Goal: Information Seeking & Learning: Learn about a topic

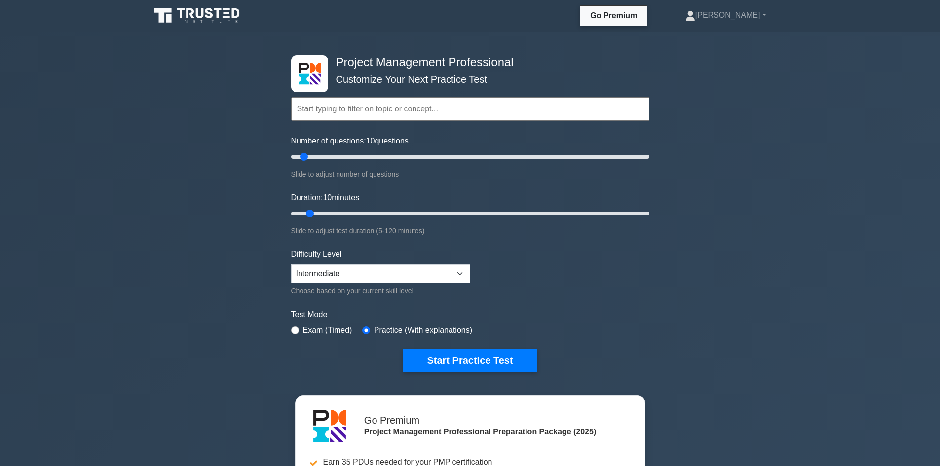
click at [368, 108] on input "text" at bounding box center [470, 109] width 358 height 24
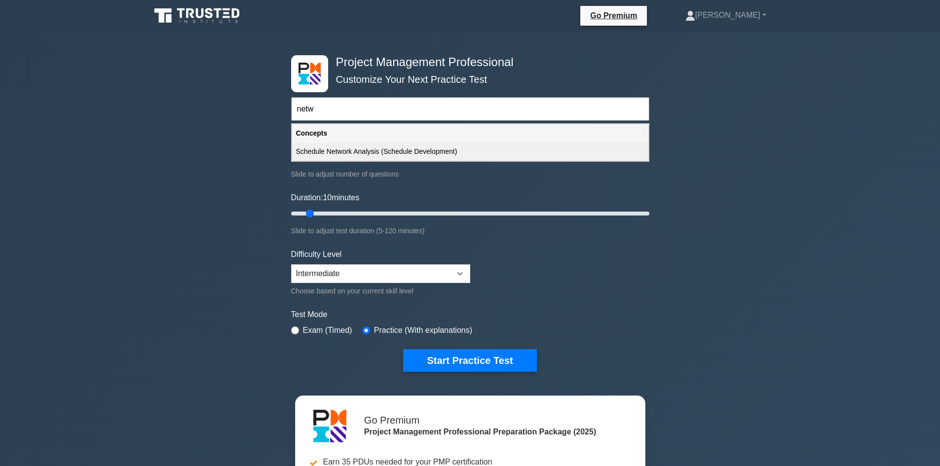
click at [422, 147] on div "Schedule Network Analysis (Schedule Development)" at bounding box center [470, 152] width 356 height 18
type input "Schedule Network Analysis (Schedule Development)"
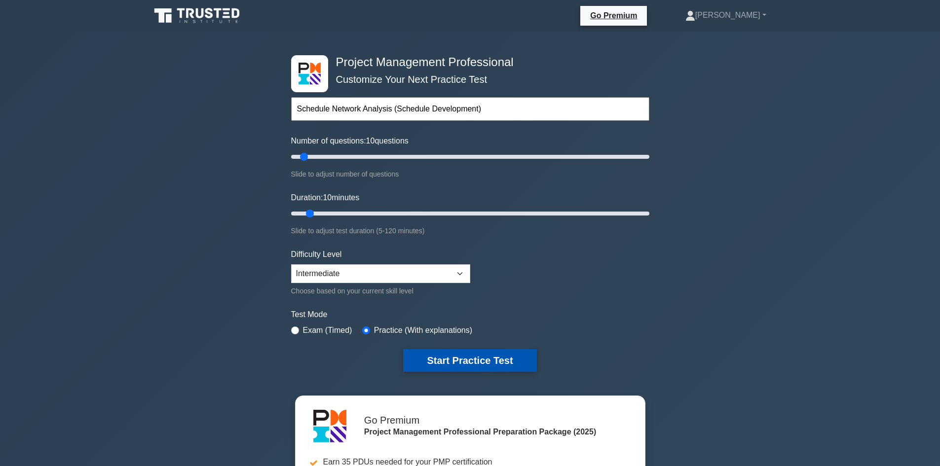
click at [475, 361] on button "Start Practice Test" at bounding box center [469, 360] width 133 height 23
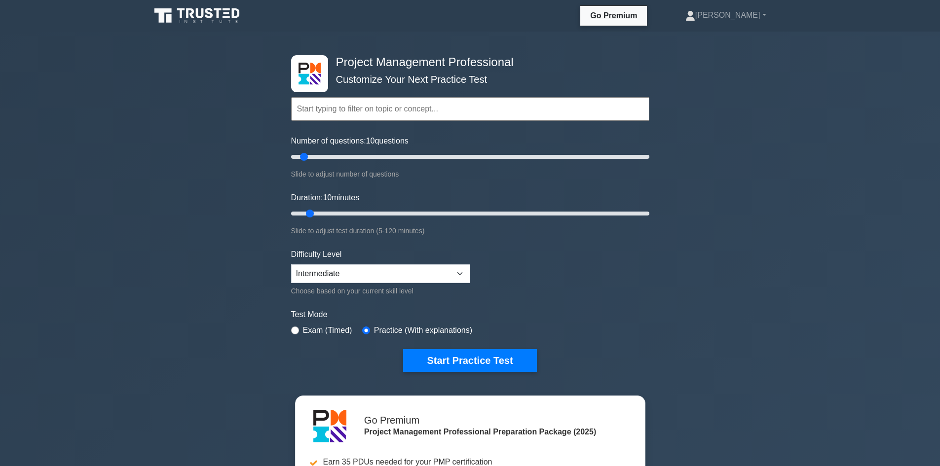
click at [430, 79] on div "Topics Scope Management Time Management Cost Management Quality Management Risk…" at bounding box center [470, 95] width 358 height 56
click at [765, 18] on link "[PERSON_NAME]" at bounding box center [726, 15] width 128 height 20
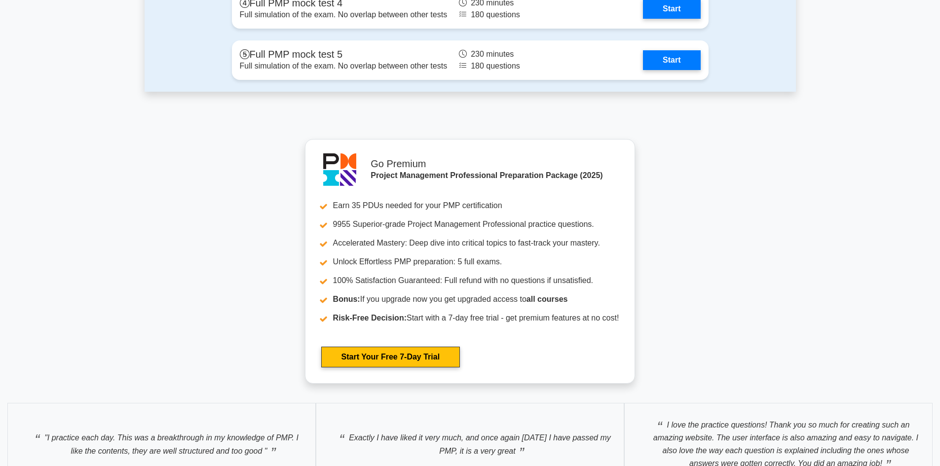
scroll to position [4145, 0]
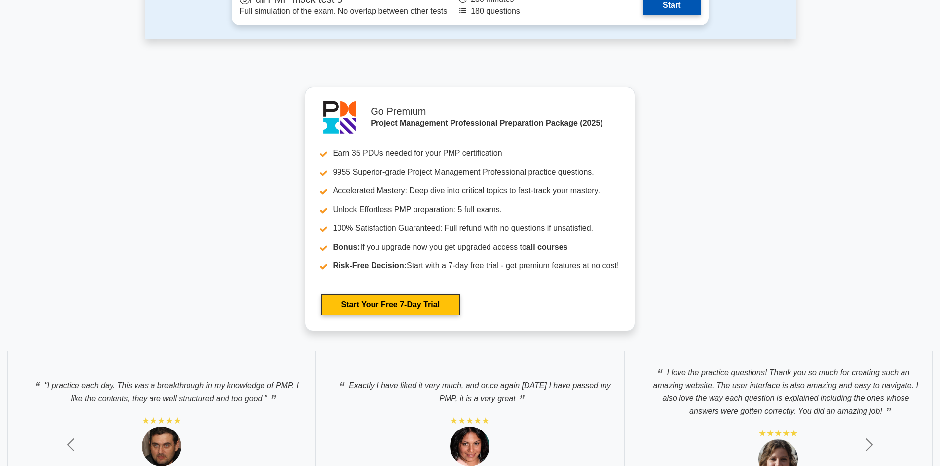
click at [687, 6] on link "Start" at bounding box center [671, 6] width 57 height 20
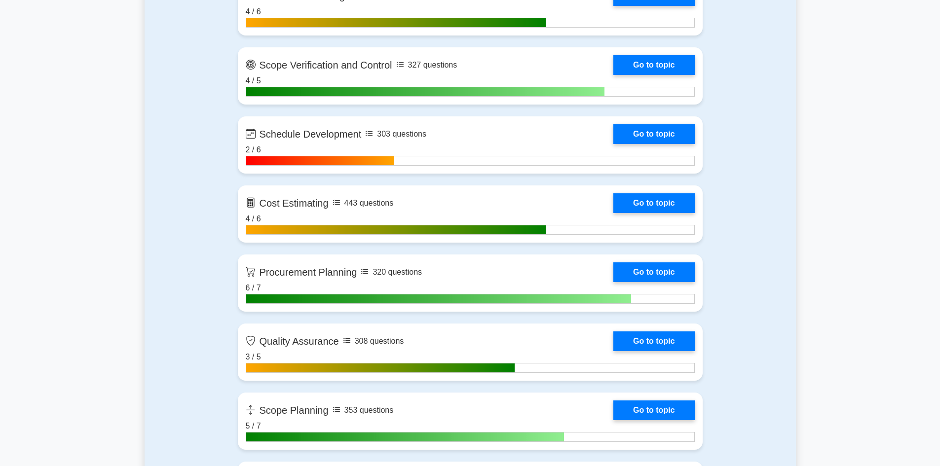
scroll to position [1382, 0]
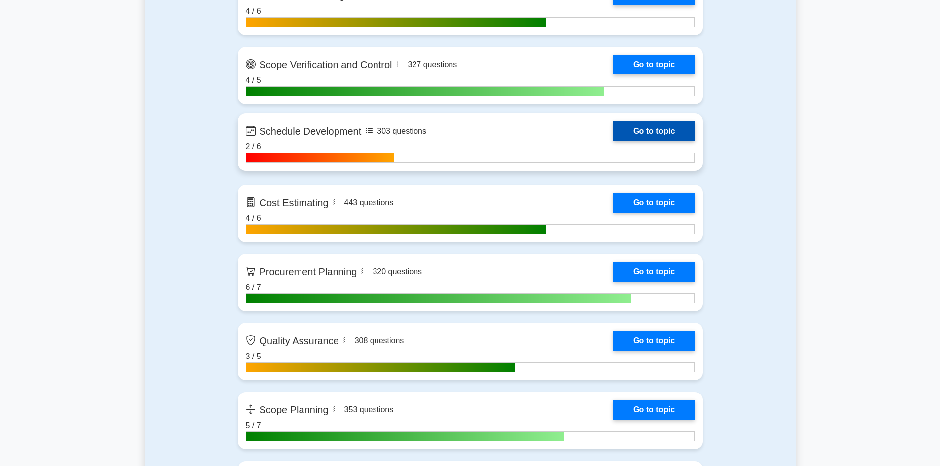
click at [654, 126] on link "Go to topic" at bounding box center [653, 131] width 81 height 20
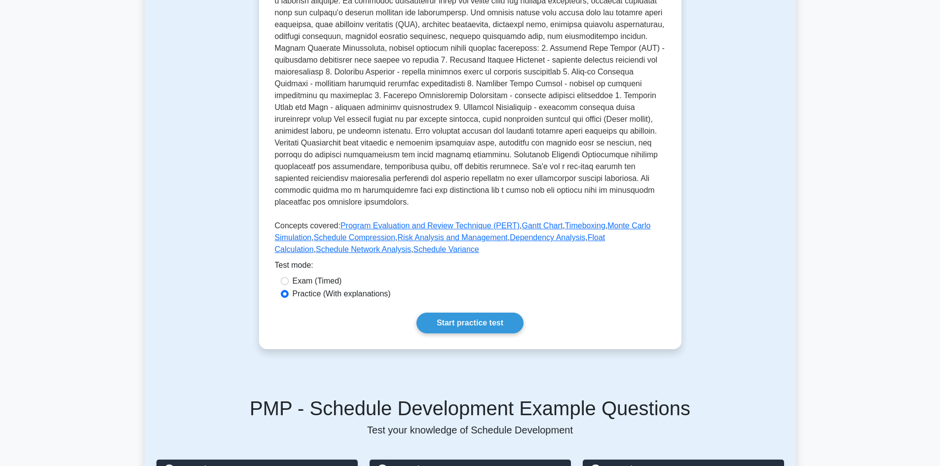
scroll to position [237, 0]
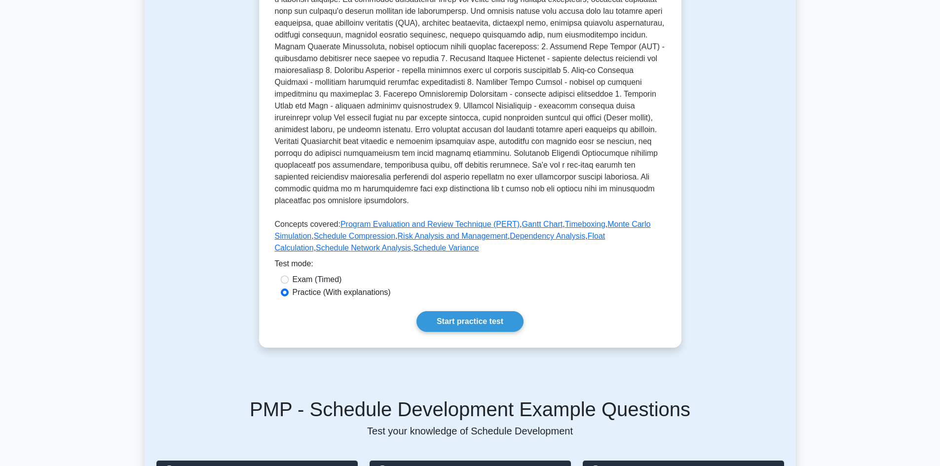
click at [293, 196] on p at bounding box center [470, 96] width 391 height 229
click at [298, 189] on p at bounding box center [470, 96] width 391 height 229
click at [356, 189] on p at bounding box center [470, 96] width 391 height 229
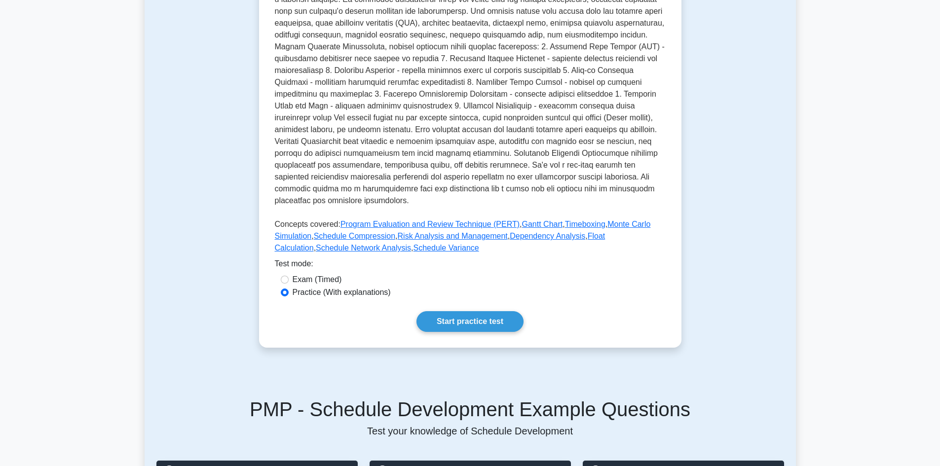
click at [293, 188] on p at bounding box center [470, 96] width 391 height 229
drag, startPoint x: 293, startPoint y: 188, endPoint x: 311, endPoint y: 190, distance: 18.4
click at [299, 189] on p at bounding box center [470, 96] width 391 height 229
click at [357, 191] on p at bounding box center [470, 96] width 391 height 229
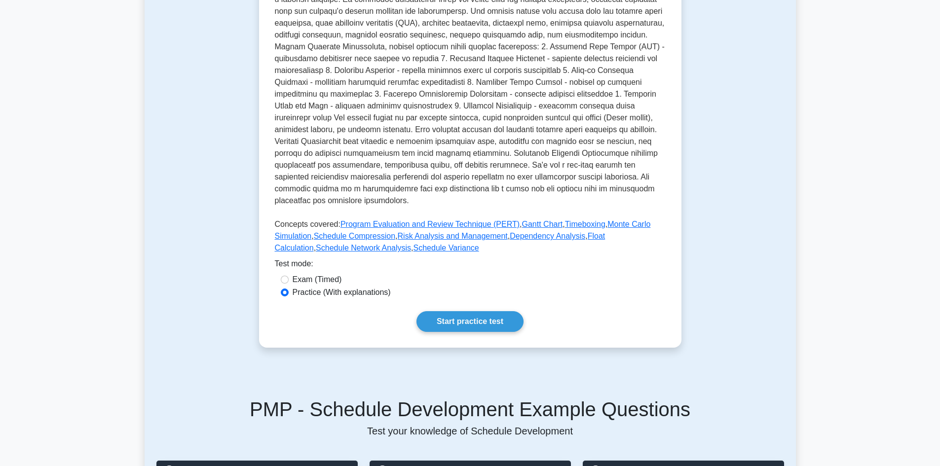
click at [295, 185] on p at bounding box center [470, 96] width 391 height 229
drag, startPoint x: 295, startPoint y: 185, endPoint x: 310, endPoint y: 188, distance: 15.7
click at [299, 186] on p at bounding box center [470, 96] width 391 height 229
click at [347, 190] on p at bounding box center [470, 96] width 391 height 229
drag, startPoint x: 347, startPoint y: 190, endPoint x: 310, endPoint y: 195, distance: 36.8
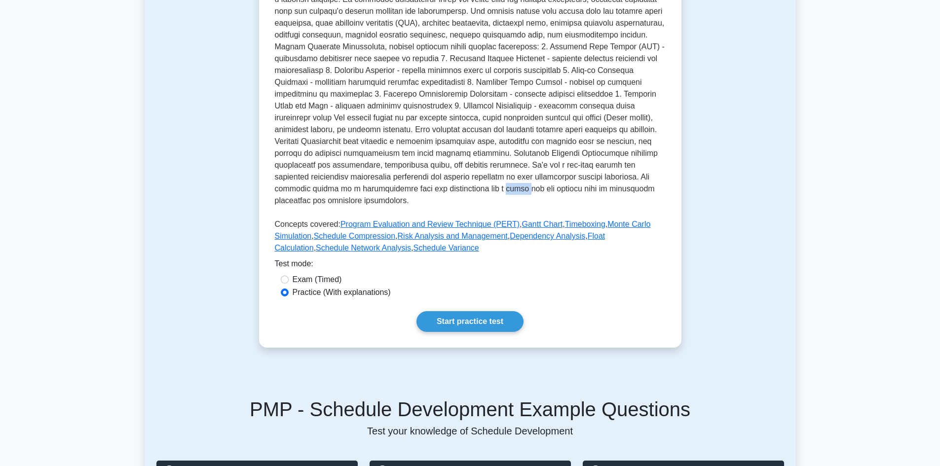
click at [347, 190] on p at bounding box center [470, 96] width 391 height 229
click at [293, 193] on p at bounding box center [470, 96] width 391 height 229
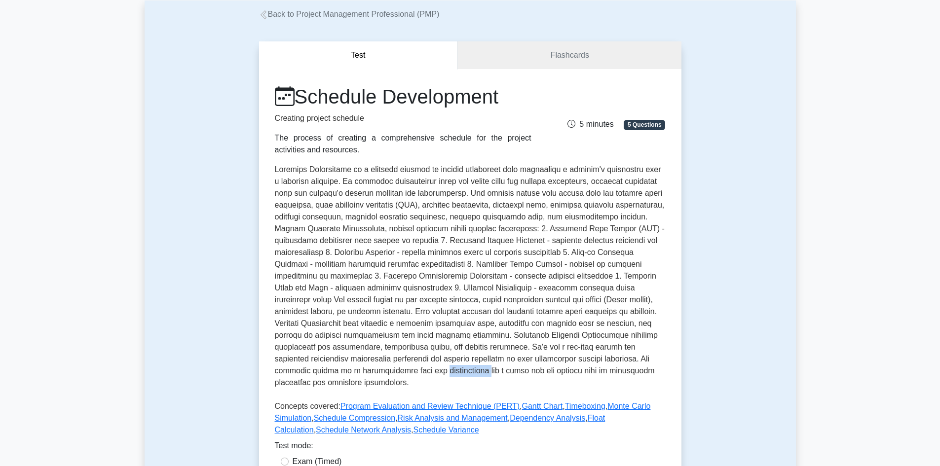
scroll to position [0, 0]
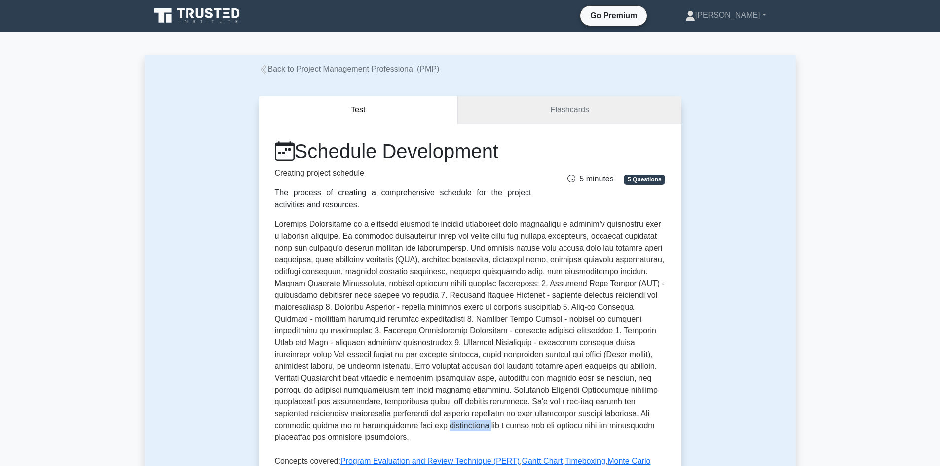
click at [577, 114] on link "Flashcards" at bounding box center [569, 110] width 223 height 28
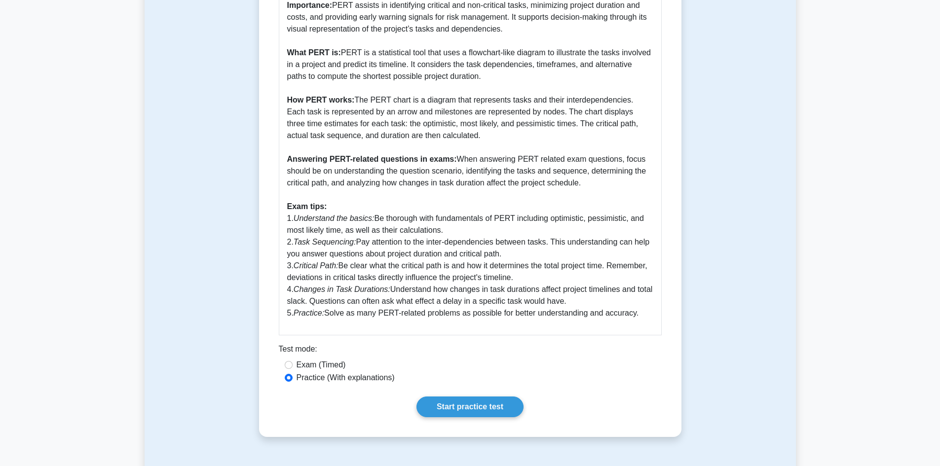
scroll to position [345, 0]
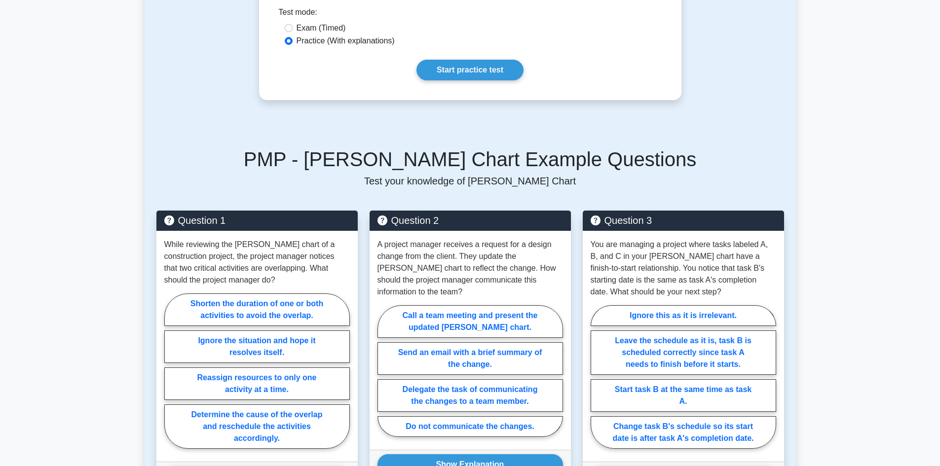
scroll to position [691, 0]
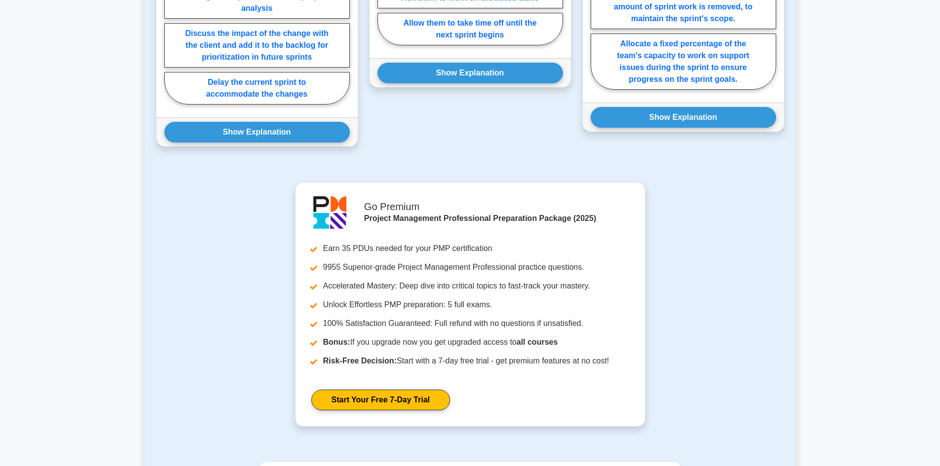
scroll to position [997, 0]
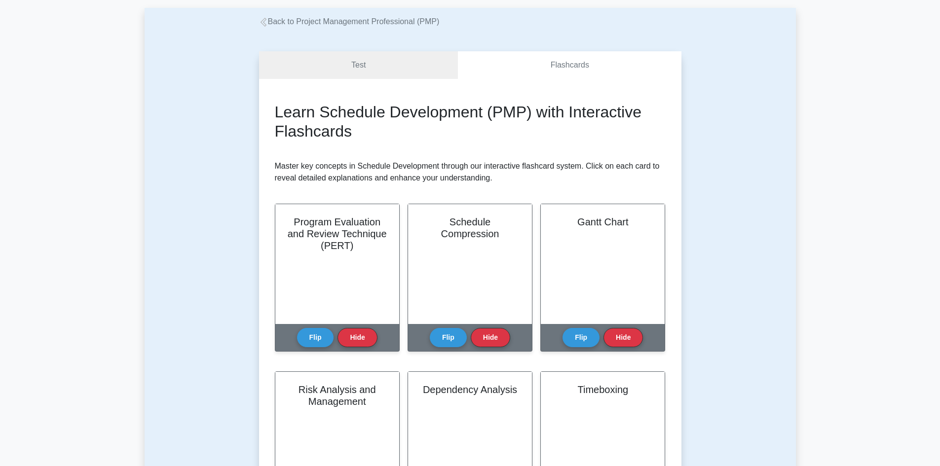
scroll to position [148, 0]
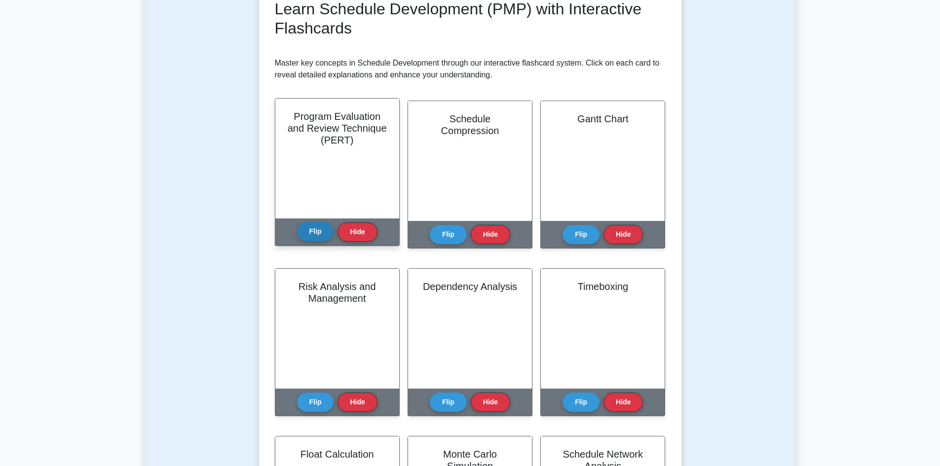
click at [319, 237] on button "Flip" at bounding box center [315, 231] width 37 height 19
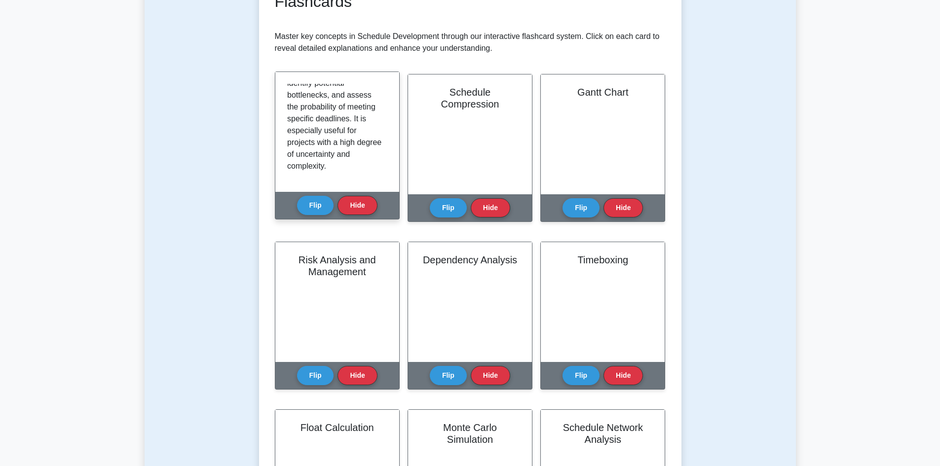
scroll to position [197, 0]
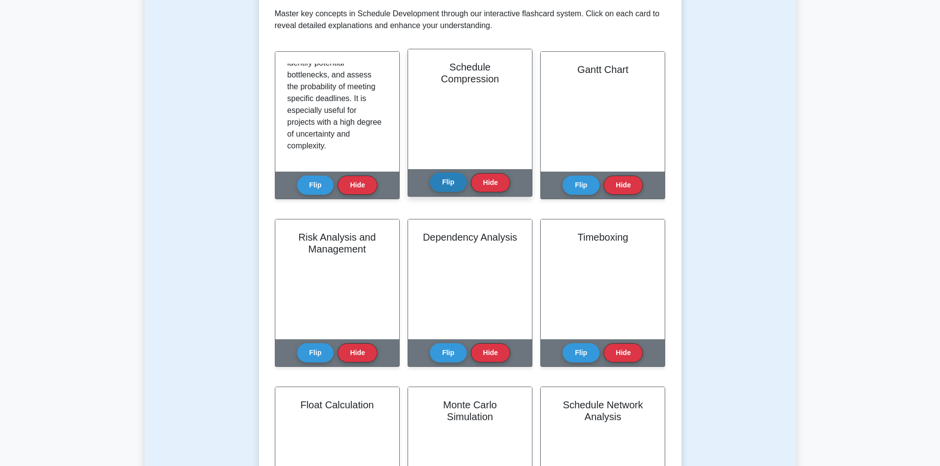
click at [453, 185] on button "Flip" at bounding box center [448, 182] width 37 height 19
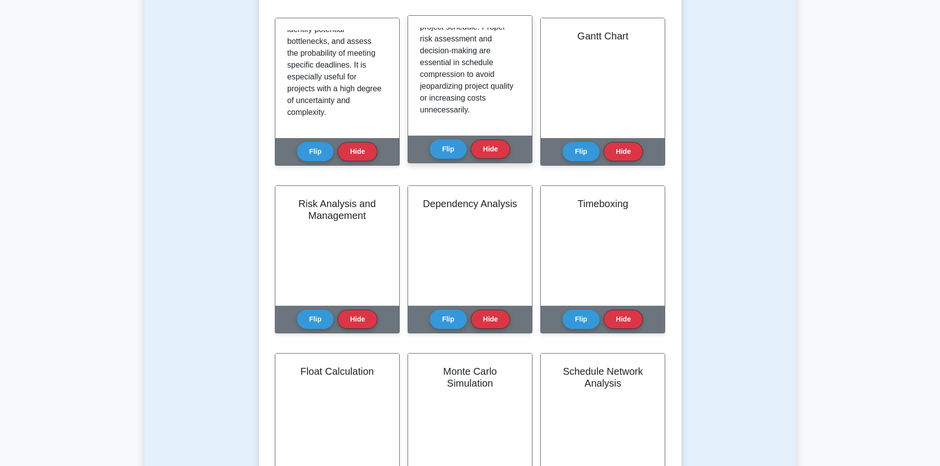
scroll to position [247, 0]
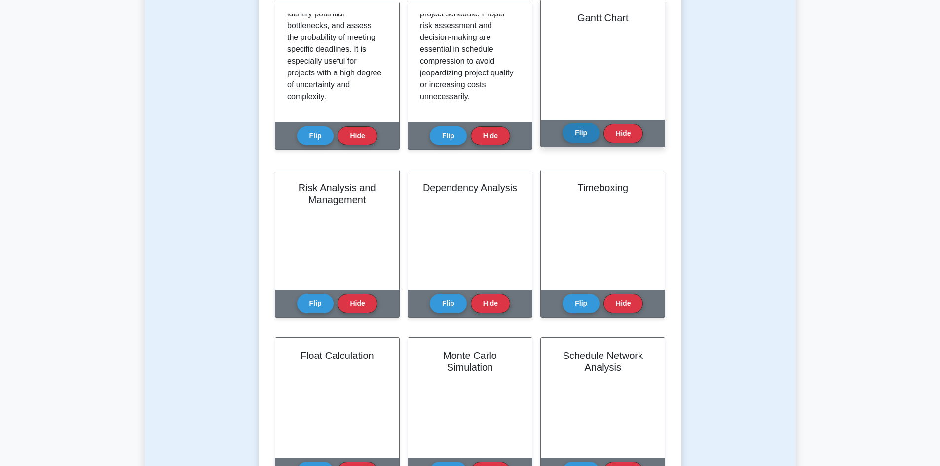
click at [581, 132] on button "Flip" at bounding box center [581, 132] width 37 height 19
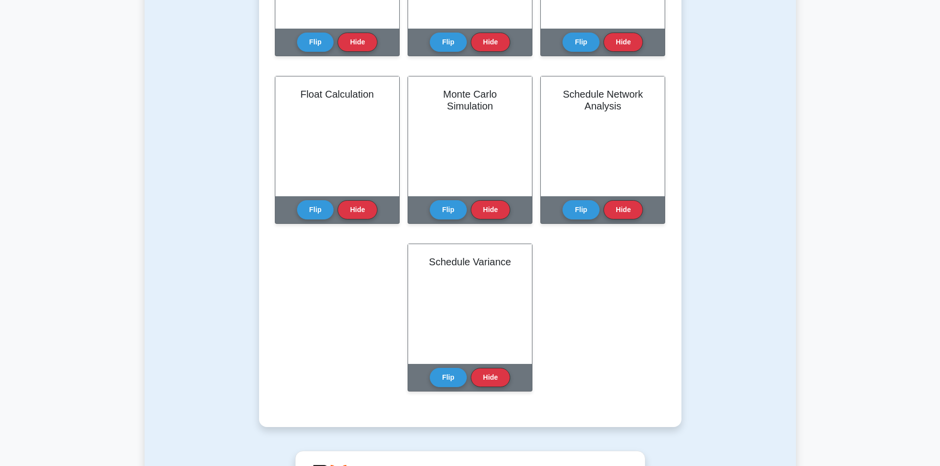
scroll to position [641, 0]
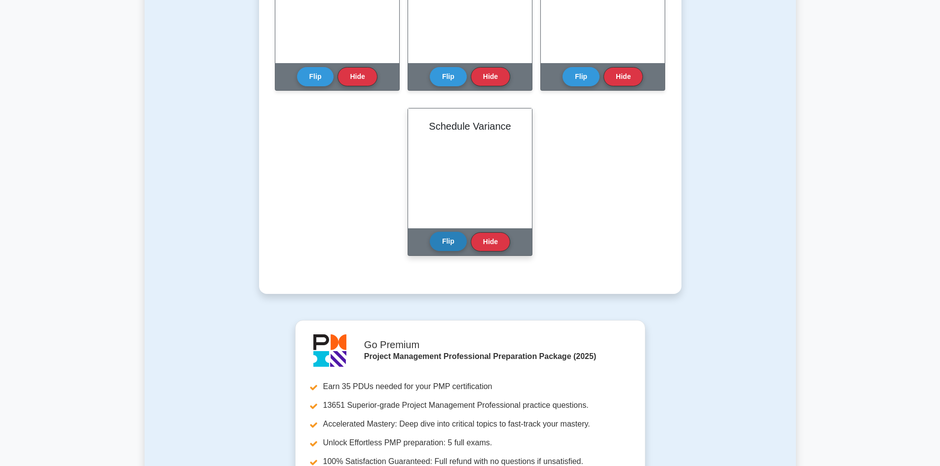
click at [450, 235] on button "Flip" at bounding box center [448, 241] width 37 height 19
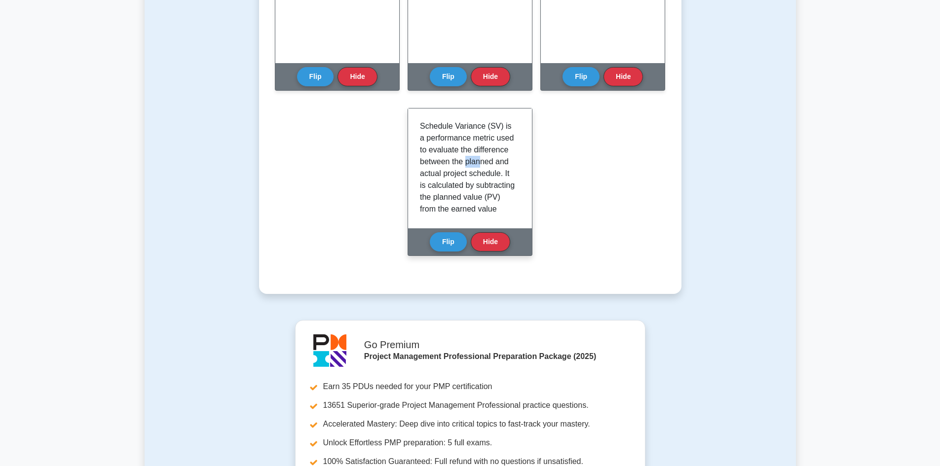
drag, startPoint x: 422, startPoint y: 174, endPoint x: 436, endPoint y: 175, distance: 14.3
click at [436, 175] on p "Schedule Variance (SV) is a performance metric used to evaluate the difference …" at bounding box center [468, 268] width 96 height 296
click at [432, 176] on p "Schedule Variance (SV) is a performance metric used to evaluate the difference …" at bounding box center [468, 268] width 96 height 296
click at [472, 173] on p "Schedule Variance (SV) is a performance metric used to evaluate the difference …" at bounding box center [468, 268] width 96 height 296
drag, startPoint x: 451, startPoint y: 185, endPoint x: 457, endPoint y: 184, distance: 5.5
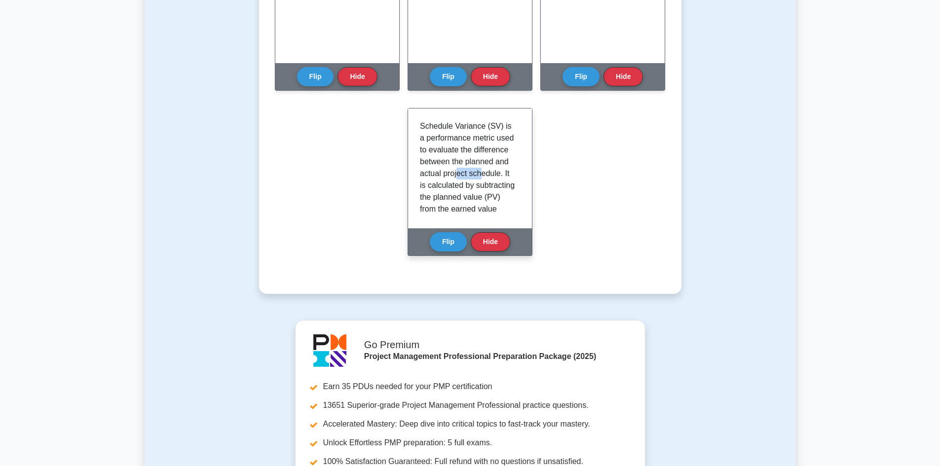
click at [457, 184] on p "Schedule Variance (SV) is a performance metric used to evaluate the difference …" at bounding box center [468, 268] width 96 height 296
click at [463, 188] on p "Schedule Variance (SV) is a performance metric used to evaluate the difference …" at bounding box center [468, 268] width 96 height 296
drag, startPoint x: 480, startPoint y: 161, endPoint x: 498, endPoint y: 162, distance: 18.3
click at [498, 162] on p "Schedule Variance (SV) is a performance metric used to evaluate the difference …" at bounding box center [468, 219] width 96 height 296
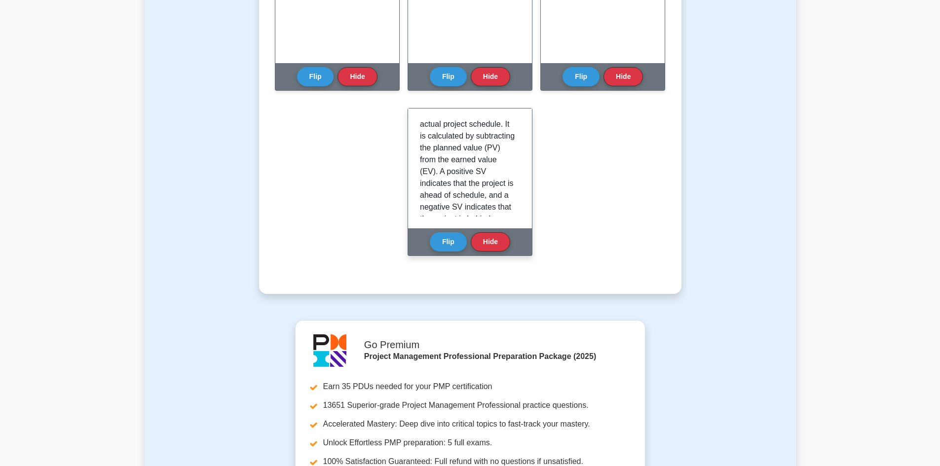
click at [492, 167] on p "Schedule Variance (SV) is a performance metric used to evaluate the difference …" at bounding box center [468, 219] width 96 height 296
drag, startPoint x: 423, startPoint y: 185, endPoint x: 441, endPoint y: 189, distance: 18.3
click at [441, 189] on p "Schedule Variance (SV) is a performance metric used to evaluate the difference …" at bounding box center [468, 219] width 96 height 296
click at [461, 170] on p "Schedule Variance (SV) is a performance metric used to evaluate the difference …" at bounding box center [468, 219] width 96 height 296
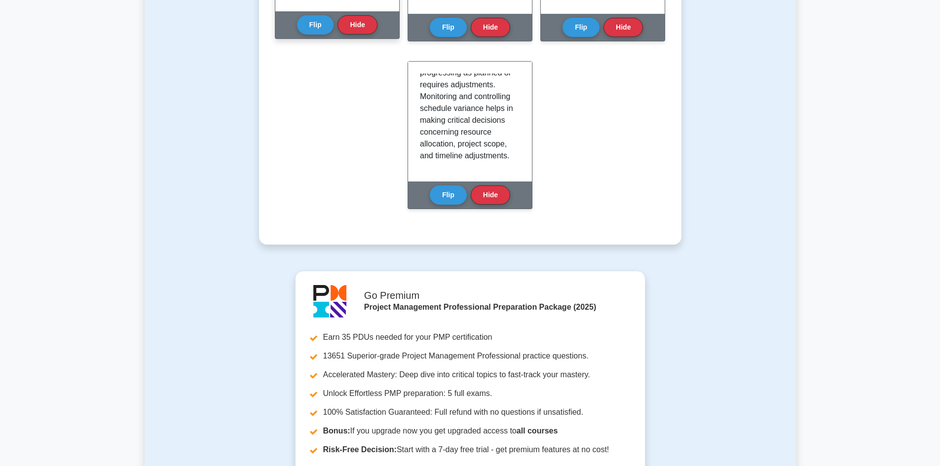
scroll to position [444, 0]
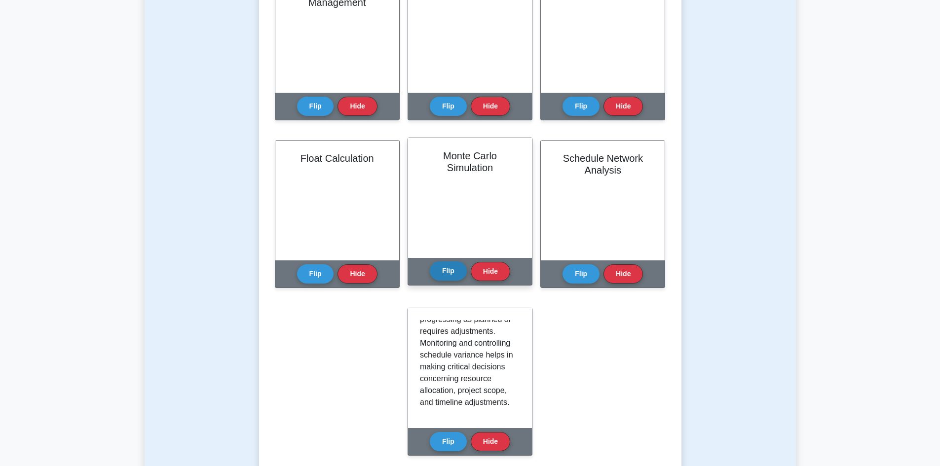
click at [451, 273] on button "Flip" at bounding box center [448, 271] width 37 height 19
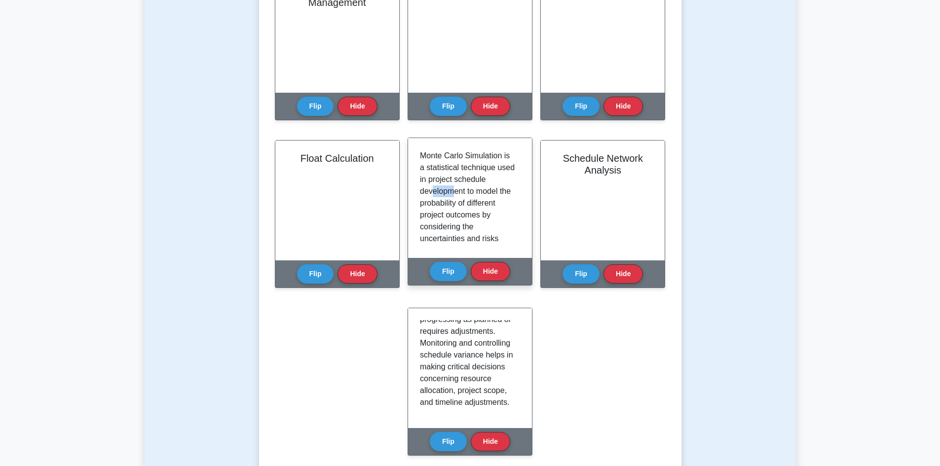
drag, startPoint x: 431, startPoint y: 192, endPoint x: 453, endPoint y: 191, distance: 22.2
click at [453, 191] on p "Monte Carlo Simulation is a statistical technique used in project schedule deve…" at bounding box center [468, 339] width 96 height 379
click at [471, 204] on p "Monte Carlo Simulation is a statistical technique used in project schedule deve…" at bounding box center [468, 339] width 96 height 379
drag, startPoint x: 444, startPoint y: 199, endPoint x: 492, endPoint y: 206, distance: 48.8
click at [492, 206] on p "Monte Carlo Simulation is a statistical technique used in project schedule deve…" at bounding box center [468, 339] width 96 height 379
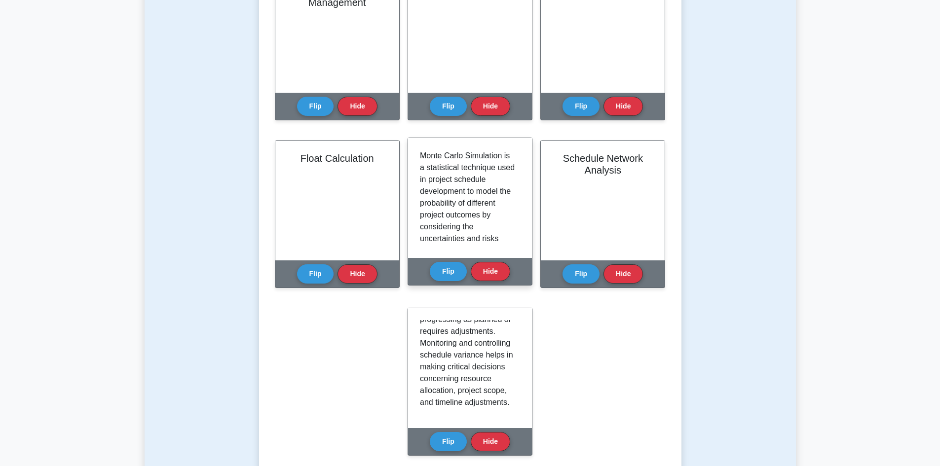
click at [480, 217] on p "Monte Carlo Simulation is a statistical technique used in project schedule deve…" at bounding box center [468, 339] width 96 height 379
drag, startPoint x: 435, startPoint y: 217, endPoint x: 466, endPoint y: 212, distance: 31.5
click at [466, 212] on p "Monte Carlo Simulation is a statistical technique used in project schedule deve…" at bounding box center [468, 339] width 96 height 379
drag, startPoint x: 437, startPoint y: 216, endPoint x: 470, endPoint y: 218, distance: 33.2
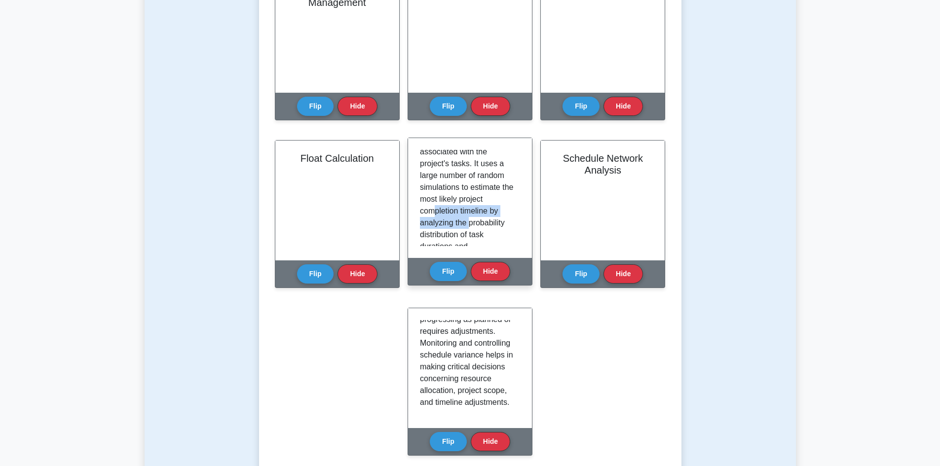
click at [470, 218] on p "Monte Carlo Simulation is a statistical technique used in project schedule deve…" at bounding box center [468, 240] width 96 height 379
click at [471, 221] on p "Monte Carlo Simulation is a statistical technique used in project schedule deve…" at bounding box center [468, 240] width 96 height 379
drag, startPoint x: 458, startPoint y: 209, endPoint x: 497, endPoint y: 208, distance: 39.0
click at [497, 208] on p "Monte Carlo Simulation is a statistical technique used in project schedule deve…" at bounding box center [468, 142] width 96 height 379
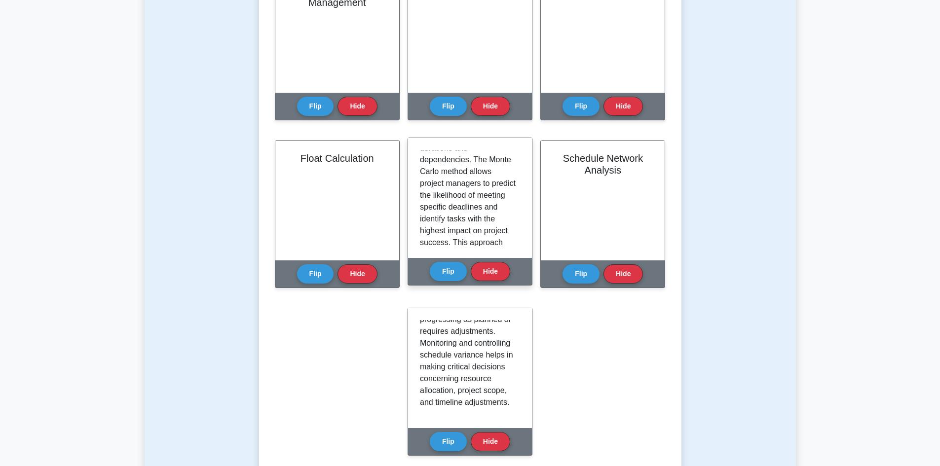
click at [486, 223] on p "Monte Carlo Simulation is a statistical technique used in project schedule deve…" at bounding box center [468, 142] width 96 height 379
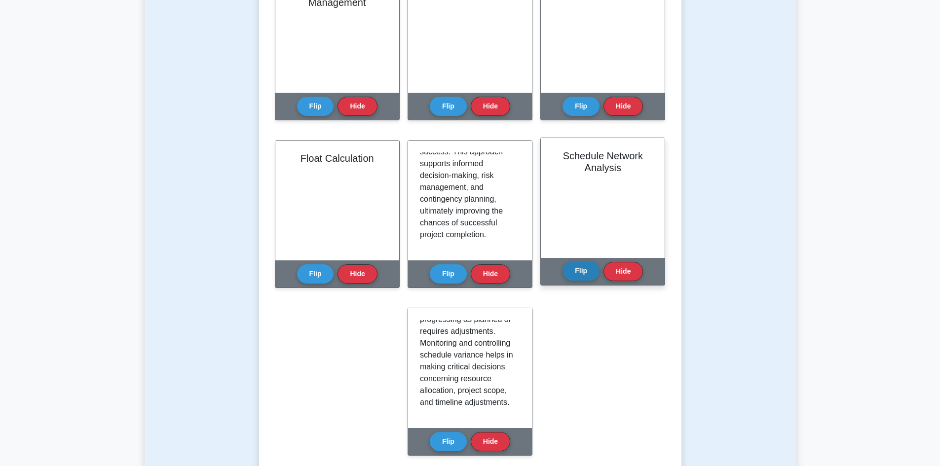
click at [583, 267] on button "Flip" at bounding box center [581, 271] width 37 height 19
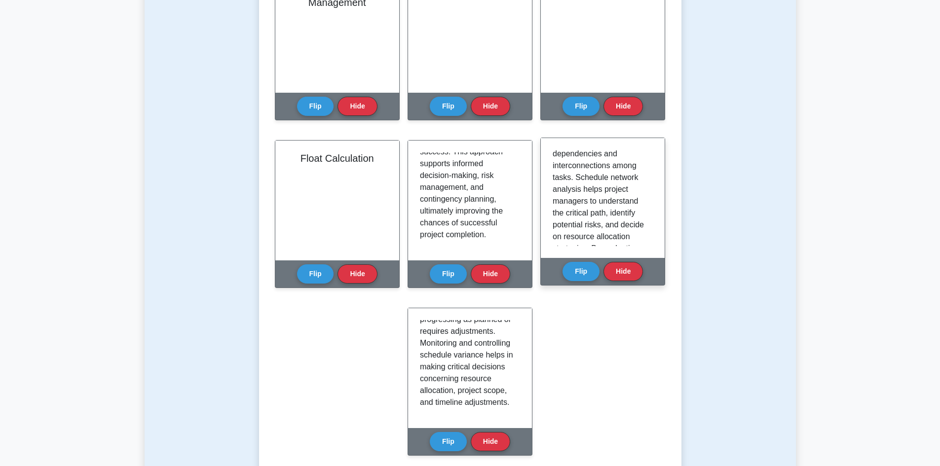
scroll to position [148, 0]
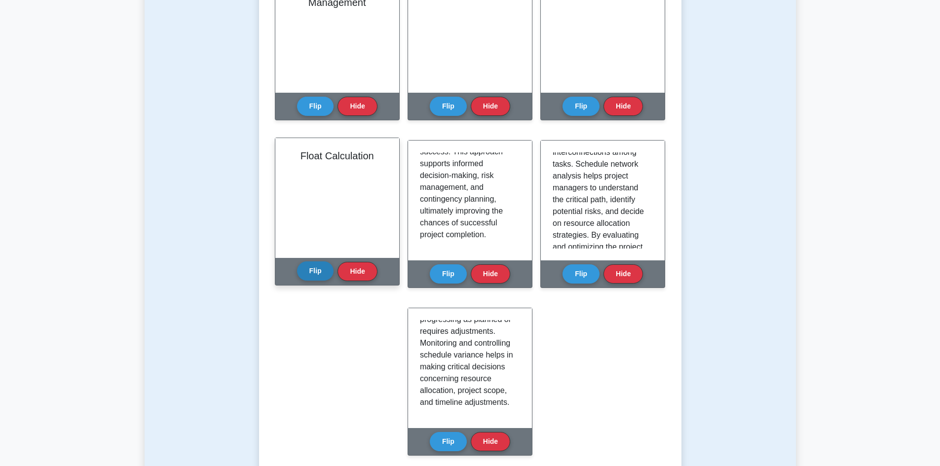
click at [314, 269] on button "Flip" at bounding box center [315, 271] width 37 height 19
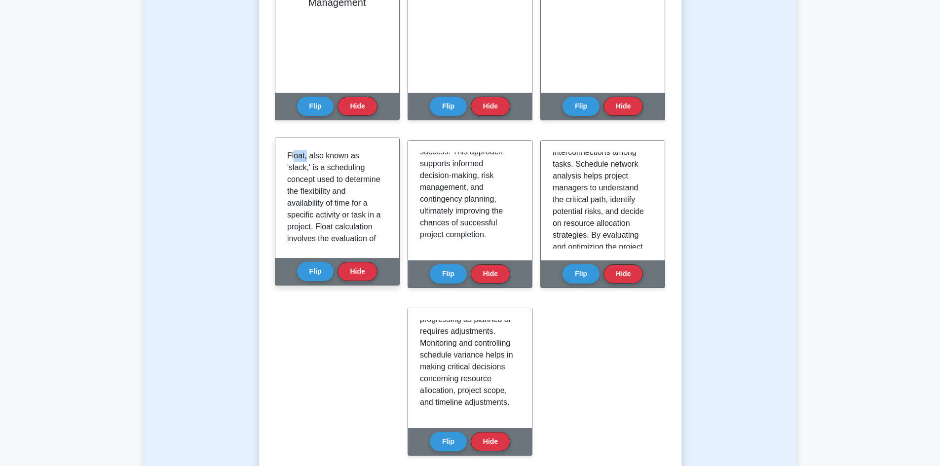
drag, startPoint x: 293, startPoint y: 157, endPoint x: 307, endPoint y: 156, distance: 14.4
click at [307, 156] on p "Float, also known as 'slack,' is a scheduling concept used to determine the fle…" at bounding box center [335, 345] width 96 height 391
click at [312, 170] on p "Float, also known as 'slack,' is a scheduling concept used to determine the fle…" at bounding box center [335, 345] width 96 height 391
drag, startPoint x: 321, startPoint y: 206, endPoint x: 364, endPoint y: 207, distance: 43.4
click at [364, 207] on p "Float, also known as 'slack,' is a scheduling concept used to determine the fle…" at bounding box center [335, 345] width 96 height 391
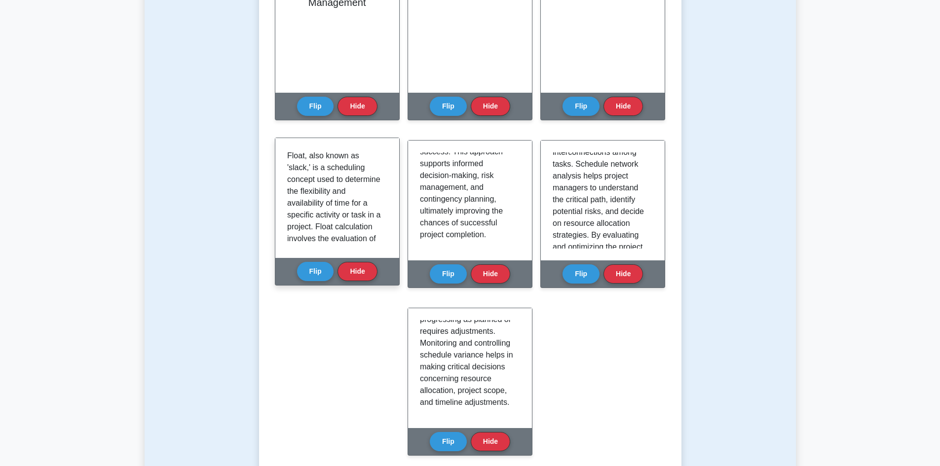
click at [322, 225] on p "Float, also known as 'slack,' is a scheduling concept used to determine the fle…" at bounding box center [335, 345] width 96 height 391
drag, startPoint x: 325, startPoint y: 216, endPoint x: 352, endPoint y: 216, distance: 27.1
click at [352, 216] on p "Float, also known as 'slack,' is a scheduling concept used to determine the fle…" at bounding box center [335, 345] width 96 height 391
click at [307, 227] on p "Float, also known as 'slack,' is a scheduling concept used to determine the fle…" at bounding box center [335, 345] width 96 height 391
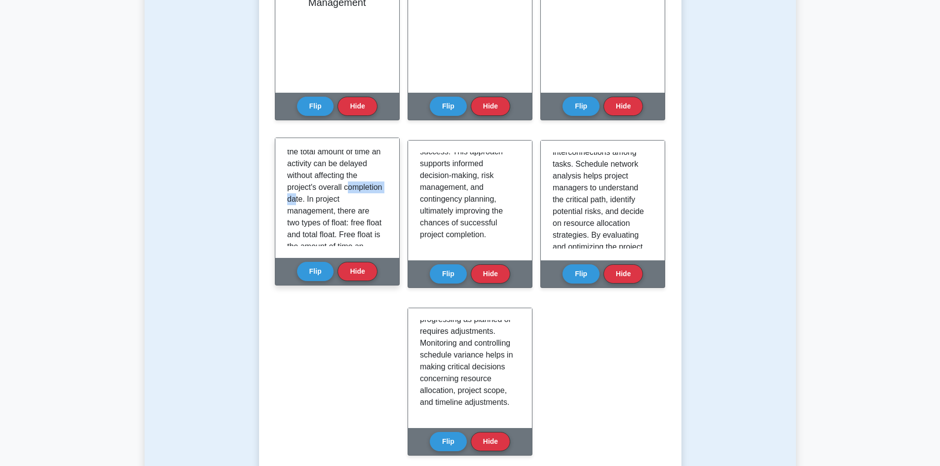
drag, startPoint x: 315, startPoint y: 202, endPoint x: 362, endPoint y: 200, distance: 47.4
click at [362, 200] on p "Float, also known as 'slack,' is a scheduling concept used to determine the fle…" at bounding box center [335, 246] width 96 height 391
click at [352, 216] on p "Float, also known as 'slack,' is a scheduling concept used to determine the fle…" at bounding box center [335, 246] width 96 height 391
drag, startPoint x: 313, startPoint y: 183, endPoint x: 330, endPoint y: 188, distance: 17.8
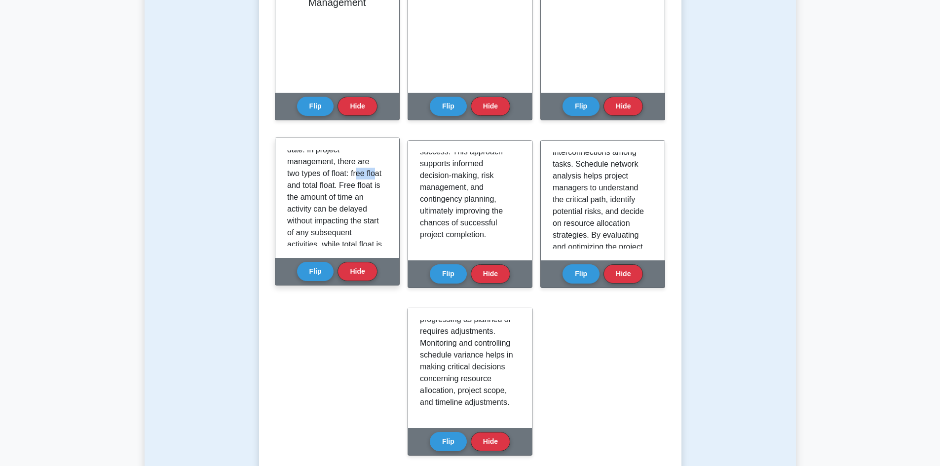
click at [330, 188] on p "Float, also known as 'slack,' is a scheduling concept used to determine the fle…" at bounding box center [335, 197] width 96 height 391
drag, startPoint x: 295, startPoint y: 200, endPoint x: 307, endPoint y: 200, distance: 12.8
click at [307, 200] on p "Float, also known as 'slack,' is a scheduling concept used to determine the fle…" at bounding box center [335, 197] width 96 height 391
drag, startPoint x: 309, startPoint y: 223, endPoint x: 342, endPoint y: 226, distance: 32.7
click at [349, 220] on p "Float, also known as 'slack,' is a scheduling concept used to determine the fle…" at bounding box center [335, 197] width 96 height 391
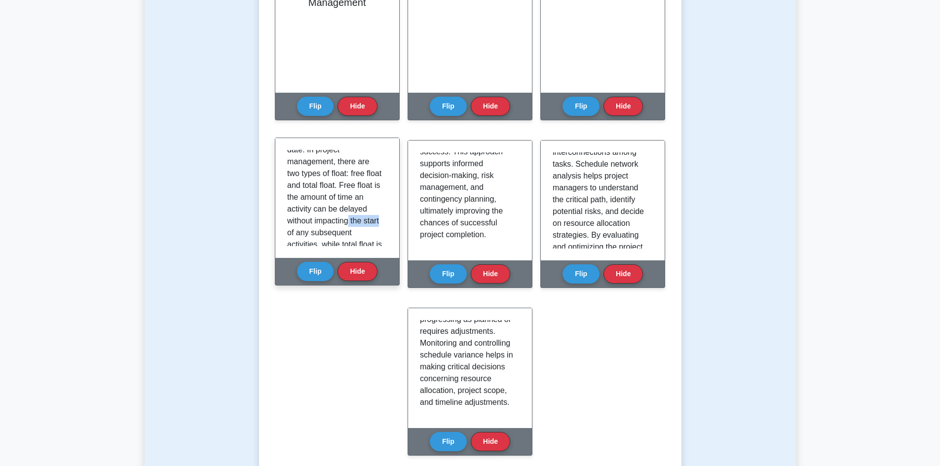
drag, startPoint x: 322, startPoint y: 231, endPoint x: 353, endPoint y: 232, distance: 30.6
click at [353, 232] on p "Float, also known as 'slack,' is a scheduling concept used to determine the fle…" at bounding box center [335, 197] width 96 height 391
drag, startPoint x: 301, startPoint y: 196, endPoint x: 336, endPoint y: 201, distance: 34.5
click at [336, 201] on p "Float, also known as 'slack,' is a scheduling concept used to determine the fle…" at bounding box center [335, 148] width 96 height 391
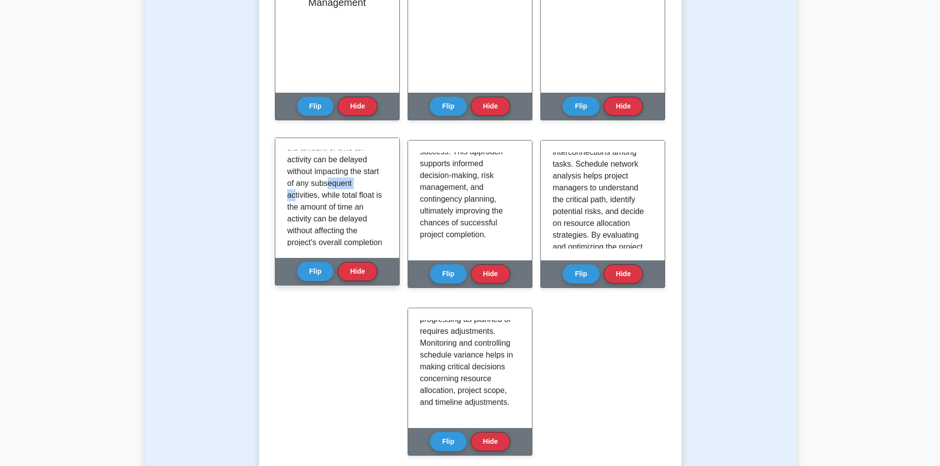
scroll to position [148, 0]
drag, startPoint x: 313, startPoint y: 202, endPoint x: 341, endPoint y: 200, distance: 27.7
click at [341, 200] on p "Float, also known as 'slack,' is a scheduling concept used to determine the fle…" at bounding box center [335, 197] width 96 height 391
drag, startPoint x: 325, startPoint y: 207, endPoint x: 359, endPoint y: 207, distance: 33.6
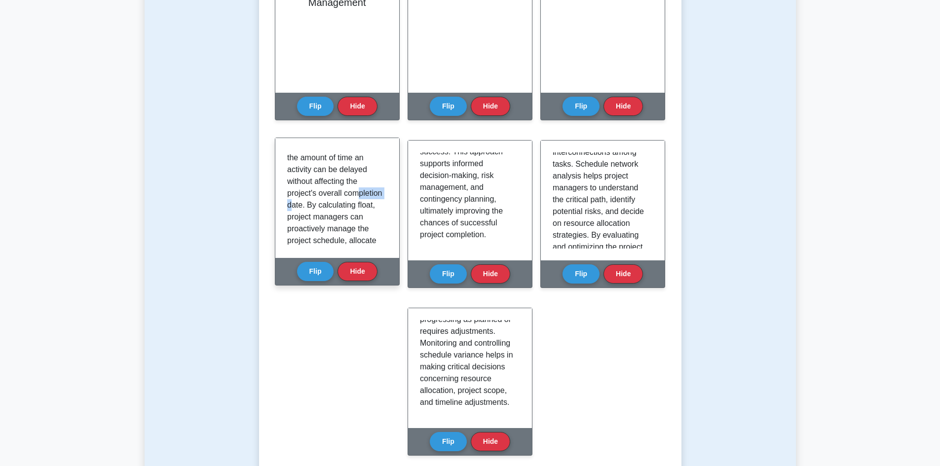
click at [359, 207] on p "Float, also known as 'slack,' is a scheduling concept used to determine the fle…" at bounding box center [335, 98] width 96 height 391
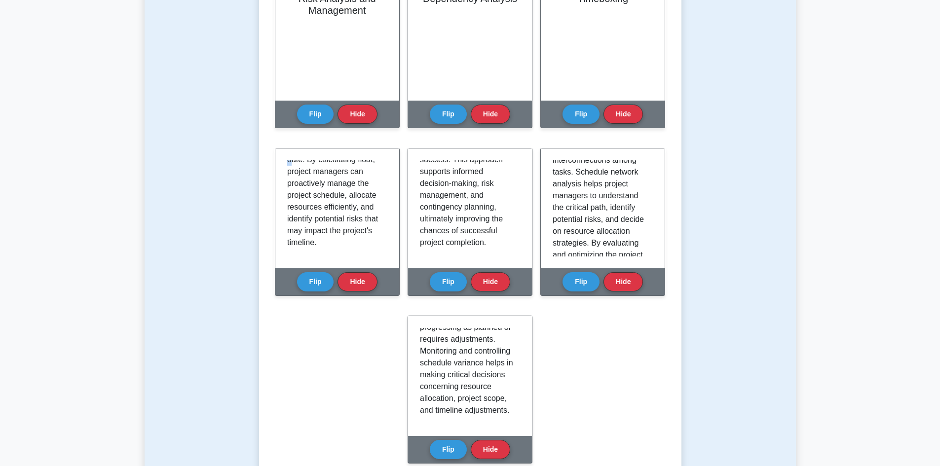
scroll to position [345, 0]
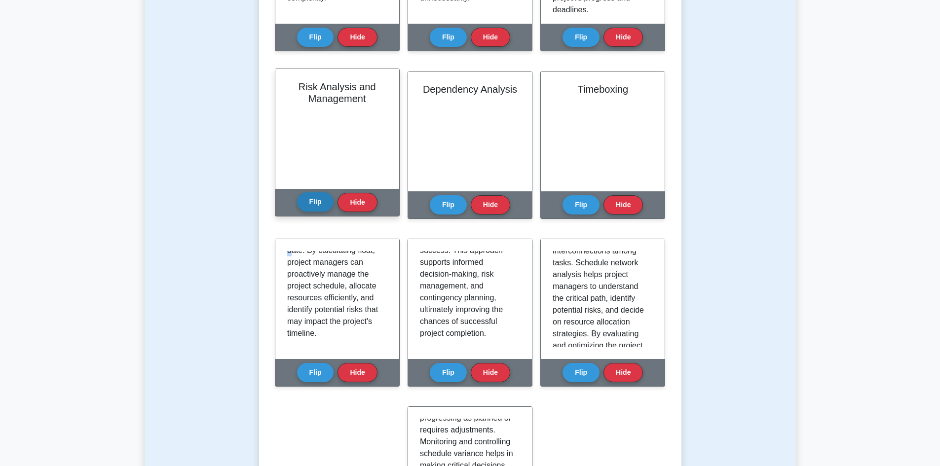
click at [317, 201] on button "Flip" at bounding box center [315, 201] width 37 height 19
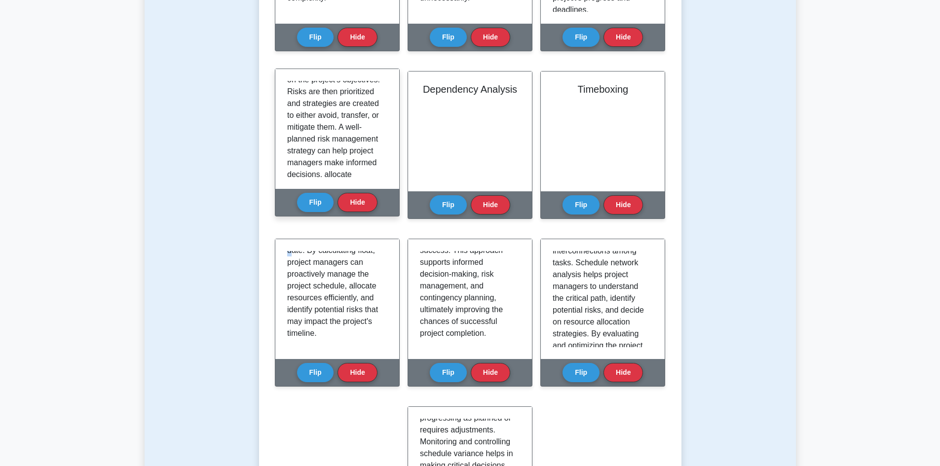
scroll to position [247, 0]
click at [298, 113] on p "Risk Analysis and Management is a critical aspect of schedule development as po…" at bounding box center [335, 23] width 96 height 379
click at [317, 115] on p "Risk Analysis and Management is a critical aspect of schedule development as po…" at bounding box center [335, 23] width 96 height 379
drag, startPoint x: 366, startPoint y: 108, endPoint x: 324, endPoint y: 119, distance: 43.9
click at [365, 108] on p "Risk Analysis and Management is a critical aspect of schedule development as po…" at bounding box center [335, 23] width 96 height 379
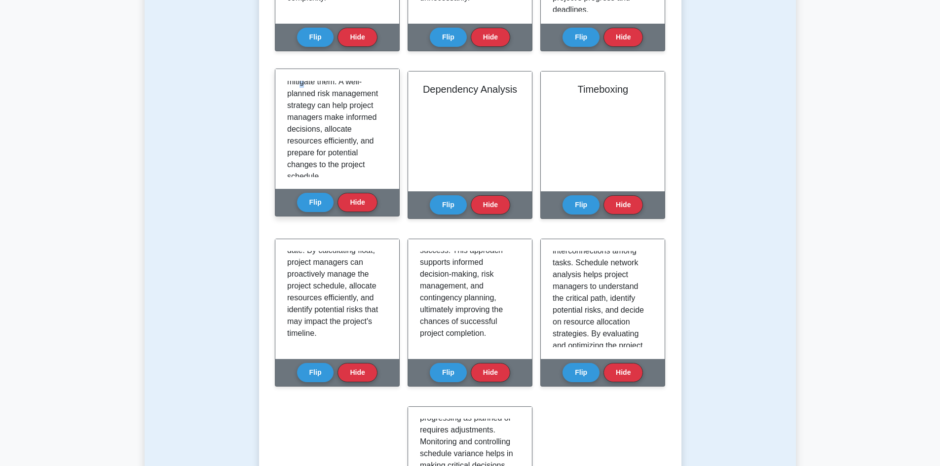
scroll to position [291, 0]
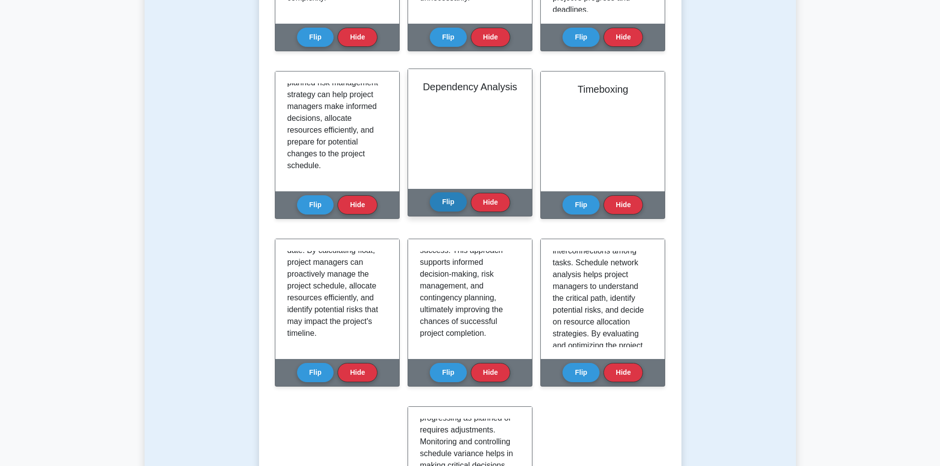
click at [445, 198] on button "Flip" at bounding box center [448, 201] width 37 height 19
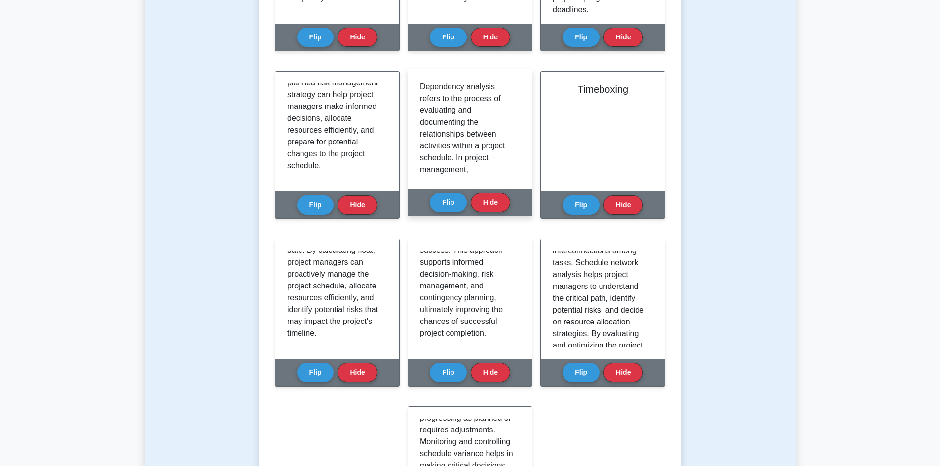
click at [448, 136] on p "Dependency analysis refers to the process of evaluating and documenting the rel…" at bounding box center [468, 282] width 96 height 403
click at [473, 134] on p "Dependency analysis refers to the process of evaluating and documenting the rel…" at bounding box center [468, 282] width 96 height 403
click at [442, 146] on p "Dependency analysis refers to the process of evaluating and documenting the rel…" at bounding box center [468, 282] width 96 height 403
click at [455, 122] on p "Dependency analysis refers to the process of evaluating and documenting the rel…" at bounding box center [468, 282] width 96 height 403
click at [470, 122] on p "Dependency analysis refers to the process of evaluating and documenting the rel…" at bounding box center [468, 282] width 96 height 403
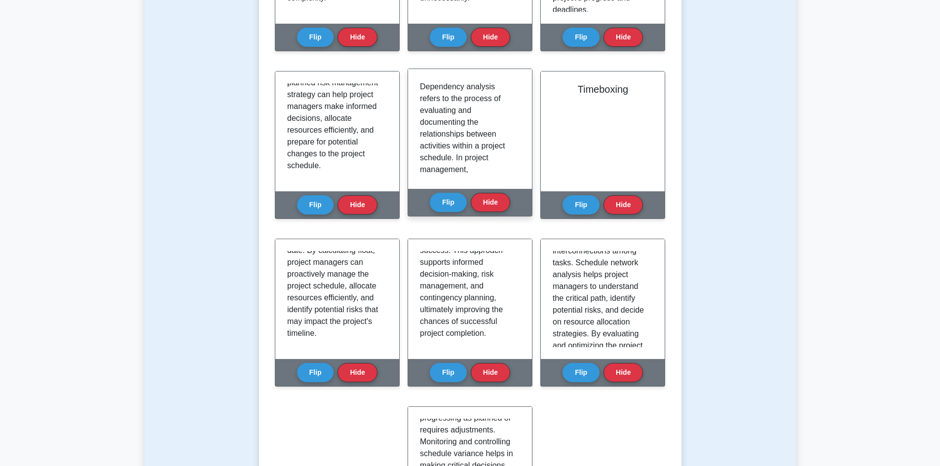
click at [448, 112] on p "Dependency analysis refers to the process of evaluating and documenting the rel…" at bounding box center [468, 282] width 96 height 403
click at [457, 112] on p "Dependency analysis refers to the process of evaluating and documenting the rel…" at bounding box center [468, 282] width 96 height 403
drag, startPoint x: 449, startPoint y: 122, endPoint x: 455, endPoint y: 134, distance: 13.0
click at [452, 125] on p "Dependency analysis refers to the process of evaluating and documenting the rel…" at bounding box center [468, 282] width 96 height 403
drag, startPoint x: 451, startPoint y: 86, endPoint x: 481, endPoint y: 93, distance: 30.8
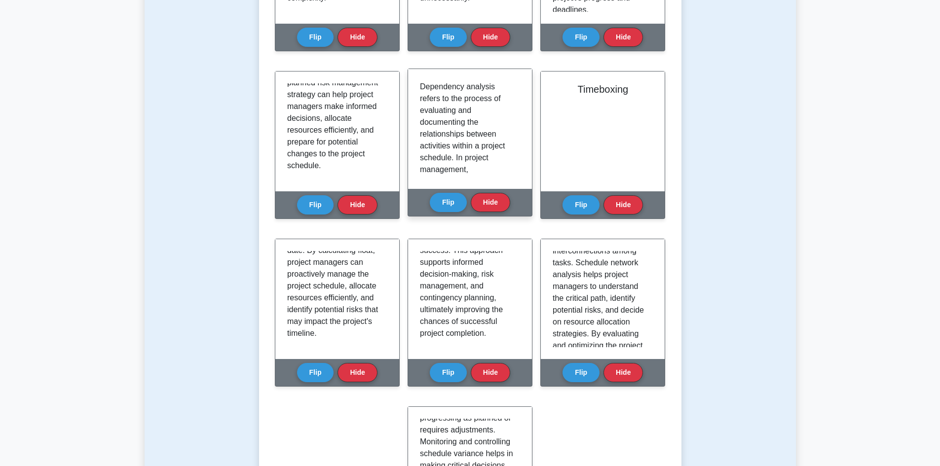
click at [459, 89] on p "Dependency analysis refers to the process of evaluating and documenting the rel…" at bounding box center [468, 282] width 96 height 403
drag, startPoint x: 481, startPoint y: 93, endPoint x: 446, endPoint y: 125, distance: 47.5
click at [477, 95] on p "Dependency analysis refers to the process of evaluating and documenting the rel…" at bounding box center [468, 282] width 96 height 403
click at [435, 138] on p "Dependency analysis refers to the process of evaluating and documenting the rel…" at bounding box center [468, 282] width 96 height 403
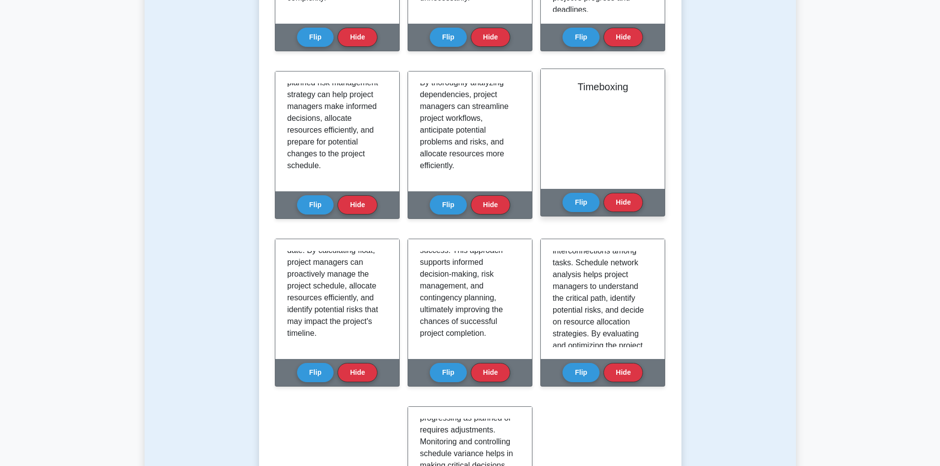
scroll to position [326, 0]
click at [584, 197] on button "Flip" at bounding box center [581, 201] width 37 height 19
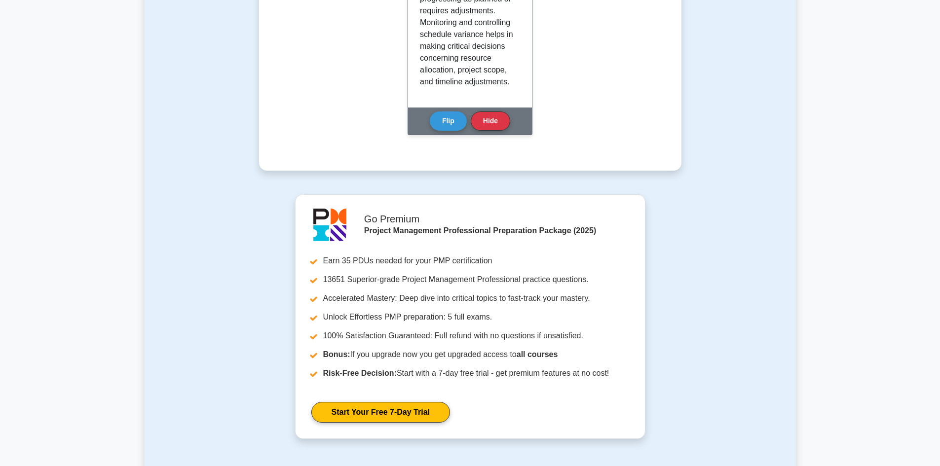
scroll to position [987, 0]
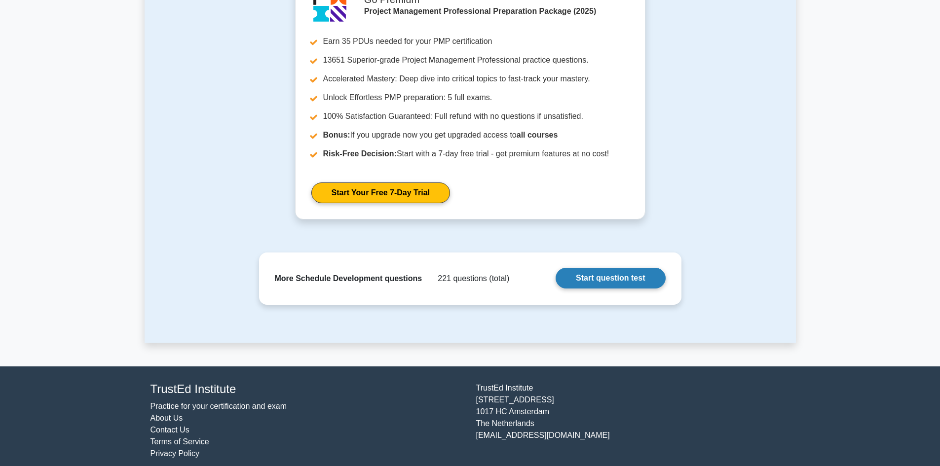
click at [634, 282] on link "Start question test" at bounding box center [611, 278] width 110 height 21
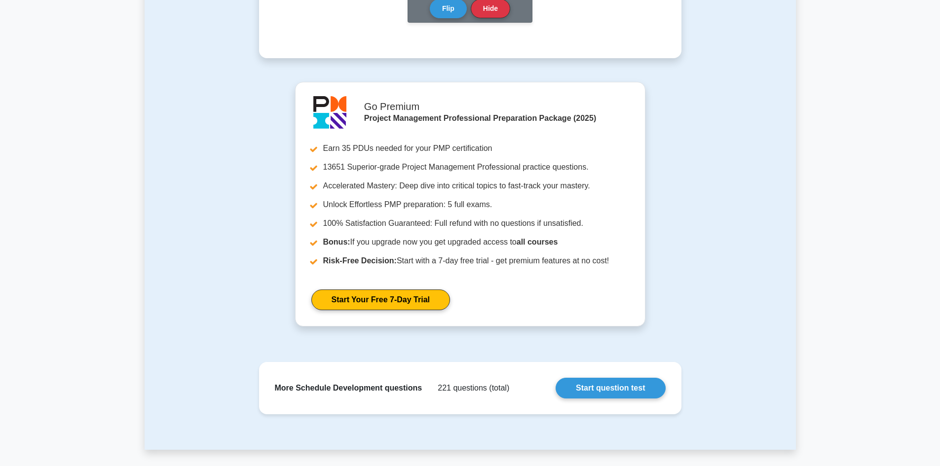
scroll to position [938, 0]
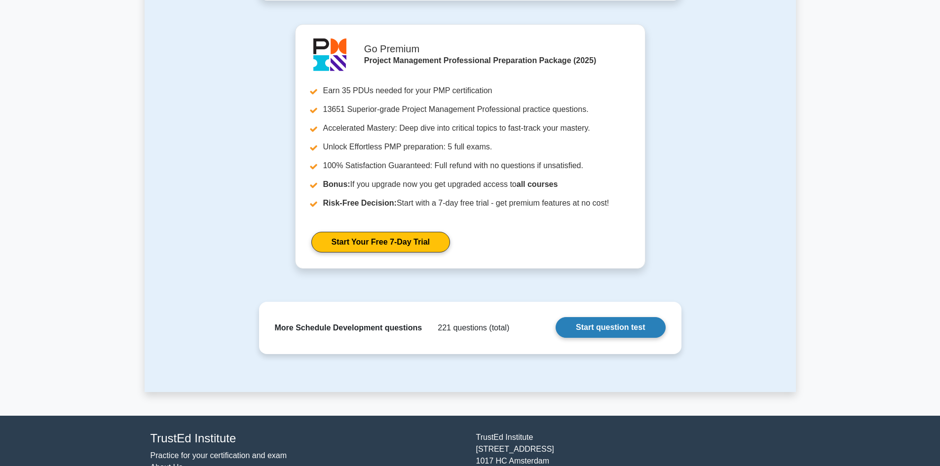
click at [645, 329] on link "Start question test" at bounding box center [611, 327] width 110 height 21
click at [625, 330] on link "Start question test" at bounding box center [611, 327] width 110 height 21
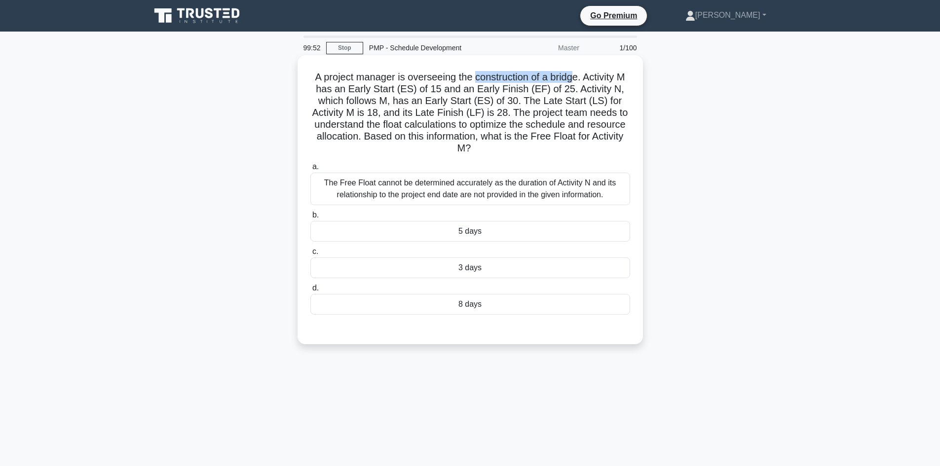
drag, startPoint x: 479, startPoint y: 77, endPoint x: 583, endPoint y: 78, distance: 104.1
click at [583, 78] on h5 "A project manager is overseeing the construction of a bridge. Activity M has an…" at bounding box center [470, 113] width 322 height 84
drag, startPoint x: 562, startPoint y: 112, endPoint x: 421, endPoint y: 97, distance: 141.8
click at [559, 112] on h5 "A project manager is overseeing the construction of a bridge. Activity M has an…" at bounding box center [470, 113] width 322 height 84
drag, startPoint x: 334, startPoint y: 75, endPoint x: 540, endPoint y: 79, distance: 205.8
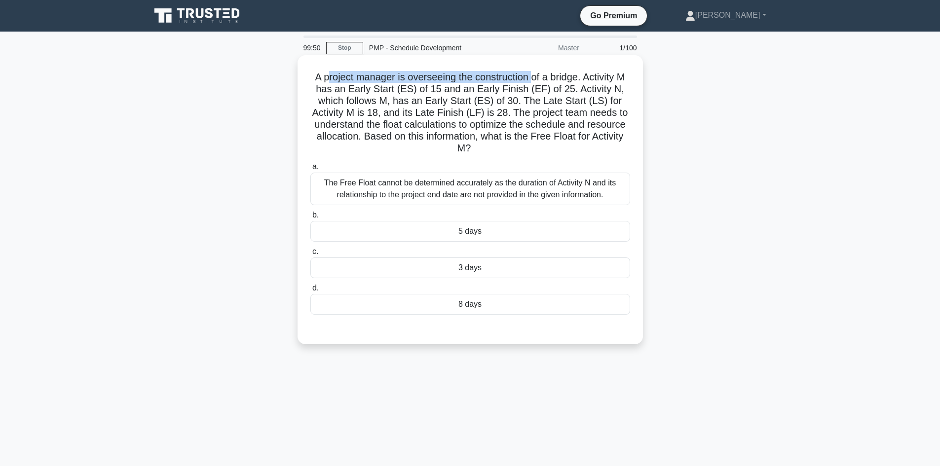
click at [540, 79] on h5 "A project manager is overseeing the construction of a bridge. Activity M has an…" at bounding box center [470, 113] width 322 height 84
click at [429, 113] on h5 "A project manager is overseeing the construction of a bridge. Activity M has an…" at bounding box center [470, 113] width 322 height 84
drag, startPoint x: 435, startPoint y: 89, endPoint x: 447, endPoint y: 89, distance: 11.9
click at [447, 89] on h5 "A project manager is overseeing the construction of a bridge. Activity M has an…" at bounding box center [470, 113] width 322 height 84
drag, startPoint x: 490, startPoint y: 87, endPoint x: 554, endPoint y: 87, distance: 63.7
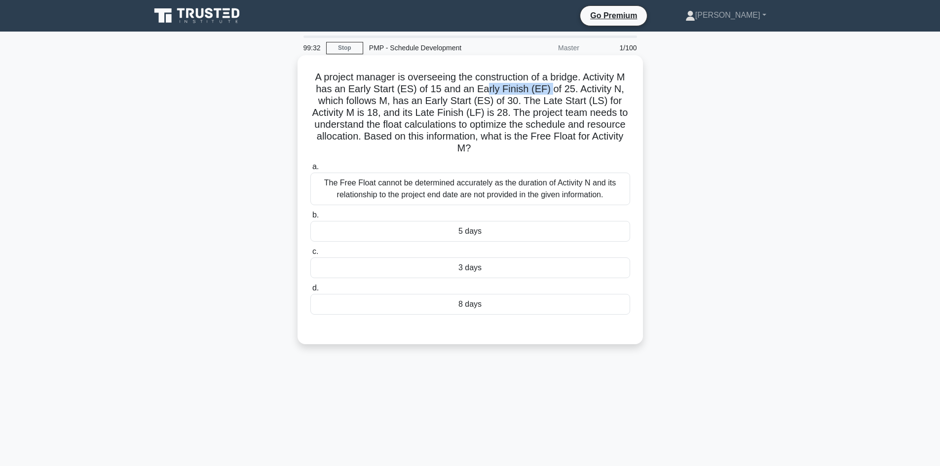
click at [554, 87] on h5 "A project manager is overseeing the construction of a bridge. Activity M has an…" at bounding box center [470, 113] width 322 height 84
click at [575, 86] on h5 "A project manager is overseeing the construction of a bridge. Activity M has an…" at bounding box center [470, 113] width 322 height 84
click at [452, 120] on h5 "A project manager is overseeing the construction of a bridge. Activity M has an…" at bounding box center [470, 113] width 322 height 84
drag, startPoint x: 316, startPoint y: 76, endPoint x: 489, endPoint y: 155, distance: 189.7
click at [489, 155] on h5 "A project manager is overseeing the construction of a bridge. Activity M has an…" at bounding box center [470, 113] width 322 height 84
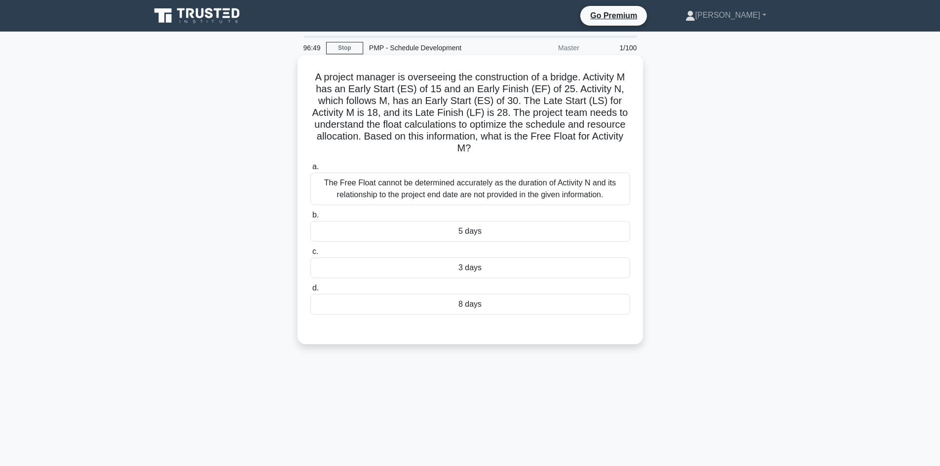
copy h5 "A project manager is overseeing the construction of a bridge. Activity M has an…"
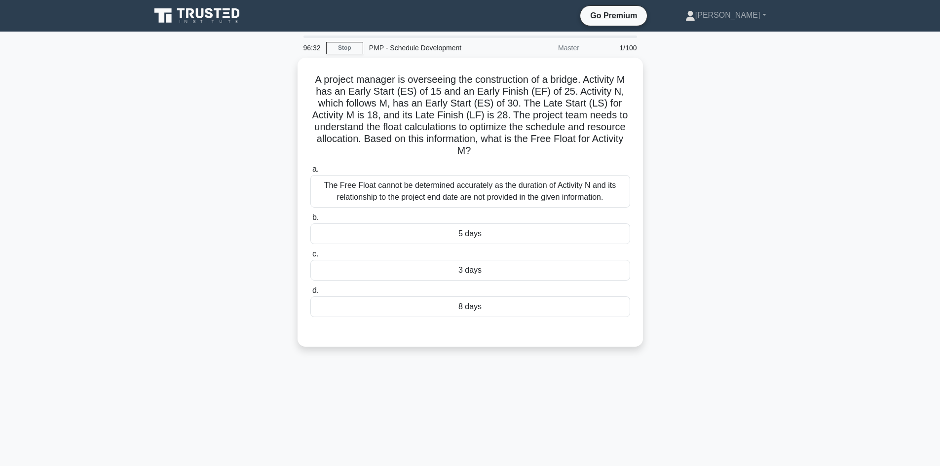
click at [191, 149] on div "A project manager is overseeing the construction of a bridge. Activity M has an…" at bounding box center [470, 208] width 651 height 301
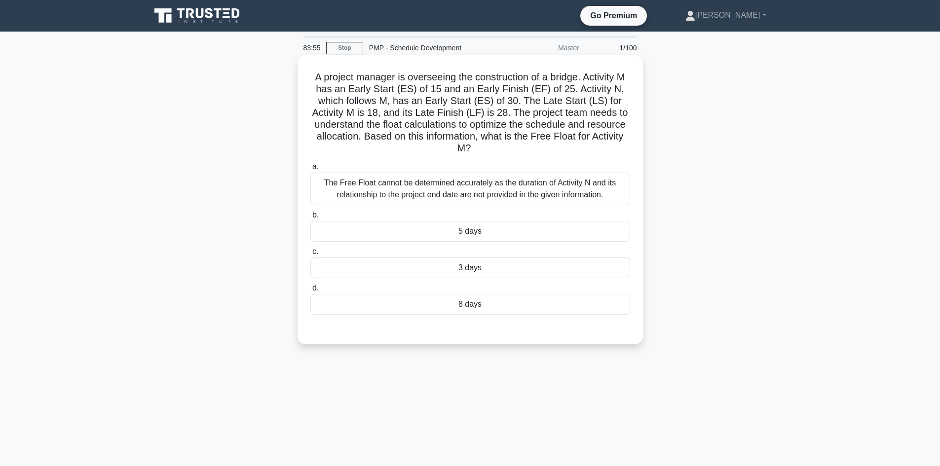
click at [484, 233] on div "5 days" at bounding box center [470, 231] width 320 height 21
click at [310, 219] on input "b. 5 days" at bounding box center [310, 215] width 0 height 6
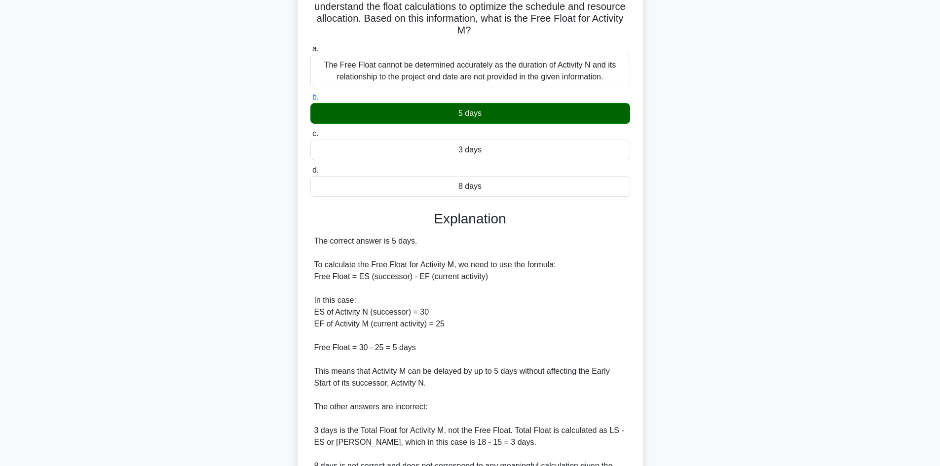
scroll to position [148, 0]
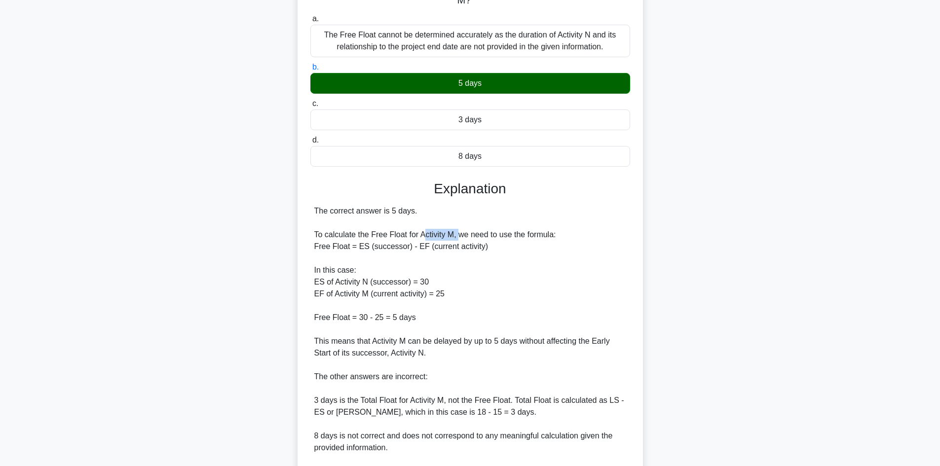
drag, startPoint x: 424, startPoint y: 234, endPoint x: 459, endPoint y: 239, distance: 34.8
click at [459, 239] on div "The correct answer is 5 days. To calculate the Free Float for Activity M, we ne…" at bounding box center [470, 353] width 312 height 296
drag, startPoint x: 363, startPoint y: 246, endPoint x: 401, endPoint y: 247, distance: 37.5
click at [401, 247] on div "The correct answer is 5 days. To calculate the Free Float for Activity M, we ne…" at bounding box center [470, 353] width 312 height 296
click at [427, 270] on div "The correct answer is 5 days. To calculate the Free Float for Activity M, we ne…" at bounding box center [470, 353] width 312 height 296
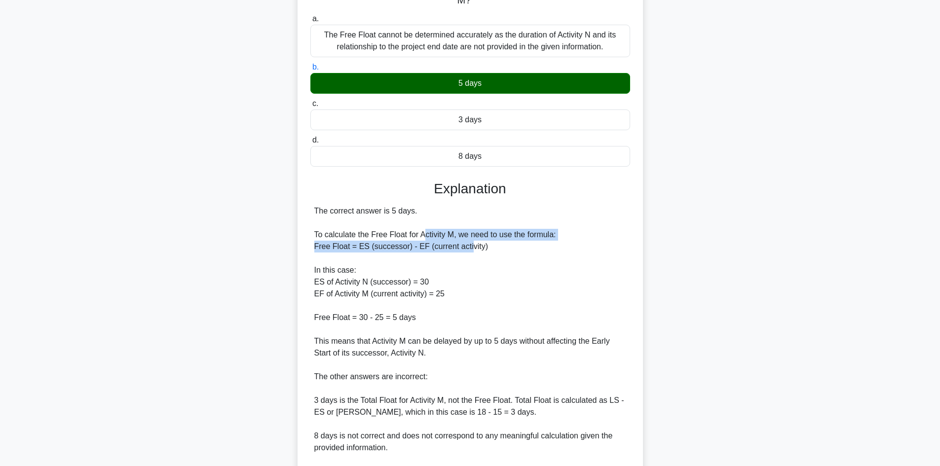
drag, startPoint x: 421, startPoint y: 241, endPoint x: 466, endPoint y: 245, distance: 45.0
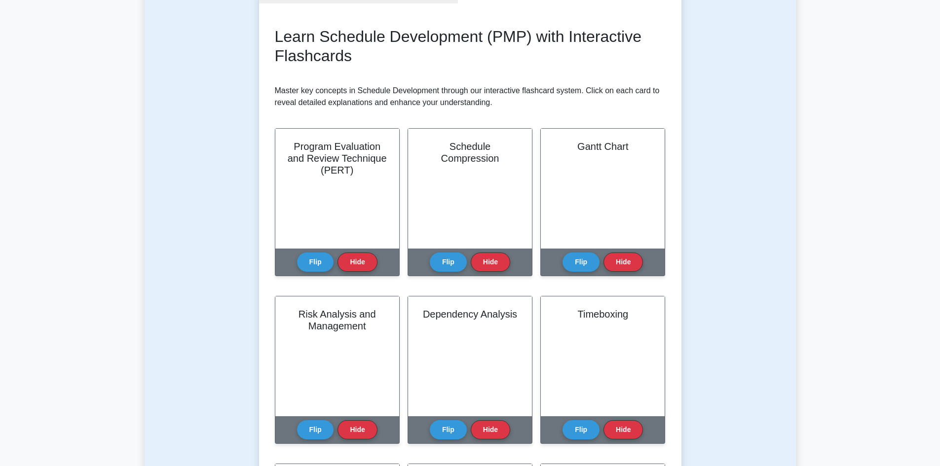
scroll to position [99, 0]
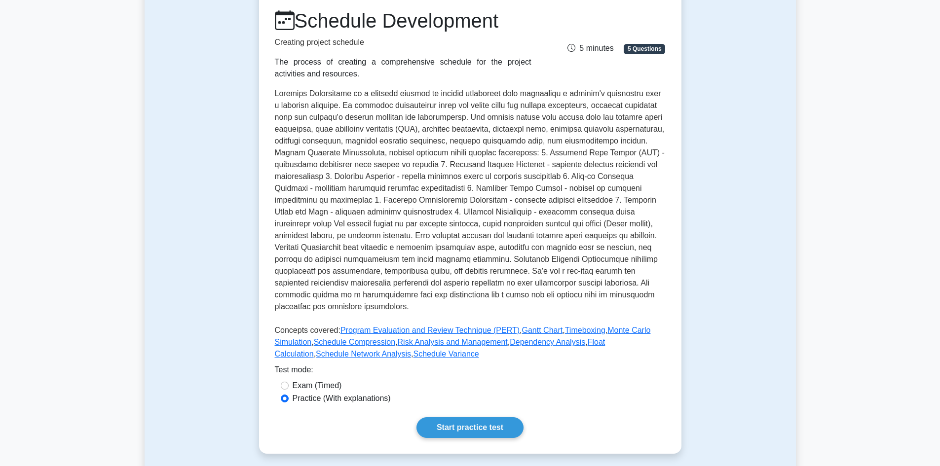
scroll to position [148, 0]
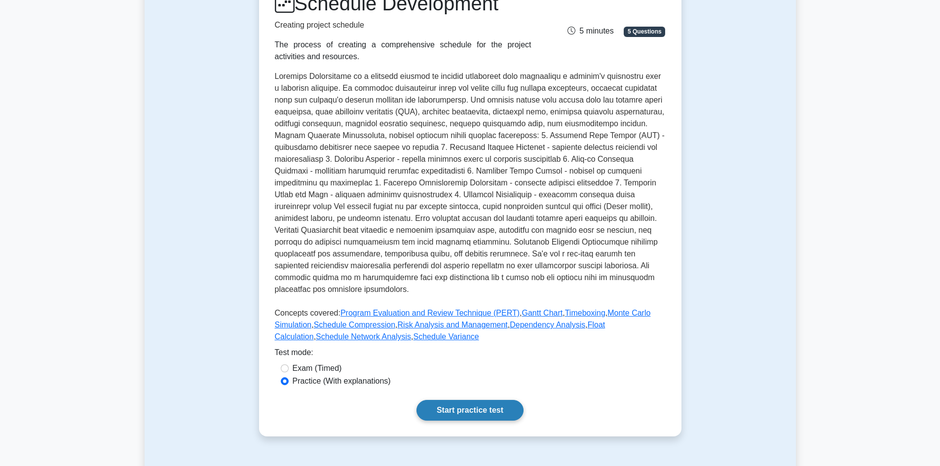
click at [487, 401] on link "Start practice test" at bounding box center [469, 410] width 107 height 21
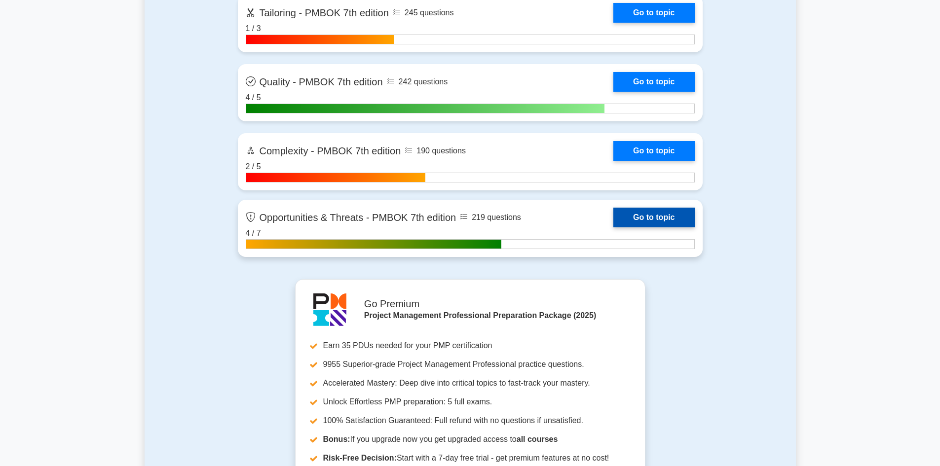
scroll to position [3225, 0]
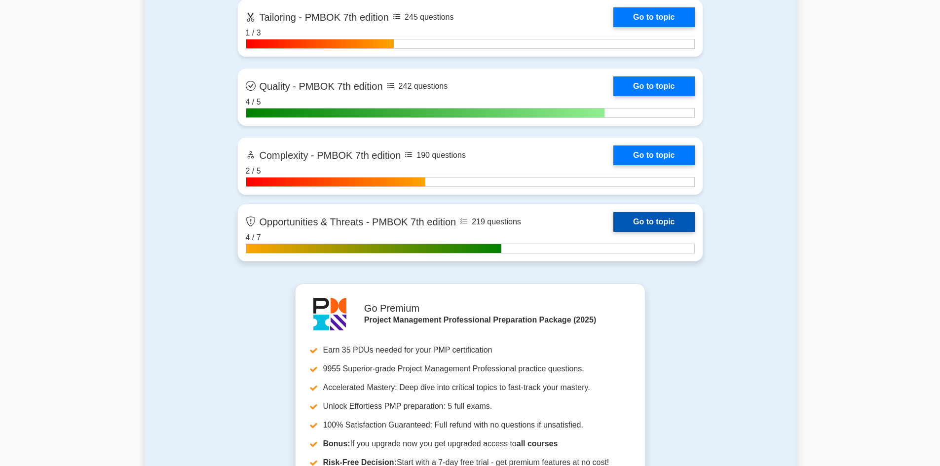
click at [641, 219] on link "Go to topic" at bounding box center [653, 222] width 81 height 20
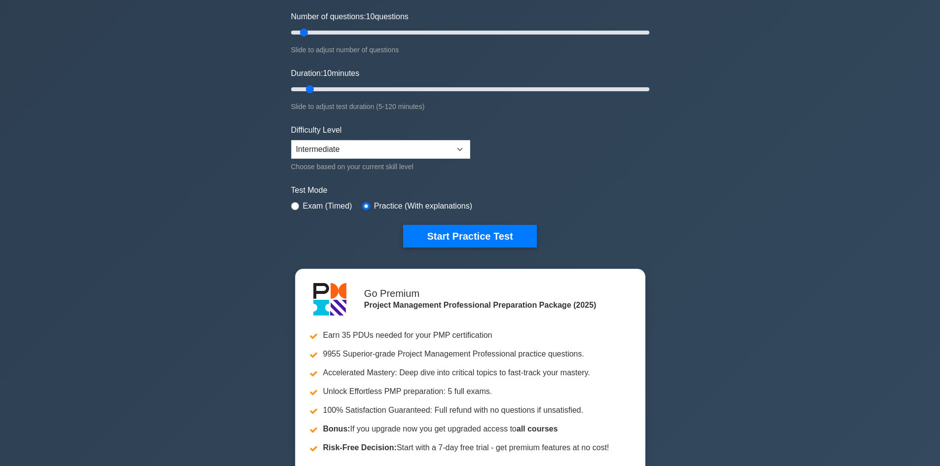
scroll to position [0, 0]
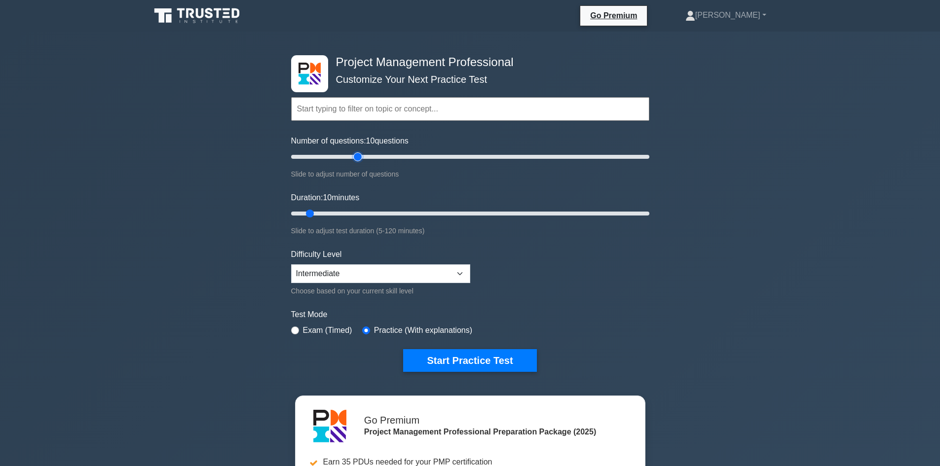
click at [355, 156] on input "Number of questions: 10 questions" at bounding box center [470, 157] width 358 height 12
click at [374, 157] on input "Number of questions: 40 questions" at bounding box center [470, 157] width 358 height 12
click at [384, 153] on input "Number of questions: 50 questions" at bounding box center [470, 157] width 358 height 12
type input "60"
click at [398, 153] on input "Number of questions: 60 questions" at bounding box center [470, 157] width 358 height 12
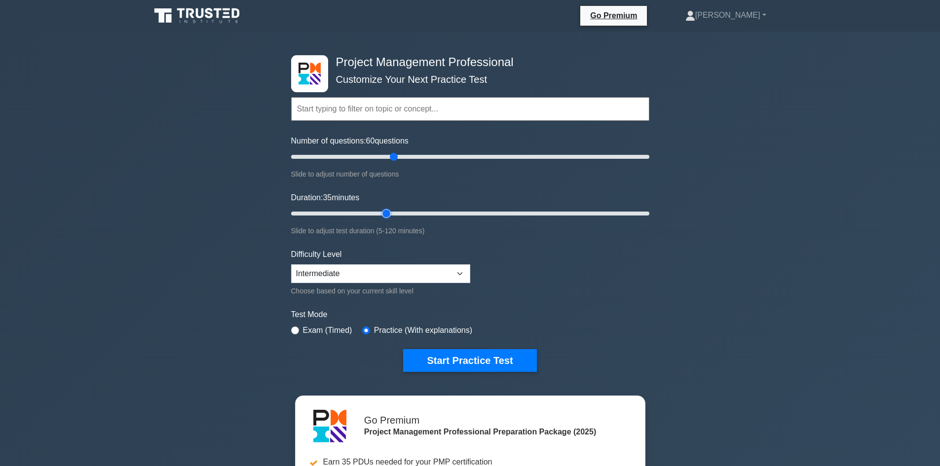
click at [383, 214] on input "Duration: 35 minutes" at bounding box center [470, 214] width 358 height 12
click at [414, 216] on input "Duration: 35 minutes" at bounding box center [470, 214] width 358 height 12
click at [421, 214] on input "Duration: 45 minutes" at bounding box center [470, 214] width 358 height 12
click at [430, 214] on input "Duration: 50 minutes" at bounding box center [470, 214] width 358 height 12
click at [441, 212] on input "Duration: 50 minutes" at bounding box center [470, 214] width 358 height 12
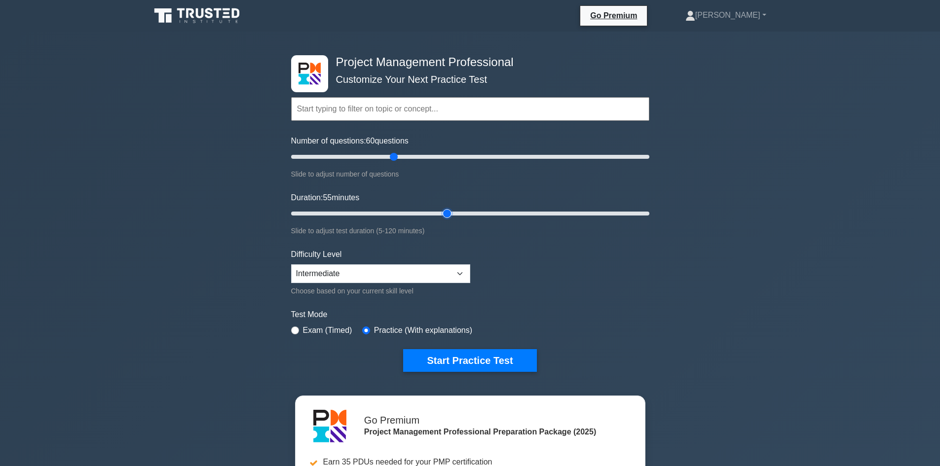
click at [451, 212] on input "Duration: 55 minutes" at bounding box center [470, 214] width 358 height 12
type input "60"
click at [459, 213] on input "Duration: 55 minutes" at bounding box center [470, 214] width 358 height 12
click at [328, 333] on label "Exam (Timed)" at bounding box center [327, 331] width 49 height 12
click at [308, 332] on label "Exam (Timed)" at bounding box center [327, 331] width 49 height 12
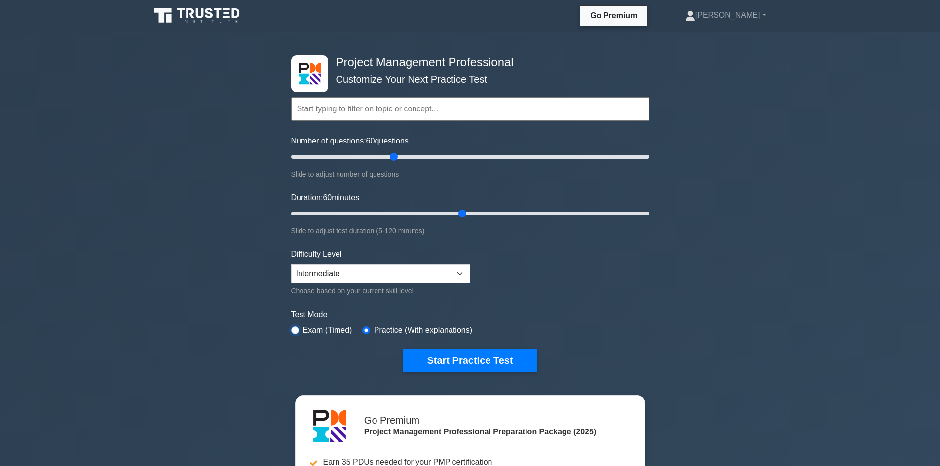
click at [294, 329] on input "radio" at bounding box center [295, 331] width 8 height 8
radio input "true"
click at [483, 368] on button "Start Practice Test" at bounding box center [469, 360] width 133 height 23
click at [430, 366] on button "Start Practice Test" at bounding box center [469, 360] width 133 height 23
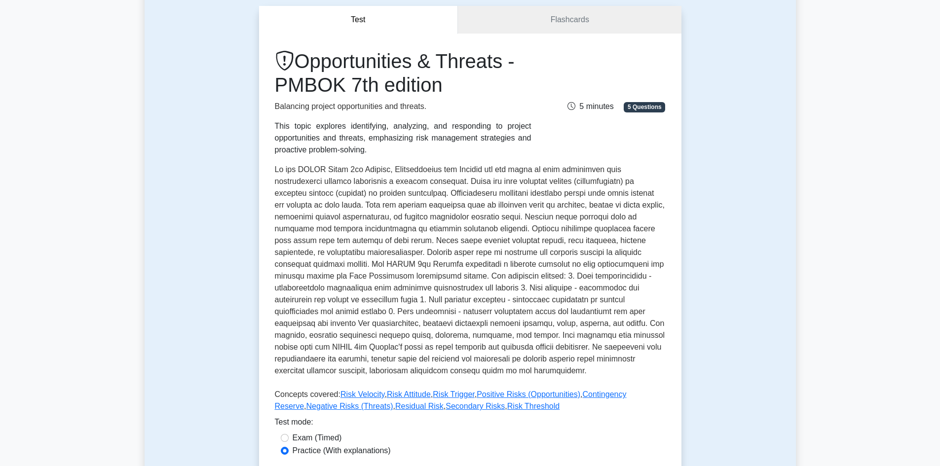
scroll to position [99, 0]
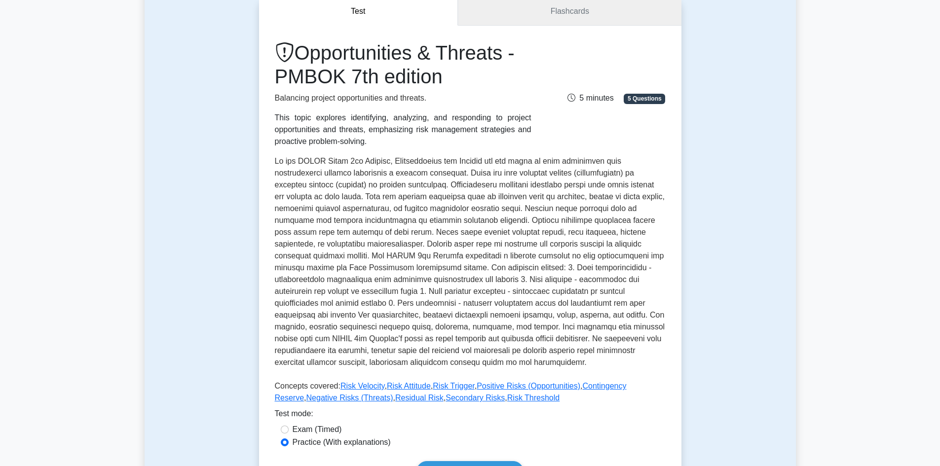
click at [562, 12] on link "Flashcards" at bounding box center [569, 12] width 223 height 28
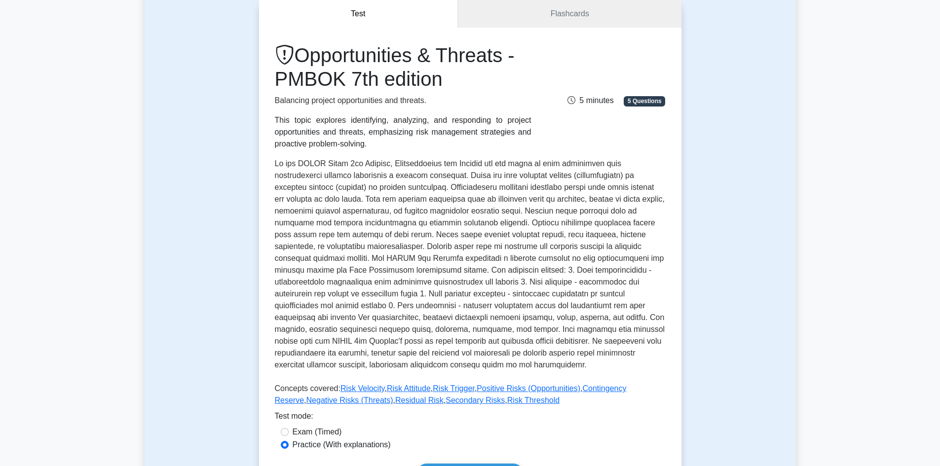
drag, startPoint x: 202, startPoint y: 52, endPoint x: 189, endPoint y: 53, distance: 12.3
click at [202, 52] on div "Test Flashcards Opportunities & Threats - PMBOK 7th edition Balancing project o…" at bounding box center [470, 250] width 651 height 548
drag, startPoint x: 0, startPoint y: 0, endPoint x: 40, endPoint y: 95, distance: 103.0
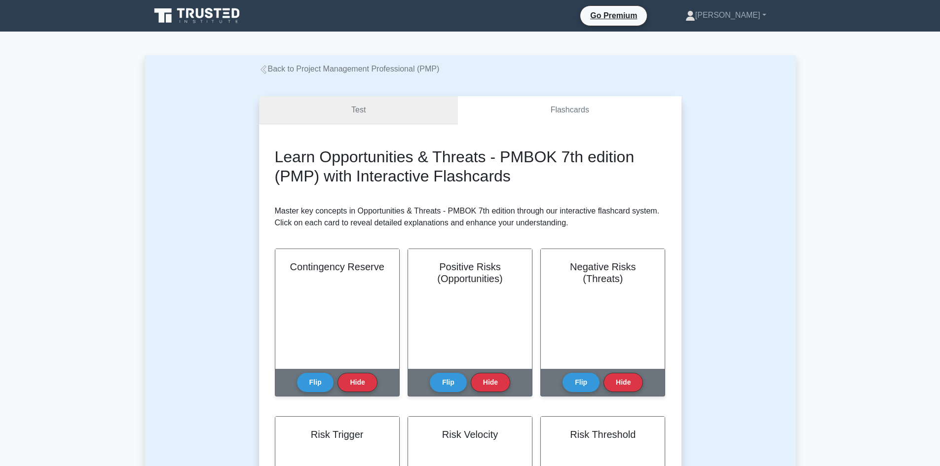
click at [348, 107] on link "Test" at bounding box center [358, 110] width 199 height 28
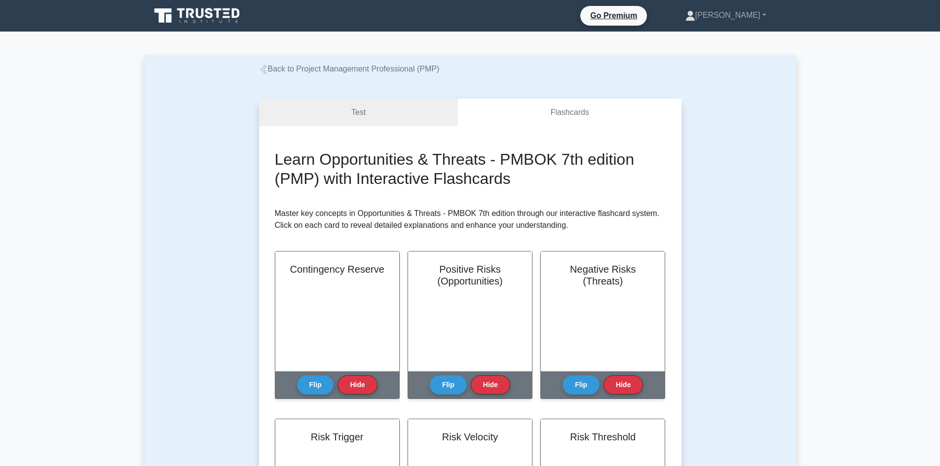
drag, startPoint x: 10, startPoint y: 1, endPoint x: 96, endPoint y: 158, distance: 179.5
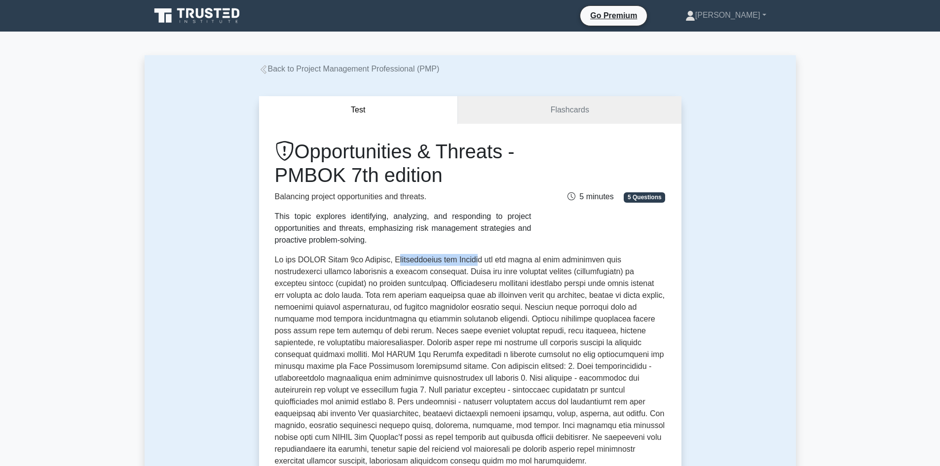
drag, startPoint x: 394, startPoint y: 262, endPoint x: 477, endPoint y: 262, distance: 82.9
click at [477, 262] on p at bounding box center [470, 362] width 391 height 217
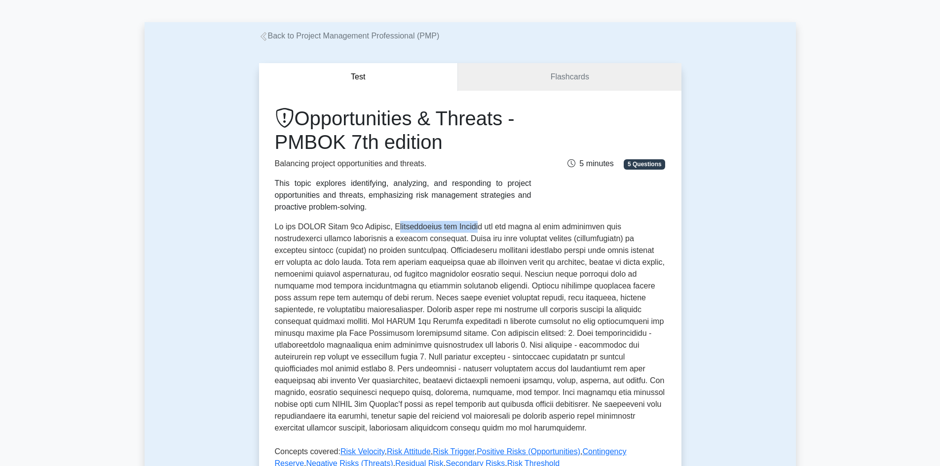
scroll to position [49, 0]
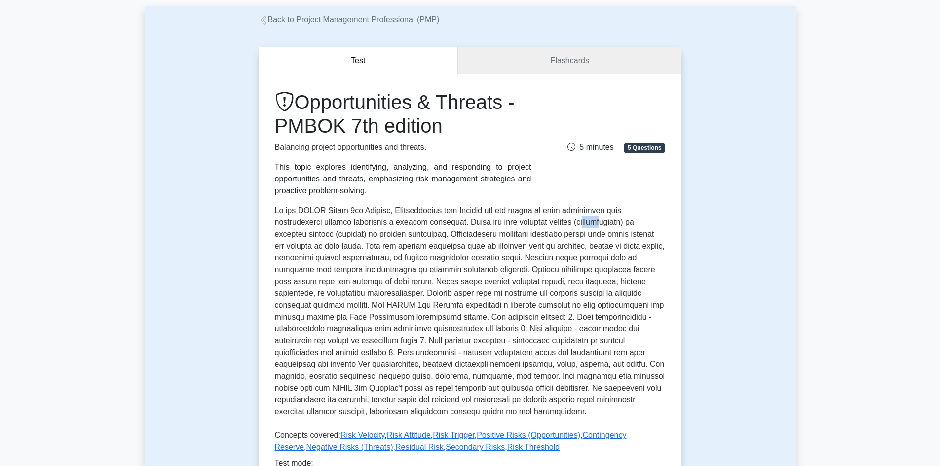
drag, startPoint x: 584, startPoint y: 221, endPoint x: 597, endPoint y: 220, distance: 13.4
click at [597, 220] on p at bounding box center [470, 313] width 391 height 217
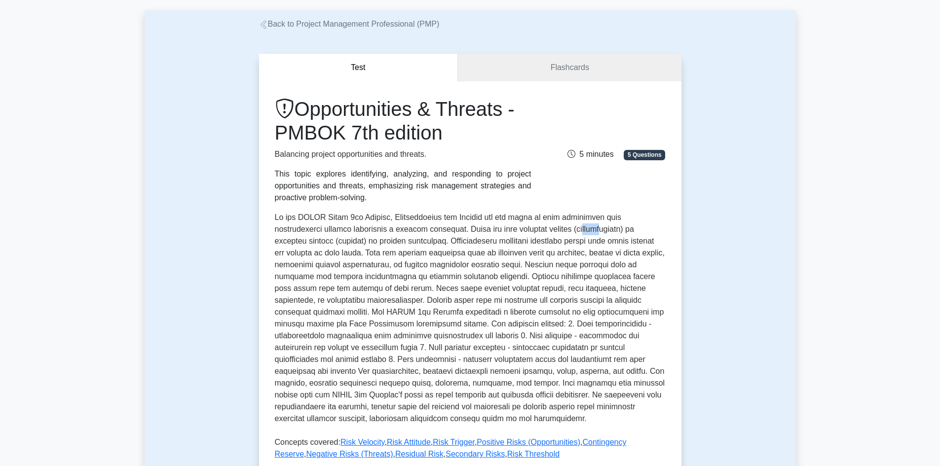
scroll to position [0, 0]
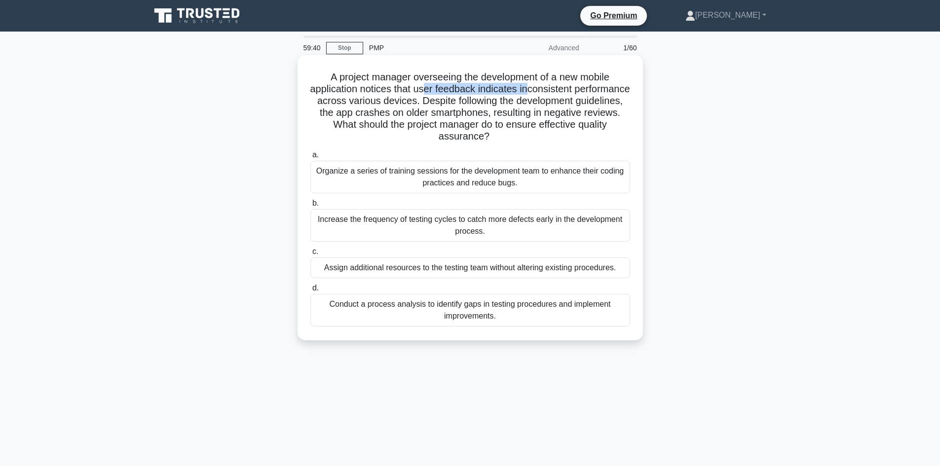
drag, startPoint x: 498, startPoint y: 87, endPoint x: 561, endPoint y: 84, distance: 62.7
click at [561, 84] on h5 "A project manager overseeing the development of a new mobile application notice…" at bounding box center [470, 107] width 322 height 72
click at [558, 90] on h5 "A project manager overseeing the development of a new mobile application notice…" at bounding box center [470, 107] width 322 height 72
drag, startPoint x: 549, startPoint y: 88, endPoint x: 367, endPoint y: 102, distance: 183.1
click at [367, 102] on h5 "A project manager overseeing the development of a new mobile application notice…" at bounding box center [470, 107] width 322 height 72
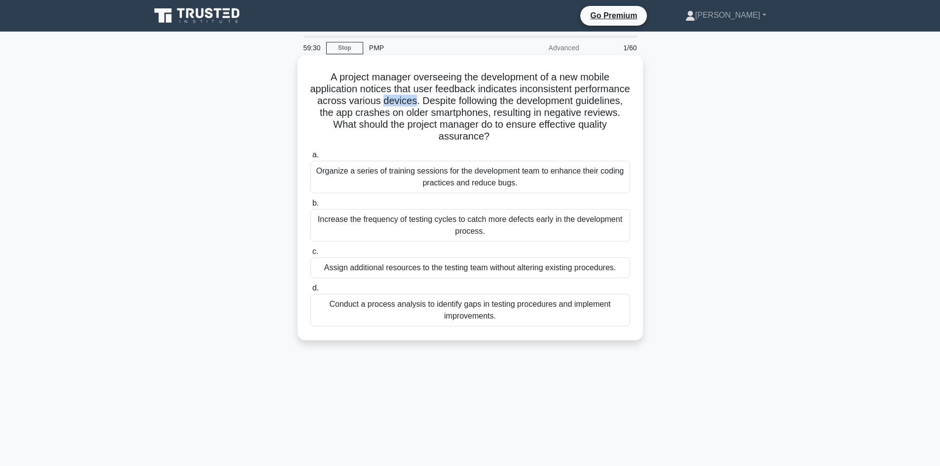
drag, startPoint x: 436, startPoint y: 101, endPoint x: 472, endPoint y: 122, distance: 41.8
click at [467, 104] on h5 "A project manager overseeing the development of a new mobile application notice…" at bounding box center [470, 107] width 322 height 72
click at [472, 122] on h5 "A project manager overseeing the development of a new mobile application notice…" at bounding box center [470, 107] width 322 height 72
drag, startPoint x: 325, startPoint y: 114, endPoint x: 354, endPoint y: 115, distance: 29.6
click at [354, 115] on h5 "A project manager overseeing the development of a new mobile application notice…" at bounding box center [470, 107] width 322 height 72
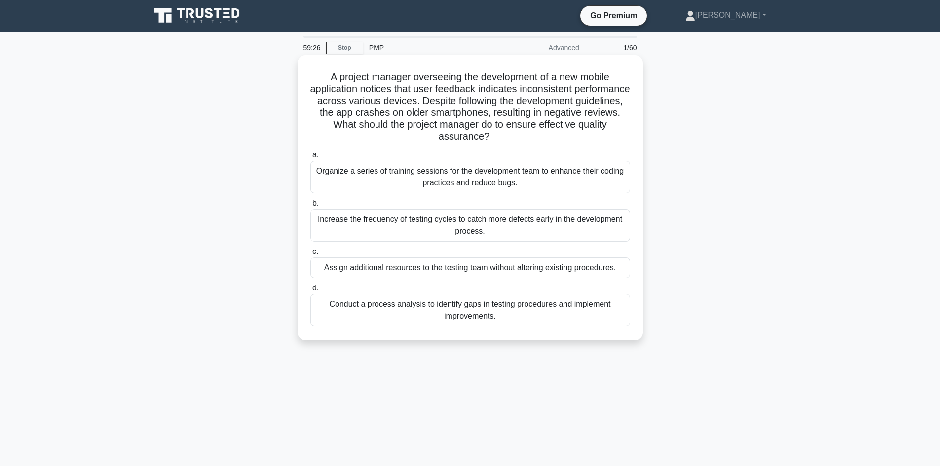
click at [381, 125] on h5 "A project manager overseeing the development of a new mobile application notice…" at bounding box center [470, 107] width 322 height 72
drag, startPoint x: 450, startPoint y: 113, endPoint x: 521, endPoint y: 113, distance: 71.1
click at [521, 113] on h5 "A project manager overseeing the development of a new mobile application notice…" at bounding box center [470, 107] width 322 height 72
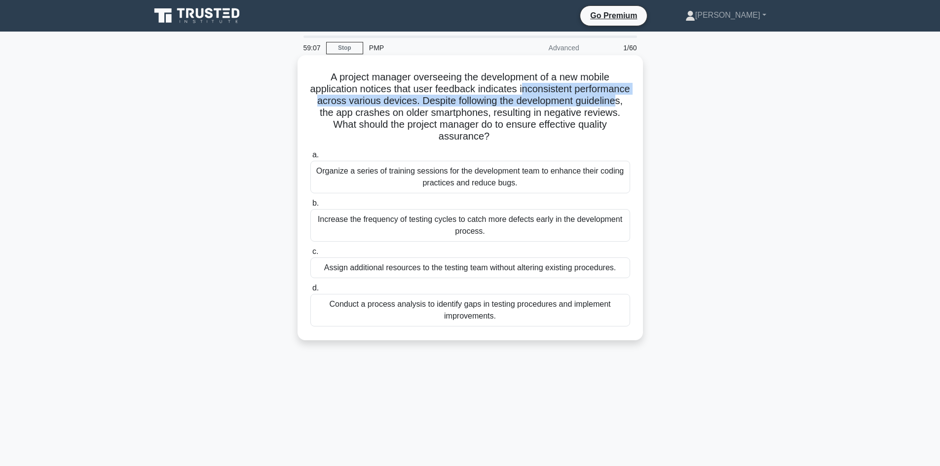
drag, startPoint x: 553, startPoint y: 94, endPoint x: 353, endPoint y: 113, distance: 200.8
click at [352, 113] on h5 "A project manager overseeing the development of a new mobile application notice…" at bounding box center [470, 107] width 322 height 72
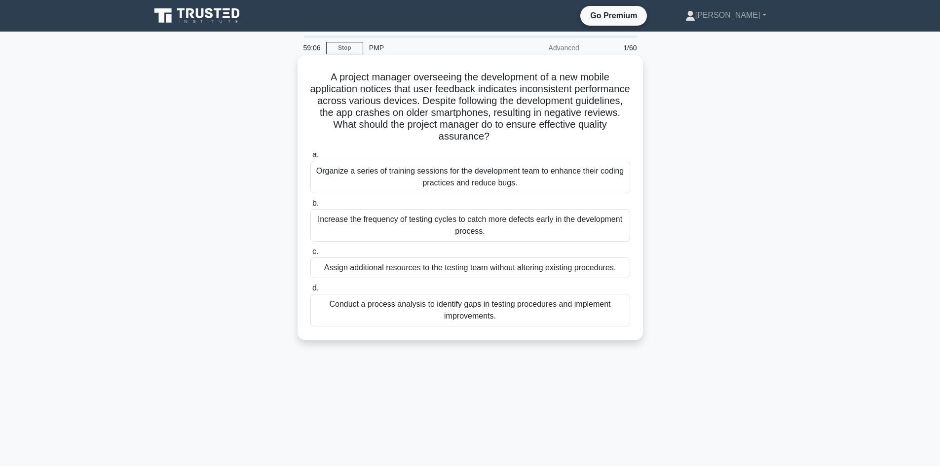
click at [416, 154] on label "a. Organize a series of training sessions for the development team to enhance t…" at bounding box center [470, 171] width 320 height 44
click at [310, 154] on input "a. Organize a series of training sessions for the development team to enhance t…" at bounding box center [310, 155] width 0 height 6
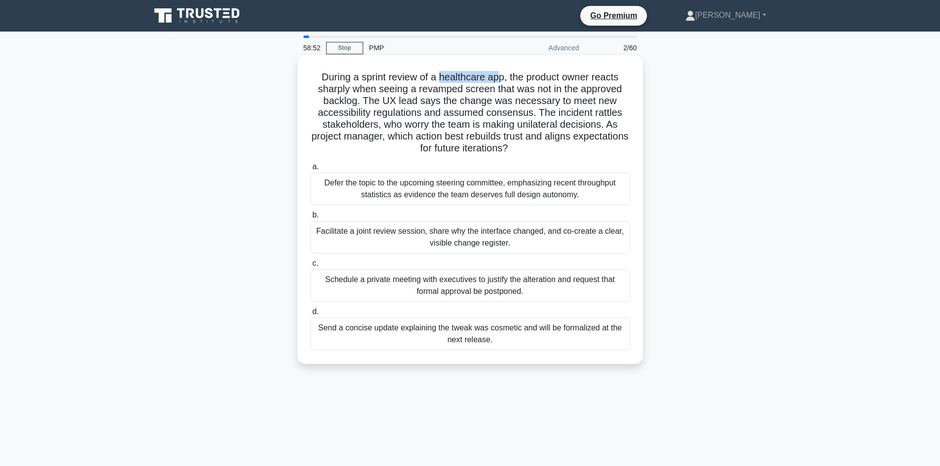
drag, startPoint x: 439, startPoint y: 75, endPoint x: 502, endPoint y: 82, distance: 63.0
click at [502, 82] on h5 "During a sprint review of a healthcare app, the product owner reacts sharply wh…" at bounding box center [470, 113] width 322 height 84
click at [421, 85] on h5 "During a sprint review of a healthcare app, the product owner reacts sharply wh…" at bounding box center [470, 113] width 322 height 84
drag, startPoint x: 439, startPoint y: 77, endPoint x: 505, endPoint y: 77, distance: 66.1
click at [505, 77] on h5 "During a sprint review of a healthcare app, the product owner reacts sharply wh…" at bounding box center [470, 113] width 322 height 84
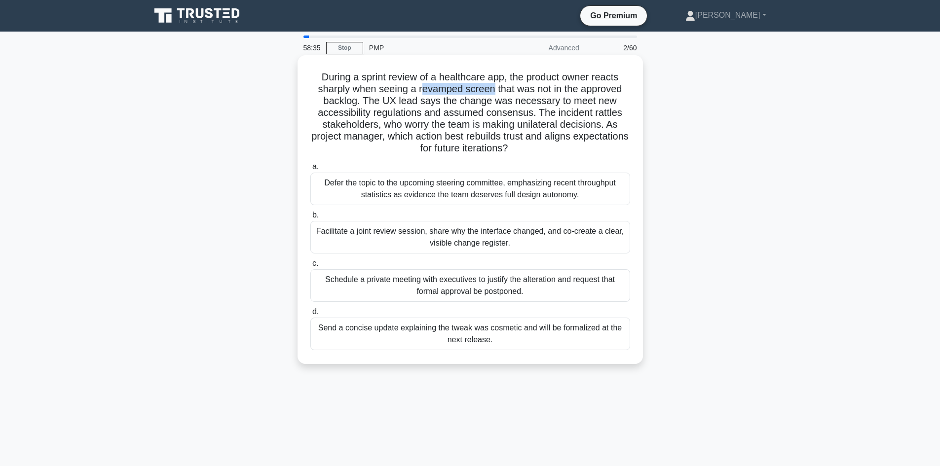
drag, startPoint x: 419, startPoint y: 90, endPoint x: 493, endPoint y: 93, distance: 74.5
click at [493, 93] on h5 "During a sprint review of a healthcare app, the product owner reacts sharply wh…" at bounding box center [470, 113] width 322 height 84
drag, startPoint x: 494, startPoint y: 117, endPoint x: 524, endPoint y: 119, distance: 30.1
click at [524, 119] on h5 "During a sprint review of a healthcare app, the product owner reacts sharply wh…" at bounding box center [470, 113] width 322 height 84
click at [533, 133] on h5 "During a sprint review of a healthcare app, the product owner reacts sharply wh…" at bounding box center [470, 113] width 322 height 84
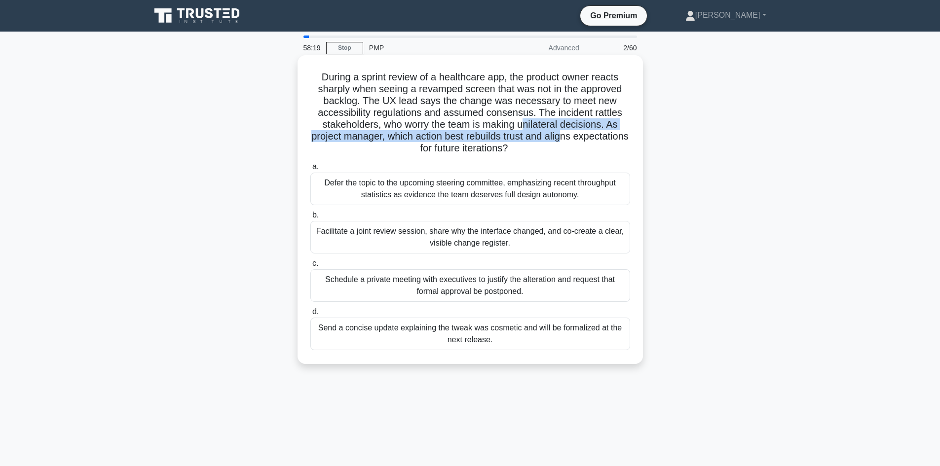
drag, startPoint x: 527, startPoint y: 124, endPoint x: 603, endPoint y: 138, distance: 77.3
click at [593, 133] on h5 "During a sprint review of a healthcare app, the product owner reacts sharply wh…" at bounding box center [470, 113] width 322 height 84
click at [603, 138] on h5 "During a sprint review of a healthcare app, the product owner reacts sharply wh…" at bounding box center [470, 113] width 322 height 84
click at [490, 242] on div "Facilitate a joint review session, share why the interface changed, and co-crea…" at bounding box center [470, 237] width 320 height 33
click at [310, 219] on input "b. Facilitate a joint review session, share why the interface changed, and co-c…" at bounding box center [310, 215] width 0 height 6
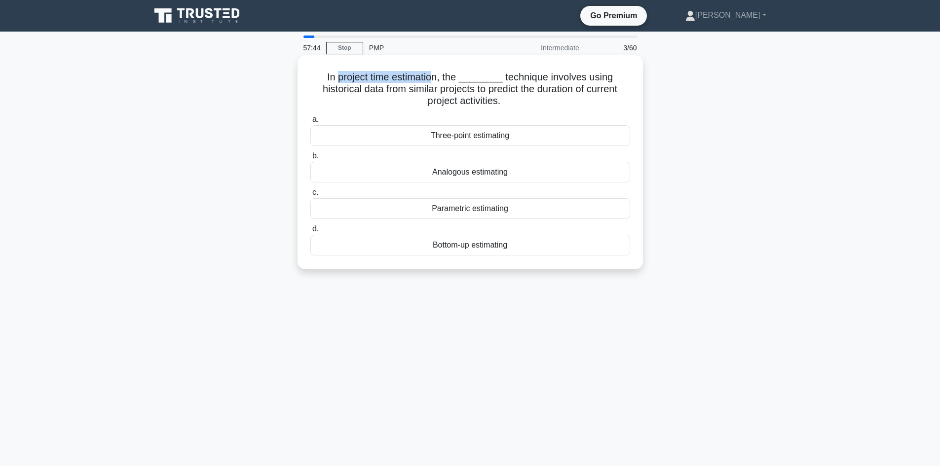
drag, startPoint x: 342, startPoint y: 75, endPoint x: 438, endPoint y: 75, distance: 96.2
click at [438, 75] on h5 "In project time estimation, the ________ technique involves using historical da…" at bounding box center [470, 89] width 322 height 37
click at [467, 172] on div "Analogous estimating" at bounding box center [470, 172] width 320 height 21
click at [310, 159] on input "b. Analogous estimating" at bounding box center [310, 156] width 0 height 6
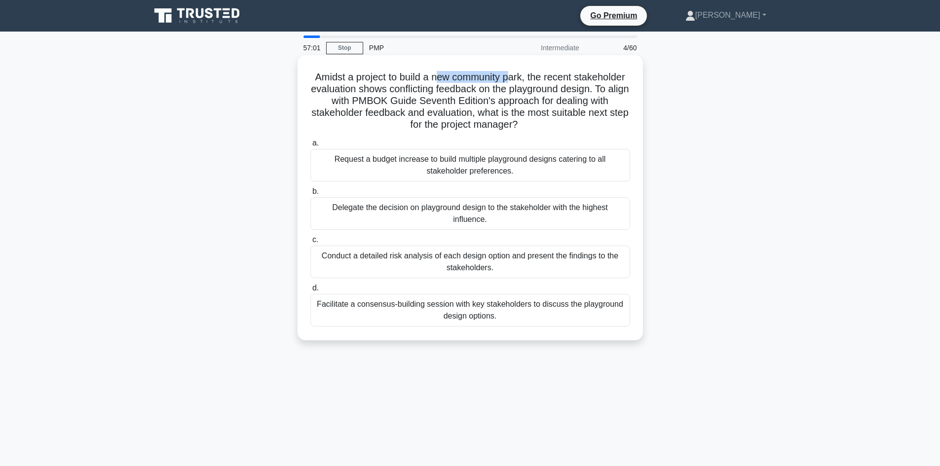
drag, startPoint x: 466, startPoint y: 75, endPoint x: 540, endPoint y: 79, distance: 73.6
click at [540, 79] on h5 "Amidst a project to build a new community park, the recent stakeholder evaluati…" at bounding box center [470, 101] width 322 height 60
click at [551, 93] on h5 "Amidst a project to build a new community park, the recent stakeholder evaluati…" at bounding box center [470, 101] width 322 height 60
drag, startPoint x: 504, startPoint y: 92, endPoint x: 355, endPoint y: 98, distance: 149.1
click at [355, 98] on h5 "Amidst a project to build a new community park, the recent stakeholder evaluati…" at bounding box center [470, 101] width 322 height 60
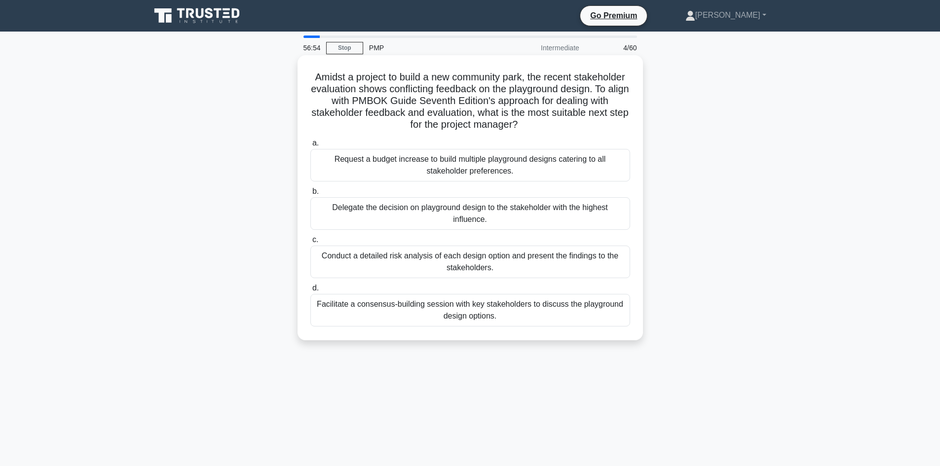
click at [445, 105] on h5 "Amidst a project to build a new community park, the recent stakeholder evaluati…" at bounding box center [470, 101] width 322 height 60
click at [402, 313] on div "Facilitate a consensus-building session with key stakeholders to discuss the pl…" at bounding box center [470, 310] width 320 height 33
click at [310, 292] on input "d. Facilitate a consensus-building session with key stakeholders to discuss the…" at bounding box center [310, 288] width 0 height 6
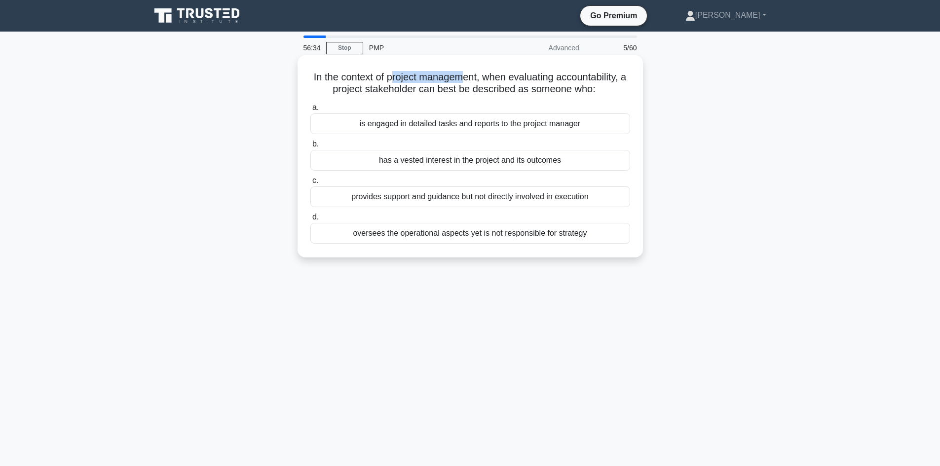
drag, startPoint x: 395, startPoint y: 75, endPoint x: 463, endPoint y: 79, distance: 68.2
click at [463, 79] on h5 "In the context of project management, when evaluating accountability, a project…" at bounding box center [470, 83] width 322 height 25
drag, startPoint x: 341, startPoint y: 92, endPoint x: 402, endPoint y: 93, distance: 61.2
click at [402, 93] on h5 "In the context of project management, when evaluating accountability, a project…" at bounding box center [470, 83] width 322 height 25
click at [431, 157] on div "has a vested interest in the project and its outcomes" at bounding box center [470, 160] width 320 height 21
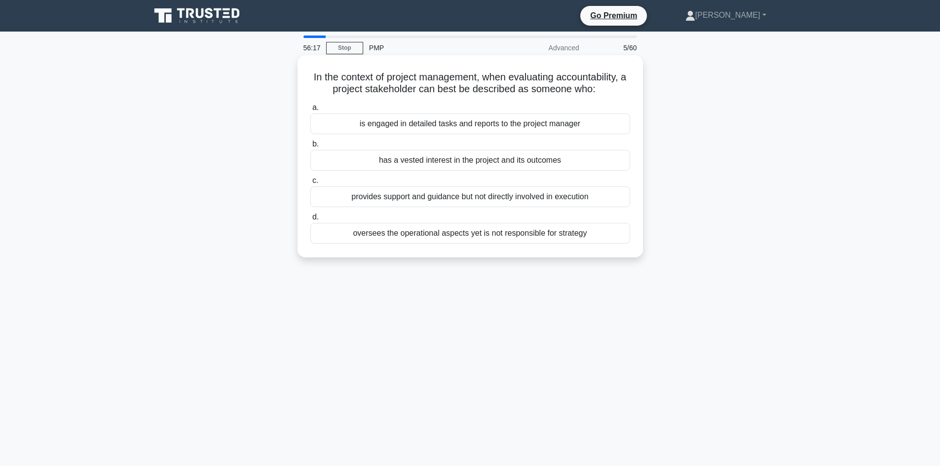
click at [310, 148] on input "b. has a vested interest in the project and its outcomes" at bounding box center [310, 144] width 0 height 6
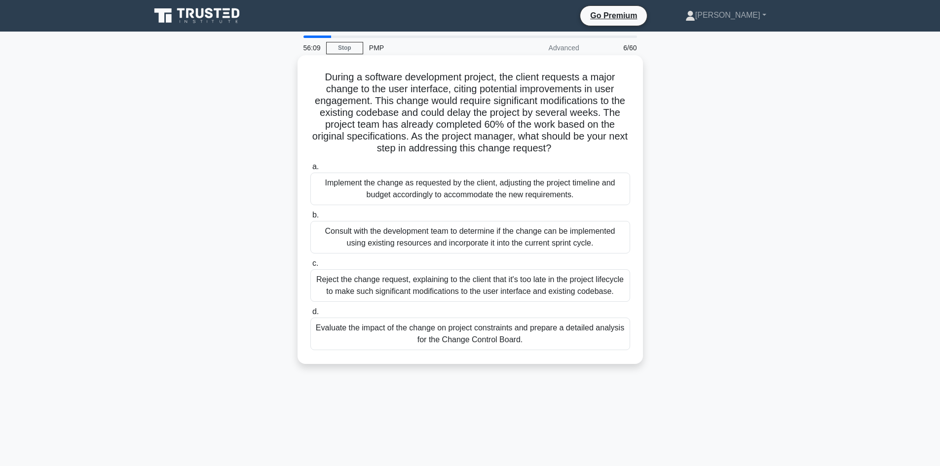
click at [340, 76] on h5 "During a software development project, the client requests a major change to th…" at bounding box center [470, 113] width 322 height 84
drag, startPoint x: 383, startPoint y: 74, endPoint x: 472, endPoint y: 74, distance: 88.8
click at [472, 74] on h5 "During a software development project, the client requests a major change to th…" at bounding box center [470, 113] width 322 height 84
click at [353, 84] on h5 "During a software development project, the client requests a major change to th…" at bounding box center [470, 113] width 322 height 84
drag, startPoint x: 367, startPoint y: 77, endPoint x: 482, endPoint y: 79, distance: 114.5
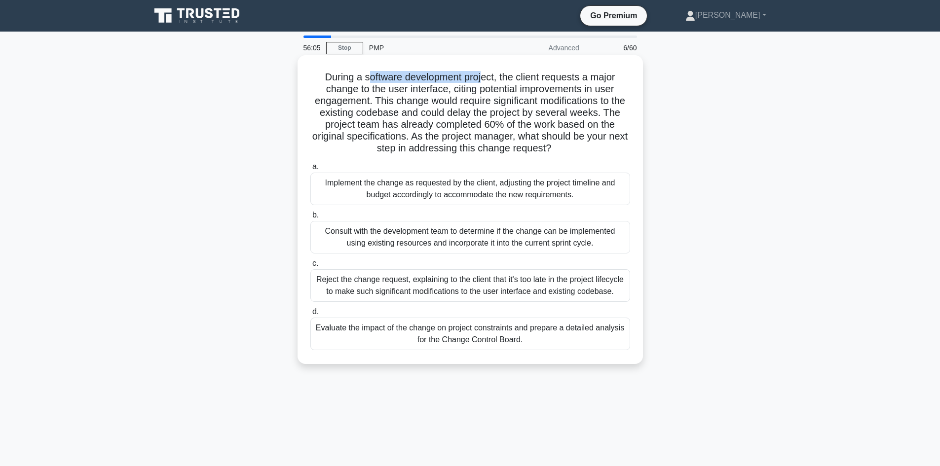
click at [482, 79] on h5 "During a software development project, the client requests a major change to th…" at bounding box center [470, 113] width 322 height 84
drag, startPoint x: 393, startPoint y: 89, endPoint x: 431, endPoint y: 93, distance: 37.7
click at [431, 93] on h5 "During a software development project, the client requests a major change to th…" at bounding box center [470, 113] width 322 height 84
drag, startPoint x: 491, startPoint y: 89, endPoint x: 599, endPoint y: 91, distance: 107.1
click at [565, 94] on h5 "During a software development project, the client requests a major change to th…" at bounding box center [470, 113] width 322 height 84
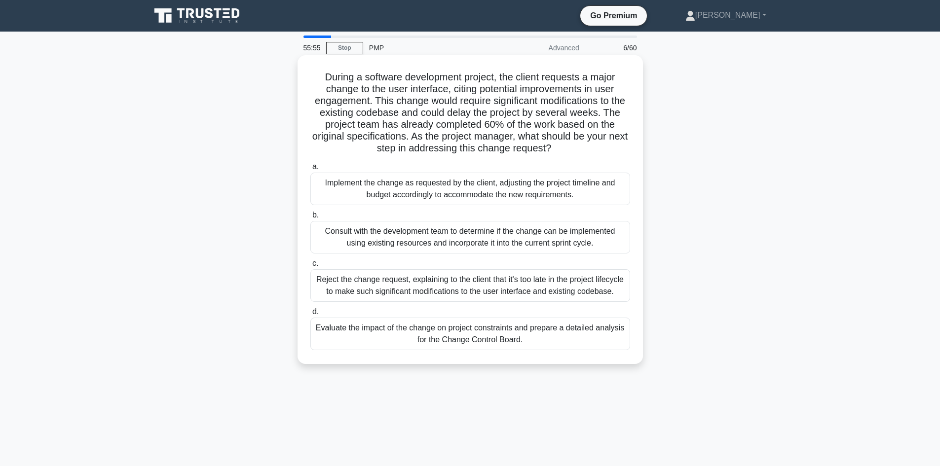
click at [354, 103] on h5 "During a software development project, the client requests a major change to th…" at bounding box center [470, 113] width 322 height 84
drag, startPoint x: 487, startPoint y: 126, endPoint x: 558, endPoint y: 125, distance: 71.1
click at [558, 125] on h5 "During a software development project, the client requests a major change to th…" at bounding box center [470, 113] width 322 height 84
drag, startPoint x: 357, startPoint y: 135, endPoint x: 412, endPoint y: 143, distance: 55.8
click at [412, 143] on h5 "During a software development project, the client requests a major change to th…" at bounding box center [470, 113] width 322 height 84
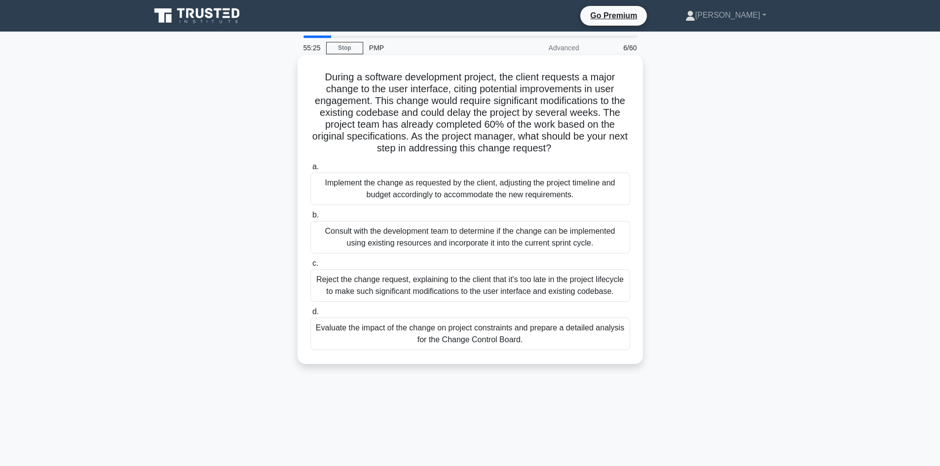
click at [456, 340] on div "Evaluate the impact of the change on project constraints and prepare a detailed…" at bounding box center [470, 334] width 320 height 33
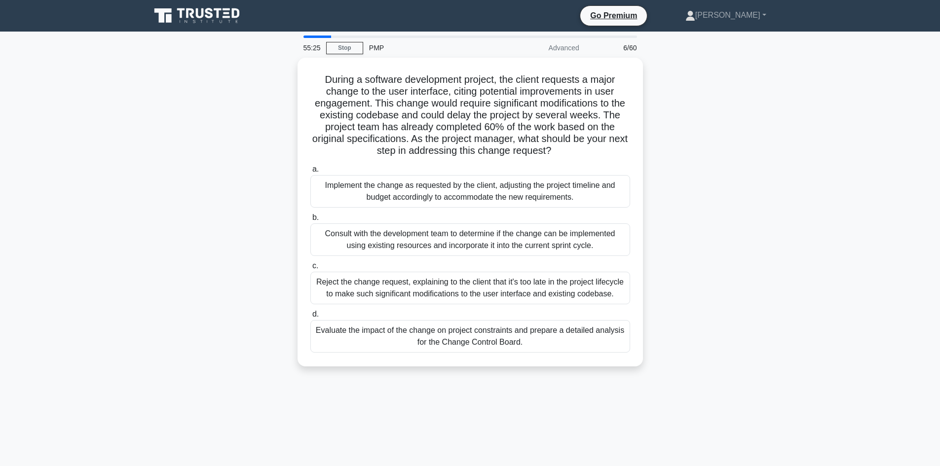
click at [310, 318] on input "d. Evaluate the impact of the change on project constraints and prepare a detai…" at bounding box center [310, 314] width 0 height 6
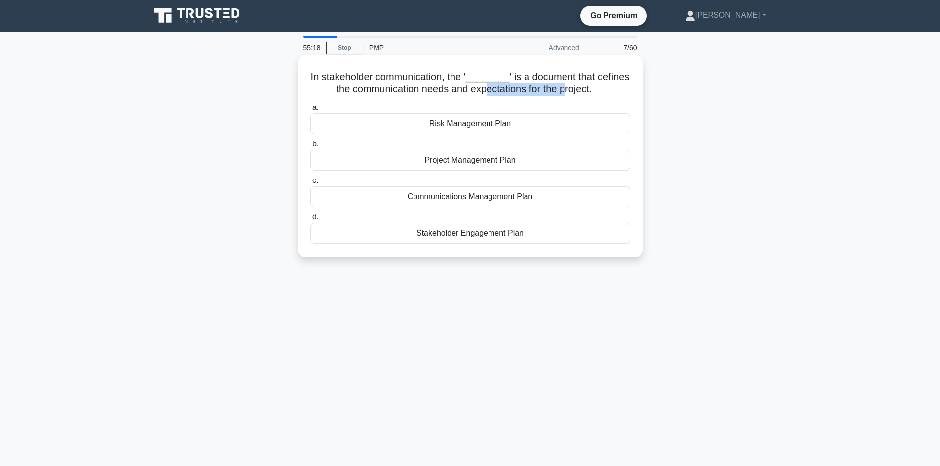
drag, startPoint x: 487, startPoint y: 90, endPoint x: 566, endPoint y: 87, distance: 79.5
click at [566, 87] on h5 "In stakeholder communication, the '________' is a document that defines the com…" at bounding box center [470, 83] width 322 height 25
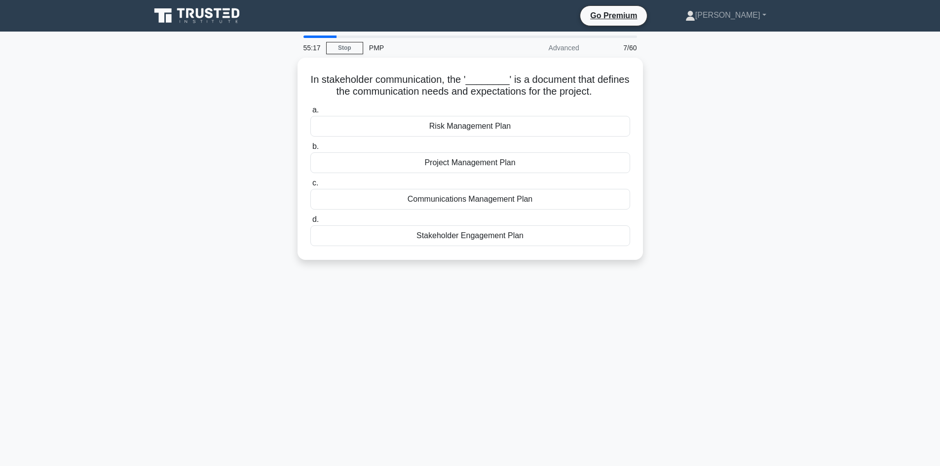
click at [693, 113] on div "In stakeholder communication, the '________' is a document that defines the com…" at bounding box center [470, 165] width 651 height 214
drag, startPoint x: 310, startPoint y: 75, endPoint x: 613, endPoint y: 91, distance: 302.9
click at [613, 91] on h5 "In stakeholder communication, the '________' is a document that defines the com…" at bounding box center [470, 83] width 322 height 25
drag, startPoint x: 596, startPoint y: 82, endPoint x: 662, endPoint y: 118, distance: 75.1
click at [596, 82] on h5 "In stakeholder communication, the '________' is a document that defines the com…" at bounding box center [470, 83] width 322 height 25
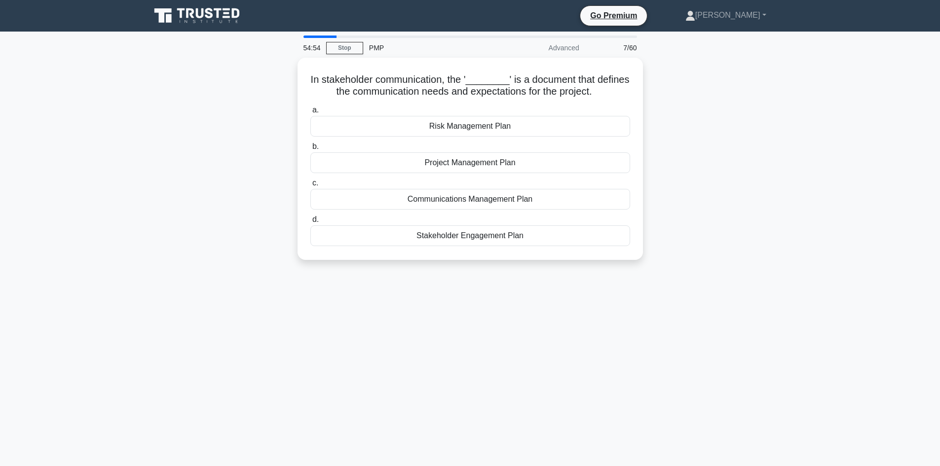
click at [708, 124] on div "In stakeholder communication, the '________' is a document that defines the com…" at bounding box center [470, 165] width 651 height 214
click at [467, 203] on div "Communications Management Plan" at bounding box center [470, 197] width 320 height 21
click at [310, 184] on input "c. Communications Management Plan" at bounding box center [310, 181] width 0 height 6
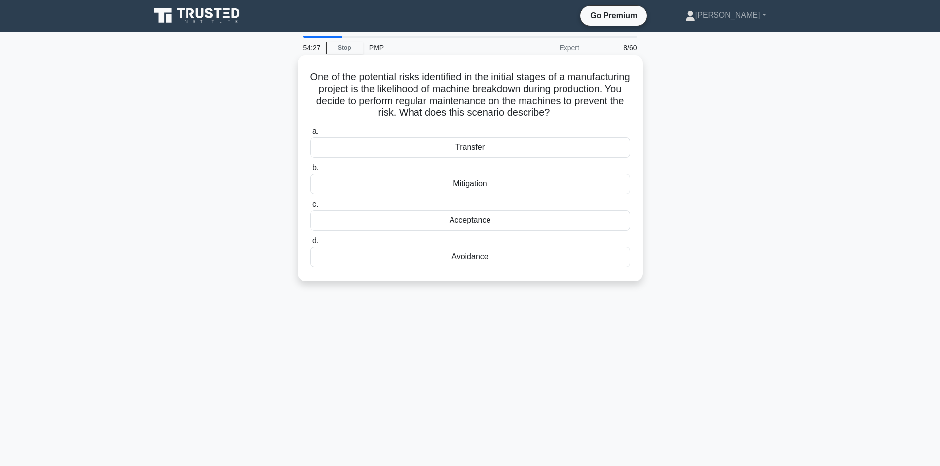
click at [464, 259] on div "Avoidance" at bounding box center [470, 257] width 320 height 21
click at [310, 244] on input "d. Avoidance" at bounding box center [310, 241] width 0 height 6
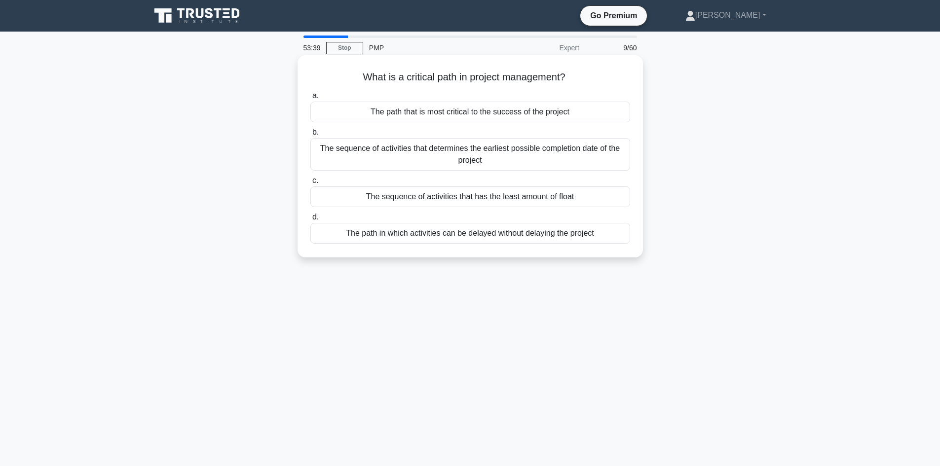
click at [452, 236] on div "The path in which activities can be delayed without delaying the project" at bounding box center [470, 233] width 320 height 21
click at [310, 221] on input "d. The path in which activities can be delayed without delaying the project" at bounding box center [310, 217] width 0 height 6
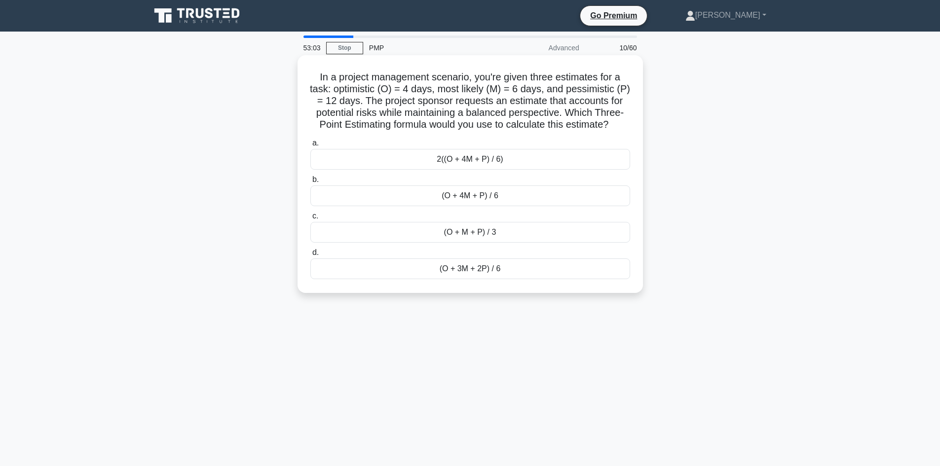
click at [485, 206] on div "(O + 4M + P) / 6" at bounding box center [470, 196] width 320 height 21
click at [310, 183] on input "b. (O + 4M + P) / 6" at bounding box center [310, 180] width 0 height 6
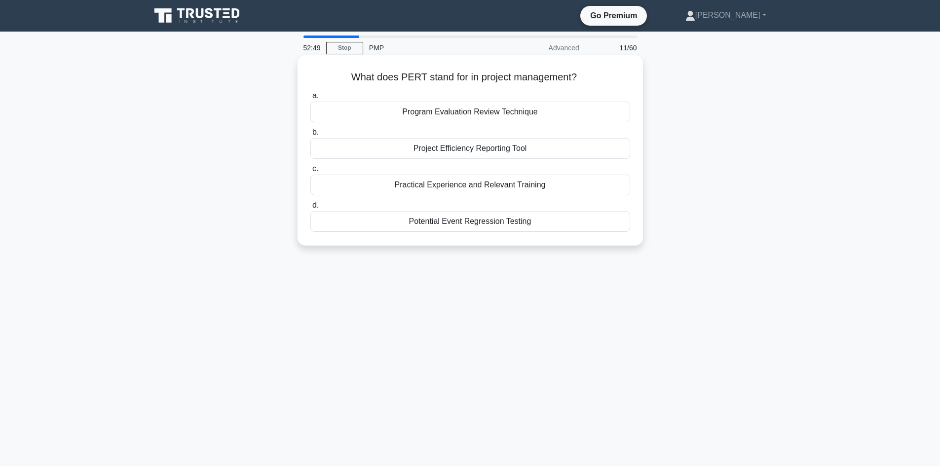
click at [437, 115] on div "Program Evaluation Review Technique" at bounding box center [470, 112] width 320 height 21
click at [310, 99] on input "a. Program Evaluation Review Technique" at bounding box center [310, 96] width 0 height 6
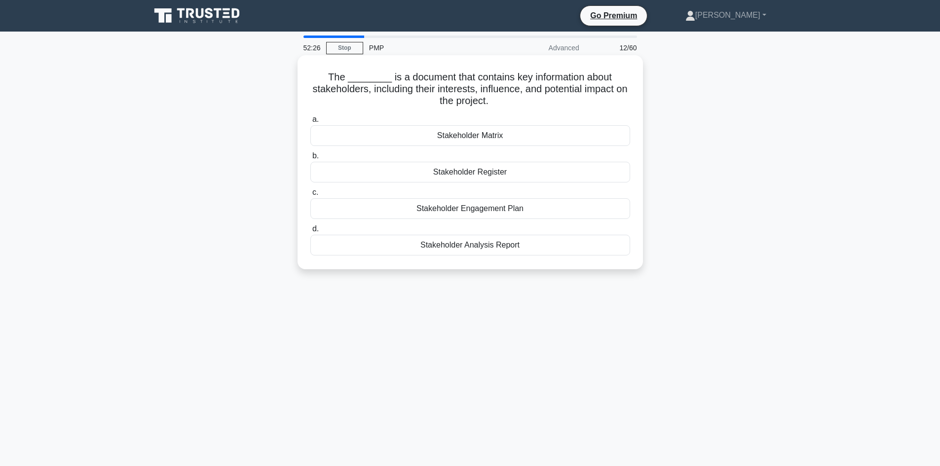
click at [486, 208] on div "Stakeholder Engagement Plan" at bounding box center [470, 208] width 320 height 21
click at [310, 196] on input "c. Stakeholder Engagement Plan" at bounding box center [310, 192] width 0 height 6
click at [476, 176] on div "Project Charter" at bounding box center [470, 172] width 320 height 21
click at [310, 159] on input "b. Project Charter" at bounding box center [310, 156] width 0 height 6
click at [490, 211] on div "Investigate schedule performance" at bounding box center [470, 208] width 320 height 21
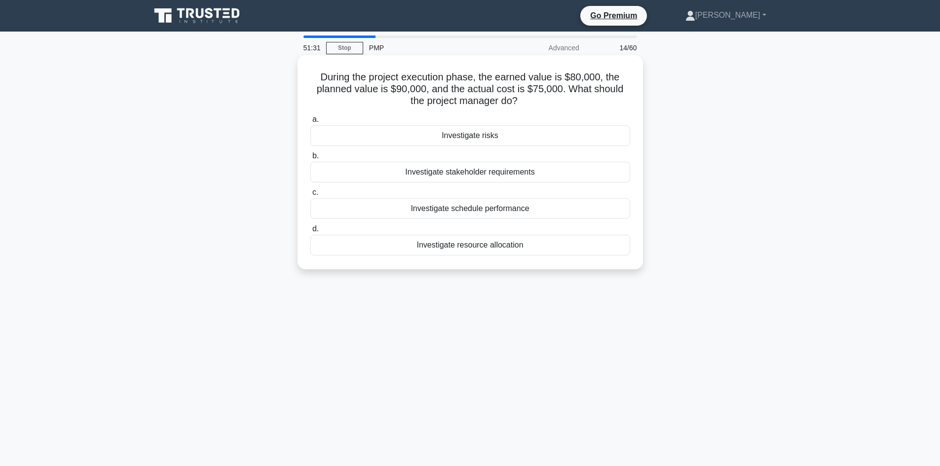
click at [310, 196] on input "c. Investigate schedule performance" at bounding box center [310, 192] width 0 height 6
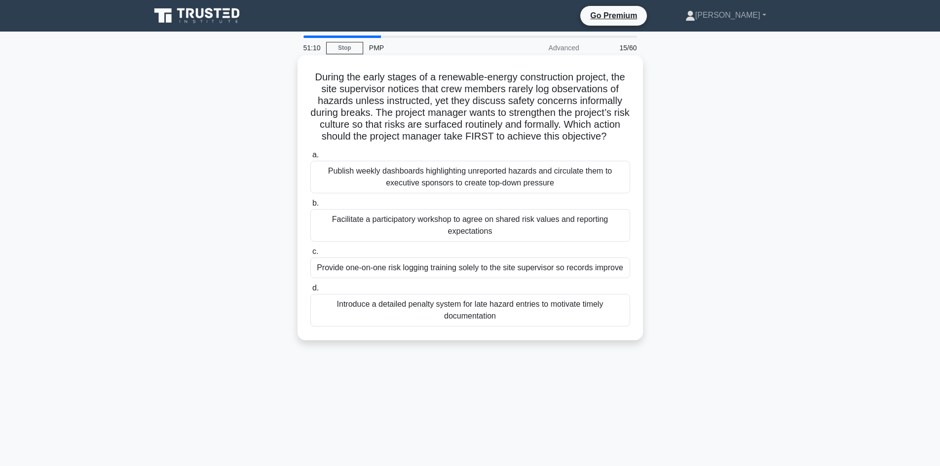
click at [559, 125] on h5 "During the early stages of a renewable-energy construction project, the site su…" at bounding box center [470, 107] width 322 height 72
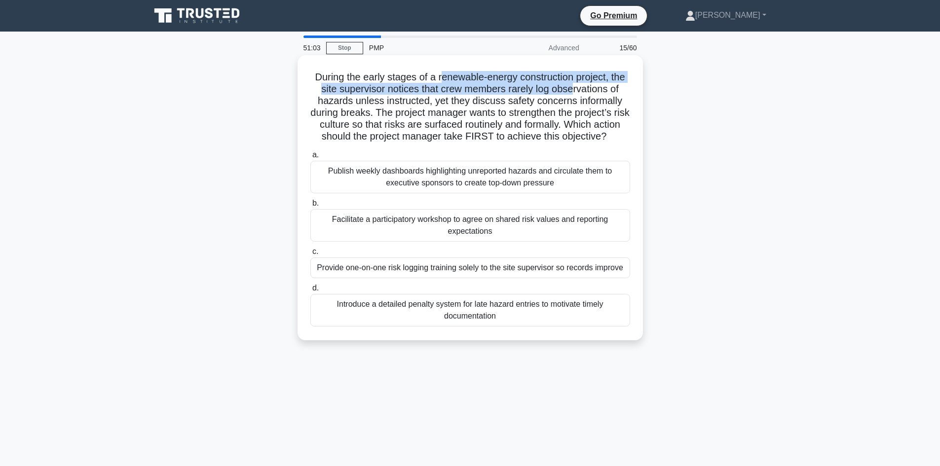
drag, startPoint x: 488, startPoint y: 83, endPoint x: 573, endPoint y: 88, distance: 86.0
click at [573, 88] on h5 "During the early stages of a renewable-energy construction project, the site su…" at bounding box center [470, 107] width 322 height 72
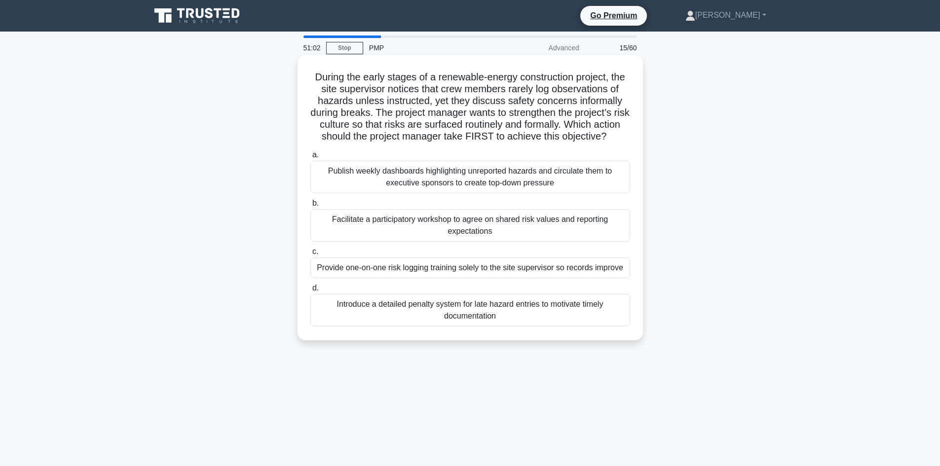
click at [337, 103] on h5 "During the early stages of a renewable-energy construction project, the site su…" at bounding box center [470, 107] width 322 height 72
drag, startPoint x: 511, startPoint y: 98, endPoint x: 617, endPoint y: 106, distance: 106.3
click at [617, 106] on h5 "During the early stages of a renewable-energy construction project, the site su…" at bounding box center [470, 107] width 322 height 72
click at [385, 134] on h5 "During the early stages of a renewable-energy construction project, the site su…" at bounding box center [470, 107] width 322 height 72
click at [456, 242] on div "Facilitate a participatory workshop to agree on shared risk values and reportin…" at bounding box center [470, 225] width 320 height 33
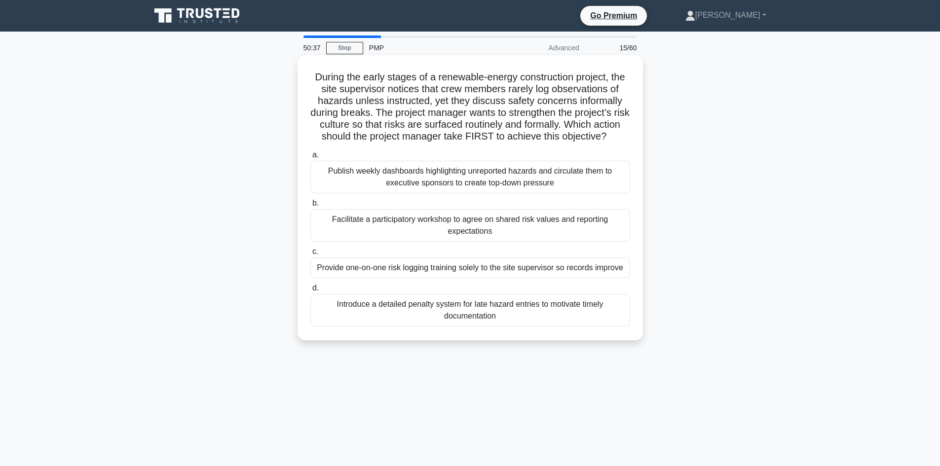
click at [310, 207] on input "b. Facilitate a participatory workshop to agree on shared risk values and repor…" at bounding box center [310, 203] width 0 height 6
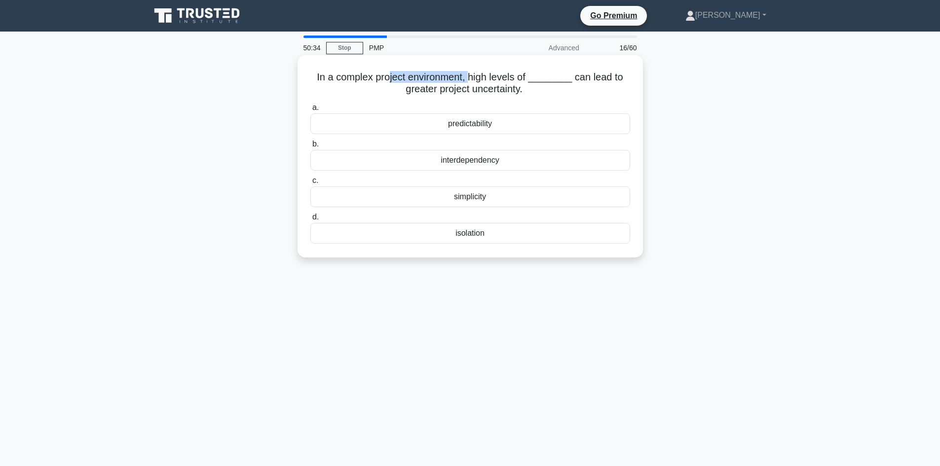
drag, startPoint x: 439, startPoint y: 76, endPoint x: 475, endPoint y: 73, distance: 36.2
click at [475, 73] on h5 "In a complex project environment, high levels of ________ can lead to greater p…" at bounding box center [470, 83] width 322 height 25
drag, startPoint x: 518, startPoint y: 76, endPoint x: 529, endPoint y: 79, distance: 11.1
click at [525, 79] on h5 "In a complex project environment, high levels of ________ can lead to greater p…" at bounding box center [470, 83] width 322 height 25
click at [713, 148] on div "In a complex project environment, high levels of ________ can lead to greater p…" at bounding box center [470, 165] width 651 height 214
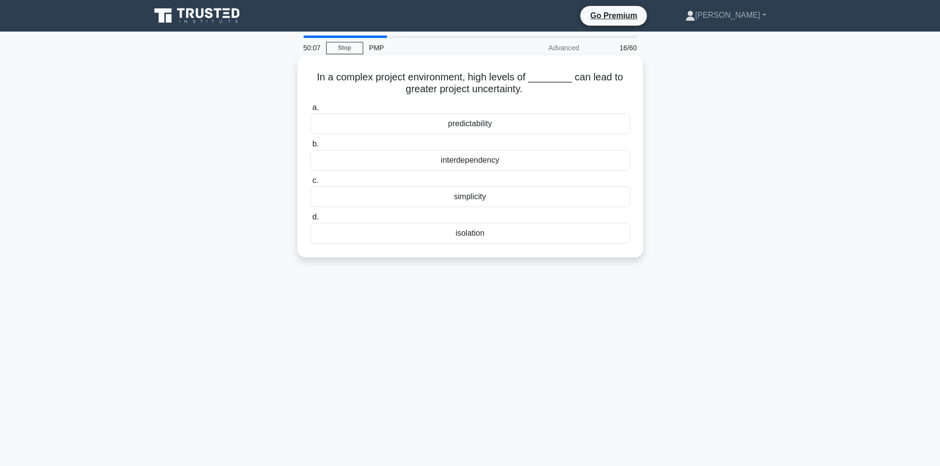
click at [482, 166] on div "interdependency" at bounding box center [470, 160] width 320 height 21
click at [310, 148] on input "b. interdependency" at bounding box center [310, 144] width 0 height 6
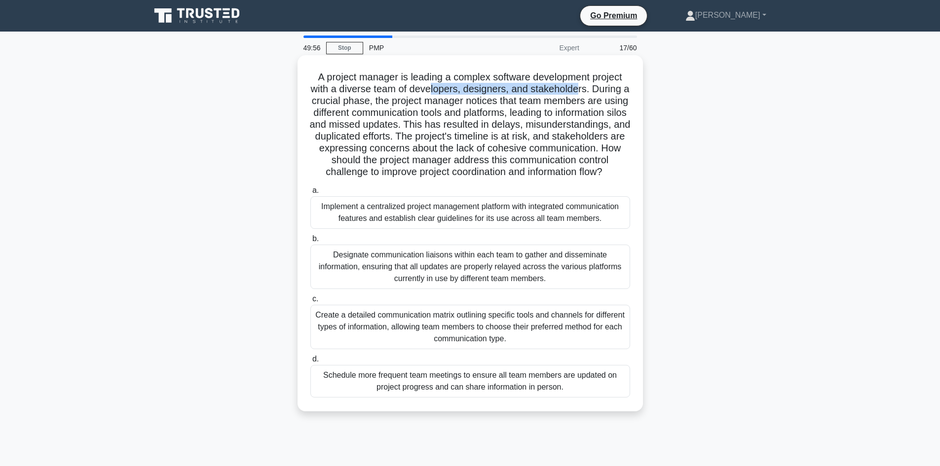
drag, startPoint x: 435, startPoint y: 88, endPoint x: 582, endPoint y: 84, distance: 147.1
click at [582, 84] on h5 "A project manager is leading a complex software development project with a dive…" at bounding box center [470, 125] width 322 height 108
click at [585, 88] on h5 "A project manager is leading a complex software development project with a dive…" at bounding box center [470, 125] width 322 height 108
click at [381, 107] on h5 "A project manager is leading a complex software development project with a dive…" at bounding box center [470, 125] width 322 height 108
drag, startPoint x: 398, startPoint y: 116, endPoint x: 544, endPoint y: 118, distance: 145.6
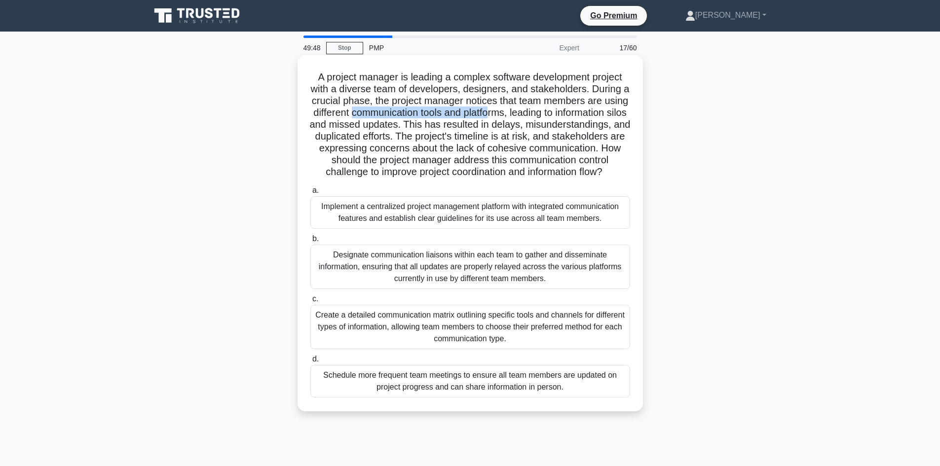
click at [544, 118] on h5 "A project manager is leading a complex software development project with a dive…" at bounding box center [470, 125] width 322 height 108
click at [452, 135] on h5 "A project manager is leading a complex software development project with a dive…" at bounding box center [470, 125] width 322 height 108
drag, startPoint x: 408, startPoint y: 122, endPoint x: 485, endPoint y: 125, distance: 77.0
click at [485, 125] on h5 "A project manager is leading a complex software development project with a dive…" at bounding box center [470, 125] width 322 height 108
click at [490, 140] on h5 "A project manager is leading a complex software development project with a dive…" at bounding box center [470, 125] width 322 height 108
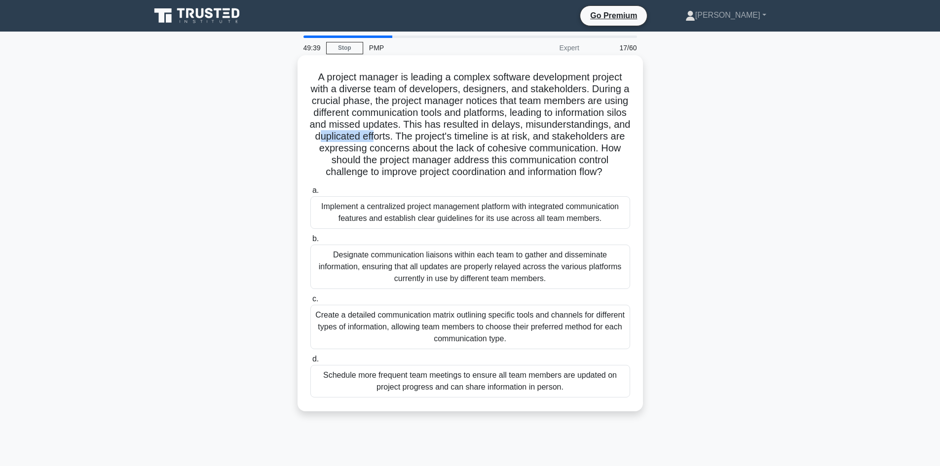
drag, startPoint x: 430, startPoint y: 136, endPoint x: 487, endPoint y: 141, distance: 57.4
click at [487, 141] on h5 "A project manager is leading a complex software development project with a dive…" at bounding box center [470, 125] width 322 height 108
click at [490, 157] on h5 "A project manager is leading a complex software development project with a dive…" at bounding box center [470, 125] width 322 height 108
click at [477, 229] on div "Implement a centralized project management platform with integrated communicati…" at bounding box center [470, 212] width 320 height 33
click at [310, 194] on input "a. Implement a centralized project management platform with integrated communic…" at bounding box center [310, 191] width 0 height 6
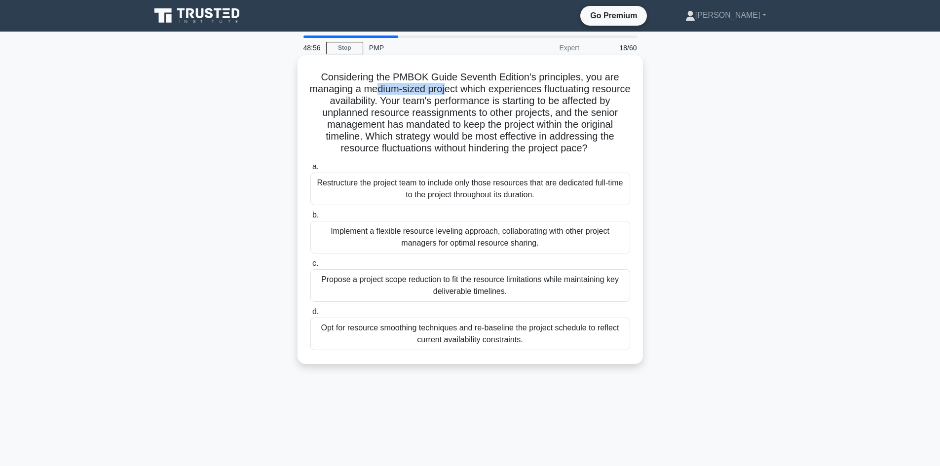
drag, startPoint x: 395, startPoint y: 88, endPoint x: 493, endPoint y: 91, distance: 98.2
click at [467, 95] on h5 "Considering the PMBOK Guide Seventh Edition's principles, you are managing a me…" at bounding box center [470, 113] width 322 height 84
drag, startPoint x: 322, startPoint y: 102, endPoint x: 387, endPoint y: 107, distance: 65.3
click at [387, 107] on h5 "Considering the PMBOK Guide Seventh Edition's principles, you are managing a me…" at bounding box center [470, 113] width 322 height 84
drag, startPoint x: 426, startPoint y: 103, endPoint x: 461, endPoint y: 114, distance: 36.7
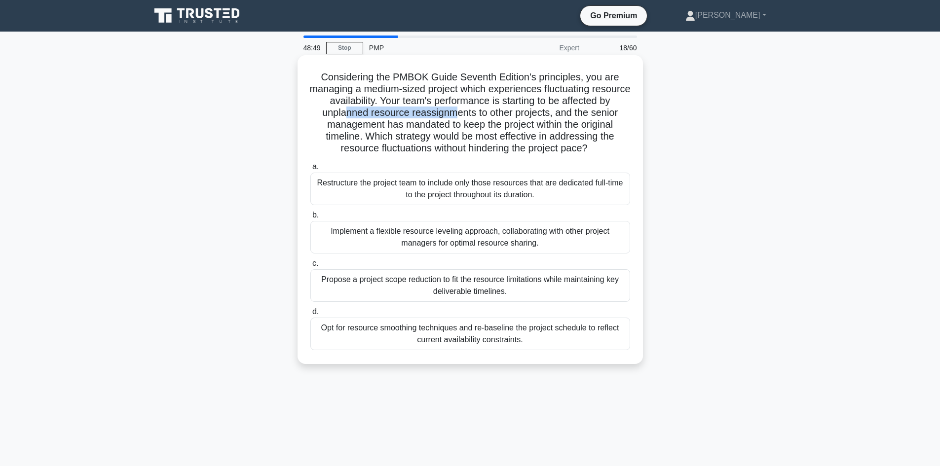
click at [461, 114] on h5 "Considering the PMBOK Guide Seventh Edition's principles, you are managing a me…" at bounding box center [470, 113] width 322 height 84
click at [342, 141] on h5 "Considering the PMBOK Guide Seventh Edition's principles, you are managing a me…" at bounding box center [470, 113] width 322 height 84
click at [393, 142] on h5 "Considering the PMBOK Guide Seventh Edition's principles, you are managing a me…" at bounding box center [470, 113] width 322 height 84
drag, startPoint x: 510, startPoint y: 135, endPoint x: 526, endPoint y: 134, distance: 15.9
click at [526, 134] on h5 "Considering the PMBOK Guide Seventh Edition's principles, you are managing a me…" at bounding box center [470, 113] width 322 height 84
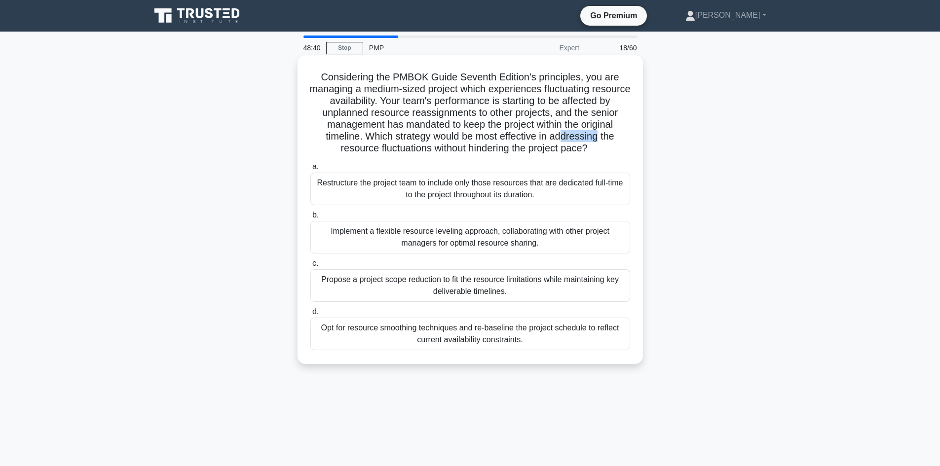
drag, startPoint x: 565, startPoint y: 138, endPoint x: 603, endPoint y: 142, distance: 38.2
click at [603, 142] on h5 "Considering the PMBOK Guide Seventh Edition's principles, you are managing a me…" at bounding box center [470, 113] width 322 height 84
drag, startPoint x: 373, startPoint y: 152, endPoint x: 436, endPoint y: 148, distance: 63.3
click at [436, 148] on h5 "Considering the PMBOK Guide Seventh Edition's principles, you are managing a me…" at bounding box center [470, 113] width 322 height 84
click at [474, 145] on h5 "Considering the PMBOK Guide Seventh Edition's principles, you are managing a me…" at bounding box center [470, 113] width 322 height 84
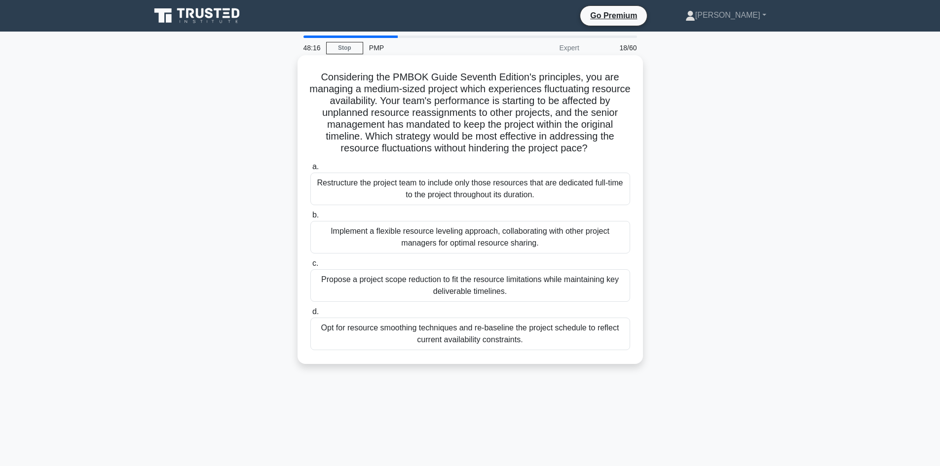
click at [461, 241] on div "Implement a flexible resource leveling approach, collaborating with other proje…" at bounding box center [470, 237] width 320 height 33
click at [310, 219] on input "b. Implement a flexible resource leveling approach, collaborating with other pr…" at bounding box center [310, 215] width 0 height 6
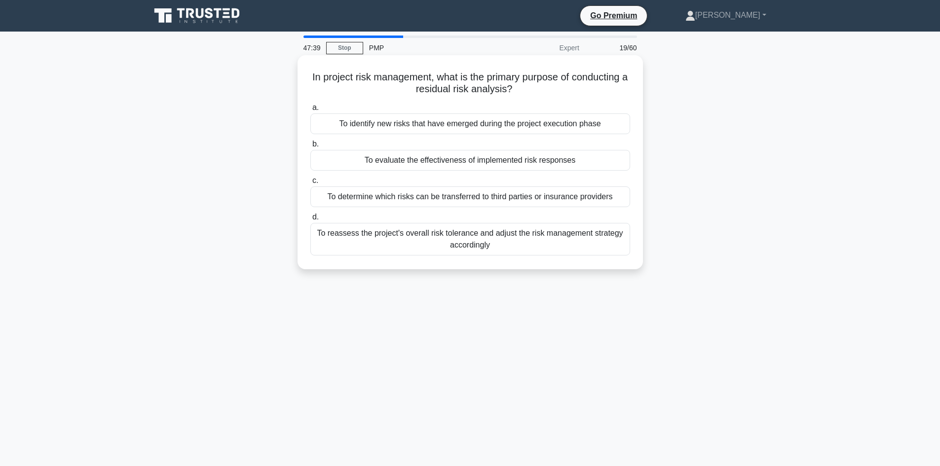
click at [436, 163] on div "To evaluate the effectiveness of implemented risk responses" at bounding box center [470, 160] width 320 height 21
click at [310, 148] on input "b. To evaluate the effectiveness of implemented risk responses" at bounding box center [310, 144] width 0 height 6
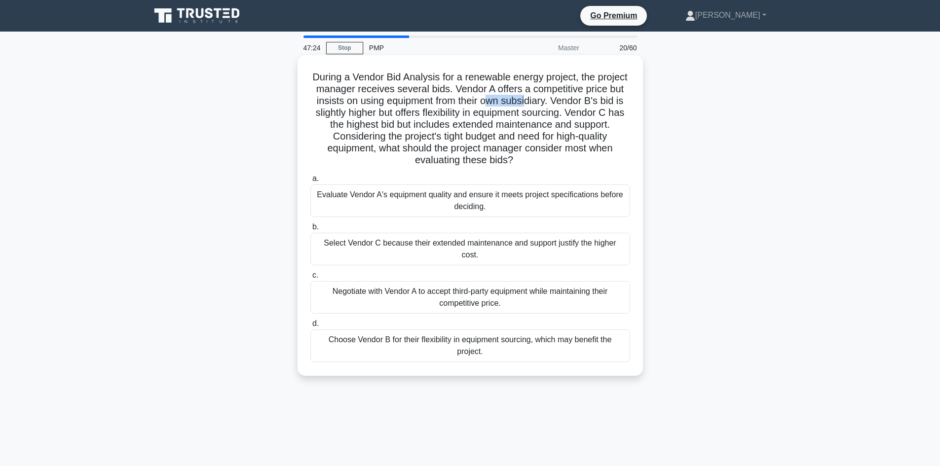
drag, startPoint x: 551, startPoint y: 107, endPoint x: 569, endPoint y: 104, distance: 18.9
click at [569, 104] on h5 "During a Vendor Bid Analysis for a renewable energy project, the project manage…" at bounding box center [470, 119] width 322 height 96
click at [524, 337] on div "Choose Vendor B for their flexibility in equipment sourcing, which may benefit …" at bounding box center [470, 346] width 320 height 33
click at [310, 327] on input "d. Choose Vendor B for their flexibility in equipment sourcing, which may benef…" at bounding box center [310, 324] width 0 height 6
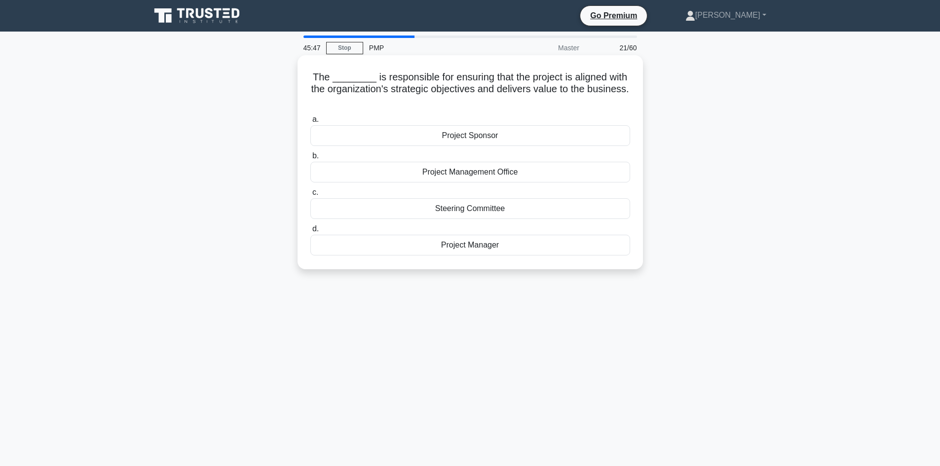
click at [486, 247] on div "Project Manager" at bounding box center [470, 245] width 320 height 21
click at [310, 232] on input "d. Project Manager" at bounding box center [310, 229] width 0 height 6
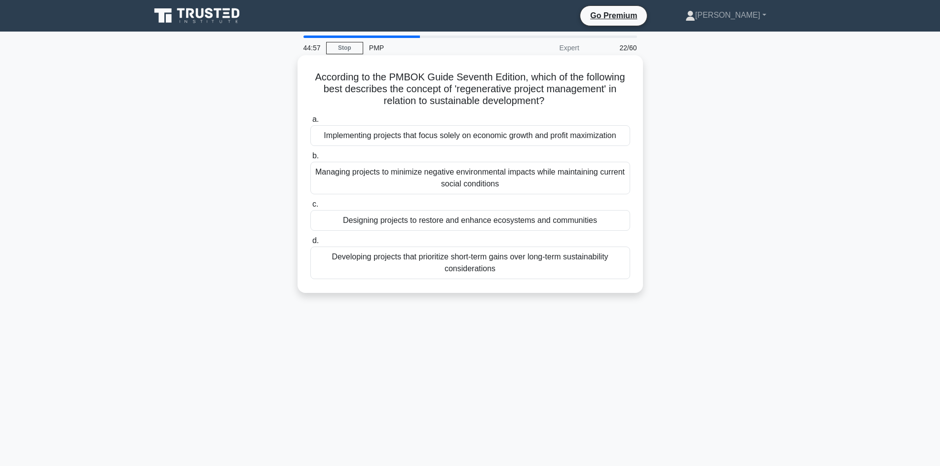
click at [503, 185] on div "Managing projects to minimize negative environmental impacts while maintaining …" at bounding box center [470, 178] width 320 height 33
click at [310, 159] on input "b. Managing projects to minimize negative environmental impacts while maintaini…" at bounding box center [310, 156] width 0 height 6
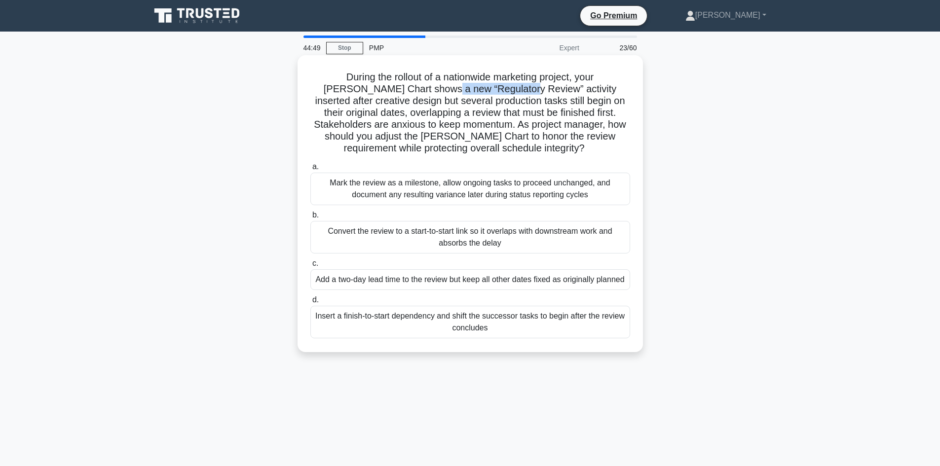
drag, startPoint x: 375, startPoint y: 89, endPoint x: 456, endPoint y: 87, distance: 81.5
click at [456, 87] on h5 "During the rollout of a nationwide marketing project, your [PERSON_NAME] Chart …" at bounding box center [470, 113] width 322 height 84
drag, startPoint x: 518, startPoint y: 113, endPoint x: 544, endPoint y: 119, distance: 26.7
click at [520, 114] on h5 "During the rollout of a nationwide marketing project, your [PERSON_NAME] Chart …" at bounding box center [470, 113] width 322 height 84
drag, startPoint x: 466, startPoint y: 70, endPoint x: 534, endPoint y: 83, distance: 69.5
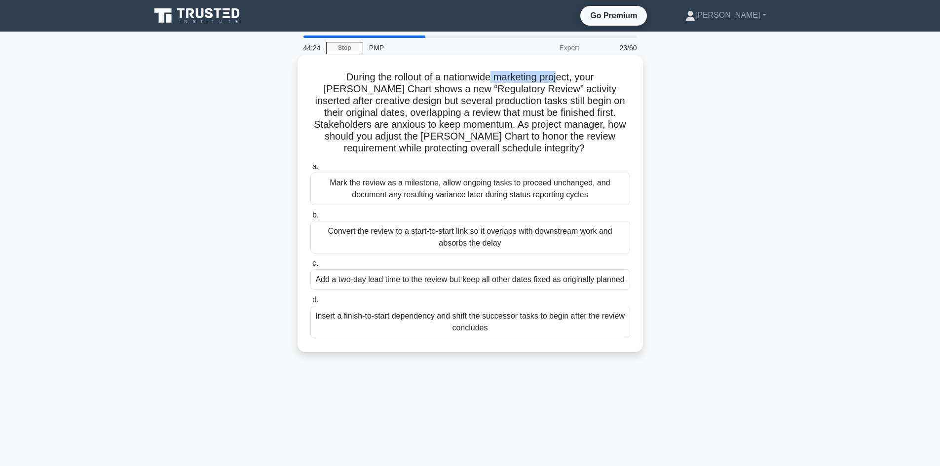
click at [534, 83] on div "During the rollout of a nationwide marketing project, your [PERSON_NAME] Chart …" at bounding box center [470, 203] width 338 height 289
drag, startPoint x: 381, startPoint y: 87, endPoint x: 449, endPoint y: 91, distance: 67.7
click at [449, 91] on h5 "During the rollout of a nationwide marketing project, your [PERSON_NAME] Chart …" at bounding box center [470, 113] width 322 height 84
drag, startPoint x: 579, startPoint y: 92, endPoint x: 419, endPoint y: 103, distance: 160.3
click at [419, 103] on h5 "During the rollout of a nationwide marketing project, your [PERSON_NAME] Chart …" at bounding box center [470, 113] width 322 height 84
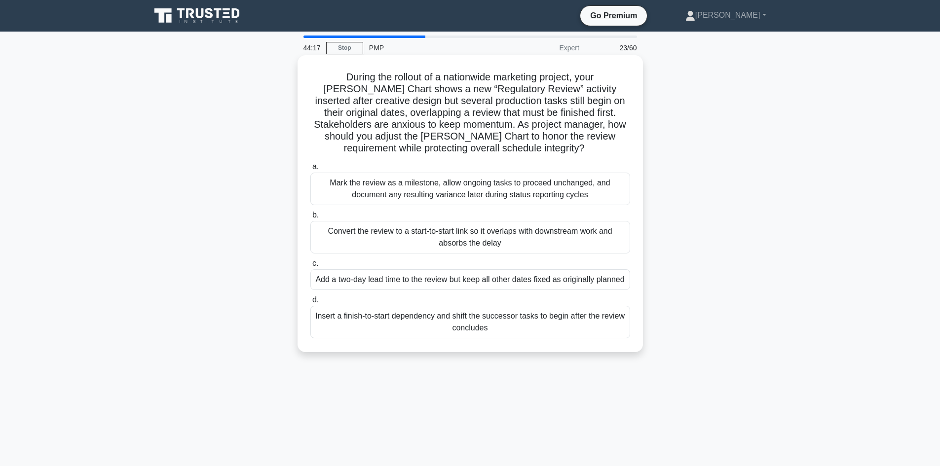
click at [426, 123] on h5 "During the rollout of a nationwide marketing project, your [PERSON_NAME] Chart …" at bounding box center [470, 113] width 322 height 84
click at [436, 232] on div "Convert the review to a start-to-start link so it overlaps with downstream work…" at bounding box center [470, 237] width 320 height 33
click at [310, 219] on input "b. Convert the review to a start-to-start link so it overlaps with downstream w…" at bounding box center [310, 215] width 0 height 6
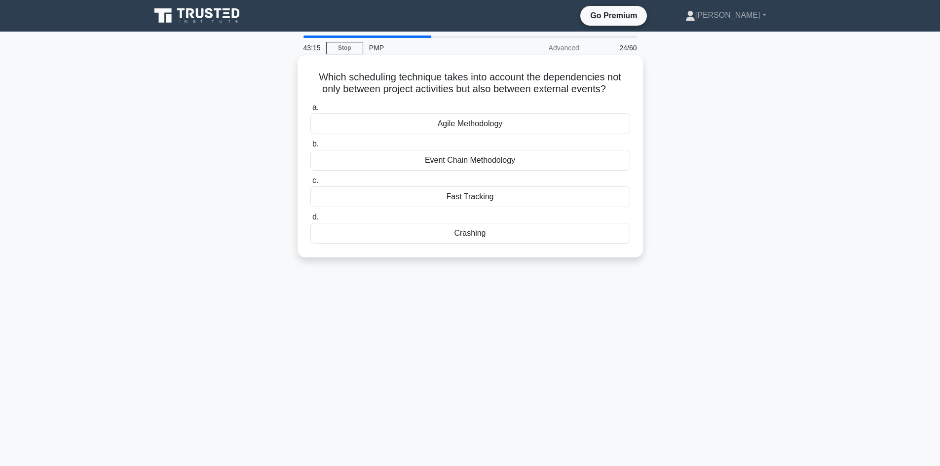
click at [463, 160] on div "Event Chain Methodology" at bounding box center [470, 160] width 320 height 21
click at [310, 148] on input "b. Event Chain Methodology" at bounding box center [310, 144] width 0 height 6
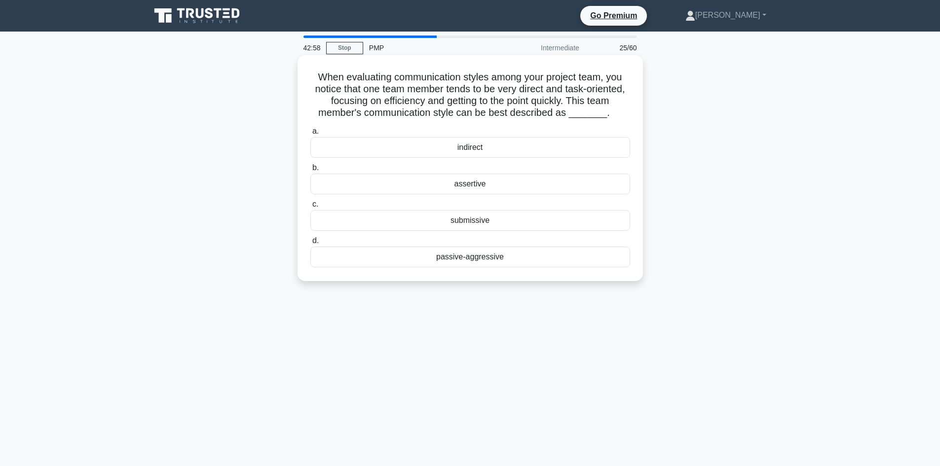
click at [483, 184] on div "assertive" at bounding box center [470, 184] width 320 height 21
click at [310, 171] on input "b. assertive" at bounding box center [310, 168] width 0 height 6
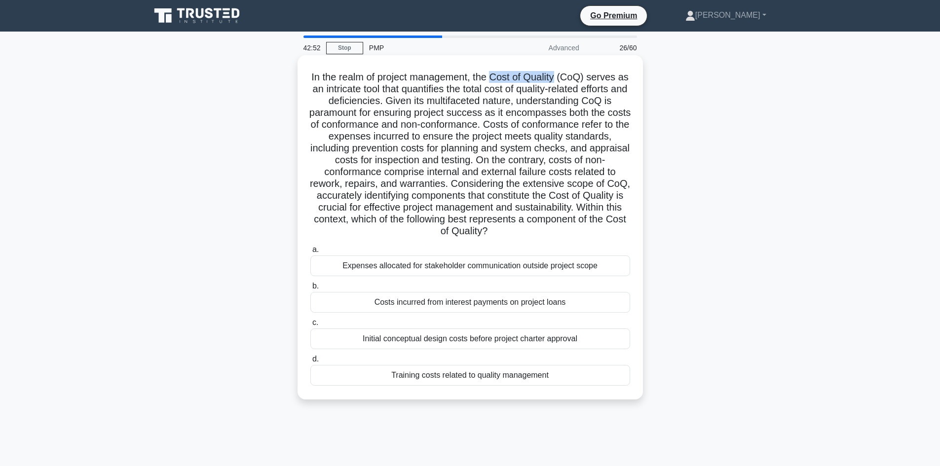
drag, startPoint x: 499, startPoint y: 74, endPoint x: 564, endPoint y: 73, distance: 65.1
click at [564, 73] on h5 "In the realm of project management, the Cost of Quality (CoQ) serves as an intr…" at bounding box center [470, 154] width 322 height 167
click at [403, 97] on h5 "In the realm of project management, the Cost of Quality (CoQ) serves as an intr…" at bounding box center [470, 154] width 322 height 167
drag, startPoint x: 331, startPoint y: 100, endPoint x: 406, endPoint y: 100, distance: 75.0
click at [406, 100] on h5 "In the realm of project management, the Cost of Quality (CoQ) serves as an intr…" at bounding box center [470, 154] width 322 height 167
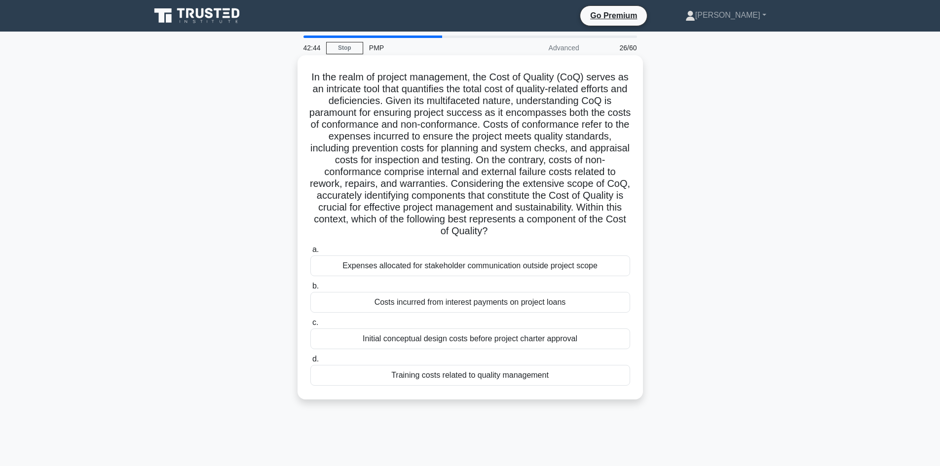
click at [426, 110] on h5 "In the realm of project management, the Cost of Quality (CoQ) serves as an intr…" at bounding box center [470, 154] width 322 height 167
drag, startPoint x: 541, startPoint y: 123, endPoint x: 407, endPoint y: 144, distance: 135.9
click at [612, 125] on h5 "In the realm of project management, the Cost of Quality (CoQ) serves as an intr…" at bounding box center [470, 154] width 322 height 167
click at [498, 139] on h5 "In the realm of project management, the Cost of Quality (CoQ) serves as an intr…" at bounding box center [470, 154] width 322 height 167
drag, startPoint x: 379, startPoint y: 138, endPoint x: 390, endPoint y: 139, distance: 10.9
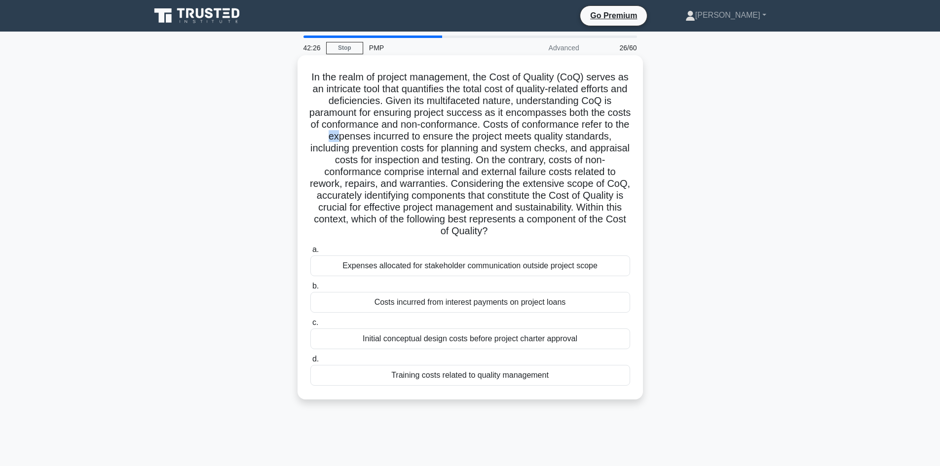
click at [390, 139] on h5 "In the realm of project management, the Cost of Quality (CoQ) serves as an intr…" at bounding box center [470, 154] width 322 height 167
drag, startPoint x: 501, startPoint y: 174, endPoint x: 608, endPoint y: 177, distance: 107.6
click at [608, 177] on h5 "In the realm of project management, the Cost of Quality (CoQ) serves as an intr…" at bounding box center [470, 154] width 322 height 167
drag, startPoint x: 341, startPoint y: 188, endPoint x: 453, endPoint y: 188, distance: 111.5
click at [453, 188] on h5 "In the realm of project management, the Cost of Quality (CoQ) serves as an intr…" at bounding box center [470, 154] width 322 height 167
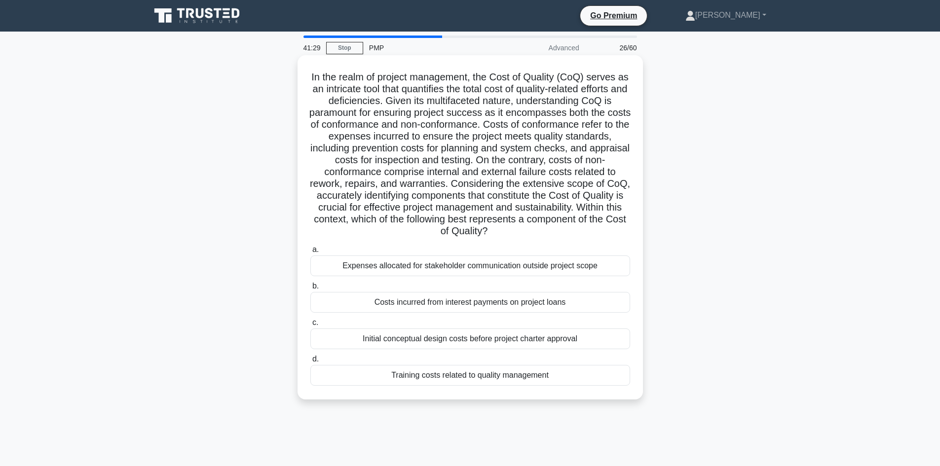
click at [449, 270] on div "Expenses allocated for stakeholder communication outside project scope" at bounding box center [470, 266] width 320 height 21
click at [310, 253] on input "a. Expenses allocated for stakeholder communication outside project scope" at bounding box center [310, 250] width 0 height 6
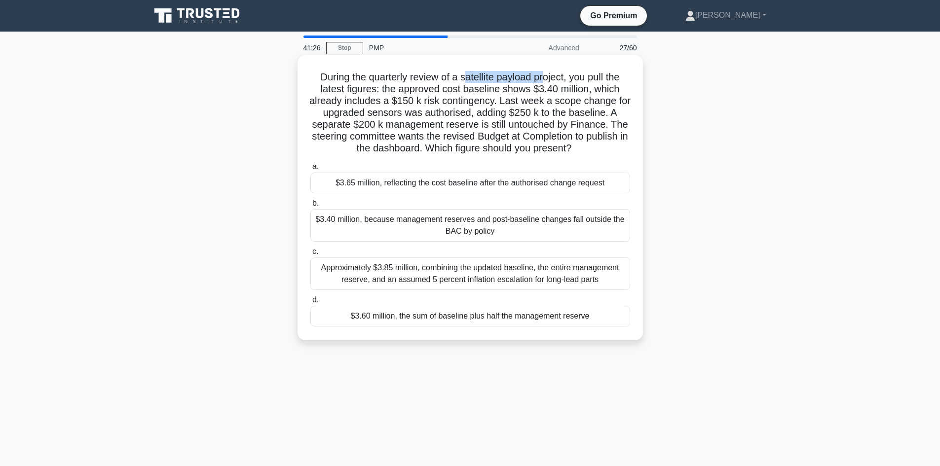
drag, startPoint x: 464, startPoint y: 81, endPoint x: 547, endPoint y: 81, distance: 82.9
click at [547, 81] on h5 "During the quarterly review of a satellite payload project, you pull the latest…" at bounding box center [470, 113] width 322 height 84
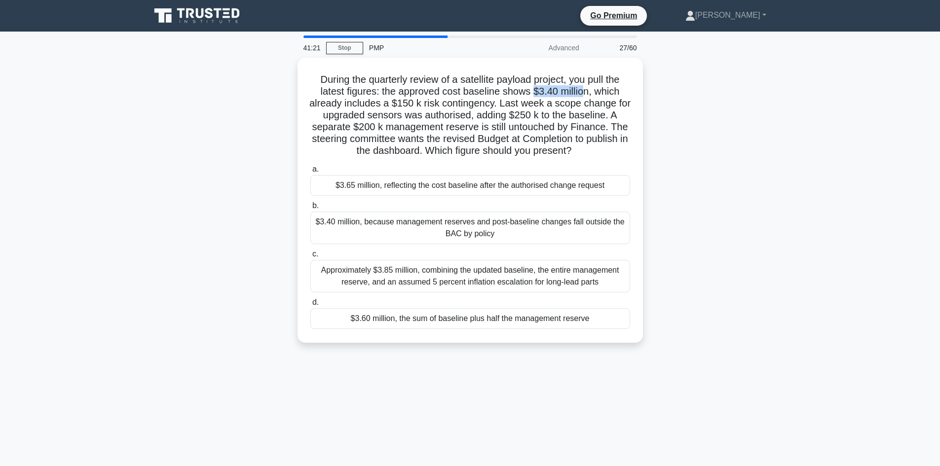
drag, startPoint x: 535, startPoint y: 88, endPoint x: 646, endPoint y: 92, distance: 110.6
click at [584, 91] on h5 "During the quarterly review of a satellite payload project, you pull the latest…" at bounding box center [470, 116] width 322 height 84
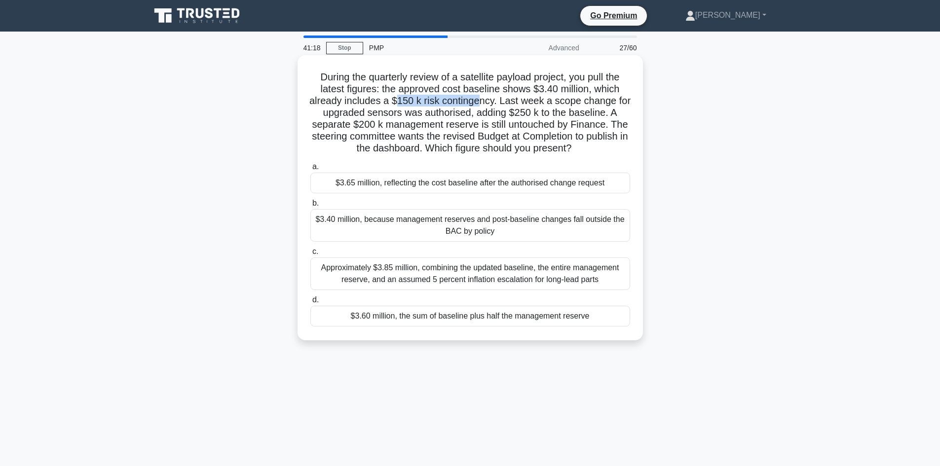
drag, startPoint x: 404, startPoint y: 103, endPoint x: 486, endPoint y: 101, distance: 82.4
click at [486, 101] on h5 "During the quarterly review of a satellite payload project, you pull the latest…" at bounding box center [470, 113] width 322 height 84
click at [569, 114] on h5 "During the quarterly review of a satellite payload project, you pull the latest…" at bounding box center [470, 113] width 322 height 84
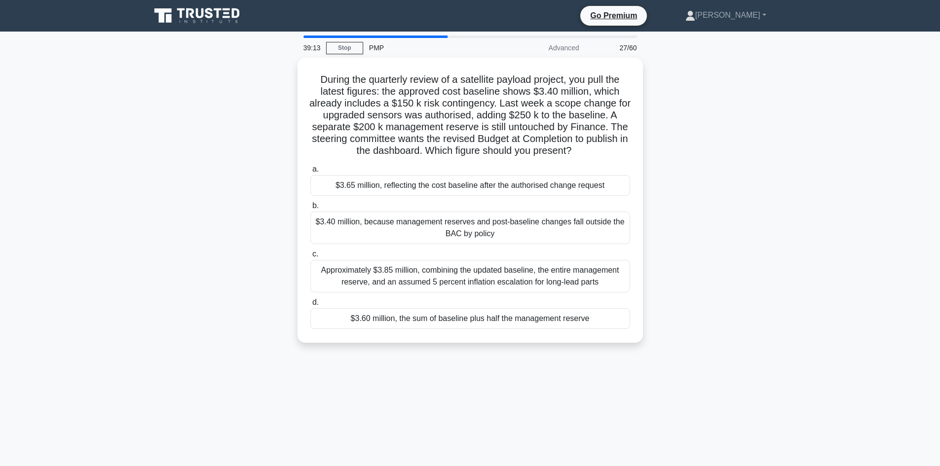
click at [156, 225] on div "During the quarterly review of a satellite payload project, you pull the latest…" at bounding box center [470, 206] width 651 height 297
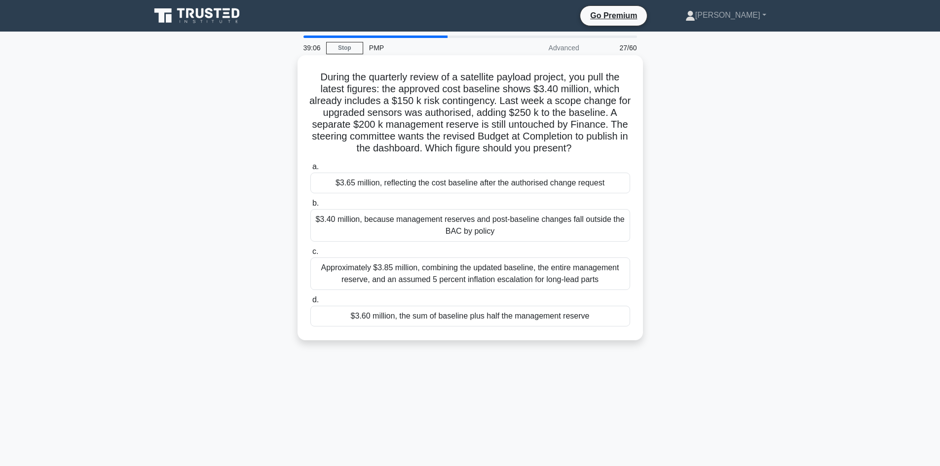
click at [425, 187] on div "$3.65 million, reflecting the cost baseline after the authorised change request" at bounding box center [470, 183] width 320 height 21
click at [310, 170] on input "a. $3.65 million, reflecting the cost baseline after the authorised change requ…" at bounding box center [310, 167] width 0 height 6
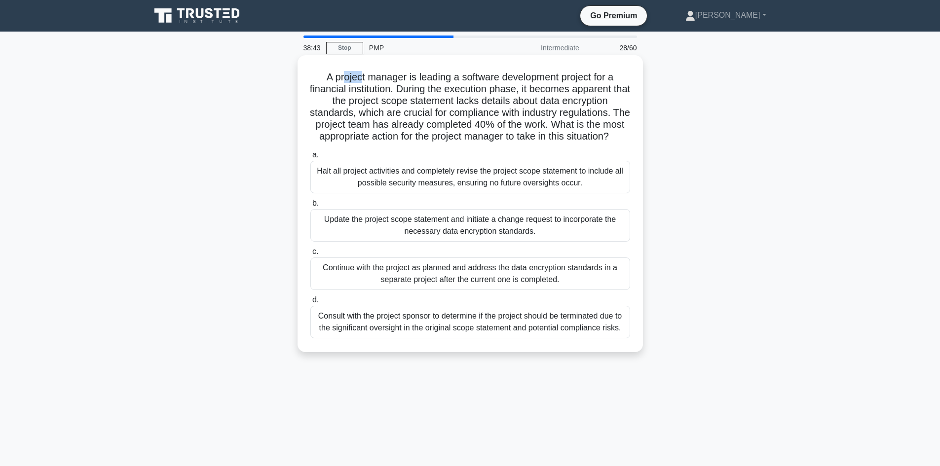
drag, startPoint x: 339, startPoint y: 80, endPoint x: 363, endPoint y: 80, distance: 24.2
click at [357, 79] on h5 "A project manager is leading a software development project for a financial ins…" at bounding box center [470, 107] width 322 height 72
click at [500, 79] on h5 "A project manager is leading a software development project for a financial ins…" at bounding box center [470, 107] width 322 height 72
drag, startPoint x: 327, startPoint y: 93, endPoint x: 385, endPoint y: 95, distance: 58.8
click at [377, 93] on h5 "A project manager is leading a software development project for a financial ins…" at bounding box center [470, 107] width 322 height 72
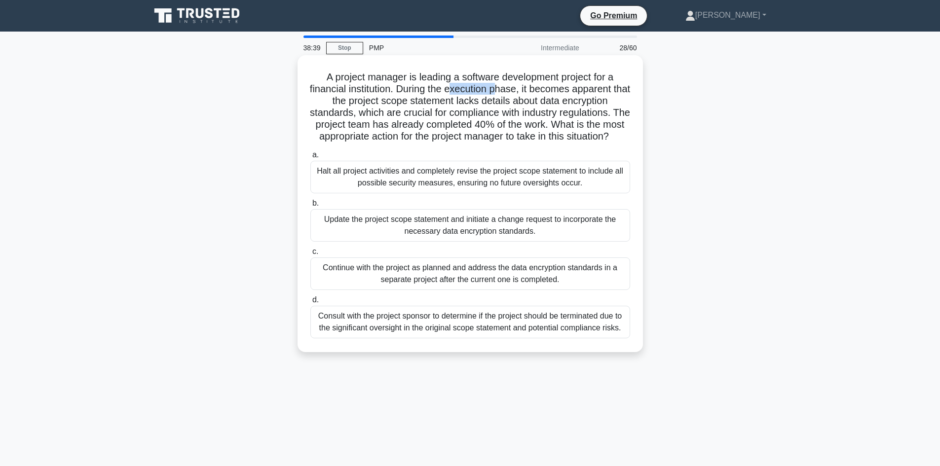
drag, startPoint x: 462, startPoint y: 90, endPoint x: 506, endPoint y: 88, distance: 44.0
click at [506, 88] on h5 "A project manager is leading a software development project for a financial ins…" at bounding box center [470, 107] width 322 height 72
drag, startPoint x: 499, startPoint y: 102, endPoint x: 514, endPoint y: 104, distance: 14.9
click at [513, 104] on h5 "A project manager is leading a software development project for a financial ins…" at bounding box center [470, 107] width 322 height 72
drag, startPoint x: 571, startPoint y: 102, endPoint x: 515, endPoint y: 111, distance: 56.9
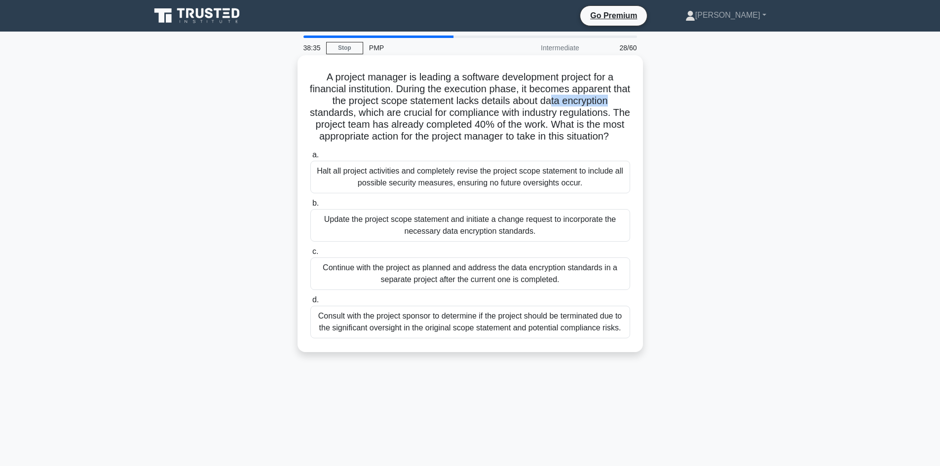
click at [615, 106] on h5 "A project manager is leading a software development project for a financial ins…" at bounding box center [470, 107] width 322 height 72
click at [374, 118] on h5 "A project manager is leading a software development project for a financial ins…" at bounding box center [470, 107] width 322 height 72
drag, startPoint x: 520, startPoint y: 109, endPoint x: 575, endPoint y: 111, distance: 55.3
click at [575, 111] on h5 "A project manager is leading a software development project for a financial ins…" at bounding box center [470, 107] width 322 height 72
drag, startPoint x: 562, startPoint y: 121, endPoint x: 582, endPoint y: 117, distance: 20.5
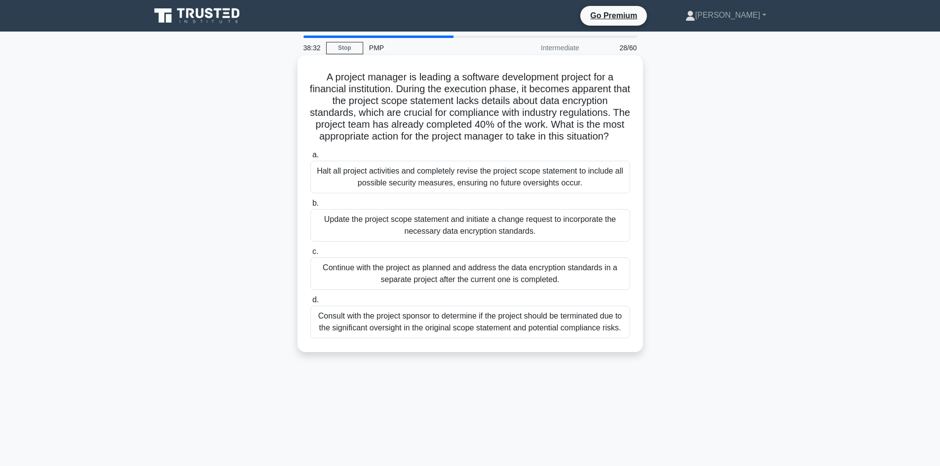
click at [563, 121] on h5 "A project manager is leading a software development project for a financial ins…" at bounding box center [470, 107] width 322 height 72
drag, startPoint x: 567, startPoint y: 109, endPoint x: 598, endPoint y: 114, distance: 30.5
click at [598, 114] on h5 "A project manager is leading a software development project for a financial ins…" at bounding box center [470, 107] width 322 height 72
drag, startPoint x: 492, startPoint y: 123, endPoint x: 548, endPoint y: 127, distance: 56.4
click at [548, 127] on h5 "A project manager is leading a software development project for a financial ins…" at bounding box center [470, 107] width 322 height 72
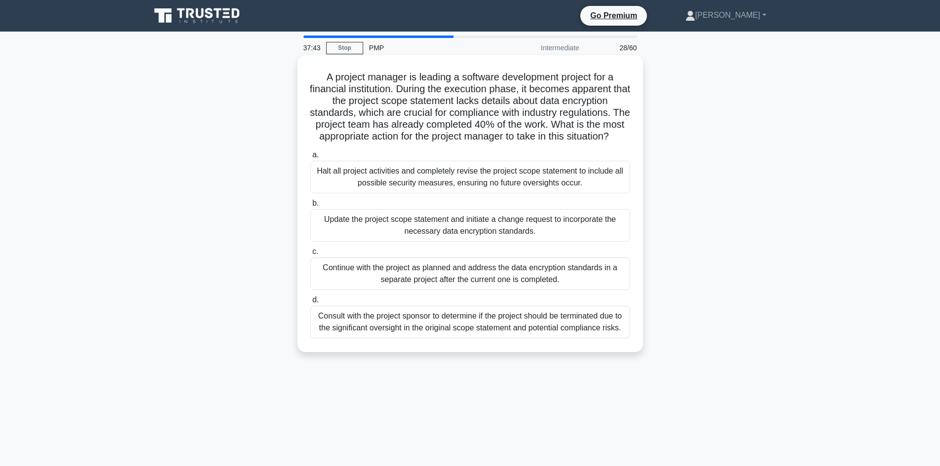
click at [397, 193] on div "Halt all project activities and completely revise the project scope statement t…" at bounding box center [470, 177] width 320 height 33
click at [310, 158] on input "a. Halt all project activities and completely revise the project scope statemen…" at bounding box center [310, 155] width 0 height 6
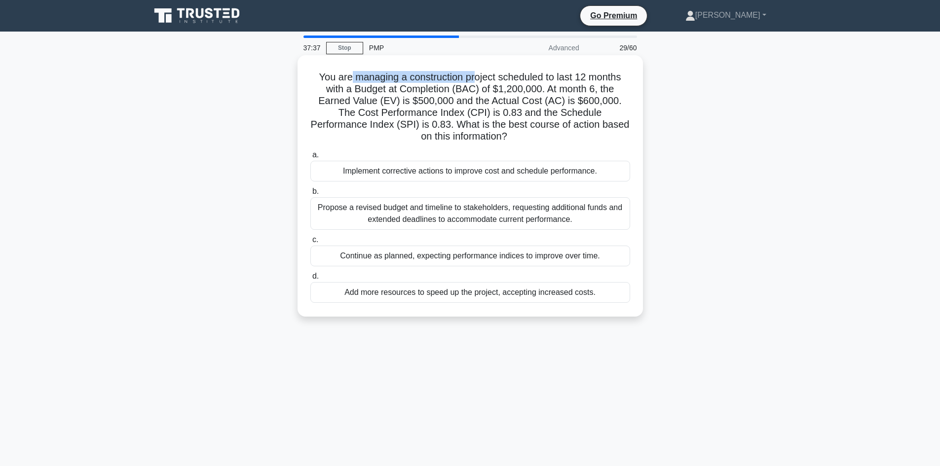
drag, startPoint x: 346, startPoint y: 73, endPoint x: 474, endPoint y: 74, distance: 127.8
click at [474, 74] on h5 "You are managing a construction project scheduled to last 12 months with a Budg…" at bounding box center [470, 107] width 322 height 72
click at [555, 76] on h5 "You are managing a construction project scheduled to last 12 months with a Budg…" at bounding box center [470, 107] width 322 height 72
drag, startPoint x: 563, startPoint y: 76, endPoint x: 598, endPoint y: 78, distance: 34.1
click at [598, 78] on h5 "You are managing a construction project scheduled to last 12 months with a Budg…" at bounding box center [470, 107] width 322 height 72
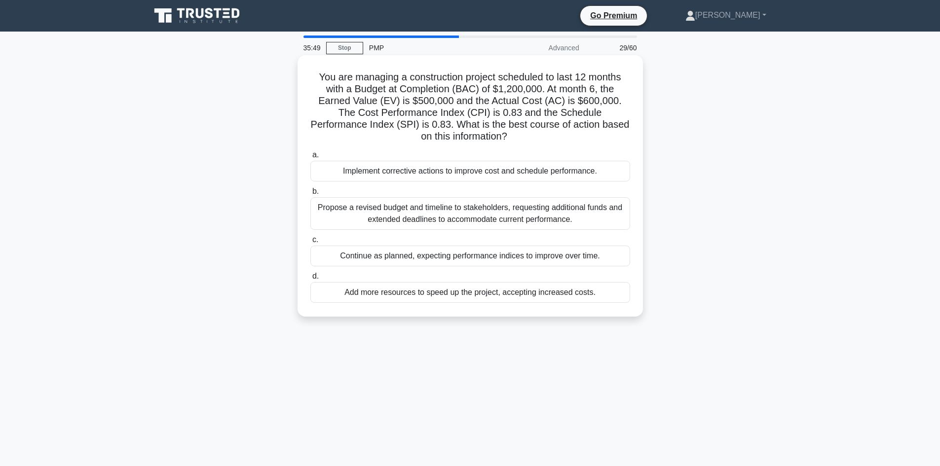
click at [469, 165] on div "Implement corrective actions to improve cost and schedule performance." at bounding box center [470, 171] width 320 height 21
click at [310, 158] on input "a. Implement corrective actions to improve cost and schedule performance." at bounding box center [310, 155] width 0 height 6
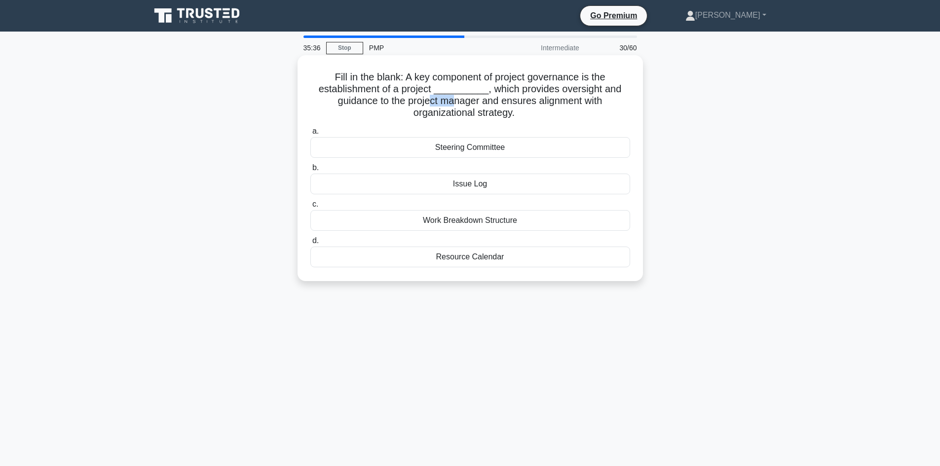
drag, startPoint x: 427, startPoint y: 99, endPoint x: 458, endPoint y: 102, distance: 31.2
click at [458, 102] on h5 "Fill in the blank: A key component of project governance is the establishment o…" at bounding box center [470, 95] width 322 height 48
click at [496, 118] on h5 "Fill in the blank: A key component of project governance is the establishment o…" at bounding box center [470, 95] width 322 height 48
click at [201, 173] on div "Fill in the blank: A key component of project governance is the establishment o…" at bounding box center [470, 177] width 651 height 238
click at [478, 218] on div "Work Breakdown Structure" at bounding box center [470, 220] width 320 height 21
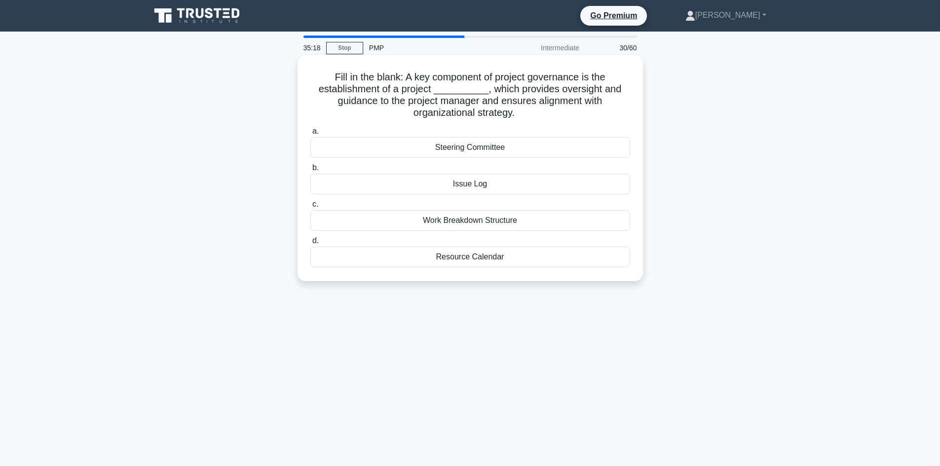
click at [310, 208] on input "c. Work Breakdown Structure" at bounding box center [310, 204] width 0 height 6
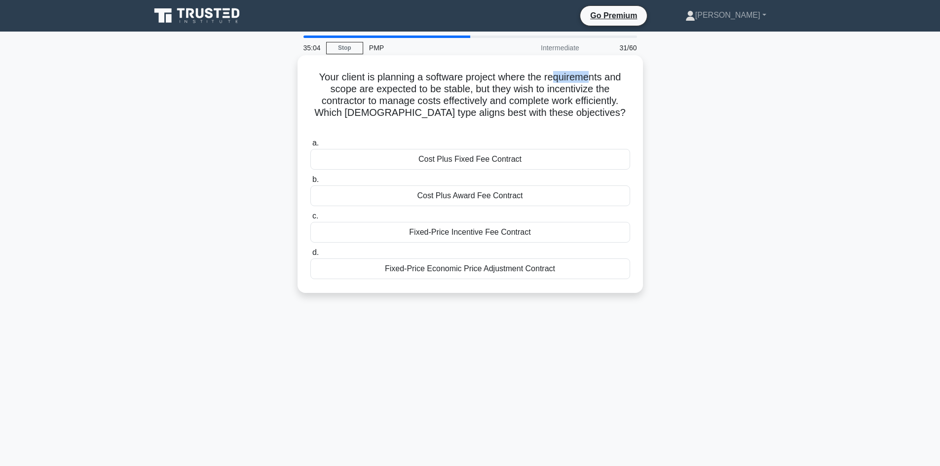
drag, startPoint x: 553, startPoint y: 77, endPoint x: 603, endPoint y: 73, distance: 50.6
click at [601, 72] on h5 "Your client is planning a software project where the requirements and scope are…" at bounding box center [470, 101] width 322 height 60
drag, startPoint x: 384, startPoint y: 87, endPoint x: 407, endPoint y: 91, distance: 22.6
click at [407, 91] on h5 "Your client is planning a software project where the requirements and scope are…" at bounding box center [470, 101] width 322 height 60
drag, startPoint x: 445, startPoint y: 87, endPoint x: 451, endPoint y: 90, distance: 6.9
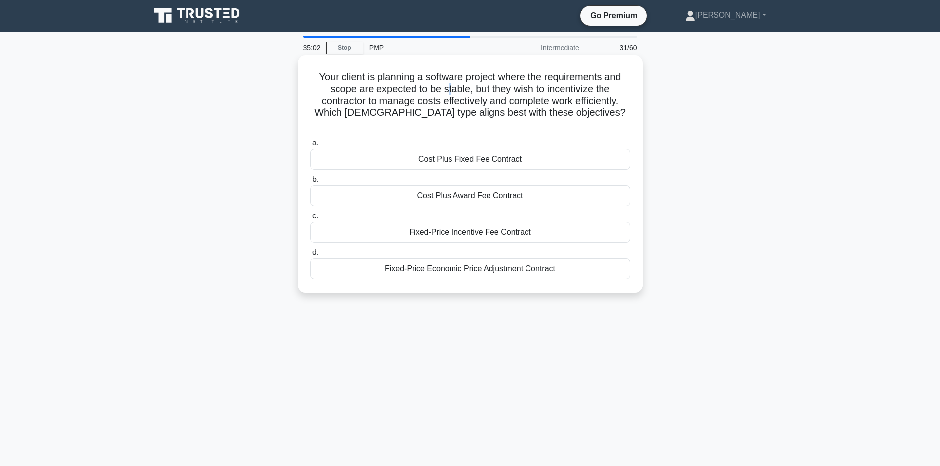
click at [451, 90] on h5 "Your client is planning a software project where the requirements and scope are…" at bounding box center [470, 101] width 322 height 60
click at [435, 86] on h5 "Your client is planning a software project where the requirements and scope are…" at bounding box center [470, 101] width 322 height 60
drag, startPoint x: 560, startPoint y: 80, endPoint x: 352, endPoint y: 94, distance: 207.7
click at [352, 94] on h5 "Your client is planning a software project where the requirements and scope are…" at bounding box center [470, 101] width 322 height 60
click at [463, 88] on h5 "Your client is planning a software project where the requirements and scope are…" at bounding box center [470, 101] width 322 height 60
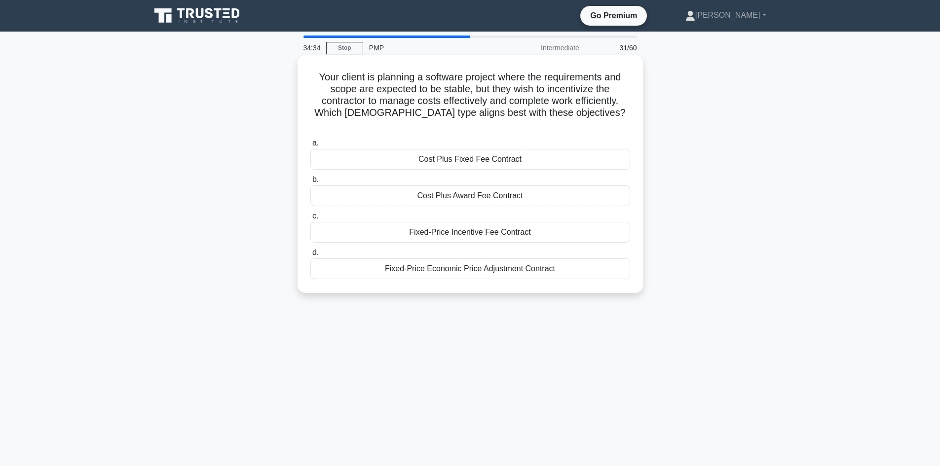
click at [469, 222] on div "Fixed-Price Incentive Fee Contract" at bounding box center [470, 232] width 320 height 21
click at [310, 220] on input "c. Fixed-Price Incentive Fee Contract" at bounding box center [310, 216] width 0 height 6
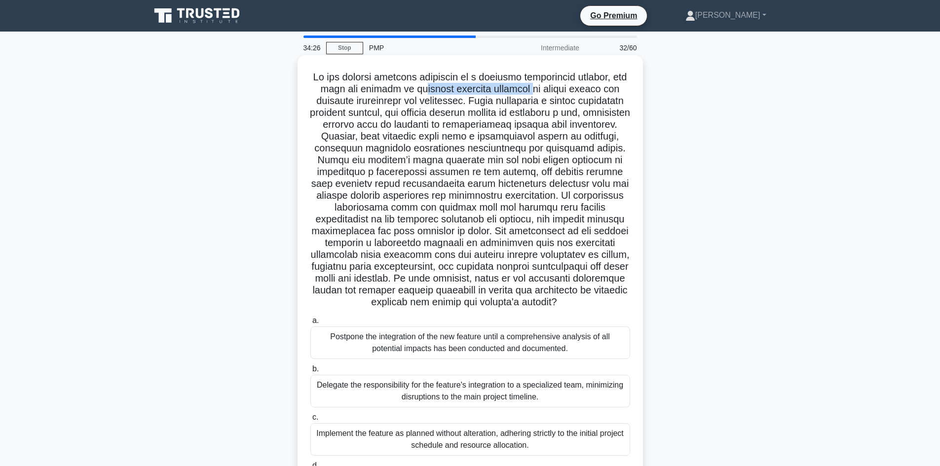
drag, startPoint x: 433, startPoint y: 87, endPoint x: 552, endPoint y: 90, distance: 119.4
click at [552, 90] on h5 ".spinner_0XTQ{transform-origin:center;animation:spinner_y6GP .75s linear infini…" at bounding box center [470, 190] width 322 height 238
drag, startPoint x: 388, startPoint y: 113, endPoint x: 419, endPoint y: 116, distance: 31.2
click at [419, 116] on h5 ".spinner_0XTQ{transform-origin:center;animation:spinner_y6GP .75s linear infini…" at bounding box center [470, 190] width 322 height 238
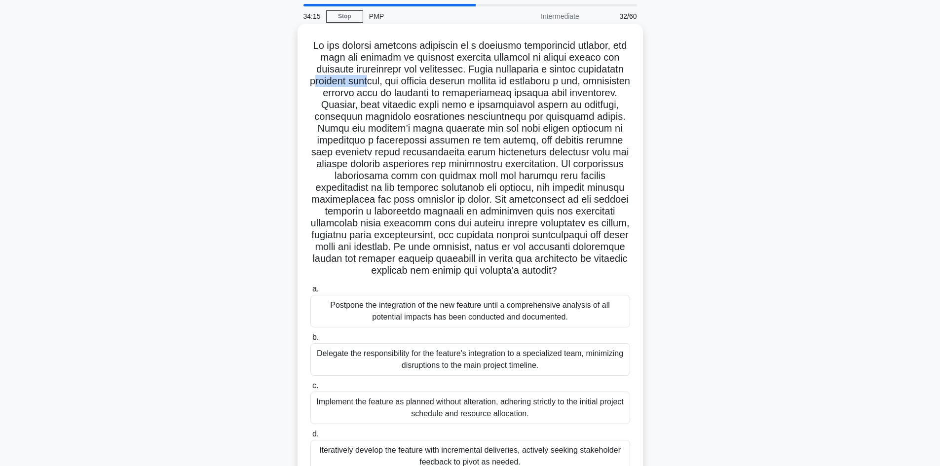
scroll to position [49, 0]
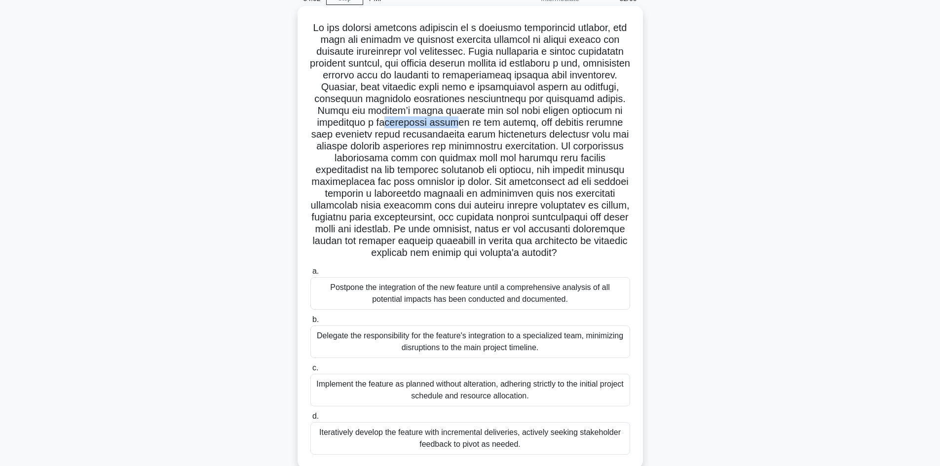
drag, startPoint x: 427, startPoint y: 123, endPoint x: 501, endPoint y: 127, distance: 74.1
click at [501, 127] on h5 ".spinner_0XTQ{transform-origin:center;animation:spinner_y6GP .75s linear infini…" at bounding box center [470, 141] width 322 height 238
drag, startPoint x: 533, startPoint y: 126, endPoint x: 596, endPoint y: 132, distance: 62.9
click at [563, 130] on h5 ".spinner_0XTQ{transform-origin:center;animation:spinner_y6GP .75s linear infini…" at bounding box center [470, 141] width 322 height 238
click at [416, 146] on h5 ".spinner_0XTQ{transform-origin:center;animation:spinner_y6GP .75s linear infini…" at bounding box center [470, 141] width 322 height 238
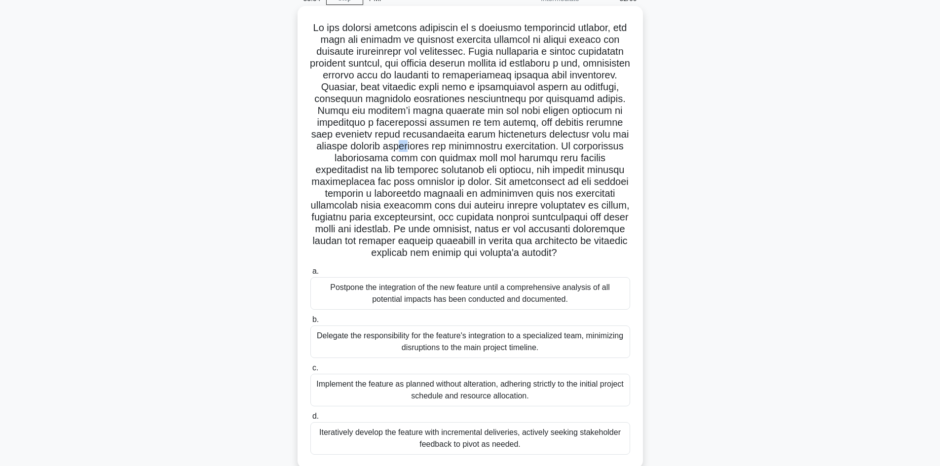
drag, startPoint x: 504, startPoint y: 145, endPoint x: 512, endPoint y: 145, distance: 7.4
click at [512, 145] on h5 ".spinner_0XTQ{transform-origin:center;animation:spinner_y6GP .75s linear infini…" at bounding box center [470, 141] width 322 height 238
drag, startPoint x: 415, startPoint y: 205, endPoint x: 488, endPoint y: 204, distance: 72.0
click at [488, 204] on h5 ".spinner_0XTQ{transform-origin:center;animation:spinner_y6GP .75s linear infini…" at bounding box center [470, 141] width 322 height 238
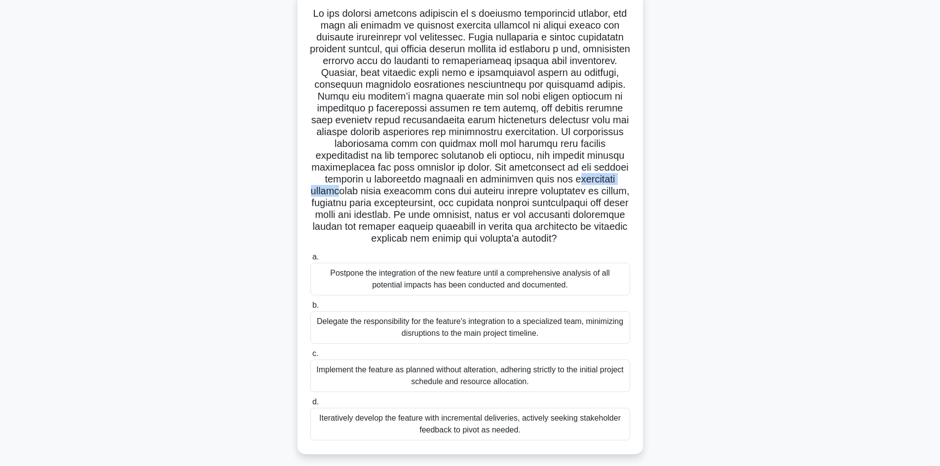
scroll to position [82, 0]
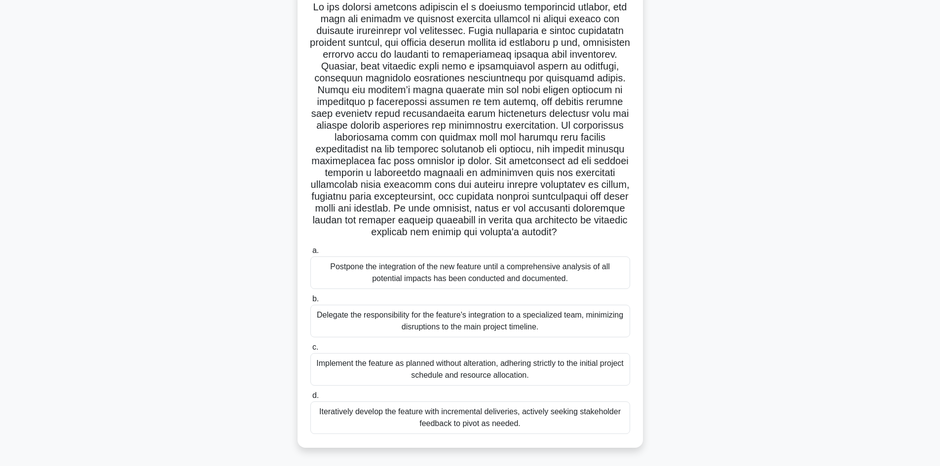
click at [477, 420] on div "Iteratively develop the feature with incremental deliveries, actively seeking s…" at bounding box center [470, 418] width 320 height 33
click at [310, 399] on input "d. Iteratively develop the feature with incremental deliveries, actively seekin…" at bounding box center [310, 396] width 0 height 6
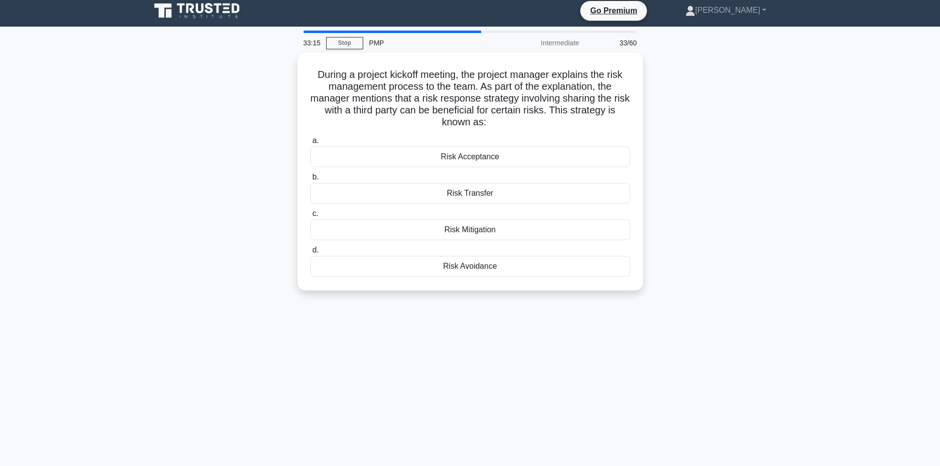
scroll to position [0, 0]
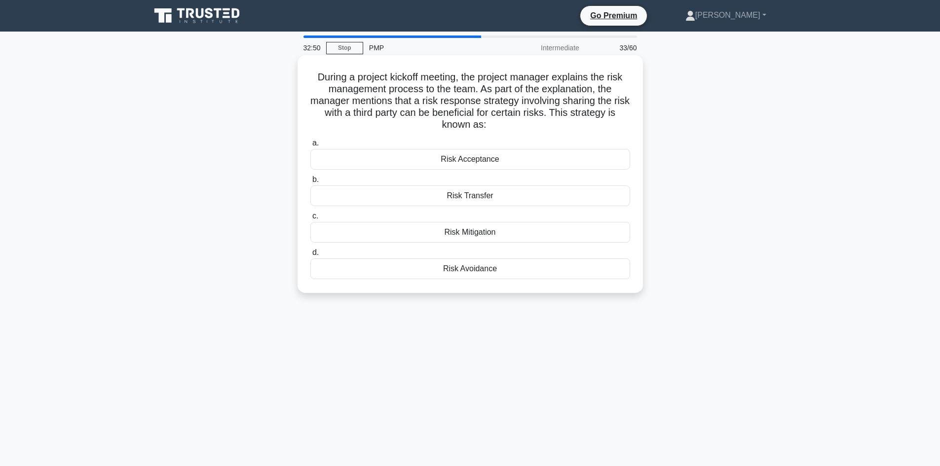
click at [496, 192] on div "Risk Transfer" at bounding box center [470, 196] width 320 height 21
click at [310, 183] on input "b. Risk Transfer" at bounding box center [310, 180] width 0 height 6
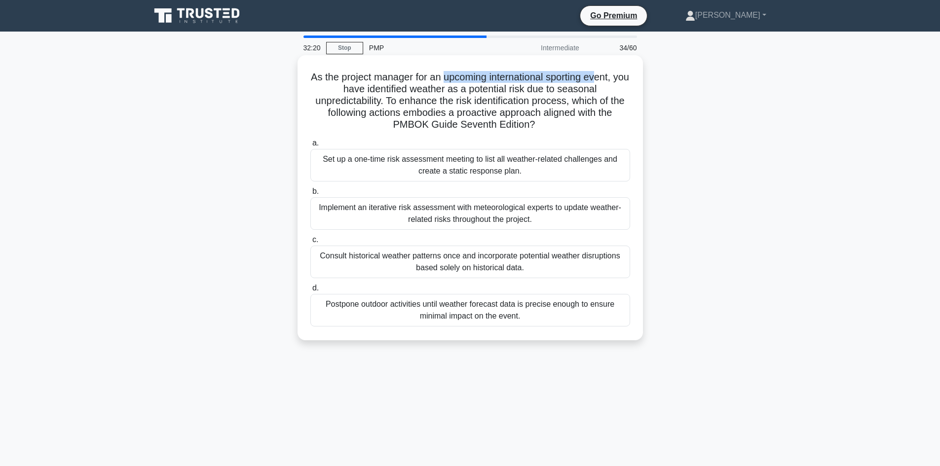
drag, startPoint x: 453, startPoint y: 77, endPoint x: 599, endPoint y: 81, distance: 145.6
click at [609, 77] on h5 "As the project manager for an upcoming international sporting event, you have i…" at bounding box center [470, 101] width 322 height 60
drag, startPoint x: 449, startPoint y: 108, endPoint x: 424, endPoint y: 99, distance: 26.5
click at [449, 108] on h5 "As the project manager for an upcoming international sporting event, you have i…" at bounding box center [470, 101] width 322 height 60
drag, startPoint x: 374, startPoint y: 100, endPoint x: 343, endPoint y: 85, distance: 34.0
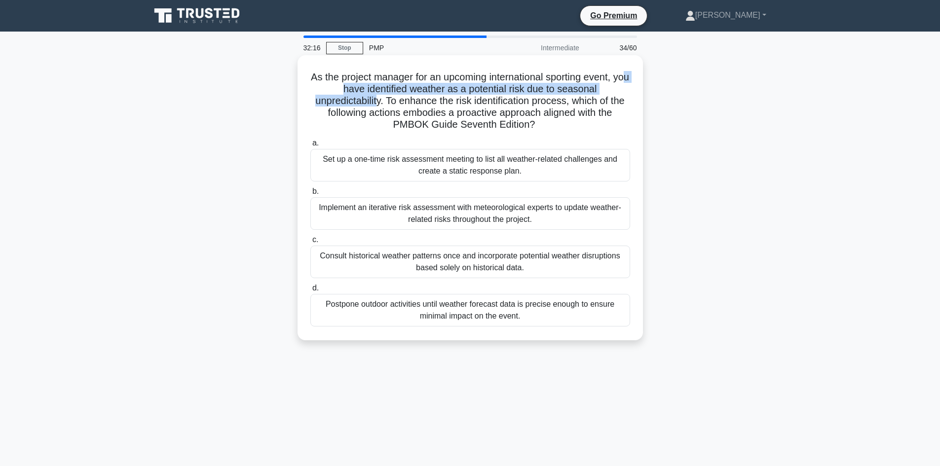
click at [343, 85] on h5 "As the project manager for an upcoming international sporting event, you have i…" at bounding box center [470, 101] width 322 height 60
drag, startPoint x: 365, startPoint y: 103, endPoint x: 385, endPoint y: 110, distance: 21.5
click at [367, 104] on h5 "As the project manager for an upcoming international sporting event, you have i…" at bounding box center [470, 101] width 322 height 60
click at [407, 107] on h5 "As the project manager for an upcoming international sporting event, you have i…" at bounding box center [470, 101] width 322 height 60
drag, startPoint x: 477, startPoint y: 91, endPoint x: 558, endPoint y: 89, distance: 81.0
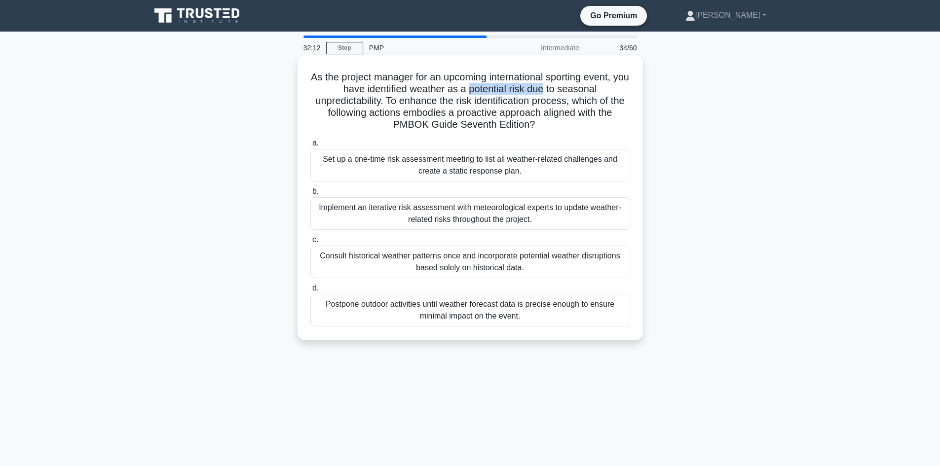
click at [558, 89] on h5 "As the project manager for an upcoming international sporting event, you have i…" at bounding box center [470, 101] width 322 height 60
click at [433, 88] on h5 "As the project manager for an upcoming international sporting event, you have i…" at bounding box center [470, 101] width 322 height 60
click at [461, 271] on div "Consult historical weather patterns once and incorporate potential weather disr…" at bounding box center [470, 262] width 320 height 33
click at [310, 243] on input "c. Consult historical weather patterns once and incorporate potential weather d…" at bounding box center [310, 240] width 0 height 6
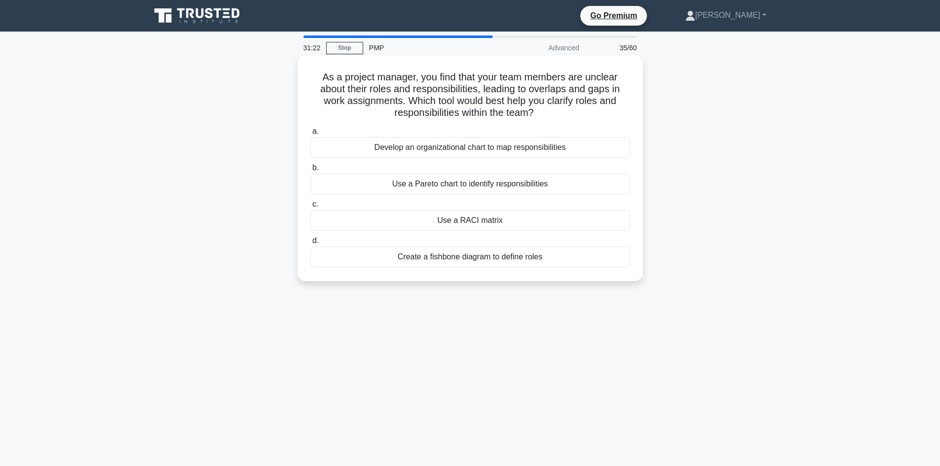
click at [480, 224] on div "Use a RACI matrix" at bounding box center [470, 220] width 320 height 21
click at [310, 208] on input "c. Use a RACI matrix" at bounding box center [310, 204] width 0 height 6
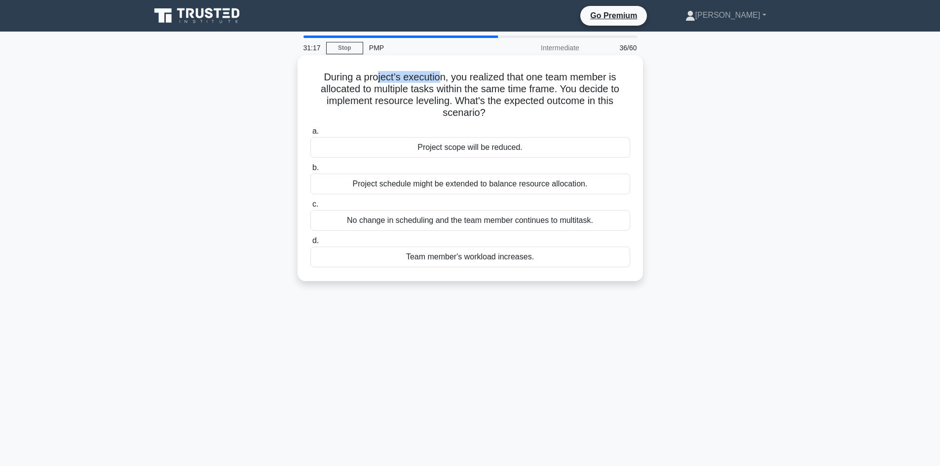
drag, startPoint x: 378, startPoint y: 75, endPoint x: 439, endPoint y: 81, distance: 61.0
click at [439, 81] on h5 "During a project’s execution, you realized that one team member is allocated to…" at bounding box center [470, 95] width 322 height 48
click at [451, 94] on h5 "During a project’s execution, you realized that one team member is allocated to…" at bounding box center [470, 95] width 322 height 48
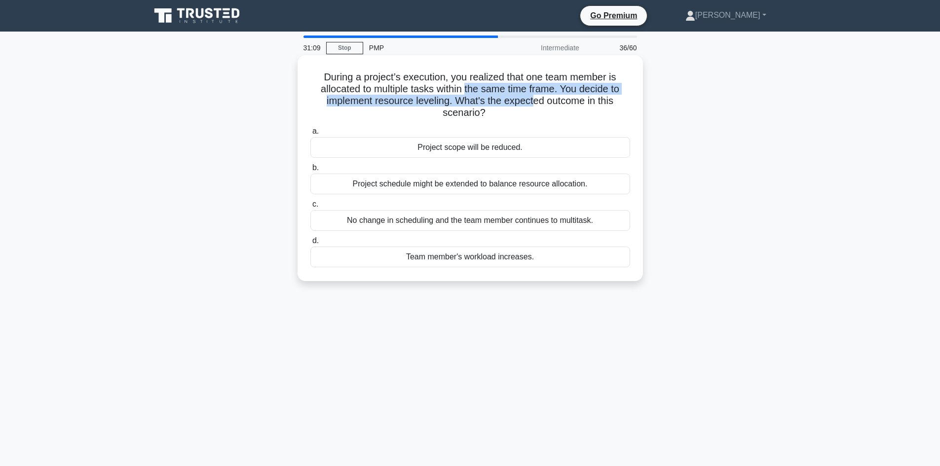
drag, startPoint x: 525, startPoint y: 99, endPoint x: 534, endPoint y: 100, distance: 8.9
click at [534, 100] on h5 "During a project’s execution, you realized that one team member is allocated to…" at bounding box center [470, 95] width 322 height 48
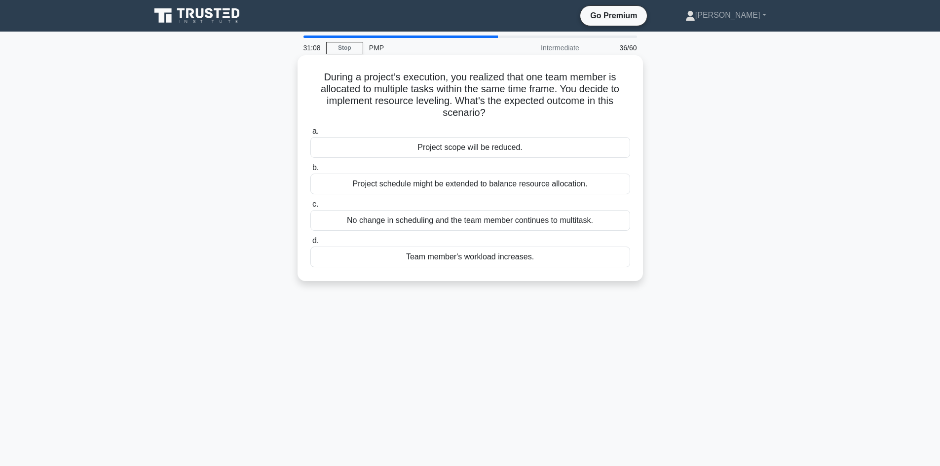
click at [583, 98] on h5 "During a project’s execution, you realized that one team member is allocated to…" at bounding box center [470, 95] width 322 height 48
drag, startPoint x: 379, startPoint y: 104, endPoint x: 439, endPoint y: 105, distance: 59.2
click at [439, 105] on h5 "During a project’s execution, you realized that one team member is allocated to…" at bounding box center [470, 95] width 322 height 48
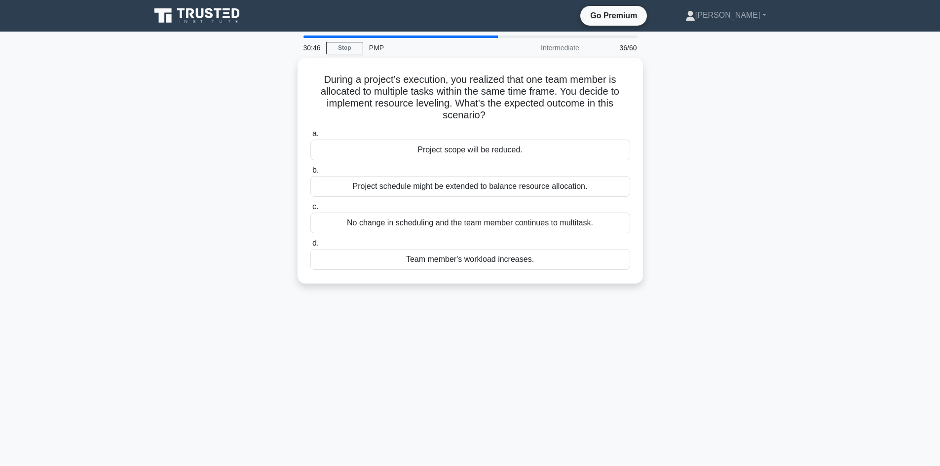
click at [140, 156] on main "30:46 Stop PMP Intermediate 36/60 During a project’s execution, you realized th…" at bounding box center [470, 282] width 940 height 501
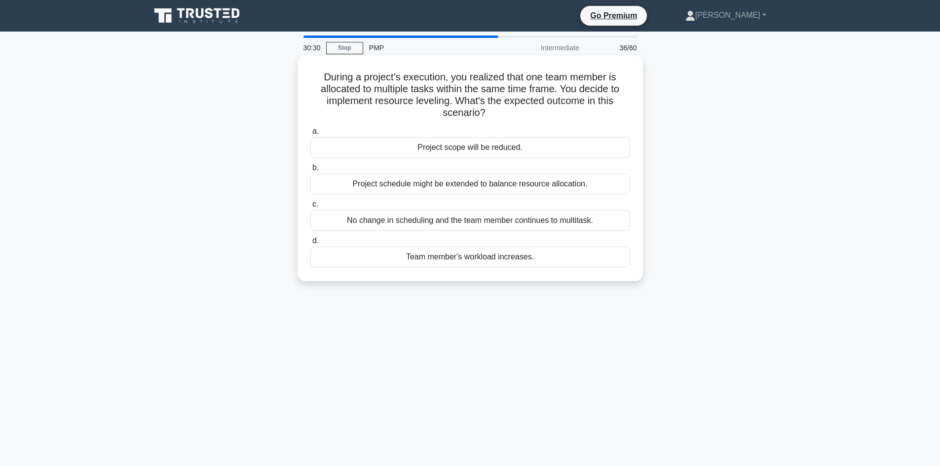
click at [453, 221] on div "No change in scheduling and the team member continues to multitask." at bounding box center [470, 220] width 320 height 21
click at [310, 208] on input "c. No change in scheduling and the team member continues to multitask." at bounding box center [310, 204] width 0 height 6
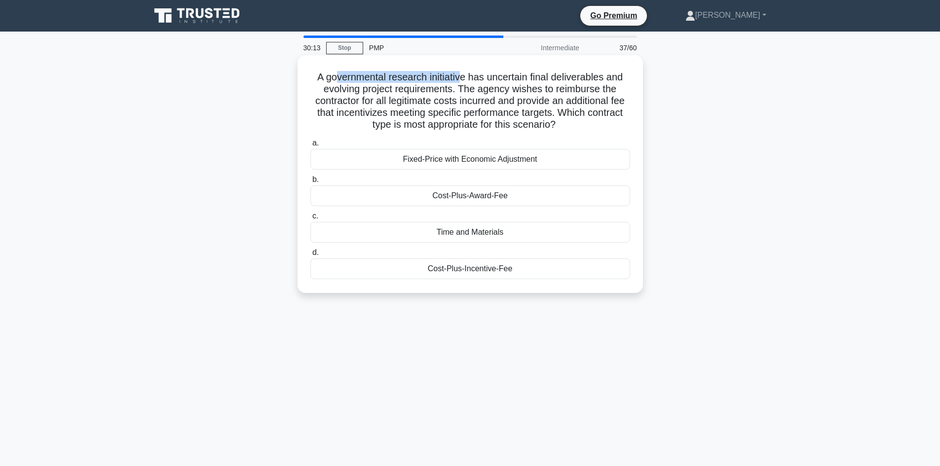
drag, startPoint x: 355, startPoint y: 79, endPoint x: 468, endPoint y: 80, distance: 113.0
click at [460, 78] on h5 "A governmental research initiative has uncertain final deliverables and evolvin…" at bounding box center [470, 101] width 322 height 60
drag, startPoint x: 536, startPoint y: 77, endPoint x: 596, endPoint y: 79, distance: 60.2
click at [596, 79] on h5 "A governmental research initiative has uncertain final deliverables and evolvin…" at bounding box center [470, 101] width 322 height 60
drag, startPoint x: 401, startPoint y: 90, endPoint x: 441, endPoint y: 91, distance: 40.5
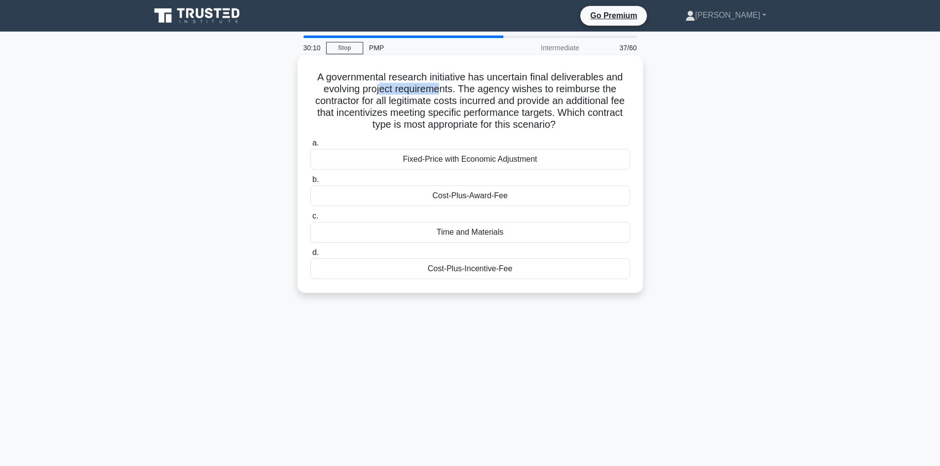
click at [441, 91] on h5 "A governmental research initiative has uncertain final deliverables and evolvin…" at bounding box center [470, 101] width 322 height 60
click at [460, 101] on h5 "A governmental research initiative has uncertain final deliverables and evolvin…" at bounding box center [470, 101] width 322 height 60
drag, startPoint x: 334, startPoint y: 101, endPoint x: 456, endPoint y: 105, distance: 122.5
click at [456, 105] on h5 "A governmental research initiative has uncertain final deliverables and evolvin…" at bounding box center [470, 101] width 322 height 60
drag, startPoint x: 437, startPoint y: 113, endPoint x: 568, endPoint y: 117, distance: 131.3
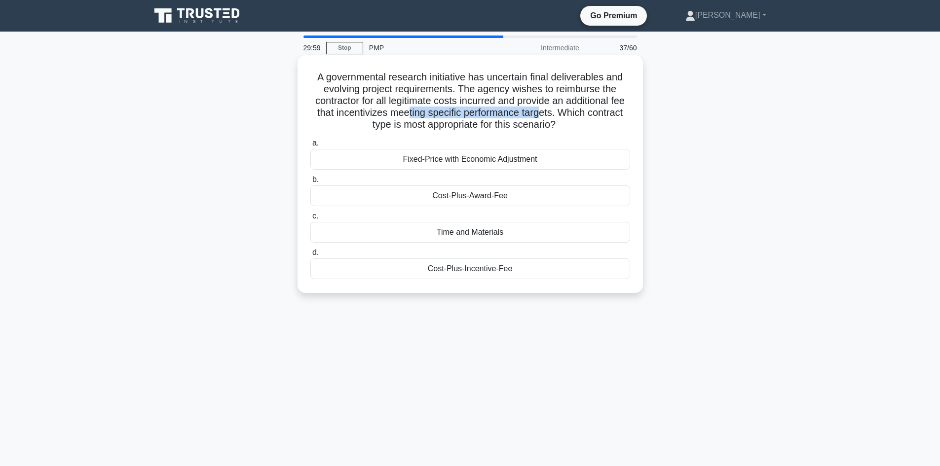
click at [568, 117] on h5 "A governmental research initiative has uncertain final deliverables and evolvin…" at bounding box center [470, 101] width 322 height 60
click at [567, 122] on icon ".spinner_0XTQ{transform-origin:center;animation:spinner_y6GP .75s linear infini…" at bounding box center [562, 125] width 12 height 12
click at [466, 200] on div "Cost-Plus-Award-Fee" at bounding box center [470, 196] width 320 height 21
click at [310, 183] on input "b. Cost-Plus-Award-Fee" at bounding box center [310, 180] width 0 height 6
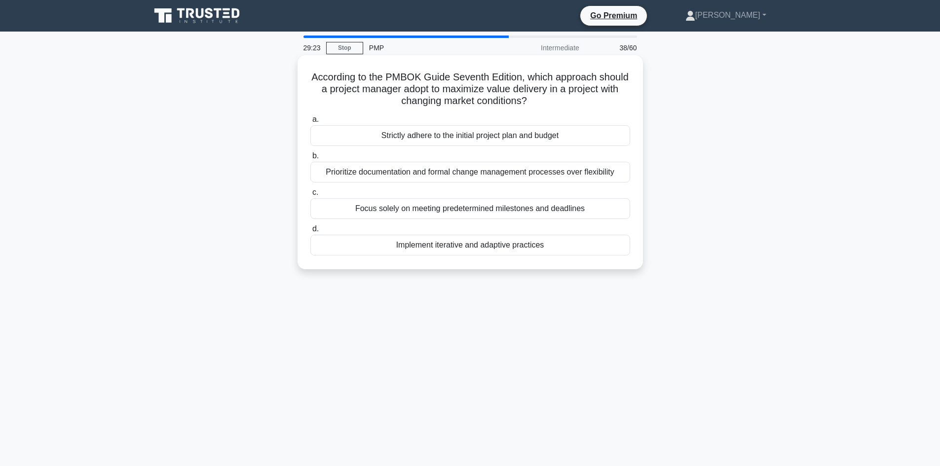
click at [478, 250] on div "Implement iterative and adaptive practices" at bounding box center [470, 245] width 320 height 21
click at [310, 232] on input "d. Implement iterative and adaptive practices" at bounding box center [310, 229] width 0 height 6
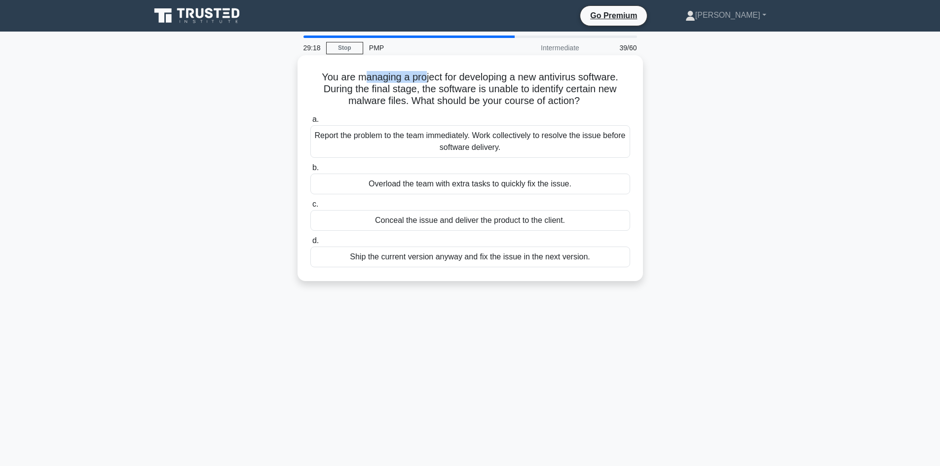
drag, startPoint x: 360, startPoint y: 76, endPoint x: 423, endPoint y: 82, distance: 63.9
click at [423, 82] on h5 "You are managing a project for developing a new antivirus software. During the …" at bounding box center [470, 89] width 322 height 37
drag, startPoint x: 538, startPoint y: 77, endPoint x: 600, endPoint y: 81, distance: 61.8
click at [600, 81] on h5 "You are managing a project for developing a new antivirus software. During the …" at bounding box center [470, 89] width 322 height 37
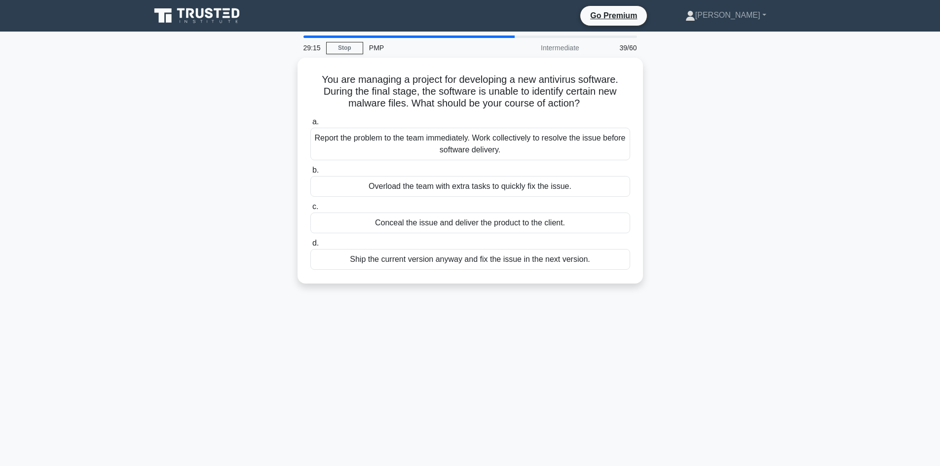
click at [220, 112] on div "You are managing a project for developing a new antivirus software. During the …" at bounding box center [470, 177] width 651 height 238
click at [220, 111] on div "You are managing a project for developing a new antivirus software. During the …" at bounding box center [470, 177] width 651 height 238
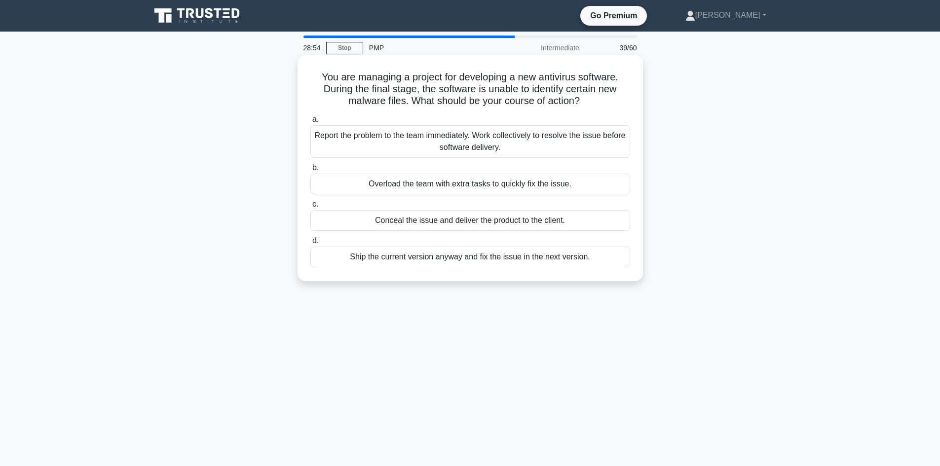
click at [484, 142] on div "Report the problem to the team immediately. Work collectively to resolve the is…" at bounding box center [470, 141] width 320 height 33
click at [310, 123] on input "a. Report the problem to the team immediately. Work collectively to resolve the…" at bounding box center [310, 119] width 0 height 6
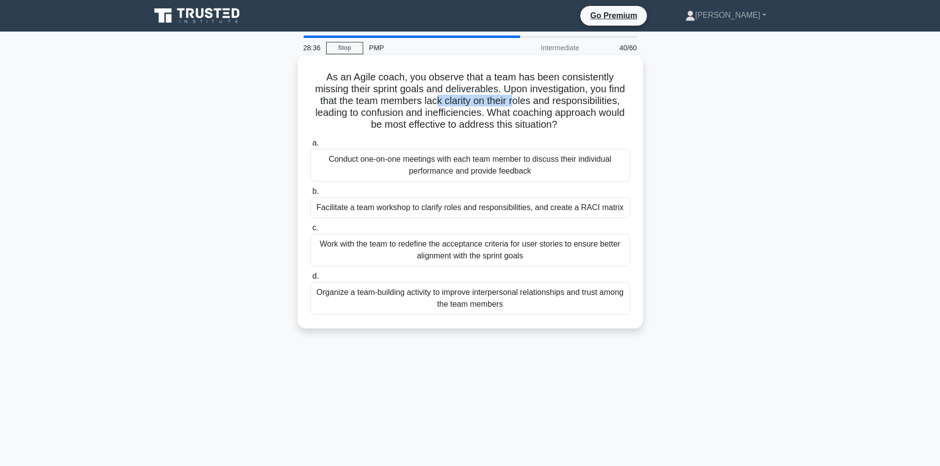
drag, startPoint x: 441, startPoint y: 100, endPoint x: 516, endPoint y: 102, distance: 75.0
click at [516, 102] on h5 "As an Agile coach, you observe that a team has been consistently missing their …" at bounding box center [470, 101] width 322 height 60
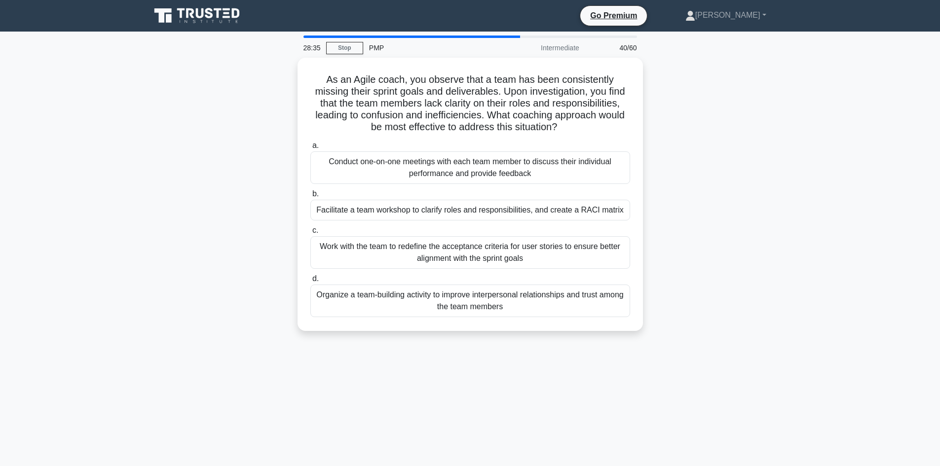
drag, startPoint x: 190, startPoint y: 242, endPoint x: 294, endPoint y: 264, distance: 105.5
click at [191, 242] on div "As an Agile coach, you observe that a team has been consistently missing their …" at bounding box center [470, 200] width 651 height 285
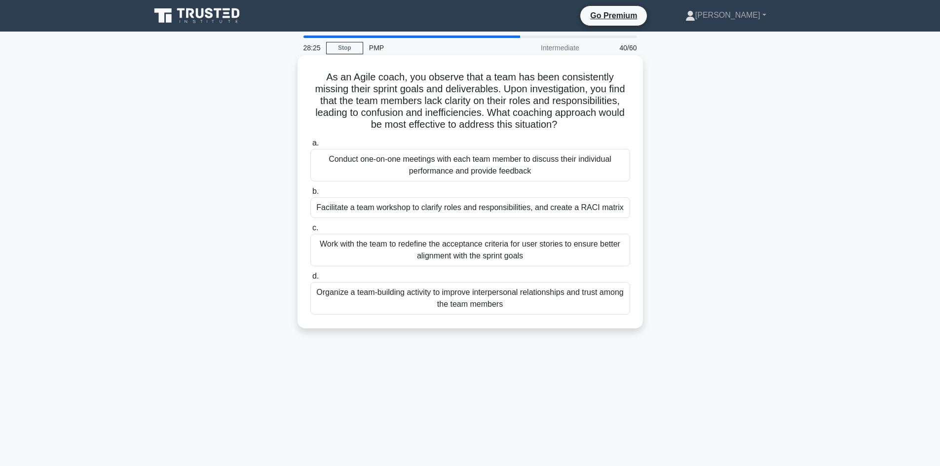
click at [456, 208] on div "Facilitate a team workshop to clarify roles and responsibilities, and create a …" at bounding box center [470, 207] width 320 height 21
click at [310, 195] on input "b. Facilitate a team workshop to clarify roles and responsibilities, and create…" at bounding box center [310, 191] width 0 height 6
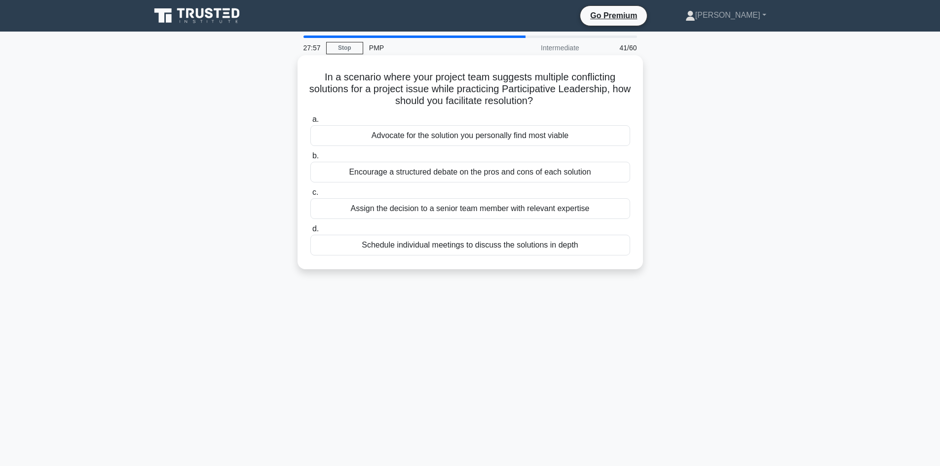
click at [471, 172] on div "Encourage a structured debate on the pros and cons of each solution" at bounding box center [470, 172] width 320 height 21
click at [310, 159] on input "b. Encourage a structured debate on the pros and cons of each solution" at bounding box center [310, 156] width 0 height 6
click at [376, 78] on h5 "During a project, you notice that the Earned Value (EV) is consistently lower t…" at bounding box center [470, 89] width 322 height 37
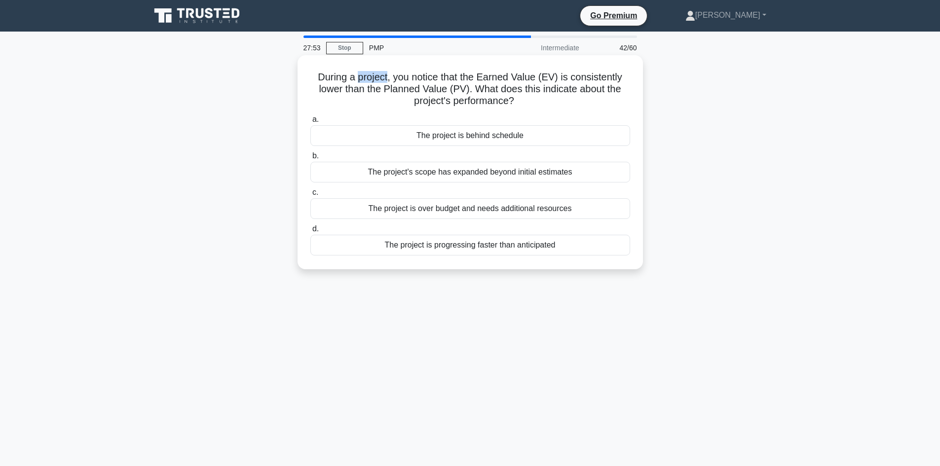
click at [376, 78] on h5 "During a project, you notice that the Earned Value (EV) is consistently lower t…" at bounding box center [470, 89] width 322 height 37
click at [338, 85] on h5 "During a project, you notice that the Earned Value (EV) is consistently lower t…" at bounding box center [470, 89] width 322 height 37
click at [461, 137] on div "The project is behind schedule" at bounding box center [470, 135] width 320 height 21
click at [310, 123] on input "a. The project is behind schedule" at bounding box center [310, 119] width 0 height 6
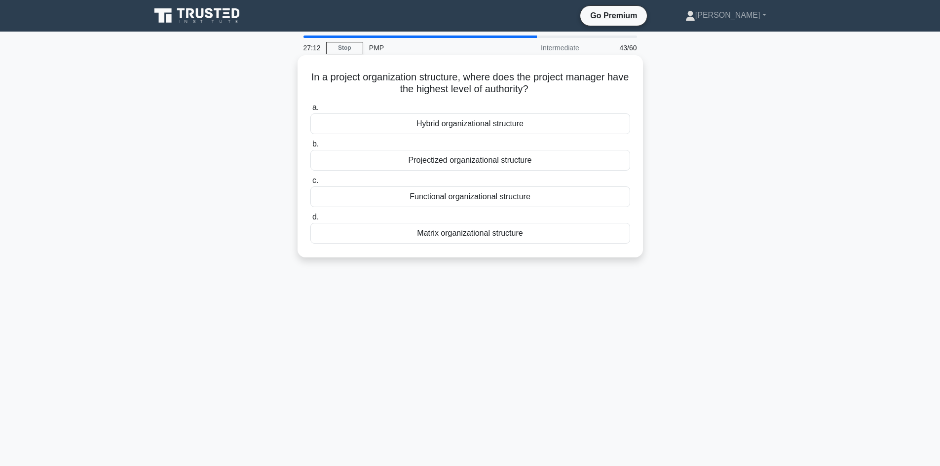
click at [446, 163] on div "Projectized organizational structure" at bounding box center [470, 160] width 320 height 21
click at [310, 148] on input "b. Projectized organizational structure" at bounding box center [310, 144] width 0 height 6
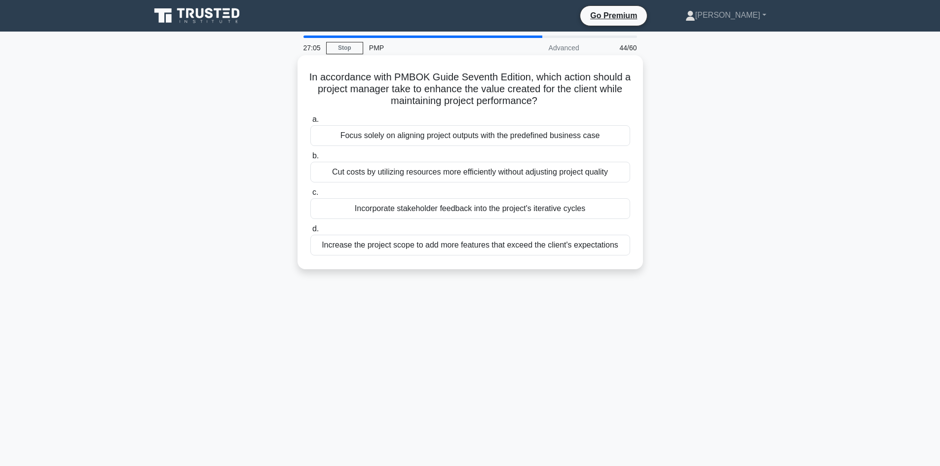
click at [592, 92] on h5 "In accordance with PMBOK Guide Seventh Edition, which action should a project m…" at bounding box center [470, 89] width 322 height 37
click at [619, 90] on h5 "In accordance with PMBOK Guide Seventh Edition, which action should a project m…" at bounding box center [470, 89] width 322 height 37
click at [460, 212] on div "Incorporate stakeholder feedback into the project's iterative cycles" at bounding box center [470, 208] width 320 height 21
click at [310, 196] on input "c. Incorporate stakeholder feedback into the project's iterative cycles" at bounding box center [310, 192] width 0 height 6
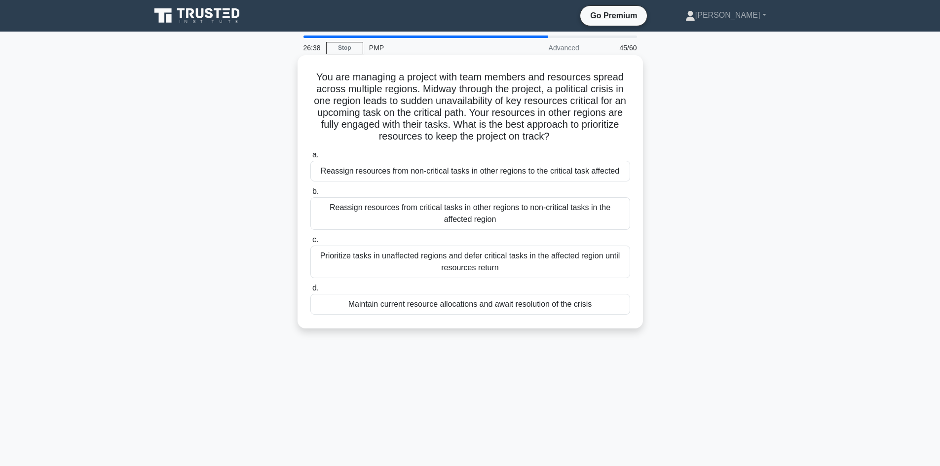
click at [394, 94] on h5 "You are managing a project with team members and resources spread across multip…" at bounding box center [470, 107] width 322 height 72
drag, startPoint x: 413, startPoint y: 104, endPoint x: 606, endPoint y: 102, distance: 193.4
click at [606, 102] on h5 "You are managing a project with team members and resources spread across multip…" at bounding box center [470, 107] width 322 height 72
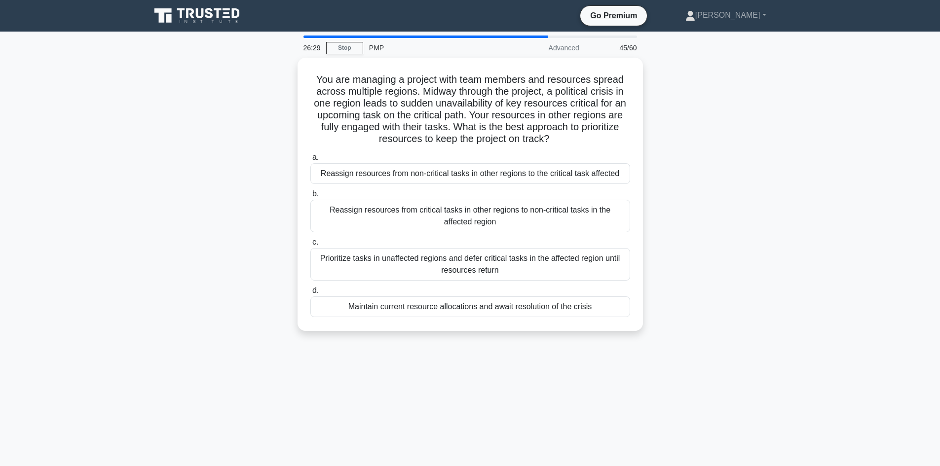
drag, startPoint x: 686, startPoint y: 114, endPoint x: 664, endPoint y: 113, distance: 22.3
click at [685, 114] on div "You are managing a project with team members and resources spread across multip…" at bounding box center [470, 200] width 651 height 285
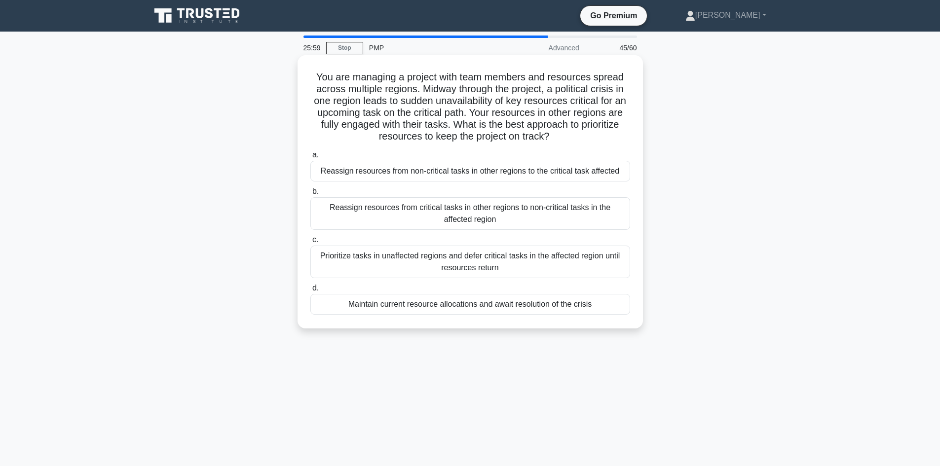
click at [453, 175] on div "Reassign resources from non-critical tasks in other regions to the critical tas…" at bounding box center [470, 171] width 320 height 21
click at [310, 158] on input "a. Reassign resources from non-critical tasks in other regions to the critical …" at bounding box center [310, 155] width 0 height 6
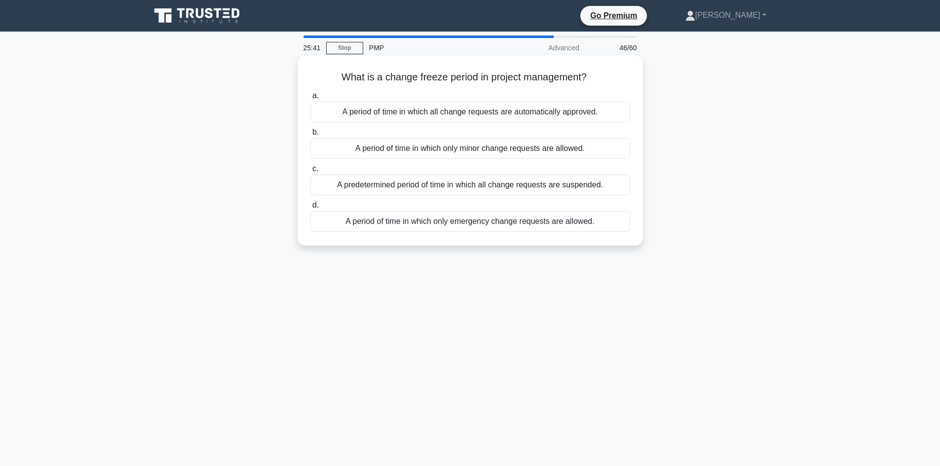
click at [431, 225] on div "A period of time in which only emergency change requests are allowed." at bounding box center [470, 221] width 320 height 21
click at [310, 209] on input "d. A period of time in which only emergency change requests are allowed." at bounding box center [310, 205] width 0 height 6
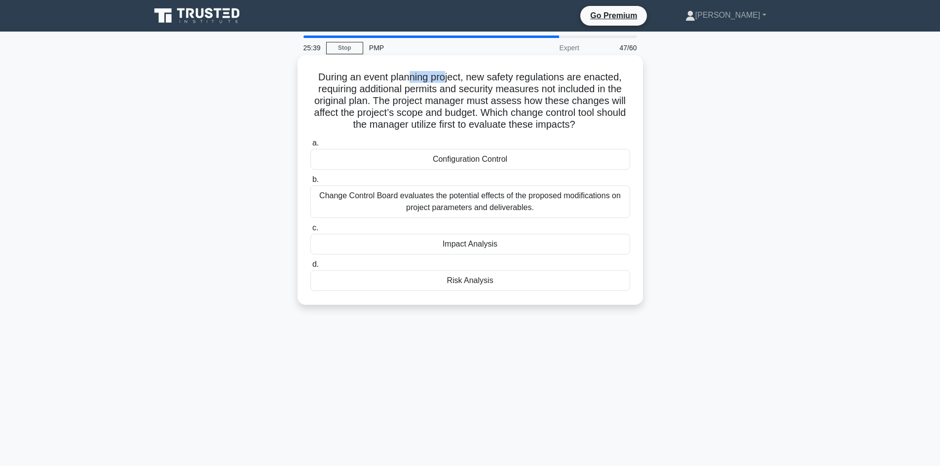
drag, startPoint x: 406, startPoint y: 78, endPoint x: 445, endPoint y: 78, distance: 39.5
click at [445, 78] on h5 "During an event planning project, new safety regulations are enacted, requiring…" at bounding box center [470, 101] width 322 height 60
click at [412, 100] on h5 "During an event planning project, new safety regulations are enacted, requiring…" at bounding box center [470, 101] width 322 height 60
drag, startPoint x: 373, startPoint y: 75, endPoint x: 447, endPoint y: 84, distance: 75.0
click at [447, 84] on h5 "During an event planning project, new safety regulations are enacted, requiring…" at bounding box center [470, 101] width 322 height 60
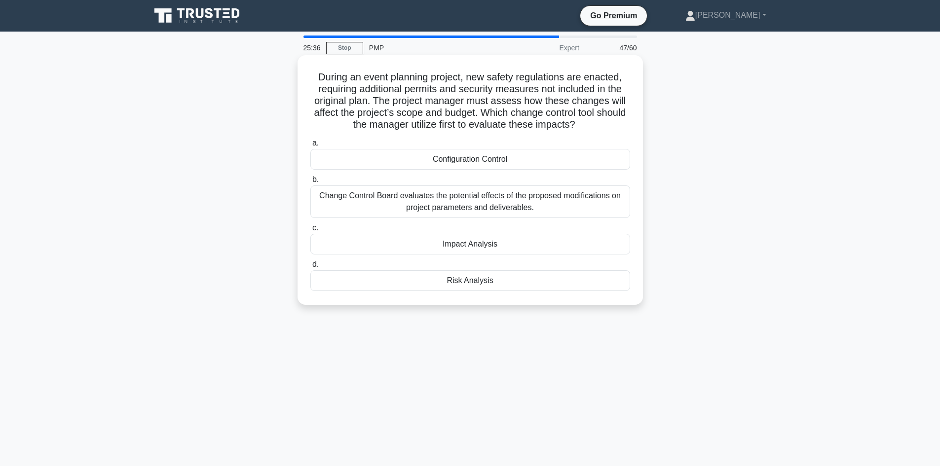
click at [451, 95] on h5 "During an event planning project, new safety regulations are enacted, requiring…" at bounding box center [470, 101] width 322 height 60
drag, startPoint x: 415, startPoint y: 81, endPoint x: 449, endPoint y: 82, distance: 33.1
click at [449, 82] on h5 "During an event planning project, new safety regulations are enacted, requiring…" at bounding box center [470, 101] width 322 height 60
click at [453, 94] on h5 "During an event planning project, new safety regulations are enacted, requiring…" at bounding box center [470, 101] width 322 height 60
drag, startPoint x: 380, startPoint y: 87, endPoint x: 445, endPoint y: 91, distance: 64.8
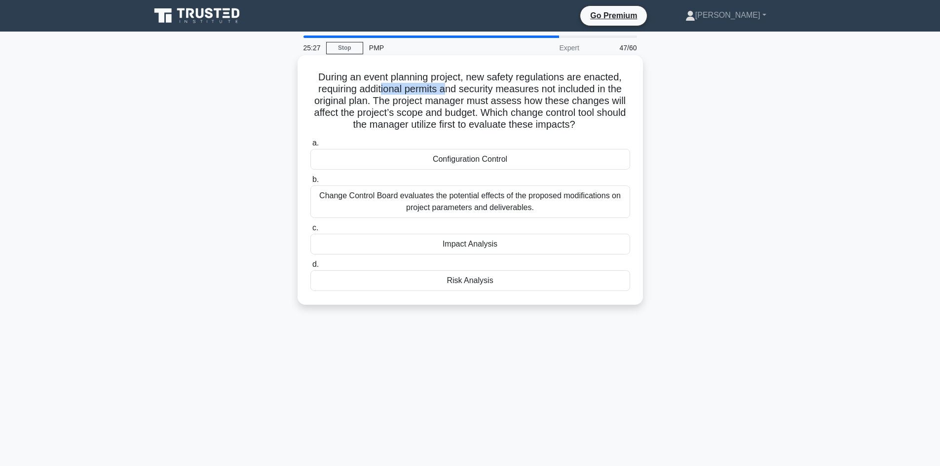
click at [445, 91] on h5 "During an event planning project, new safety regulations are enacted, requiring…" at bounding box center [470, 101] width 322 height 60
drag, startPoint x: 478, startPoint y: 91, endPoint x: 522, endPoint y: 89, distance: 44.5
click at [522, 89] on h5 "During an event planning project, new safety regulations are enacted, requiring…" at bounding box center [470, 101] width 322 height 60
click at [534, 107] on h5 "During an event planning project, new safety regulations are enacted, requiring…" at bounding box center [470, 101] width 322 height 60
click at [446, 211] on div "Change Control Board evaluates the potential effects of the proposed modificati…" at bounding box center [470, 202] width 320 height 33
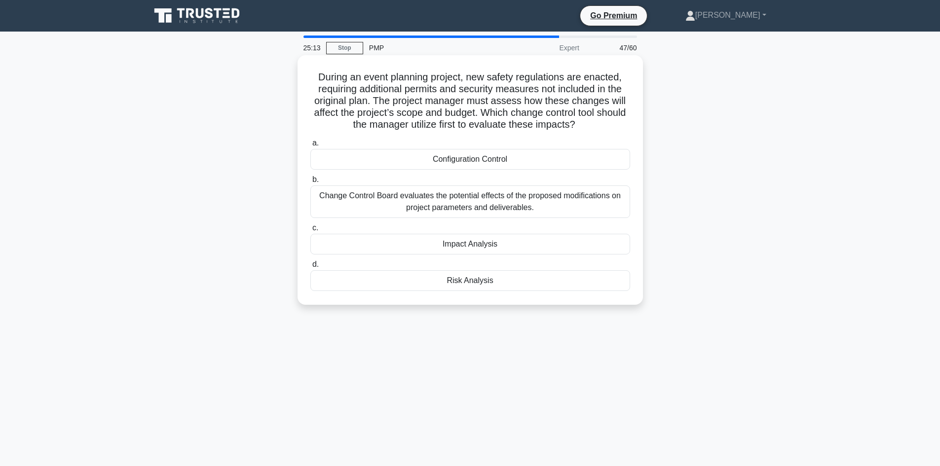
click at [310, 183] on input "b. Change Control Board evaluates the potential effects of the proposed modific…" at bounding box center [310, 180] width 0 height 6
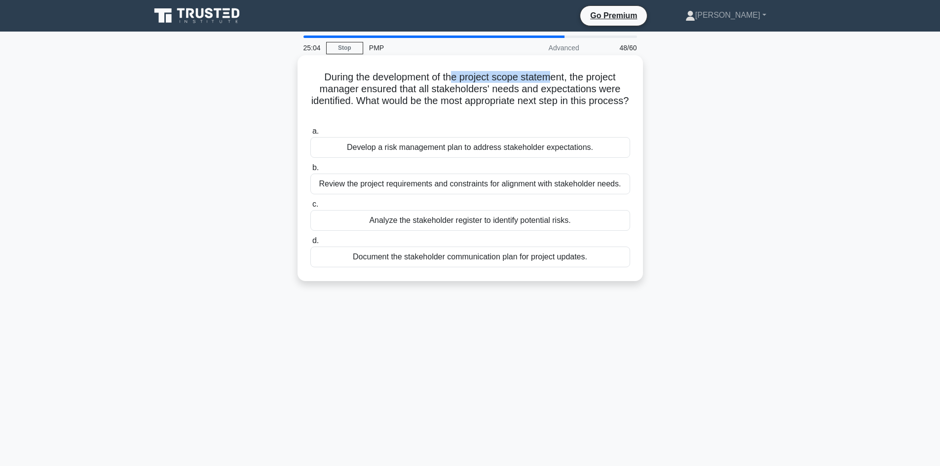
drag, startPoint x: 474, startPoint y: 79, endPoint x: 556, endPoint y: 82, distance: 82.0
click at [556, 82] on h5 "During the development of the project scope statement, the project manager ensu…" at bounding box center [470, 95] width 322 height 48
drag, startPoint x: 565, startPoint y: 92, endPoint x: 589, endPoint y: 83, distance: 25.8
click at [565, 92] on h5 "During the development of the project scope statement, the project manager ensu…" at bounding box center [470, 95] width 322 height 48
drag, startPoint x: 476, startPoint y: 75, endPoint x: 543, endPoint y: 83, distance: 67.5
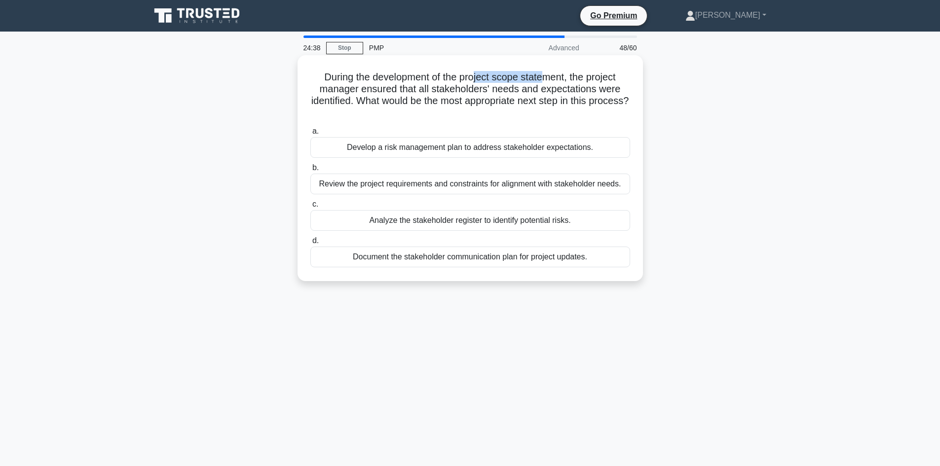
click at [543, 83] on h5 "During the development of the project scope statement, the project manager ensu…" at bounding box center [470, 95] width 322 height 48
click at [573, 89] on h5 "During the development of the project scope statement, the project manager ensu…" at bounding box center [470, 95] width 322 height 48
drag, startPoint x: 464, startPoint y: 78, endPoint x: 553, endPoint y: 81, distance: 88.9
click at [553, 81] on h5 "During the development of the project scope statement, the project manager ensu…" at bounding box center [470, 95] width 322 height 48
click at [462, 84] on h5 "During the development of the project scope statement, the project manager ensu…" at bounding box center [470, 95] width 322 height 48
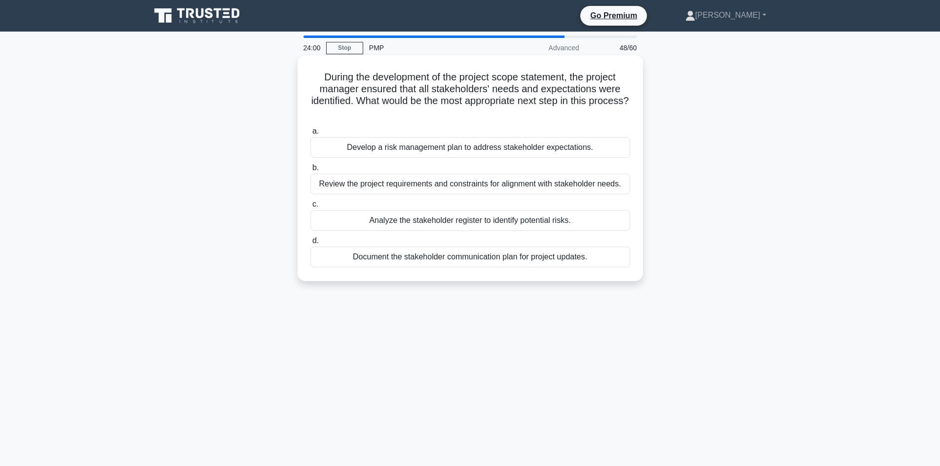
click at [502, 188] on div "Review the project requirements and constraints for alignment with stakeholder …" at bounding box center [470, 184] width 320 height 21
click at [310, 171] on input "b. Review the project requirements and constraints for alignment with stakehold…" at bounding box center [310, 168] width 0 height 6
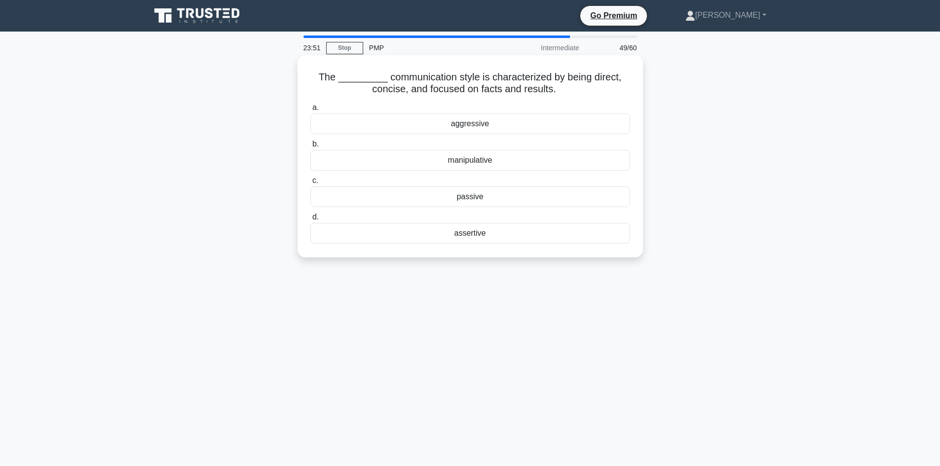
click at [484, 236] on div "assertive" at bounding box center [470, 233] width 320 height 21
click at [310, 221] on input "d. assertive" at bounding box center [310, 217] width 0 height 6
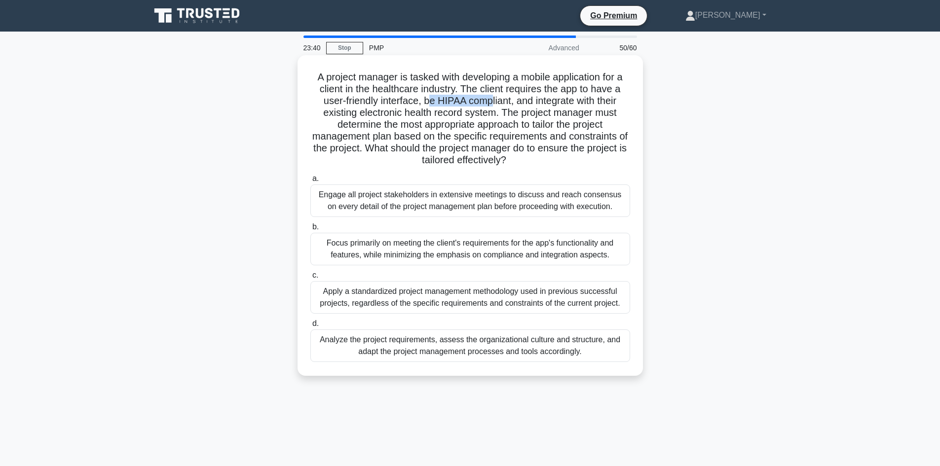
drag, startPoint x: 429, startPoint y: 100, endPoint x: 489, endPoint y: 102, distance: 59.7
click at [489, 102] on h5 "A project manager is tasked with developing a mobile application for a client i…" at bounding box center [470, 119] width 322 height 96
click at [550, 114] on h5 "A project manager is tasked with developing a mobile application for a client i…" at bounding box center [470, 119] width 322 height 96
click at [473, 207] on div "Engage all project stakeholders in extensive meetings to discuss and reach cons…" at bounding box center [470, 201] width 320 height 33
click at [310, 182] on input "a. Engage all project stakeholders in extensive meetings to discuss and reach c…" at bounding box center [310, 179] width 0 height 6
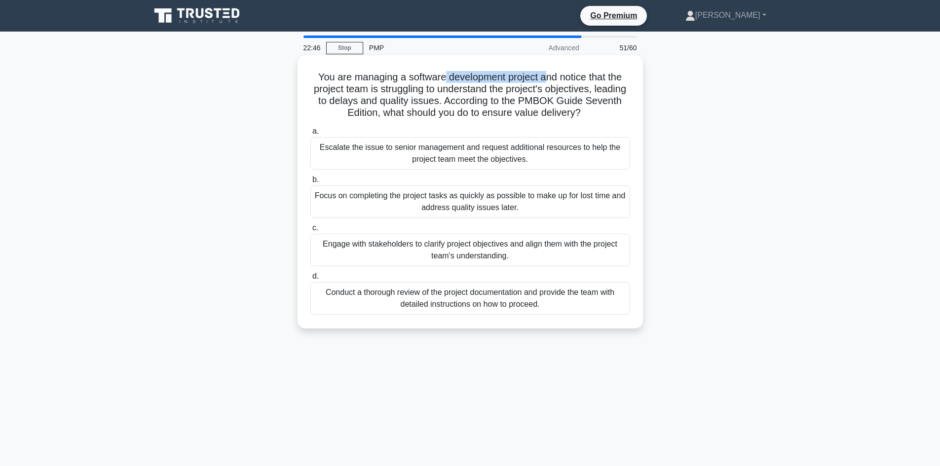
drag, startPoint x: 443, startPoint y: 78, endPoint x: 562, endPoint y: 85, distance: 118.7
click at [549, 79] on h5 "You are managing a software development project and notice that the project tea…" at bounding box center [470, 95] width 322 height 48
drag, startPoint x: 419, startPoint y: 100, endPoint x: 491, endPoint y: 99, distance: 72.5
click at [421, 99] on h5 "You are managing a software development project and notice that the project tea…" at bounding box center [470, 95] width 322 height 48
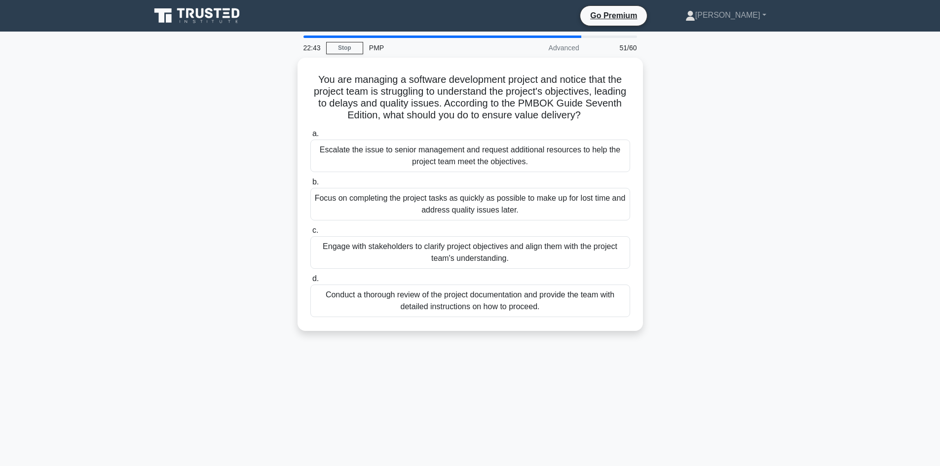
click at [188, 131] on div "You are managing a software development project and notice that the project tea…" at bounding box center [470, 200] width 651 height 285
click at [203, 242] on div "You are managing a software development project and notice that the project tea…" at bounding box center [470, 200] width 651 height 285
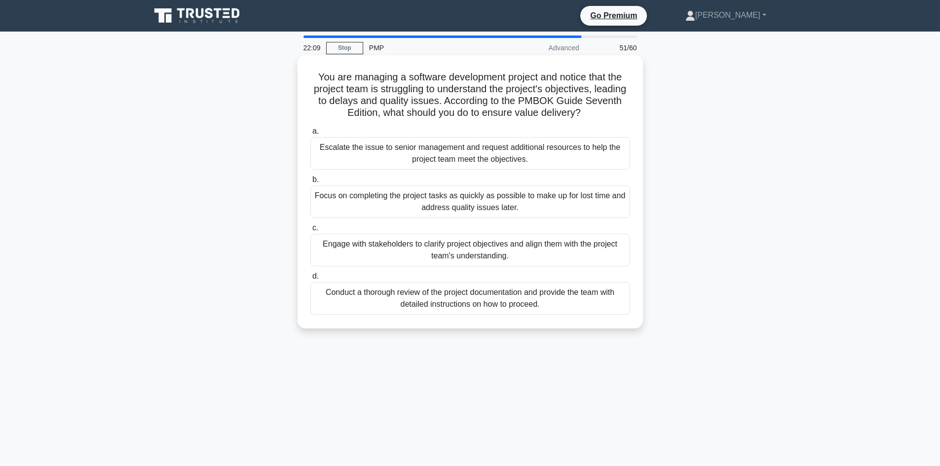
click at [468, 301] on div "Conduct a thorough review of the project documentation and provide the team wit…" at bounding box center [470, 298] width 320 height 33
click at [310, 280] on input "d. Conduct a thorough review of the project documentation and provide the team …" at bounding box center [310, 276] width 0 height 6
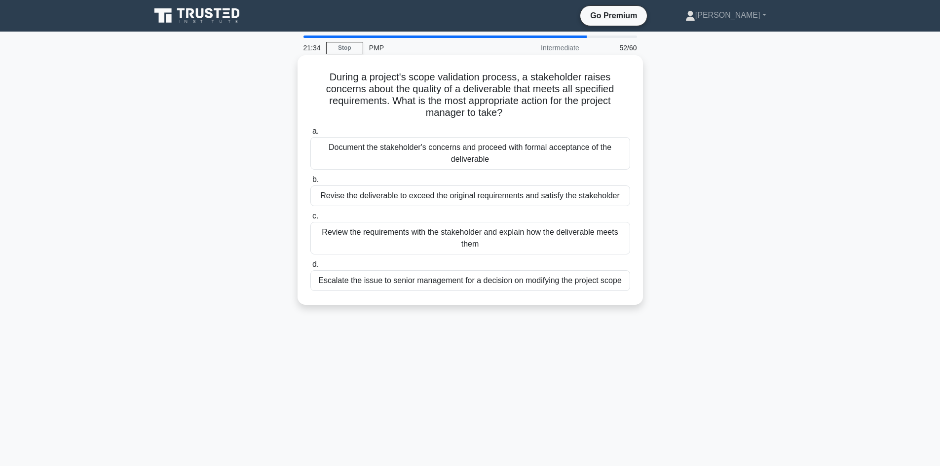
click at [495, 235] on div "Review the requirements with the stakeholder and explain how the deliverable me…" at bounding box center [470, 238] width 320 height 33
click at [310, 220] on input "c. Review the requirements with the stakeholder and explain how the deliverable…" at bounding box center [310, 216] width 0 height 6
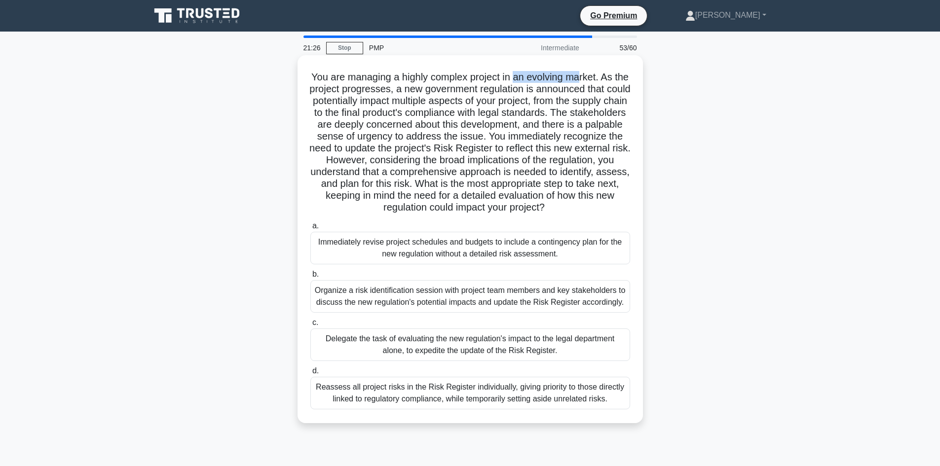
drag, startPoint x: 583, startPoint y: 75, endPoint x: 589, endPoint y: 74, distance: 5.5
click at [589, 74] on h5 "You are managing a highly complex project in an evolving market. As the project…" at bounding box center [470, 142] width 322 height 143
click at [596, 85] on h5 "You are managing a highly complex project in an evolving market. As the project…" at bounding box center [470, 142] width 322 height 143
drag, startPoint x: 474, startPoint y: 111, endPoint x: 599, endPoint y: 112, distance: 124.8
click at [596, 112] on h5 "You are managing a highly complex project in an evolving market. As the project…" at bounding box center [470, 142] width 322 height 143
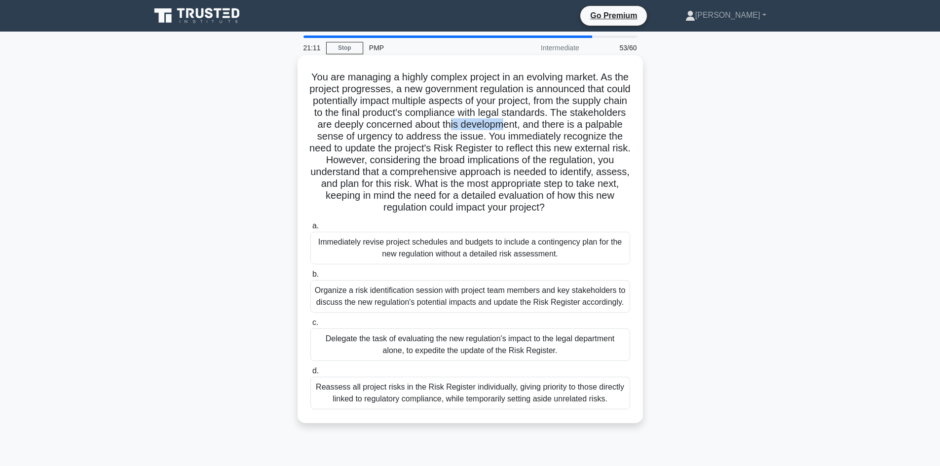
drag, startPoint x: 520, startPoint y: 123, endPoint x: 562, endPoint y: 128, distance: 42.7
click at [562, 128] on h5 "You are managing a highly complex project in an evolving market. As the project…" at bounding box center [470, 142] width 322 height 143
drag, startPoint x: 388, startPoint y: 134, endPoint x: 444, endPoint y: 140, distance: 56.1
click at [444, 140] on h5 "You are managing a highly complex project in an evolving market. As the project…" at bounding box center [470, 142] width 322 height 143
drag, startPoint x: 487, startPoint y: 137, endPoint x: 538, endPoint y: 146, distance: 52.2
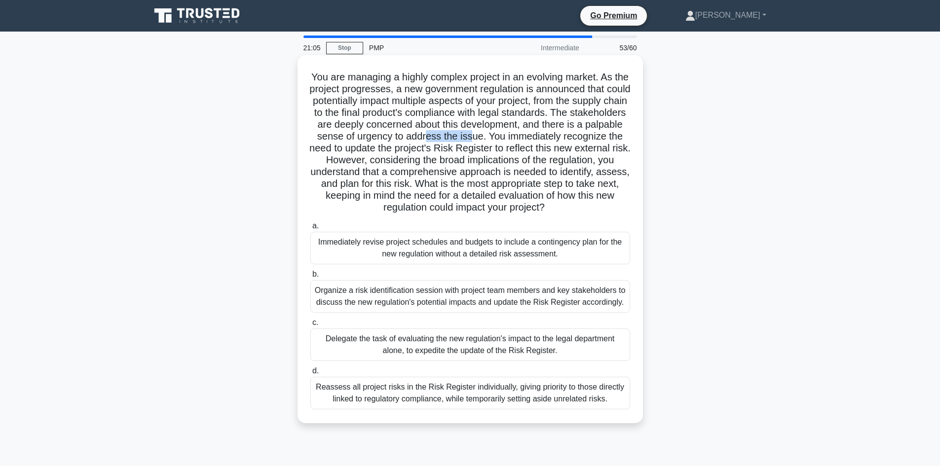
click at [533, 139] on h5 "You are managing a highly complex project in an evolving market. As the project…" at bounding box center [470, 142] width 322 height 143
drag, startPoint x: 504, startPoint y: 147, endPoint x: 547, endPoint y: 150, distance: 43.0
click at [547, 150] on h5 "You are managing a highly complex project in an evolving market. As the project…" at bounding box center [470, 142] width 322 height 143
click at [393, 303] on div "Organize a risk identification session with project team members and key stakeh…" at bounding box center [470, 296] width 320 height 33
click at [310, 278] on input "b. Organize a risk identification session with project team members and key sta…" at bounding box center [310, 274] width 0 height 6
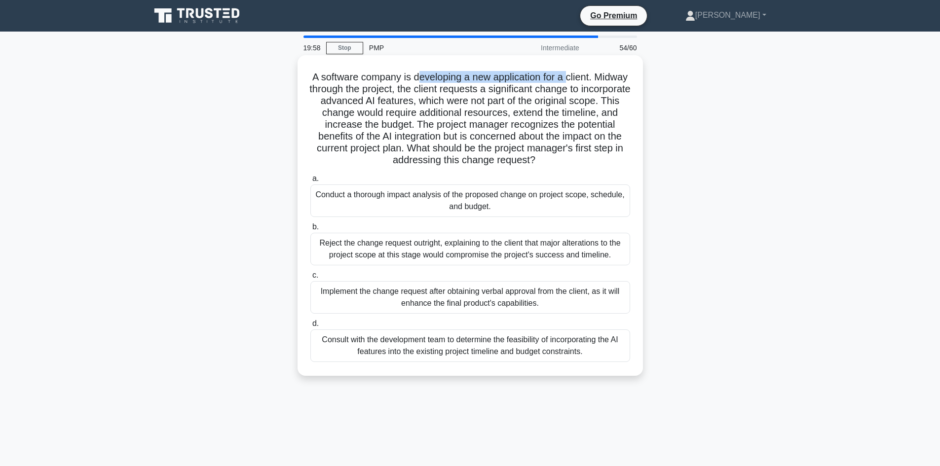
drag, startPoint x: 433, startPoint y: 76, endPoint x: 589, endPoint y: 82, distance: 156.5
click at [589, 82] on h5 "A software company is developing a new application for a client. Midway through…" at bounding box center [470, 119] width 322 height 96
drag, startPoint x: 380, startPoint y: 103, endPoint x: 427, endPoint y: 106, distance: 47.0
click at [427, 106] on h5 "A software company is developing a new application for a client. Midway through…" at bounding box center [470, 119] width 322 height 96
click at [487, 211] on div "Conduct a thorough impact analysis of the proposed change on project scope, sch…" at bounding box center [470, 201] width 320 height 33
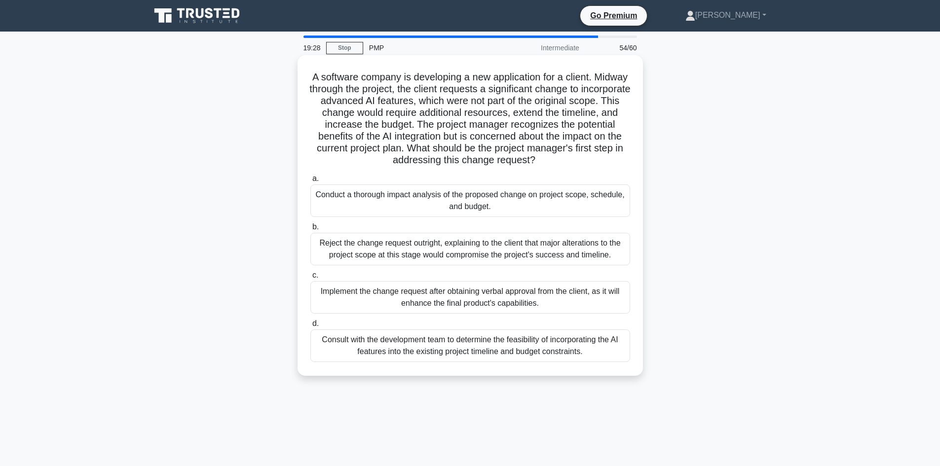
click at [310, 182] on input "a. Conduct a thorough impact analysis of the proposed change on project scope, …" at bounding box center [310, 179] width 0 height 6
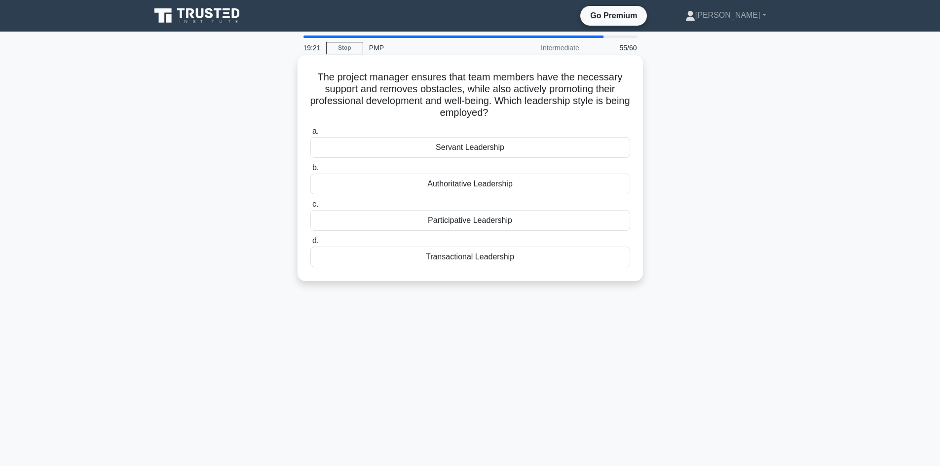
click at [433, 91] on h5 "The project manager ensures that team members have the necessary support and re…" at bounding box center [470, 95] width 322 height 48
drag, startPoint x: 342, startPoint y: 78, endPoint x: 386, endPoint y: 73, distance: 44.2
click at [386, 73] on h5 "The project manager ensures that team members have the necessary support and re…" at bounding box center [470, 95] width 322 height 48
drag, startPoint x: 476, startPoint y: 76, endPoint x: 526, endPoint y: 77, distance: 49.9
click at [525, 78] on h5 "The project manager ensures that team members have the necessary support and re…" at bounding box center [470, 95] width 322 height 48
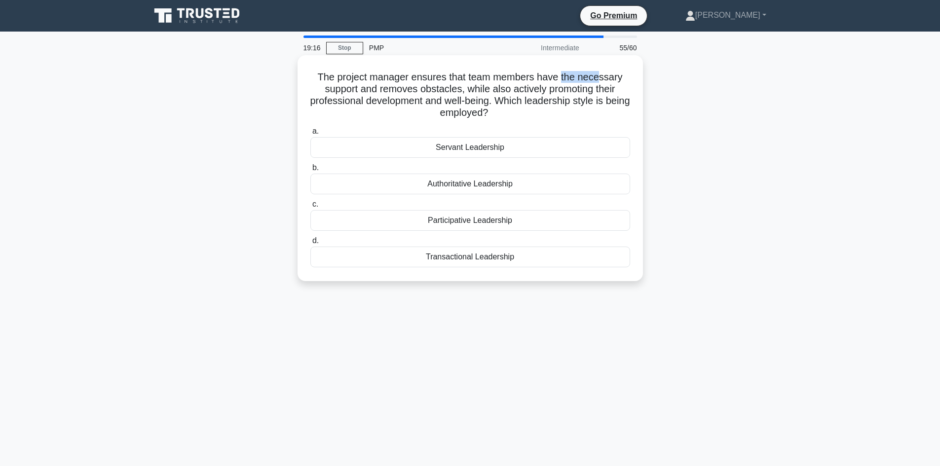
drag, startPoint x: 564, startPoint y: 75, endPoint x: 602, endPoint y: 83, distance: 39.4
click at [602, 83] on h5 "The project manager ensures that team members have the necessary support and re…" at bounding box center [470, 95] width 322 height 48
drag, startPoint x: 361, startPoint y: 85, endPoint x: 390, endPoint y: 90, distance: 29.5
click at [364, 86] on h5 "The project manager ensures that team members have the necessary support and re…" at bounding box center [470, 95] width 322 height 48
drag, startPoint x: 378, startPoint y: 92, endPoint x: 437, endPoint y: 93, distance: 59.2
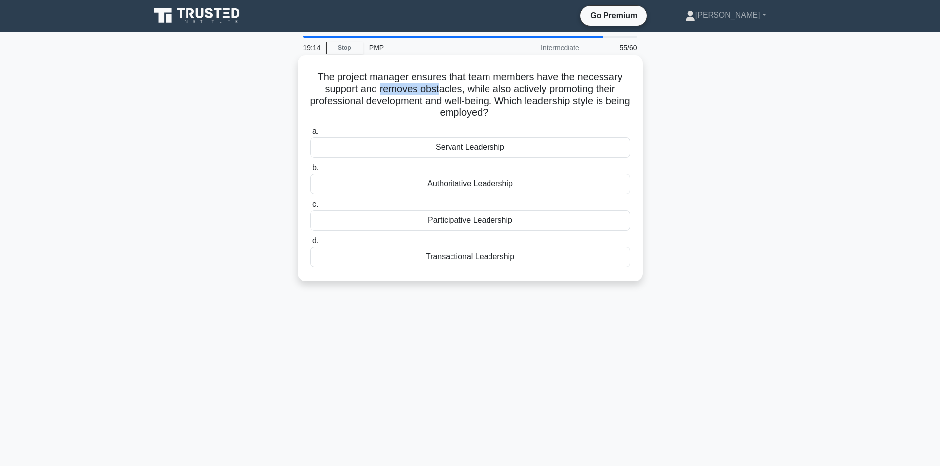
click at [437, 93] on h5 "The project manager ensures that team members have the necessary support and re…" at bounding box center [470, 95] width 322 height 48
drag, startPoint x: 339, startPoint y: 99, endPoint x: 408, endPoint y: 102, distance: 68.2
click at [408, 102] on h5 "The project manager ensures that team members have the necessary support and re…" at bounding box center [470, 95] width 322 height 48
click at [285, 132] on div "The project manager ensures that team members have the necessary support and re…" at bounding box center [470, 177] width 651 height 238
drag, startPoint x: 535, startPoint y: 105, endPoint x: 499, endPoint y: 115, distance: 37.3
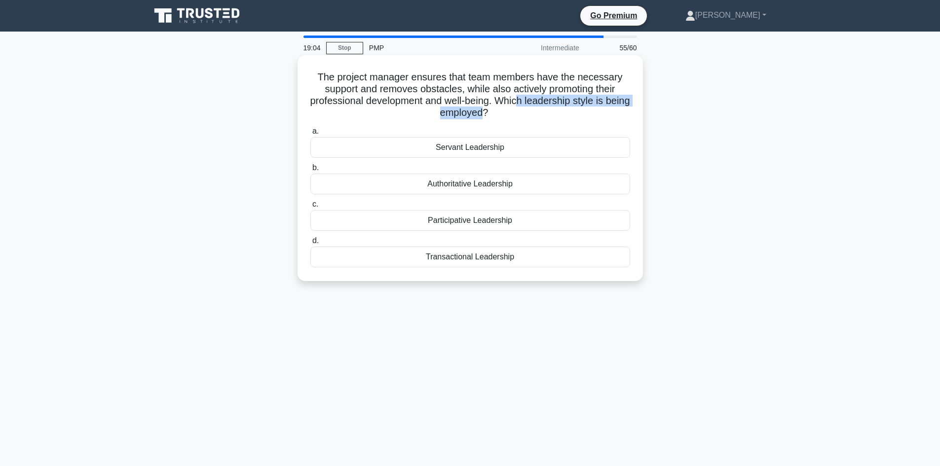
click at [498, 115] on h5 "The project manager ensures that team members have the necessary support and re…" at bounding box center [470, 95] width 322 height 48
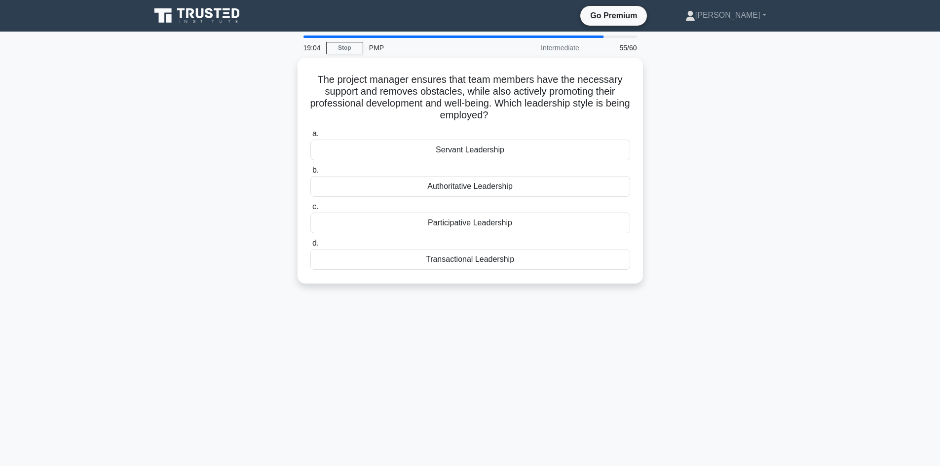
click at [728, 120] on div "The project manager ensures that team members have the necessary support and re…" at bounding box center [470, 177] width 651 height 238
click at [468, 150] on div "Servant Leadership" at bounding box center [470, 147] width 320 height 21
click at [310, 135] on input "a. Servant Leadership" at bounding box center [310, 131] width 0 height 6
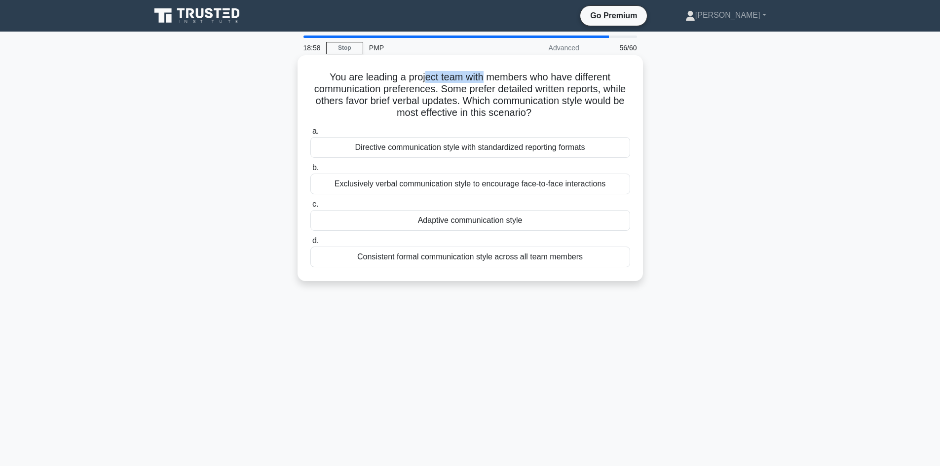
drag, startPoint x: 425, startPoint y: 76, endPoint x: 484, endPoint y: 80, distance: 58.8
click at [484, 80] on h5 "You are leading a project team with members who have different communication pr…" at bounding box center [470, 95] width 322 height 48
drag, startPoint x: 377, startPoint y: 94, endPoint x: 441, endPoint y: 93, distance: 63.7
click at [441, 93] on h5 "You are leading a project team with members who have different communication pr…" at bounding box center [470, 95] width 322 height 48
click at [498, 88] on h5 "You are leading a project team with members who have different communication pr…" at bounding box center [470, 95] width 322 height 48
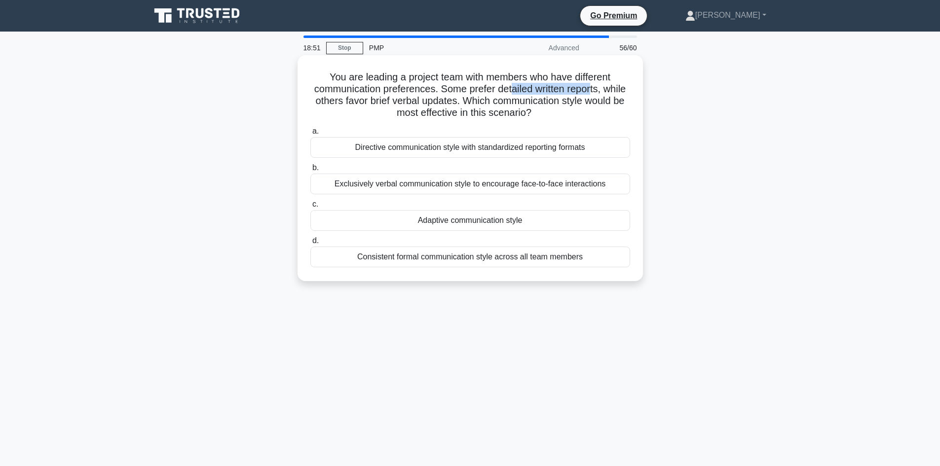
drag, startPoint x: 524, startPoint y: 90, endPoint x: 607, endPoint y: 91, distance: 83.4
click at [607, 91] on h5 "You are leading a project team with members who have different communication pr…" at bounding box center [470, 95] width 322 height 48
click at [417, 101] on h5 "You are leading a project team with members who have different communication pr…" at bounding box center [470, 95] width 322 height 48
click at [448, 105] on h5 "You are leading a project team with members who have different communication pr…" at bounding box center [470, 95] width 322 height 48
drag, startPoint x: 424, startPoint y: 100, endPoint x: 487, endPoint y: 102, distance: 62.2
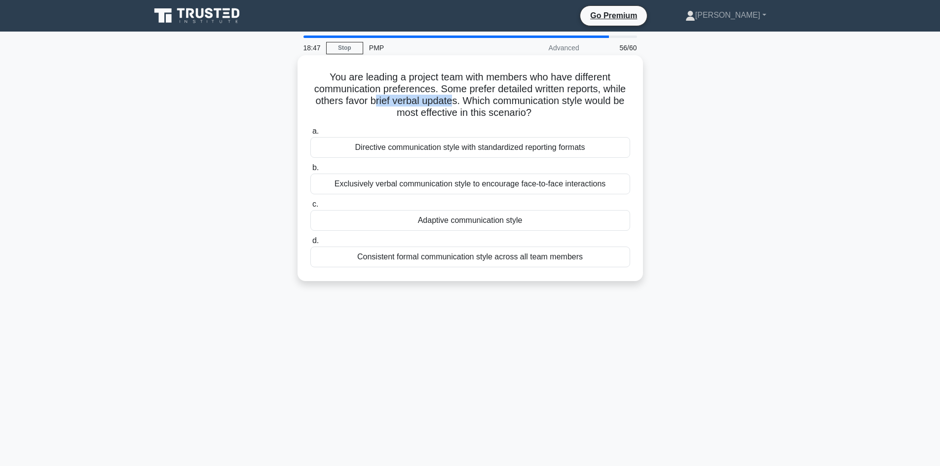
click at [487, 102] on h5 "You are leading a project team with members who have different communication pr…" at bounding box center [470, 95] width 322 height 48
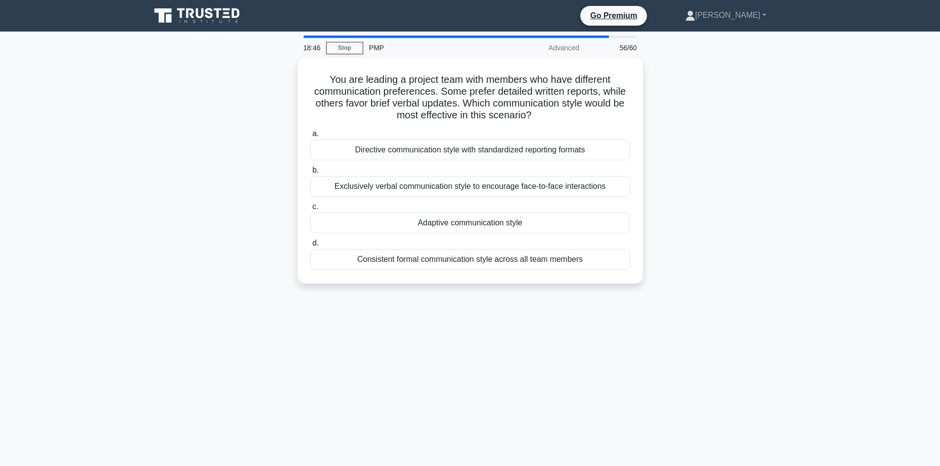
click at [181, 155] on div "You are leading a project team with members who have different communication pr…" at bounding box center [470, 177] width 651 height 238
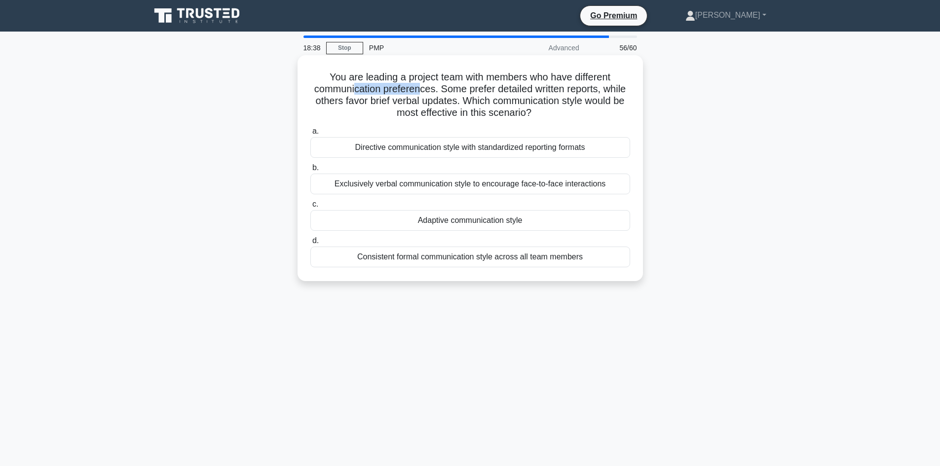
drag, startPoint x: 365, startPoint y: 89, endPoint x: 432, endPoint y: 86, distance: 67.7
click at [432, 86] on h5 "You are leading a project team with members who have different communication pr…" at bounding box center [470, 95] width 322 height 48
drag, startPoint x: 538, startPoint y: 88, endPoint x: 446, endPoint y: 104, distance: 93.6
click at [599, 90] on h5 "You are leading a project team with members who have different communication pr…" at bounding box center [470, 95] width 322 height 48
drag, startPoint x: 388, startPoint y: 103, endPoint x: 479, endPoint y: 107, distance: 90.4
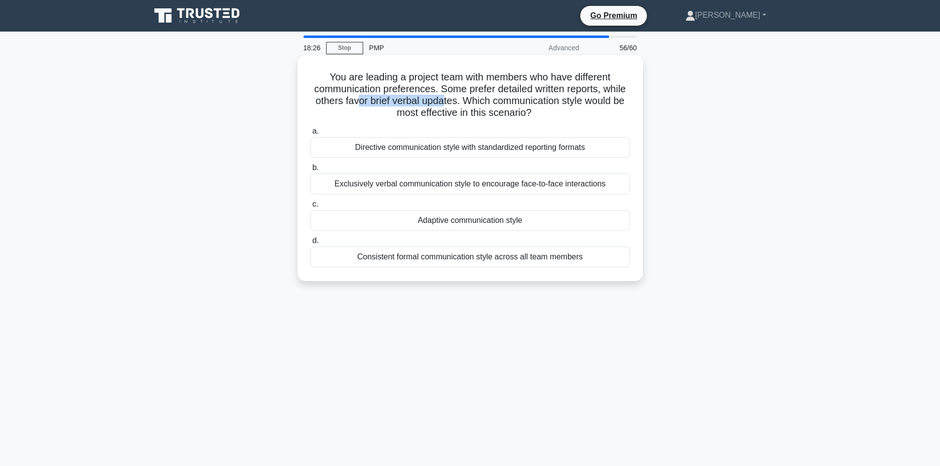
click at [479, 107] on h5 "You are leading a project team with members who have different communication pr…" at bounding box center [470, 95] width 322 height 48
click at [468, 260] on div "Consistent formal communication style across all team members" at bounding box center [470, 257] width 320 height 21
click at [310, 244] on input "d. Consistent formal communication style across all team members" at bounding box center [310, 241] width 0 height 6
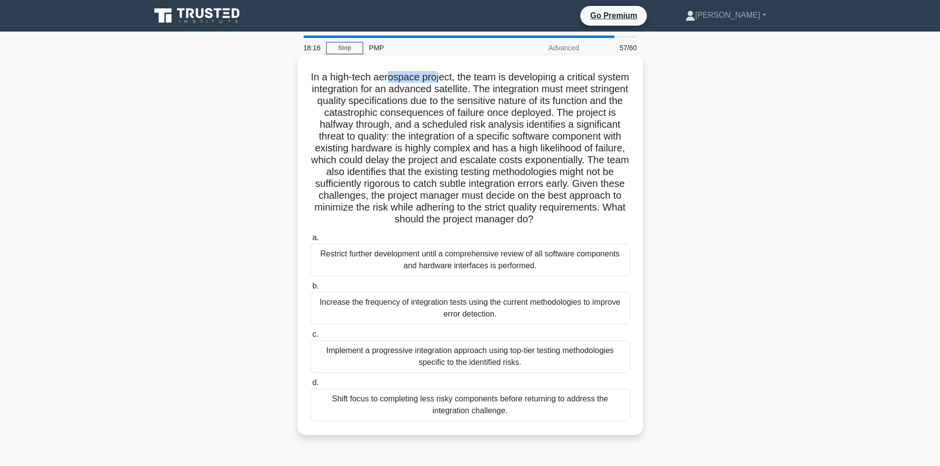
drag, startPoint x: 403, startPoint y: 78, endPoint x: 453, endPoint y: 77, distance: 50.4
click at [453, 77] on h5 "In a high-tech aerospace project, the team is developing a critical system inte…" at bounding box center [470, 148] width 322 height 155
drag, startPoint x: 501, startPoint y: 79, endPoint x: 601, endPoint y: 81, distance: 100.2
click at [601, 81] on h5 "In a high-tech aerospace project, the team is developing a critical system inte…" at bounding box center [470, 148] width 322 height 155
drag, startPoint x: 340, startPoint y: 91, endPoint x: 364, endPoint y: 91, distance: 23.7
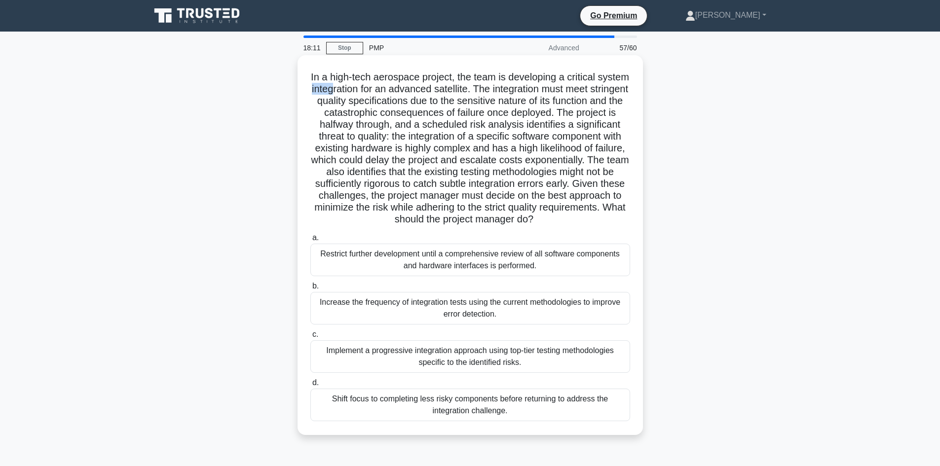
click at [364, 91] on h5 "In a high-tech aerospace project, the team is developing a critical system inte…" at bounding box center [470, 148] width 322 height 155
drag, startPoint x: 428, startPoint y: 93, endPoint x: 486, endPoint y: 92, distance: 57.7
click at [486, 92] on h5 "In a high-tech aerospace project, the team is developing a critical system inte…" at bounding box center [470, 148] width 322 height 155
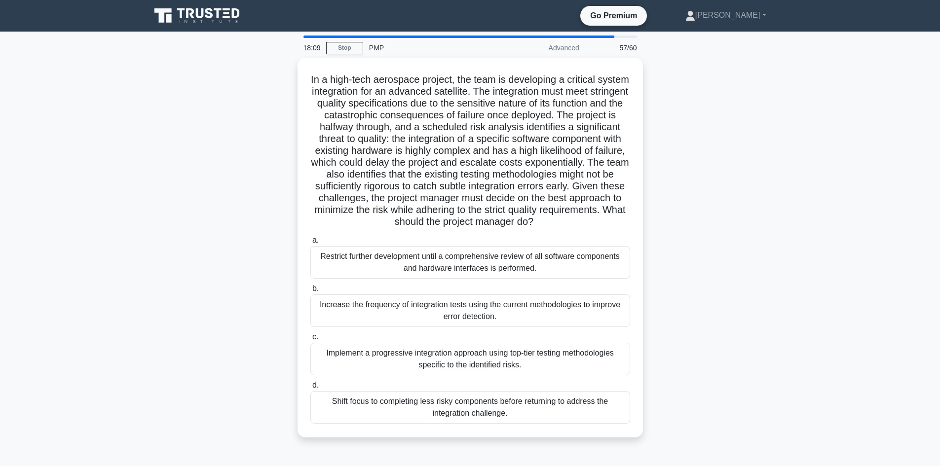
click at [242, 131] on div "In a high-tech aerospace project, the team is developing a critical system inte…" at bounding box center [470, 254] width 651 height 392
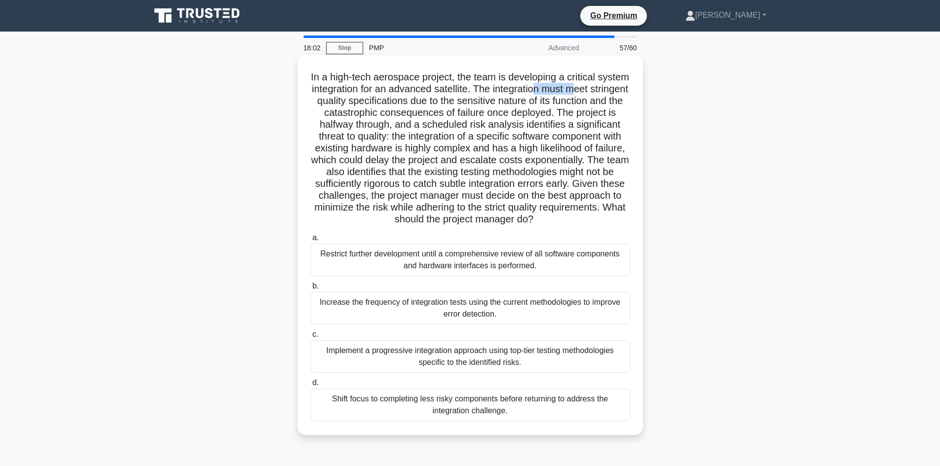
drag, startPoint x: 579, startPoint y: 89, endPoint x: 616, endPoint y: 95, distance: 37.4
click at [616, 95] on h5 "In a high-tech aerospace project, the team is developing a critical system inte…" at bounding box center [470, 148] width 322 height 155
drag, startPoint x: 347, startPoint y: 103, endPoint x: 383, endPoint y: 107, distance: 35.7
click at [383, 107] on h5 "In a high-tech aerospace project, the team is developing a critical system inte…" at bounding box center [470, 148] width 322 height 155
drag, startPoint x: 434, startPoint y: 105, endPoint x: 439, endPoint y: 107, distance: 5.3
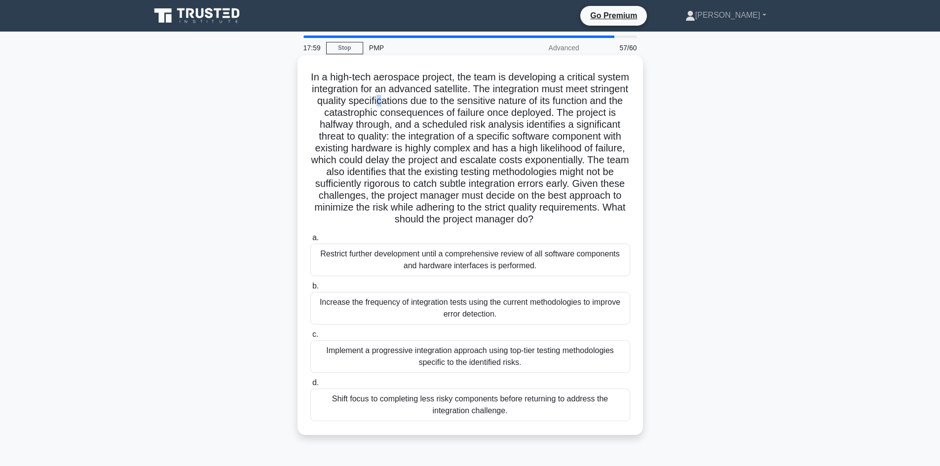
click at [439, 107] on h5 "In a high-tech aerospace project, the team is developing a critical system inte…" at bounding box center [470, 148] width 322 height 155
click at [453, 373] on div "Implement a progressive integration approach using top-tier testing methodologi…" at bounding box center [470, 356] width 320 height 33
click at [310, 338] on input "c. Implement a progressive integration approach using top-tier testing methodol…" at bounding box center [310, 335] width 0 height 6
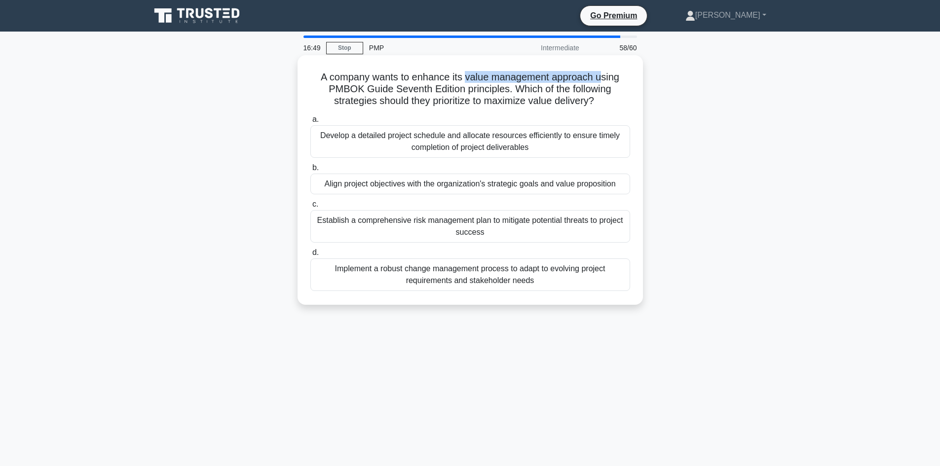
drag, startPoint x: 465, startPoint y: 76, endPoint x: 602, endPoint y: 80, distance: 136.8
click at [602, 80] on h5 "A company wants to enhance its value management approach using PMBOK Guide Seve…" at bounding box center [470, 89] width 322 height 37
drag, startPoint x: 533, startPoint y: 104, endPoint x: 647, endPoint y: 157, distance: 126.0
click at [573, 104] on h5 "A company wants to enhance its value management approach using PMBOK Guide Seve…" at bounding box center [470, 89] width 322 height 37
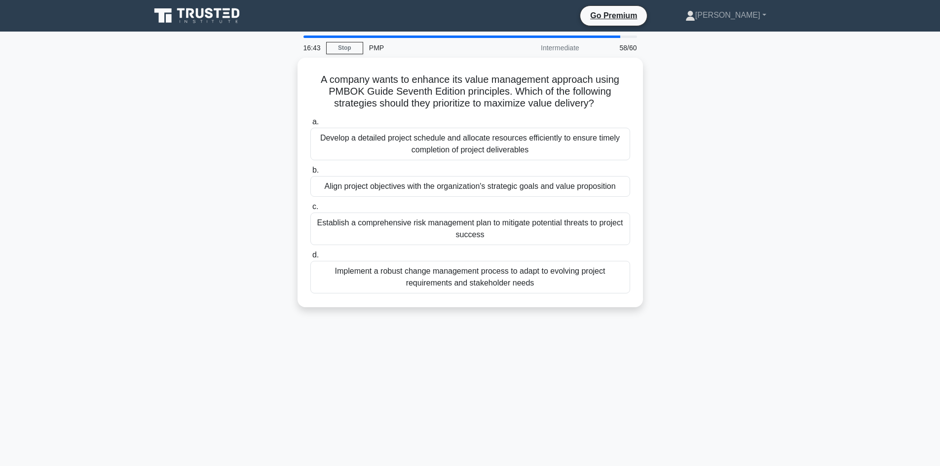
click at [657, 160] on div "A company wants to enhance its value management approach using PMBOK Guide Seve…" at bounding box center [470, 189] width 651 height 262
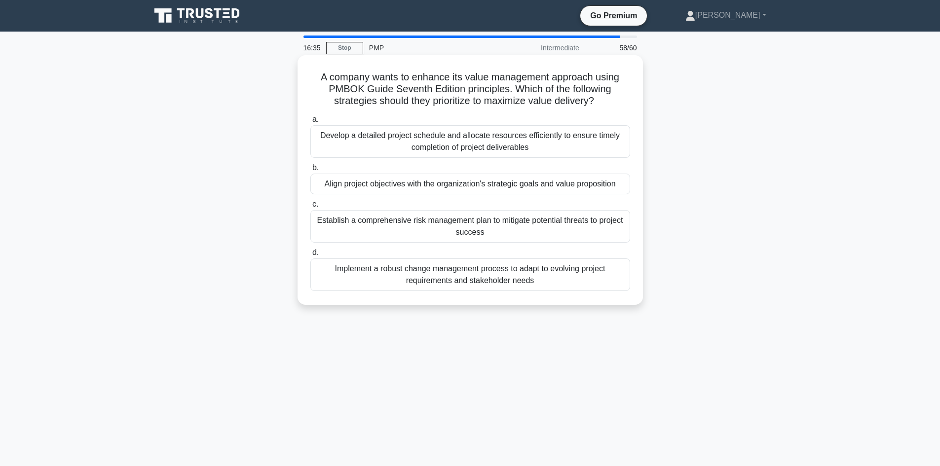
click at [479, 271] on div "Implement a robust change management process to adapt to evolving project requi…" at bounding box center [470, 275] width 320 height 33
click at [310, 256] on input "d. Implement a robust change management process to adapt to evolving project re…" at bounding box center [310, 253] width 0 height 6
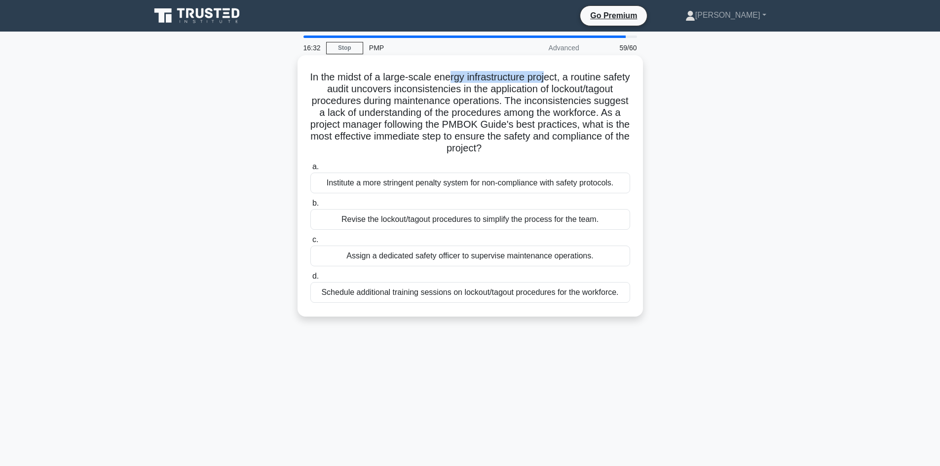
drag, startPoint x: 464, startPoint y: 74, endPoint x: 561, endPoint y: 72, distance: 96.7
click at [561, 72] on h5 "In the midst of a large-scale energy infrastructure project, a routine safety a…" at bounding box center [470, 113] width 322 height 84
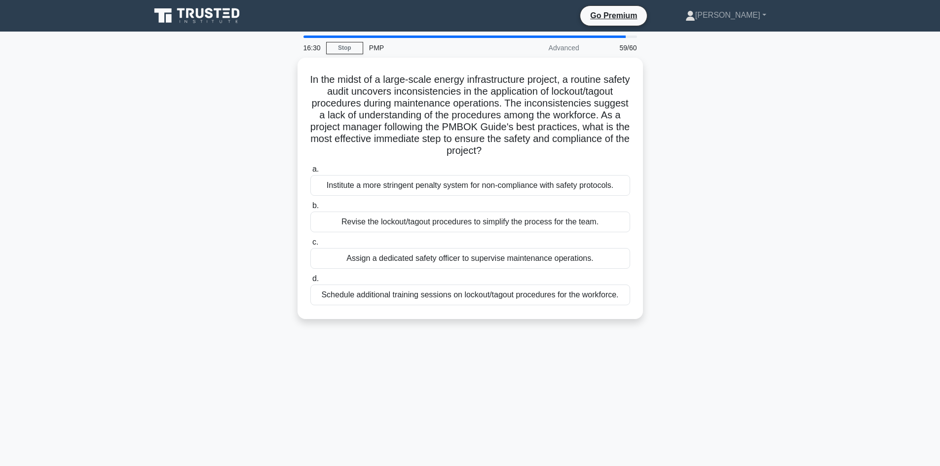
click at [658, 115] on div "In the midst of a large-scale energy infrastructure project, a routine safety a…" at bounding box center [470, 194] width 651 height 273
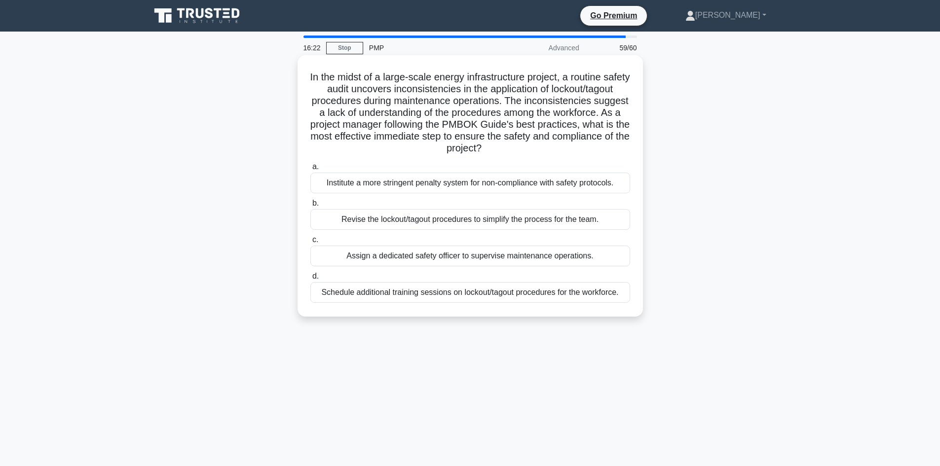
drag, startPoint x: 341, startPoint y: 103, endPoint x: 351, endPoint y: 102, distance: 10.5
click at [350, 102] on h5 "In the midst of a large-scale energy infrastructure project, a routine safety a…" at bounding box center [470, 113] width 322 height 84
drag, startPoint x: 367, startPoint y: 100, endPoint x: 379, endPoint y: 102, distance: 12.5
click at [379, 102] on h5 "In the midst of a large-scale energy infrastructure project, a routine safety a…" at bounding box center [470, 113] width 322 height 84
drag, startPoint x: 413, startPoint y: 104, endPoint x: 423, endPoint y: 104, distance: 9.4
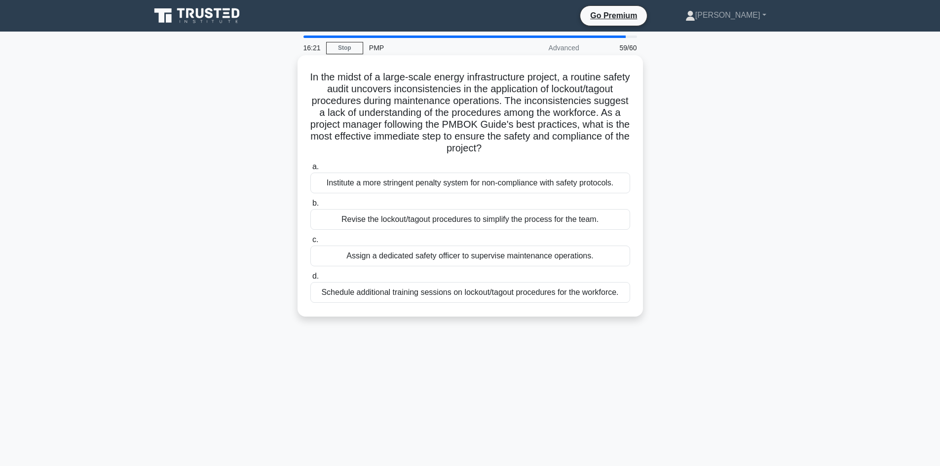
click at [414, 104] on h5 "In the midst of a large-scale energy infrastructure project, a routine safety a…" at bounding box center [470, 113] width 322 height 84
click at [391, 122] on h5 "In the midst of a large-scale energy infrastructure project, a routine safety a…" at bounding box center [470, 113] width 322 height 84
click at [463, 300] on div "Schedule additional training sessions on lockout/tagout procedures for the work…" at bounding box center [470, 292] width 320 height 21
click at [310, 280] on input "d. Schedule additional training sessions on lockout/tagout procedures for the w…" at bounding box center [310, 276] width 0 height 6
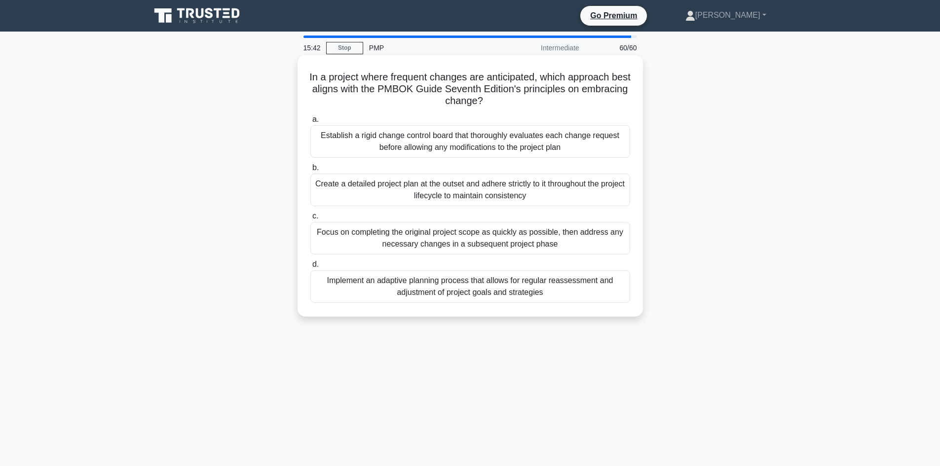
click at [448, 292] on div "Implement an adaptive planning process that allows for regular reassessment and…" at bounding box center [470, 286] width 320 height 33
click at [310, 268] on input "d. Implement an adaptive planning process that allows for regular reassessment …" at bounding box center [310, 265] width 0 height 6
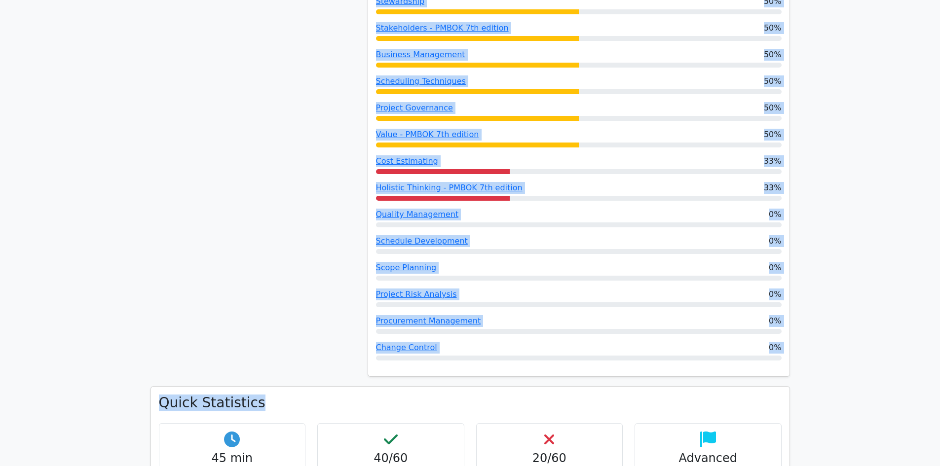
scroll to position [1086, 0]
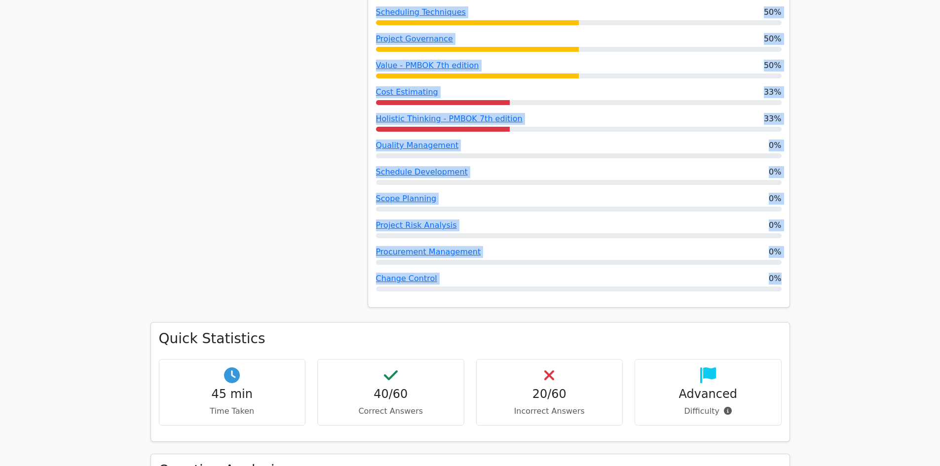
drag, startPoint x: 377, startPoint y: 210, endPoint x: 572, endPoint y: 244, distance: 197.8
copy div "Performance by Topic Virtual Team Management 100% Time Management 100% Stakehol…"
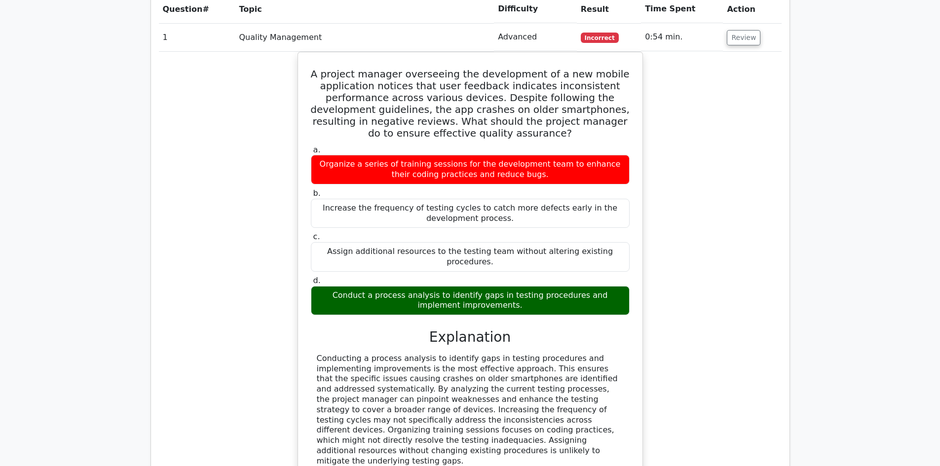
scroll to position [1579, 0]
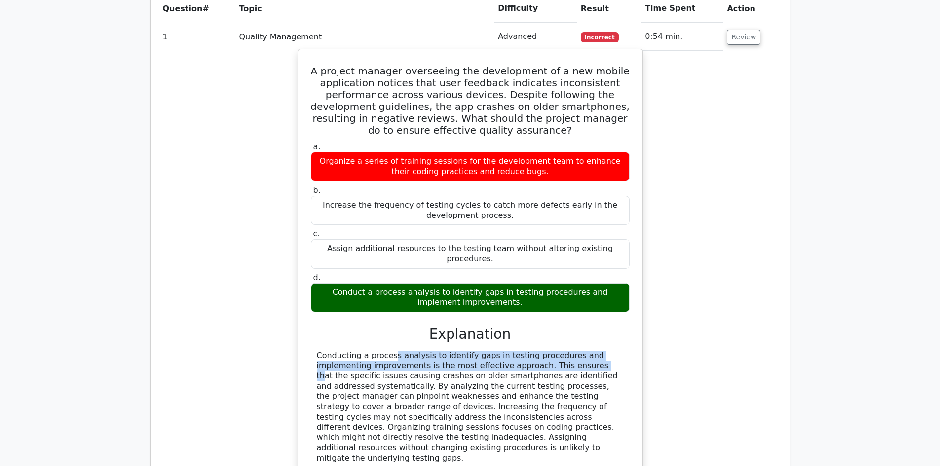
drag, startPoint x: 473, startPoint y: 309, endPoint x: 325, endPoint y: 292, distance: 149.0
click at [325, 292] on div "a. Organize a series of training sessions for the development team to enhance t…" at bounding box center [470, 321] width 321 height 362
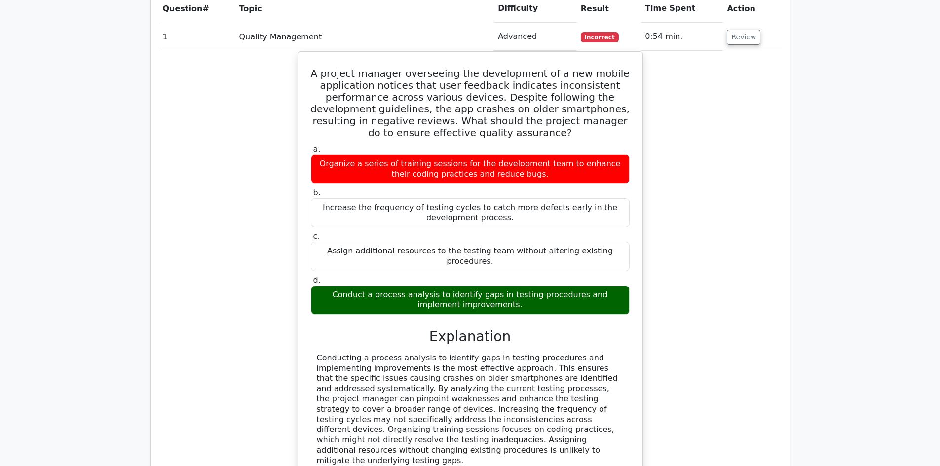
click at [243, 274] on div "A project manager overseeing the development of a new mobile application notice…" at bounding box center [470, 290] width 623 height 478
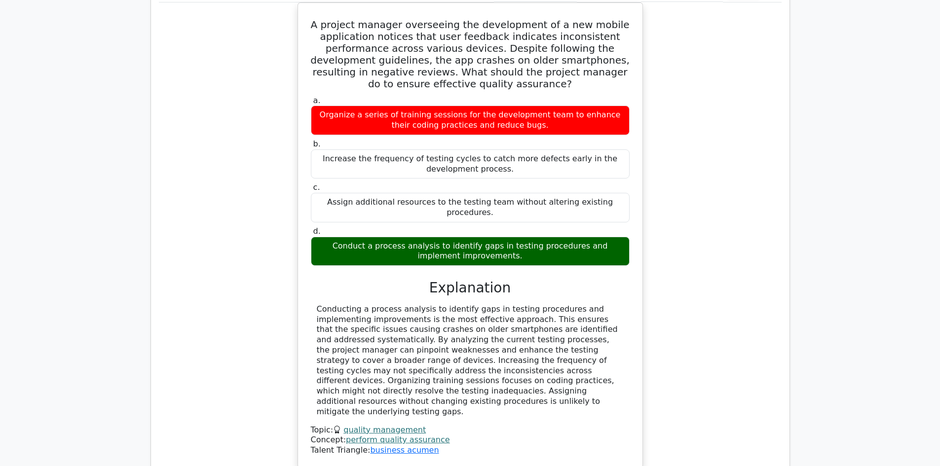
scroll to position [1628, 0]
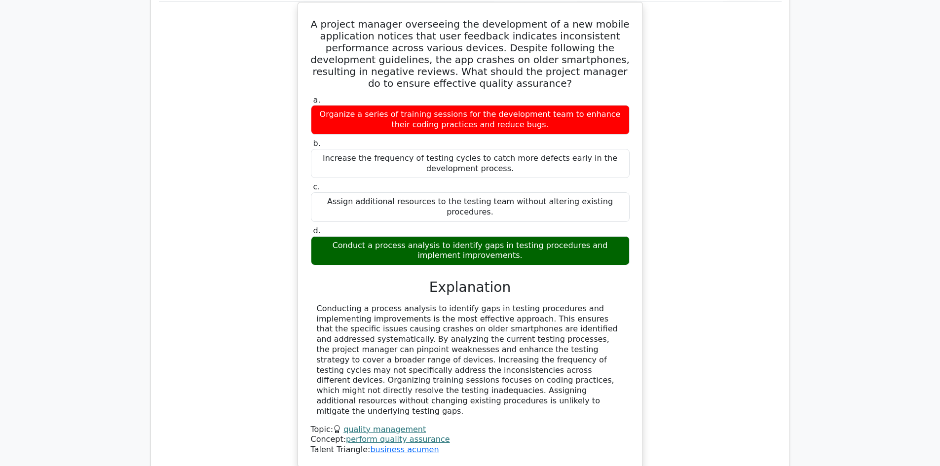
click at [233, 243] on div "A project manager overseeing the development of a new mobile application notice…" at bounding box center [470, 241] width 623 height 478
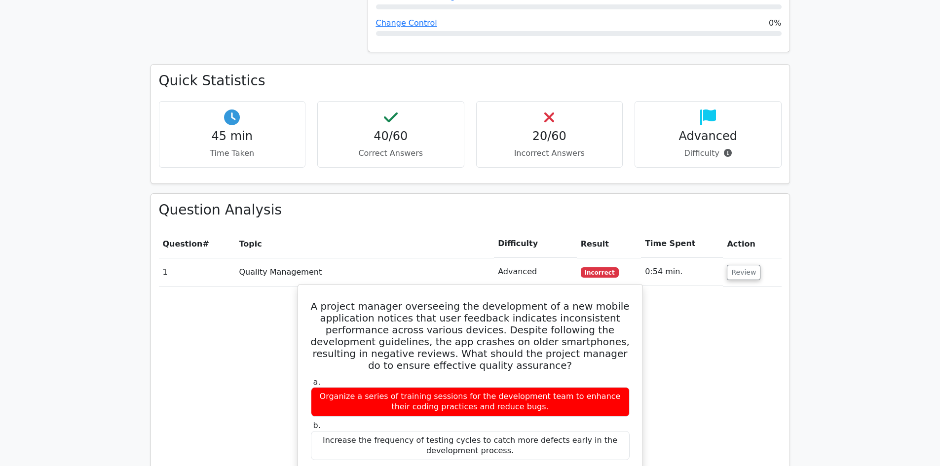
scroll to position [1332, 0]
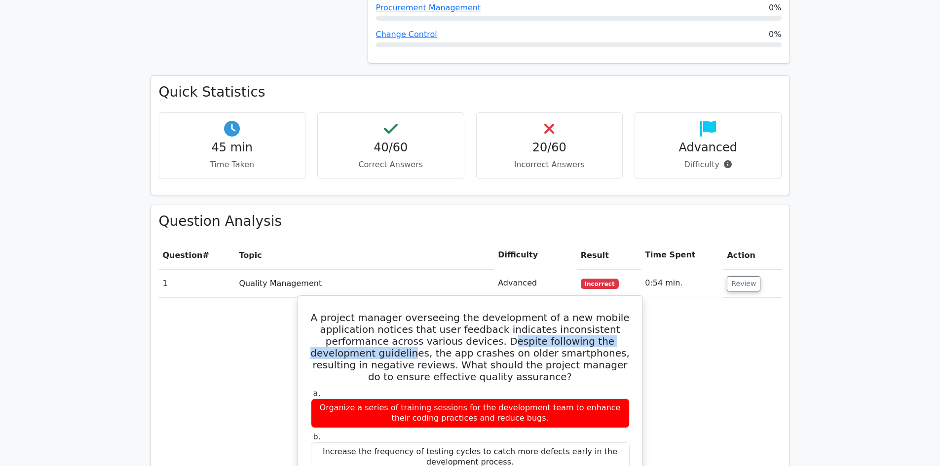
drag, startPoint x: 430, startPoint y: 302, endPoint x: 477, endPoint y: 311, distance: 47.6
click at [510, 312] on h5 "A project manager overseeing the development of a new mobile application notice…" at bounding box center [470, 347] width 321 height 71
drag, startPoint x: 367, startPoint y: 318, endPoint x: 427, endPoint y: 317, distance: 60.7
click at [427, 317] on h5 "A project manager overseeing the development of a new mobile application notice…" at bounding box center [470, 347] width 321 height 71
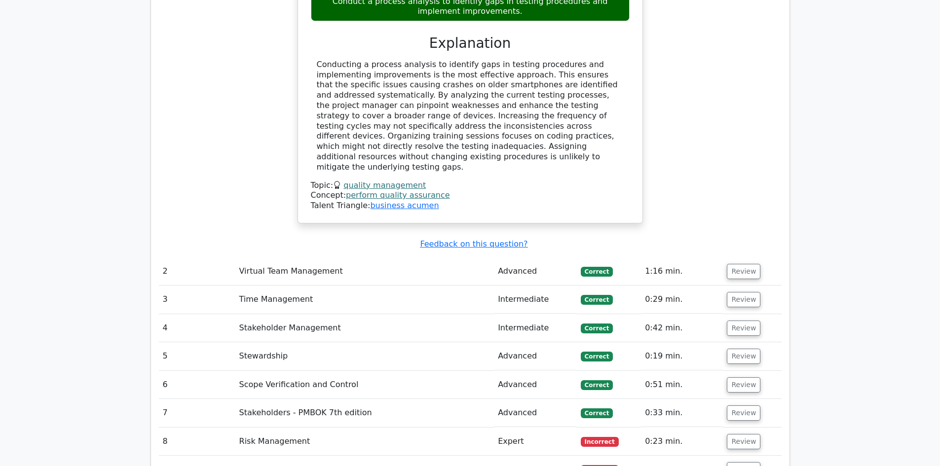
scroll to position [1924, 0]
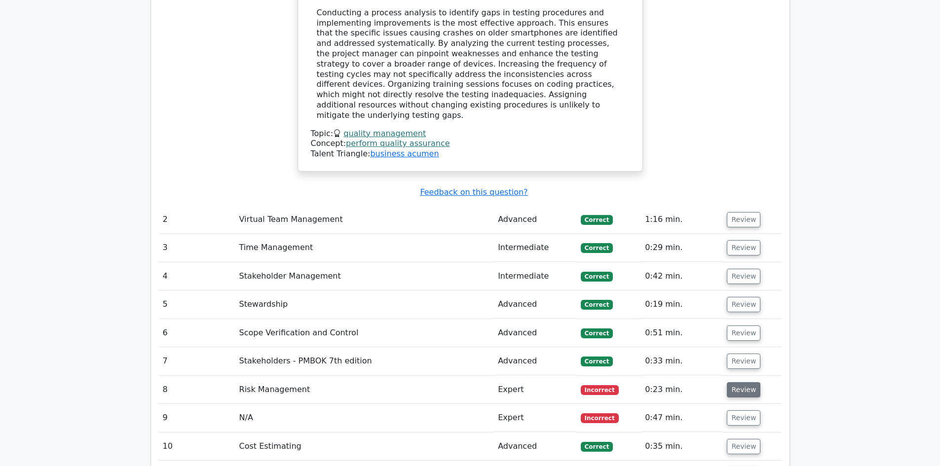
click at [741, 382] on button "Review" at bounding box center [744, 389] width 34 height 15
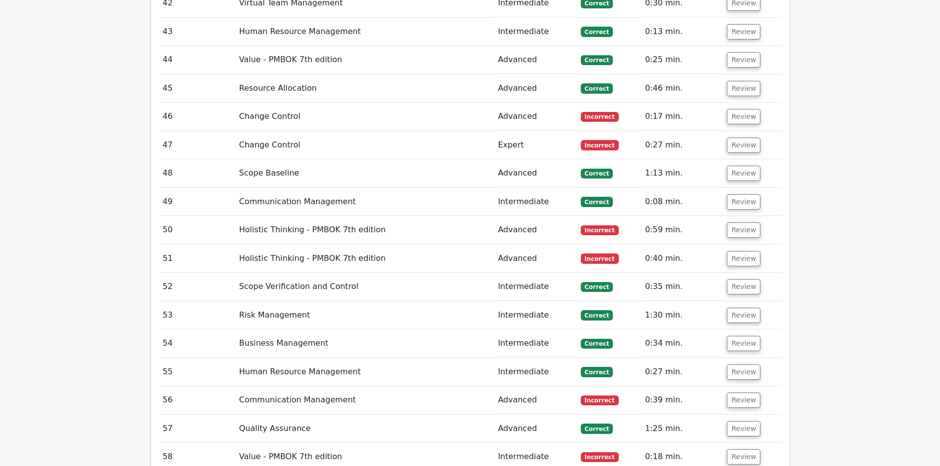
scroll to position [3750, 0]
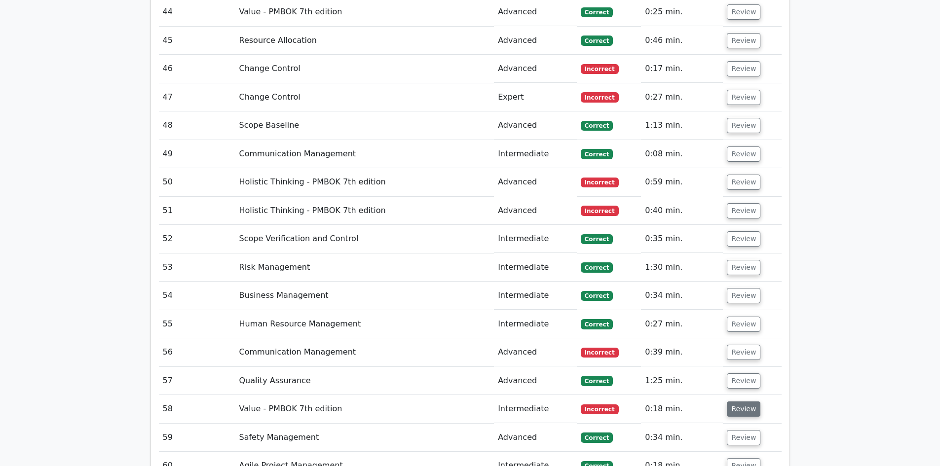
click at [738, 402] on button "Review" at bounding box center [744, 409] width 34 height 15
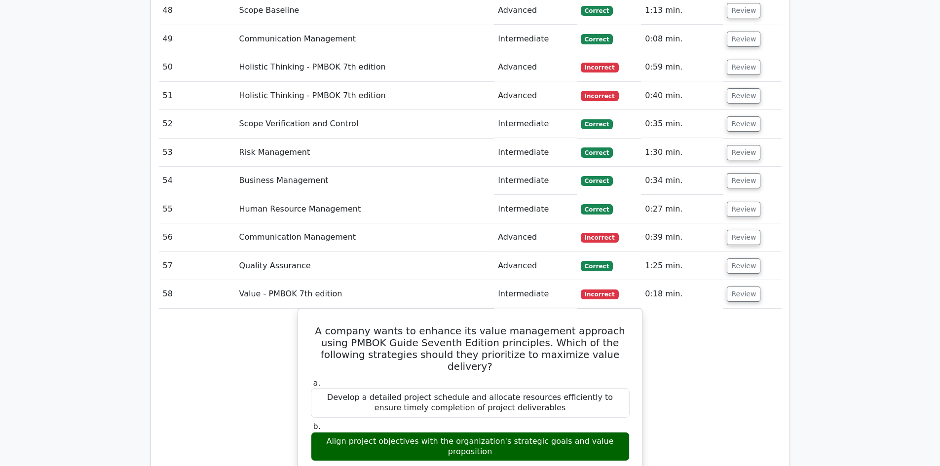
scroll to position [3799, 0]
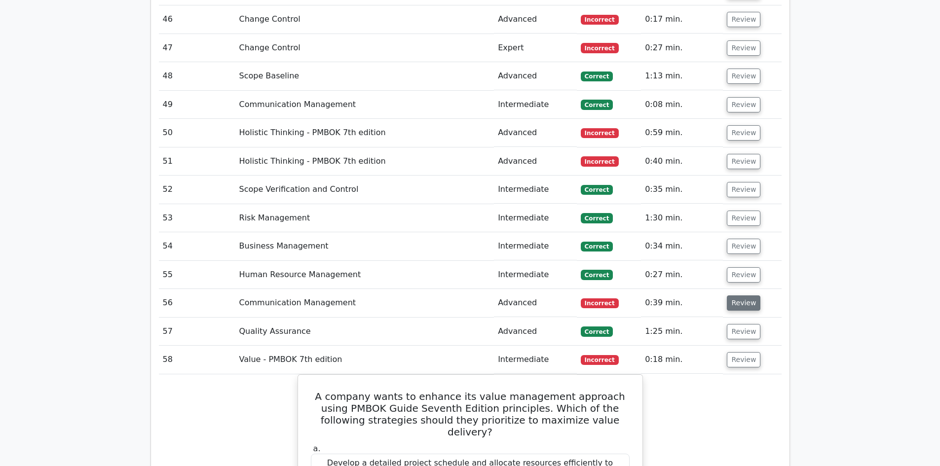
click at [746, 296] on button "Review" at bounding box center [744, 303] width 34 height 15
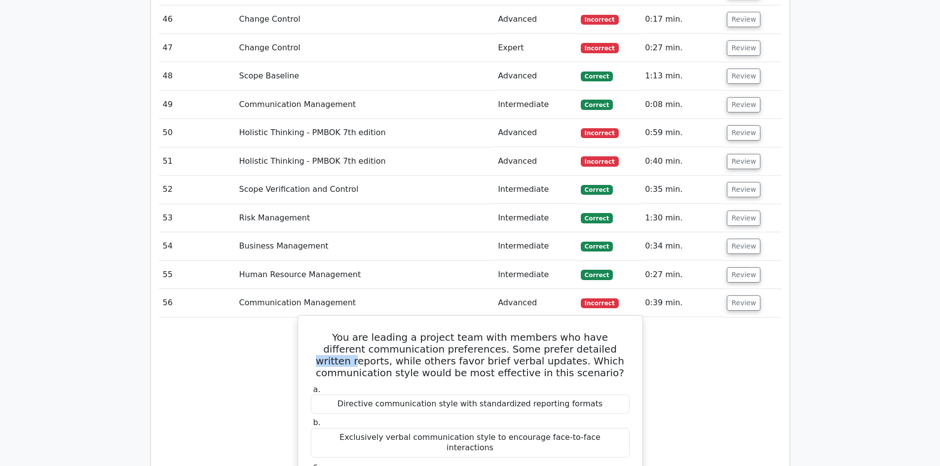
drag, startPoint x: 558, startPoint y: 248, endPoint x: 586, endPoint y: 253, distance: 28.6
click at [586, 332] on h5 "You are leading a project team with members who have different communication pr…" at bounding box center [470, 355] width 321 height 47
drag, startPoint x: 448, startPoint y: 259, endPoint x: 438, endPoint y: 261, distance: 9.5
click at [448, 332] on h5 "You are leading a project team with members who have different communication pr…" at bounding box center [470, 355] width 321 height 47
click at [449, 332] on h5 "You are leading a project team with members who have different communication pr…" at bounding box center [470, 355] width 321 height 47
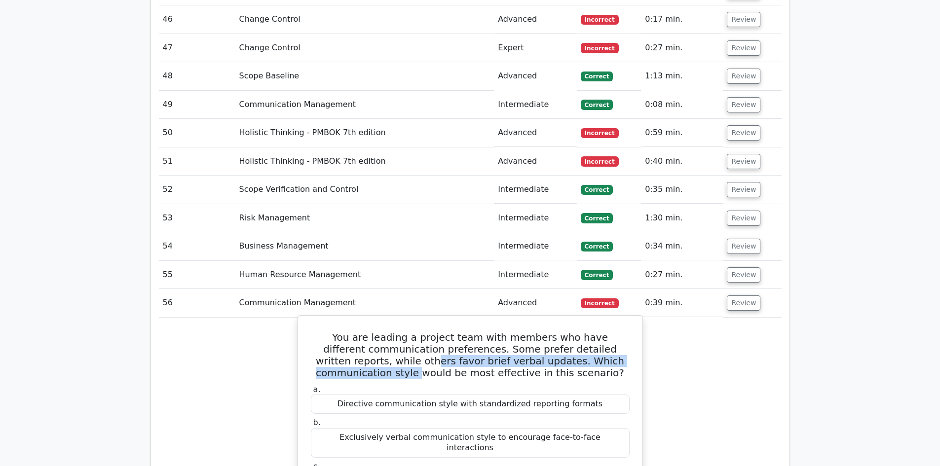
drag, startPoint x: 358, startPoint y: 266, endPoint x: 426, endPoint y: 266, distance: 68.1
click at [393, 332] on h5 "You are leading a project team with members who have different communication pr…" at bounding box center [470, 355] width 321 height 47
click at [469, 332] on h5 "You are leading a project team with members who have different communication pr…" at bounding box center [470, 355] width 321 height 47
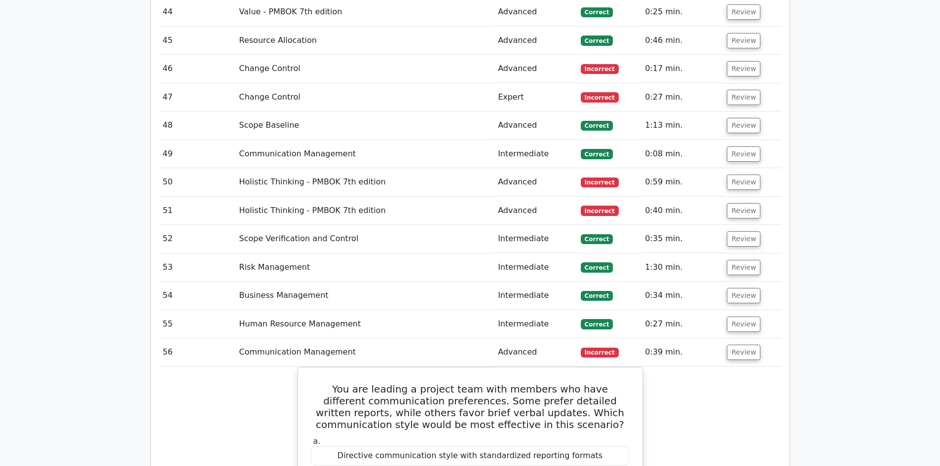
scroll to position [3701, 0]
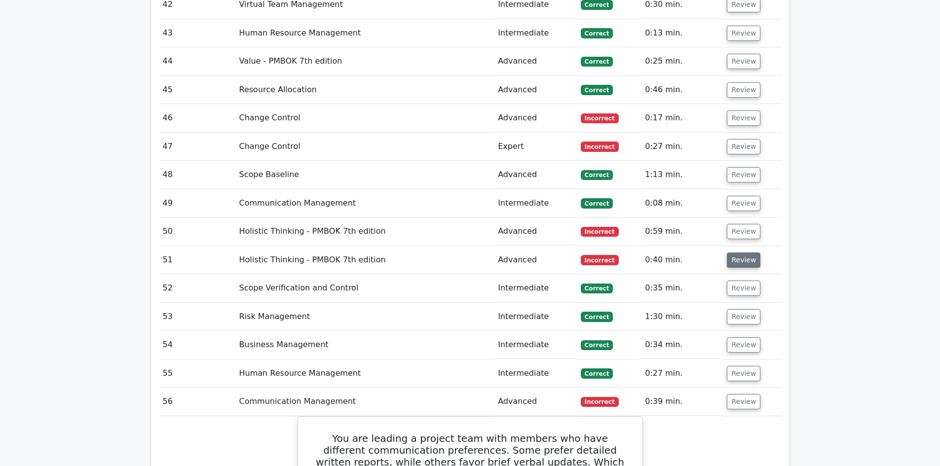
click at [747, 253] on button "Review" at bounding box center [744, 260] width 34 height 15
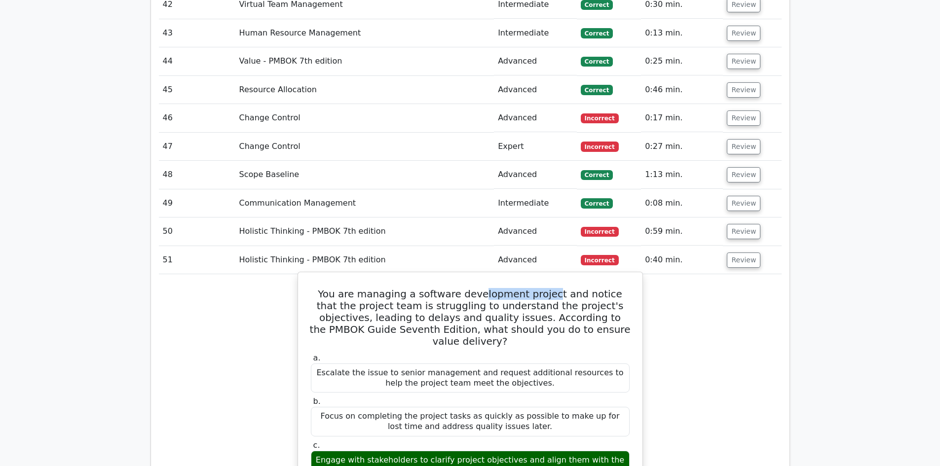
drag, startPoint x: 469, startPoint y: 195, endPoint x: 536, endPoint y: 191, distance: 67.2
click at [536, 288] on h5 "You are managing a software development project and notice that the project tea…" at bounding box center [470, 317] width 321 height 59
click at [402, 288] on h5 "You are managing a software development project and notice that the project tea…" at bounding box center [470, 317] width 321 height 59
drag, startPoint x: 527, startPoint y: 205, endPoint x: 611, endPoint y: 206, distance: 84.4
click at [611, 288] on h5 "You are managing a software development project and notice that the project tea…" at bounding box center [470, 317] width 321 height 59
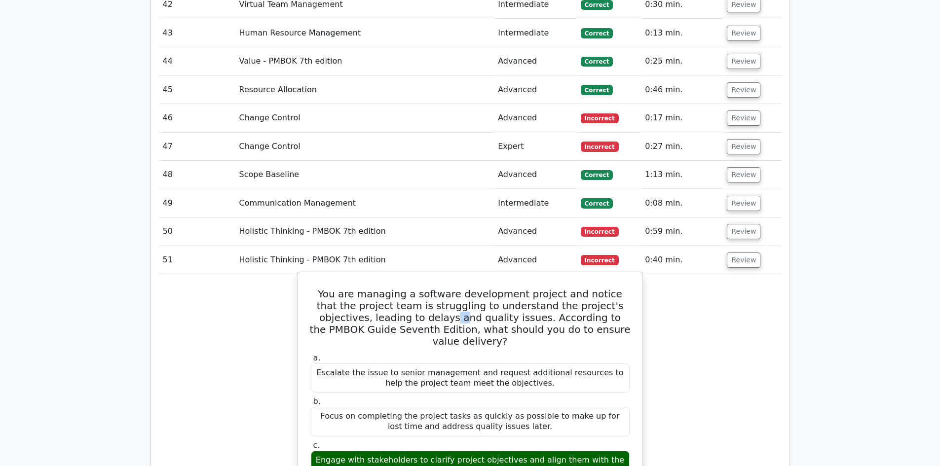
drag, startPoint x: 399, startPoint y: 221, endPoint x: 417, endPoint y: 219, distance: 18.4
click at [402, 288] on h5 "You are managing a software development project and notice that the project tea…" at bounding box center [470, 317] width 321 height 59
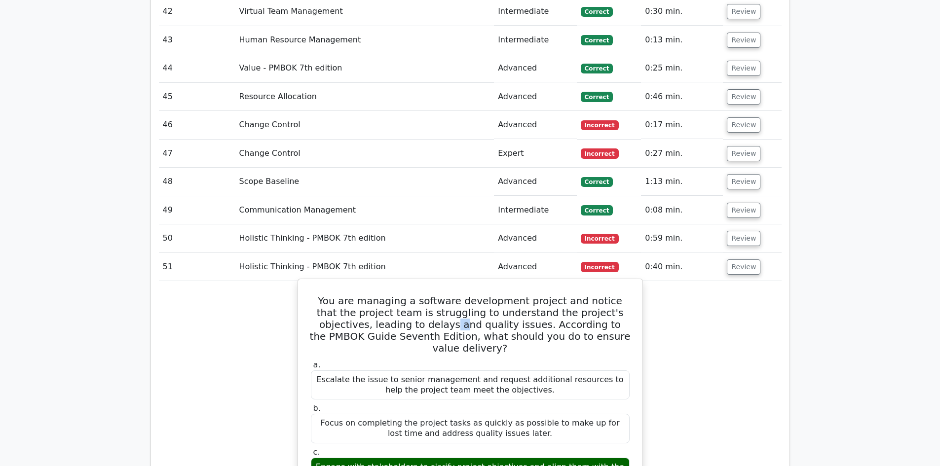
scroll to position [3651, 0]
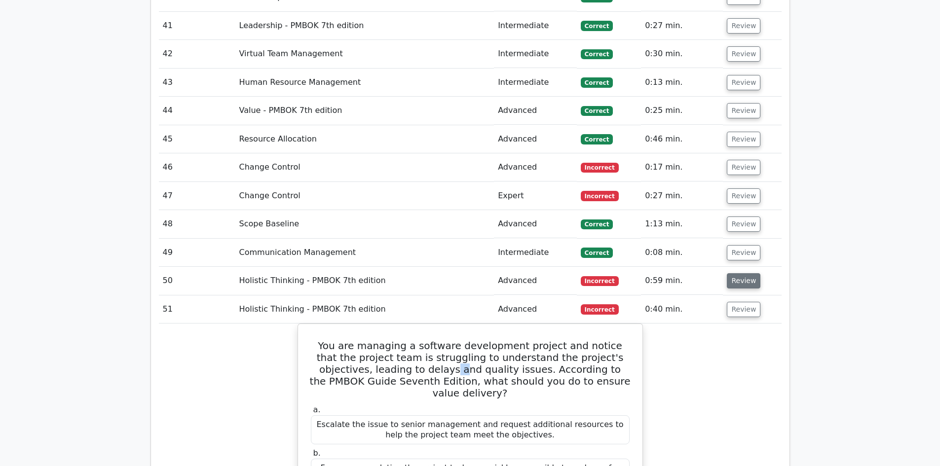
click at [740, 273] on button "Review" at bounding box center [744, 280] width 34 height 15
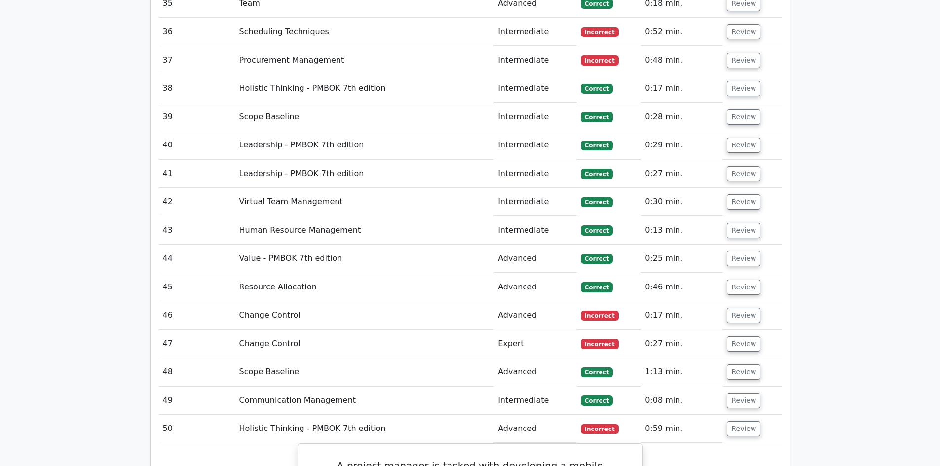
scroll to position [3405, 0]
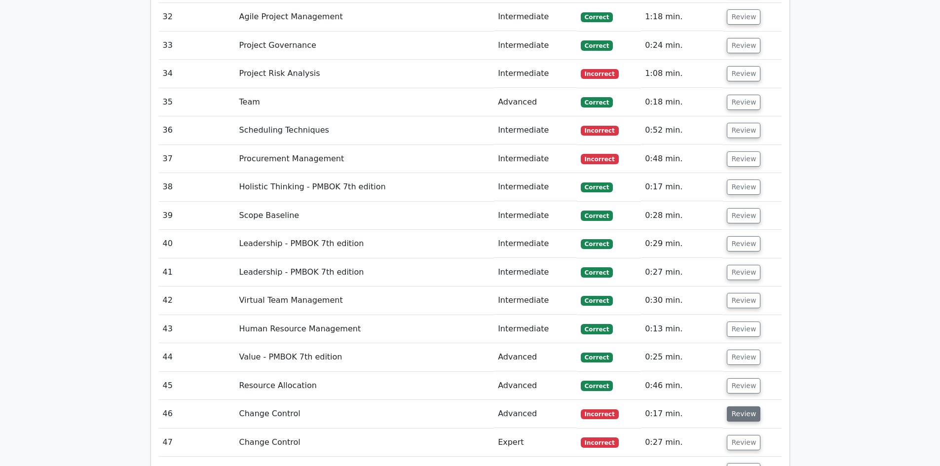
click at [749, 407] on button "Review" at bounding box center [744, 414] width 34 height 15
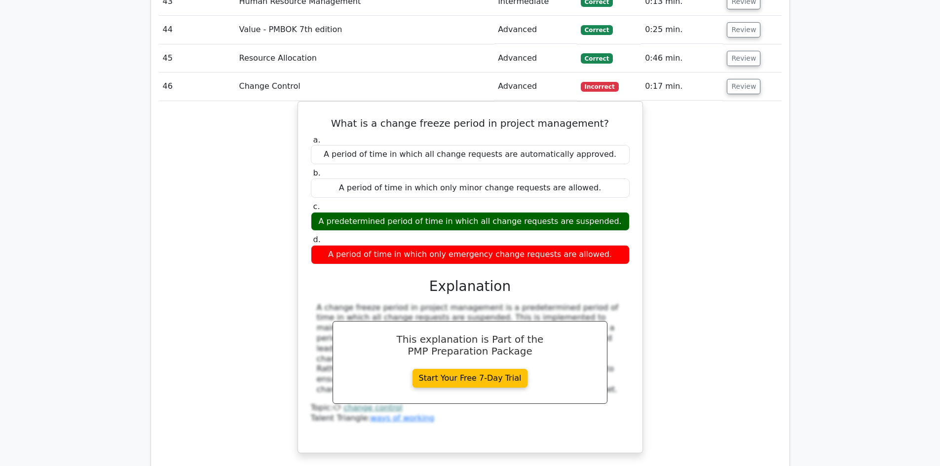
scroll to position [3898, 0]
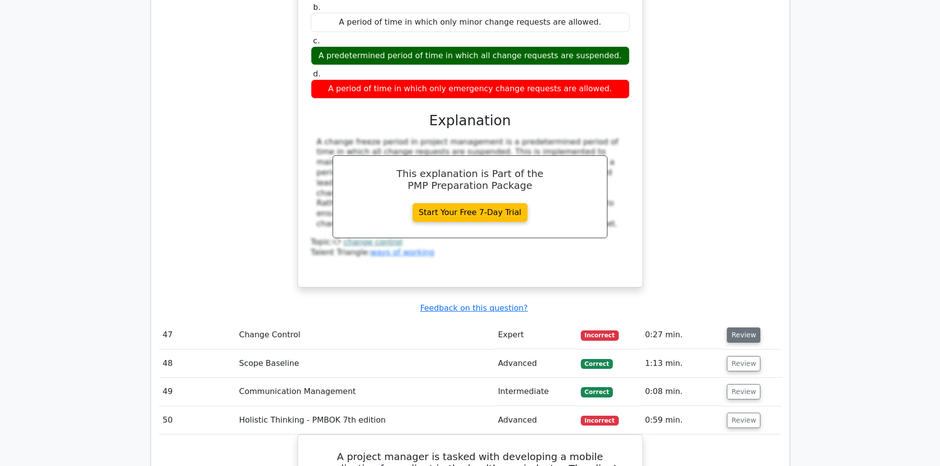
click at [748, 328] on button "Review" at bounding box center [744, 335] width 34 height 15
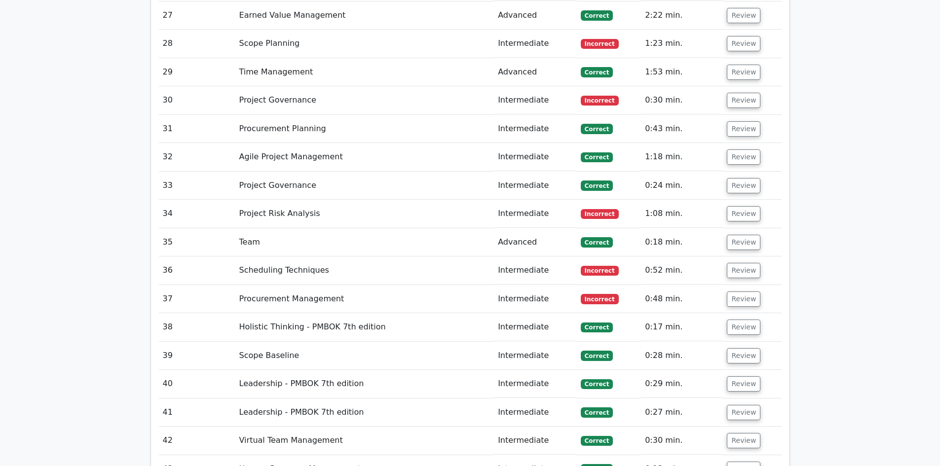
scroll to position [3257, 0]
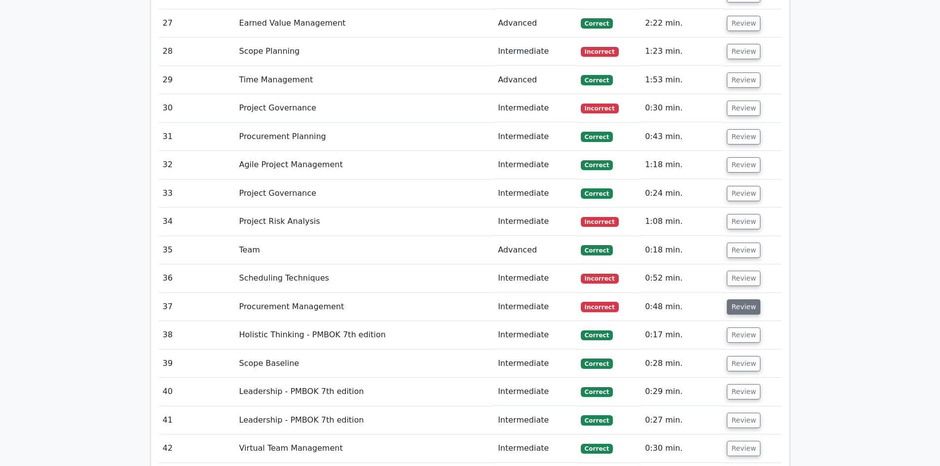
click at [742, 300] on button "Review" at bounding box center [744, 307] width 34 height 15
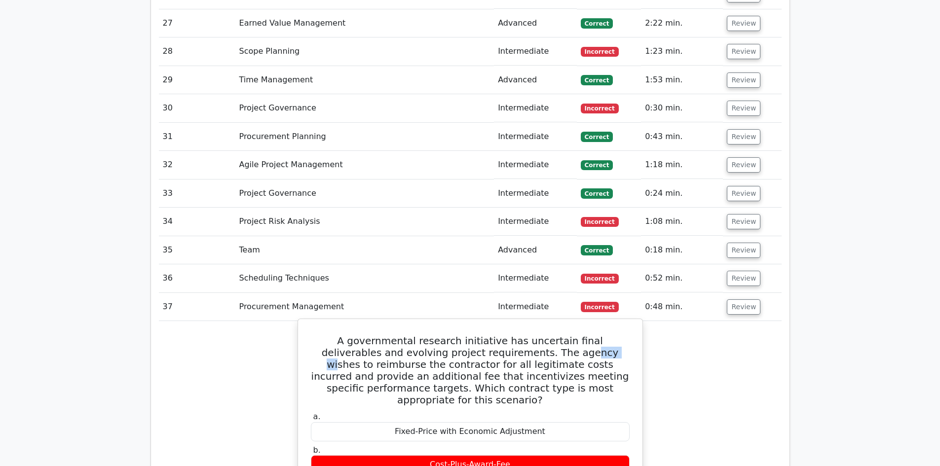
drag, startPoint x: 493, startPoint y: 247, endPoint x: 523, endPoint y: 251, distance: 29.4
click at [523, 335] on h5 "A governmental research initiative has uncertain final deliverables and evolvin…" at bounding box center [470, 370] width 321 height 71
click at [447, 335] on h5 "A governmental research initiative has uncertain final deliverables and evolvin…" at bounding box center [470, 370] width 321 height 71
drag, startPoint x: 373, startPoint y: 282, endPoint x: 407, endPoint y: 278, distance: 34.2
click at [407, 335] on h5 "A governmental research initiative has uncertain final deliverables and evolvin…" at bounding box center [470, 370] width 321 height 71
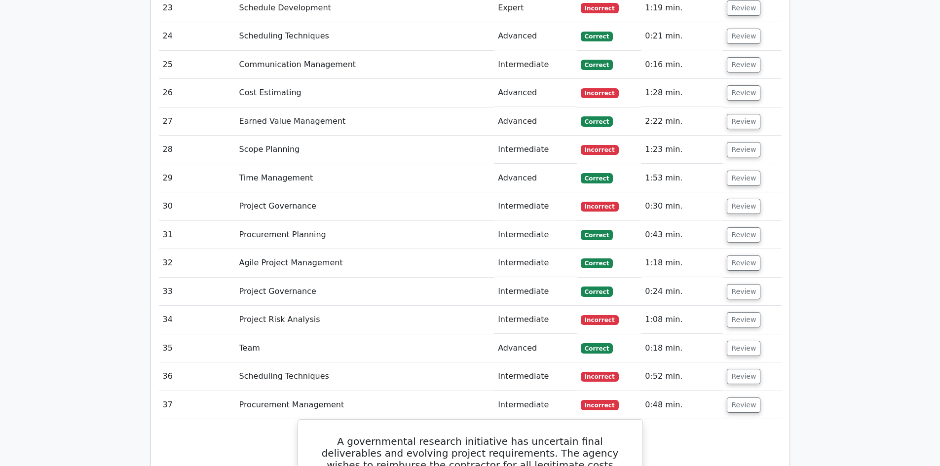
scroll to position [3158, 0]
click at [744, 370] on button "Review" at bounding box center [744, 377] width 34 height 15
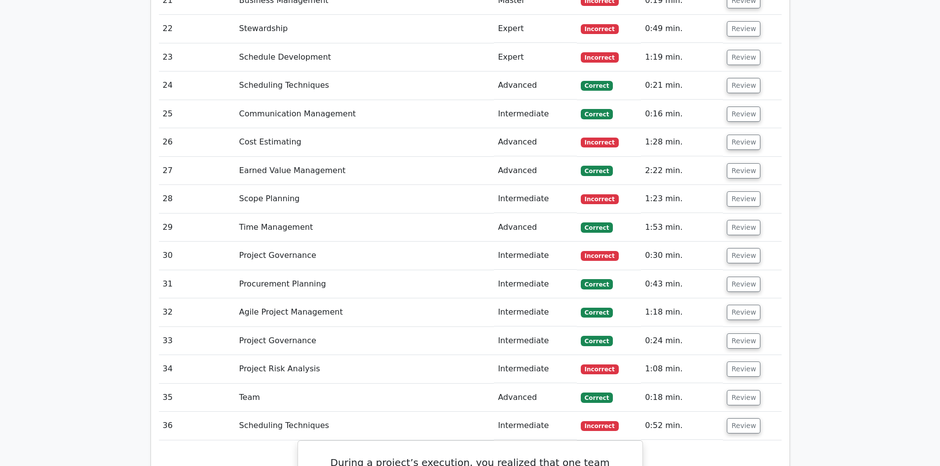
scroll to position [3109, 0]
click at [748, 249] on button "Review" at bounding box center [744, 256] width 34 height 15
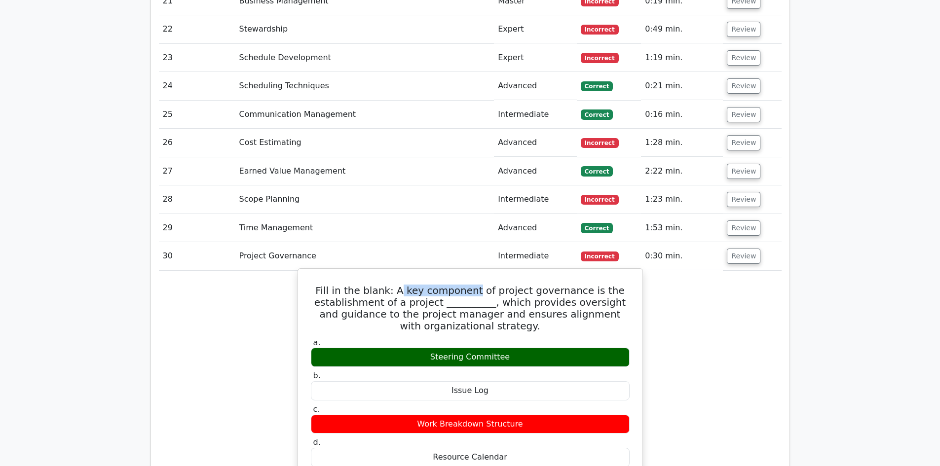
drag, startPoint x: 411, startPoint y: 189, endPoint x: 481, endPoint y: 193, distance: 70.7
click at [481, 285] on h5 "Fill in the blank: A key component of project governance is the establishment o…" at bounding box center [470, 308] width 321 height 47
drag, startPoint x: 499, startPoint y: 188, endPoint x: 583, endPoint y: 191, distance: 84.4
click at [583, 285] on h5 "Fill in the blank: A key component of project governance is the establishment o…" at bounding box center [470, 308] width 321 height 47
drag, startPoint x: 409, startPoint y: 203, endPoint x: 439, endPoint y: 200, distance: 30.2
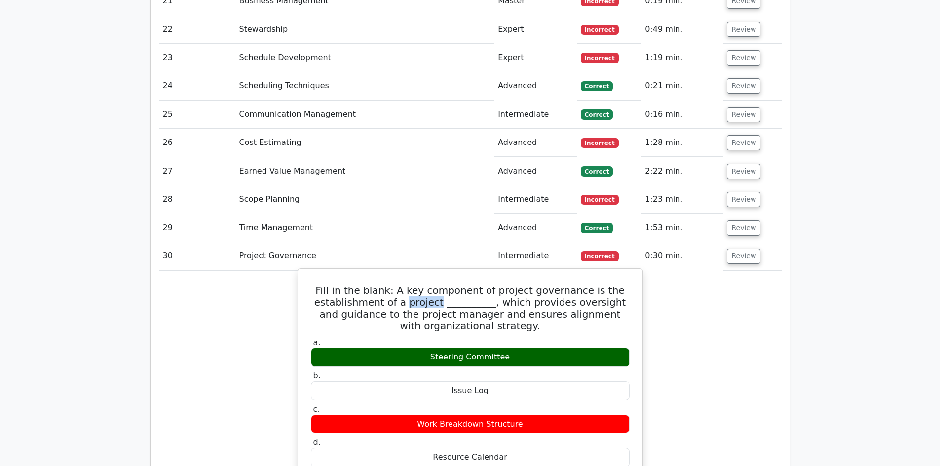
click at [439, 285] on h5 "Fill in the blank: A key component of project governance is the establishment o…" at bounding box center [470, 308] width 321 height 47
click at [572, 285] on h5 "Fill in the blank: A key component of project governance is the establishment o…" at bounding box center [470, 308] width 321 height 47
click at [360, 285] on h5 "Fill in the blank: A key component of project governance is the establishment o…" at bounding box center [470, 308] width 321 height 47
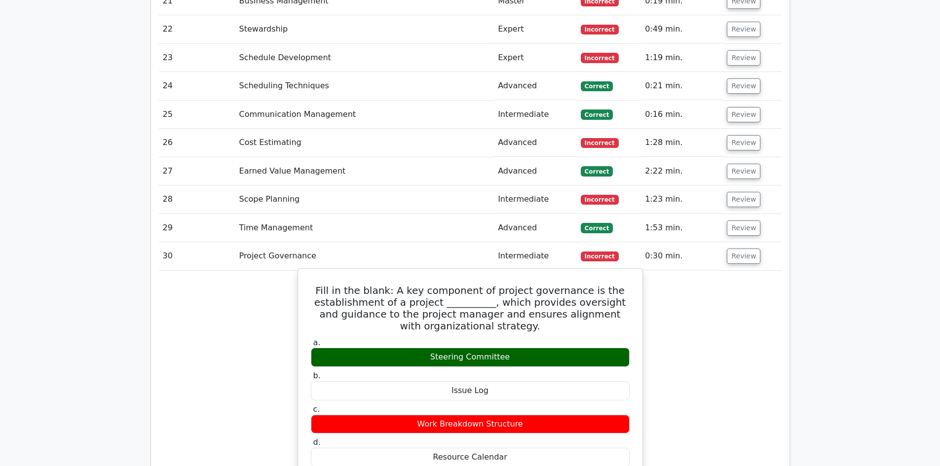
click at [429, 285] on h5 "Fill in the blank: A key component of project governance is the establishment o…" at bounding box center [470, 308] width 321 height 47
drag, startPoint x: 505, startPoint y: 215, endPoint x: 521, endPoint y: 229, distance: 21.0
click at [521, 285] on h5 "Fill in the blank: A key component of project governance is the establishment o…" at bounding box center [470, 308] width 321 height 47
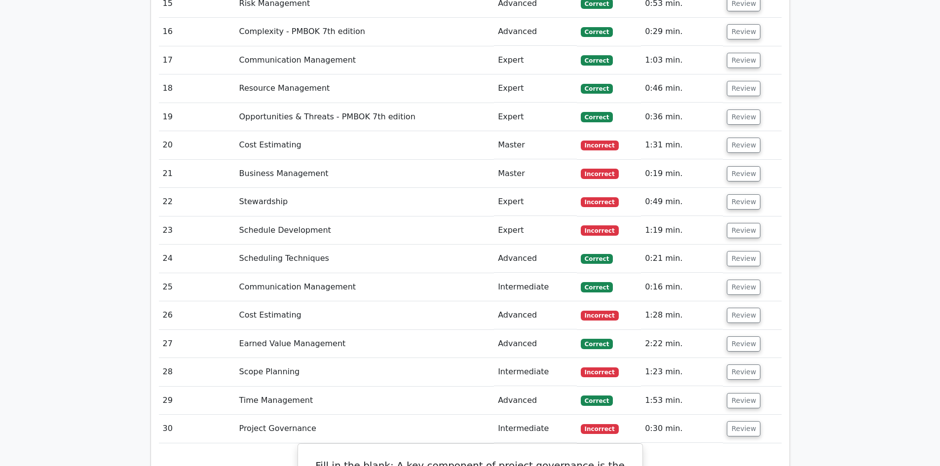
scroll to position [2911, 0]
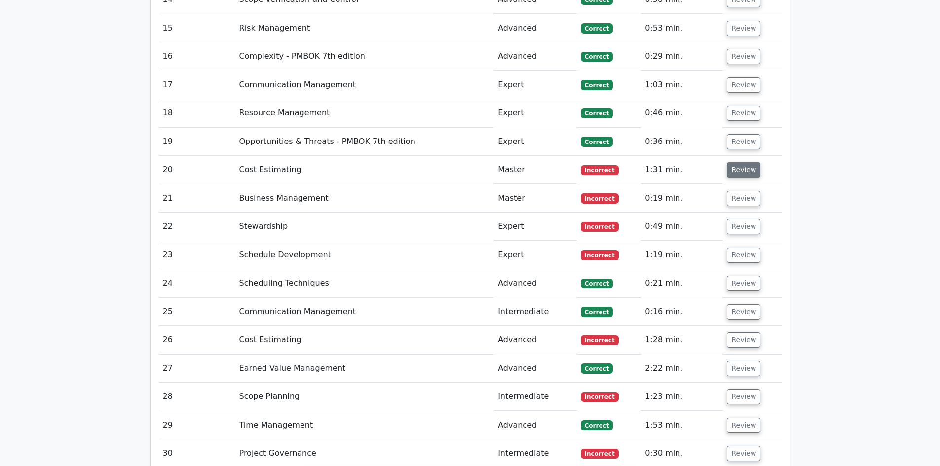
click at [747, 162] on button "Review" at bounding box center [744, 169] width 34 height 15
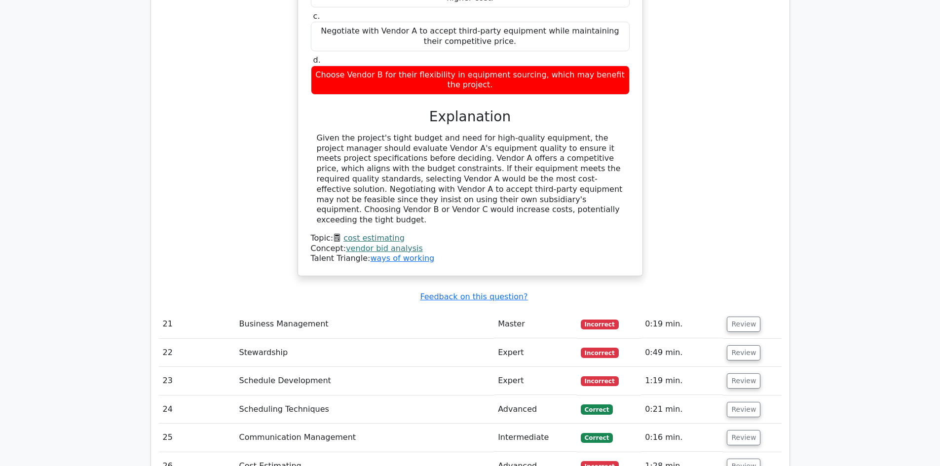
scroll to position [3306, 0]
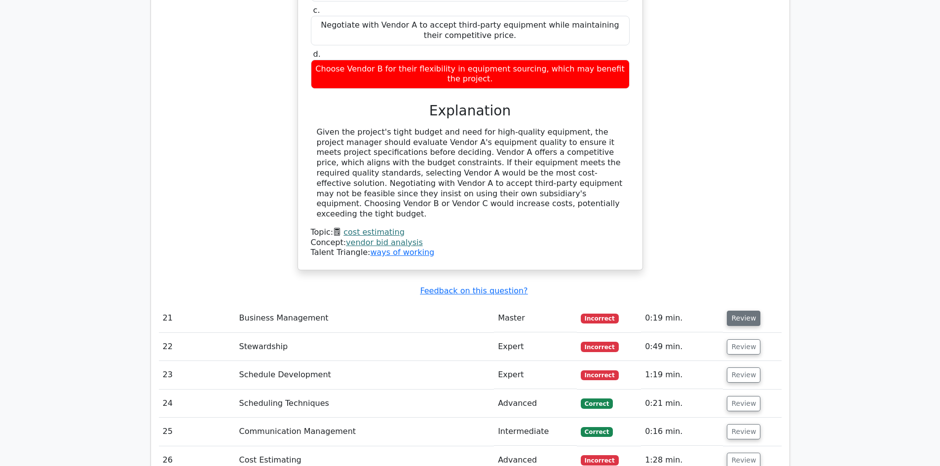
click at [741, 311] on button "Review" at bounding box center [744, 318] width 34 height 15
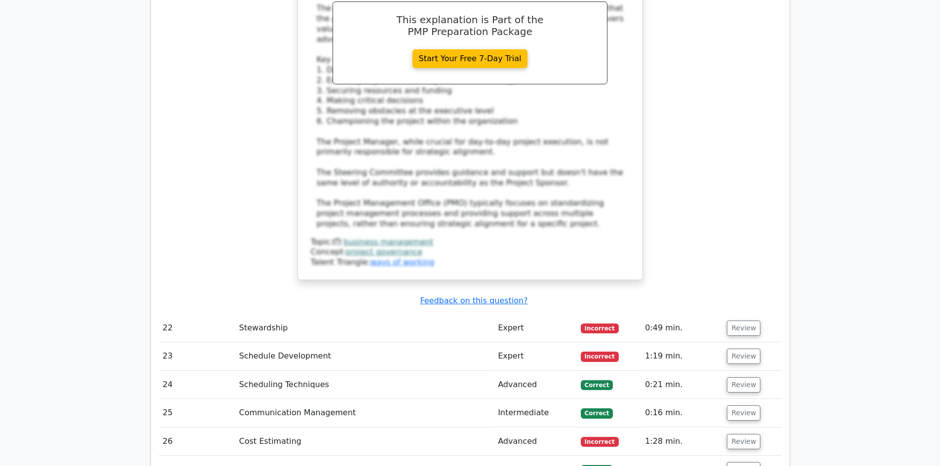
scroll to position [3947, 0]
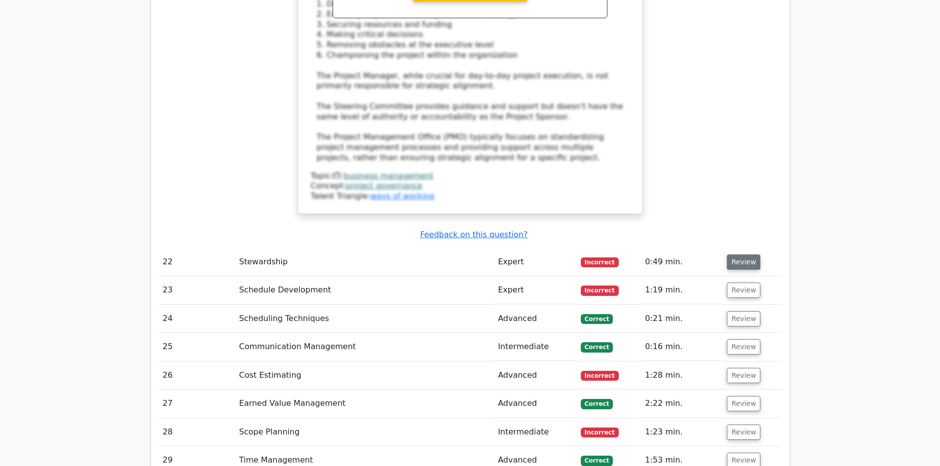
click at [744, 255] on button "Review" at bounding box center [744, 262] width 34 height 15
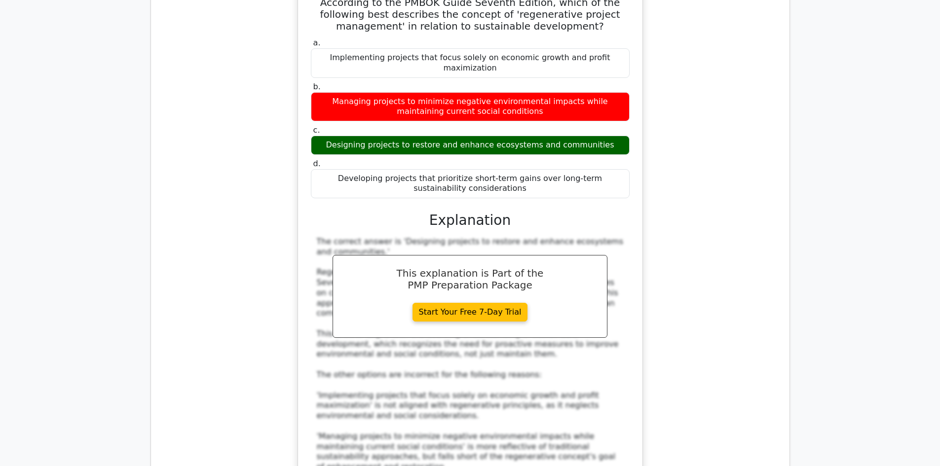
scroll to position [4441, 0]
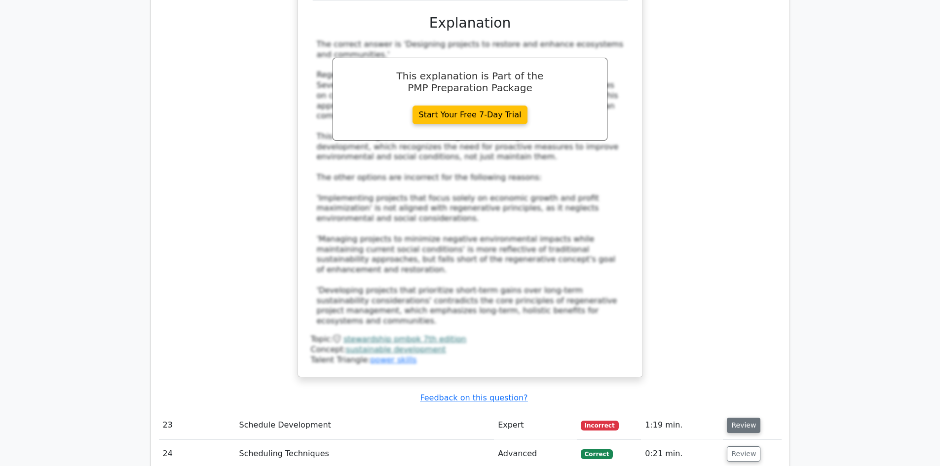
click at [748, 418] on button "Review" at bounding box center [744, 425] width 34 height 15
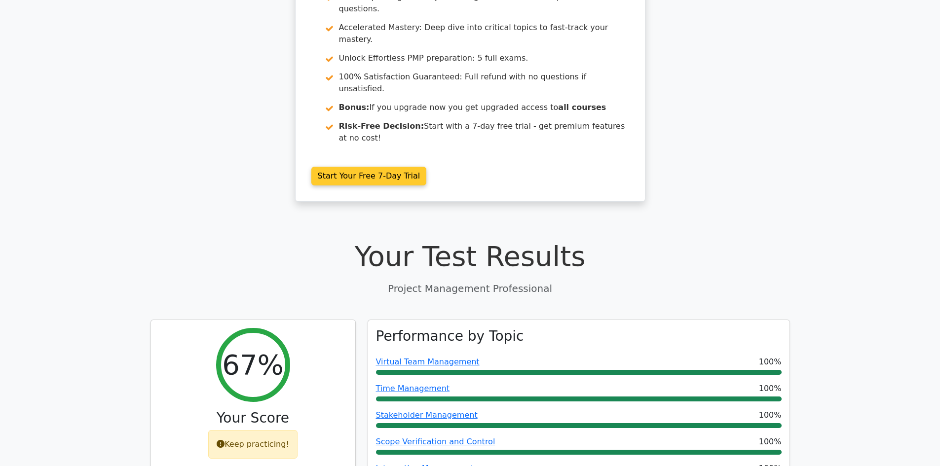
scroll to position [0, 0]
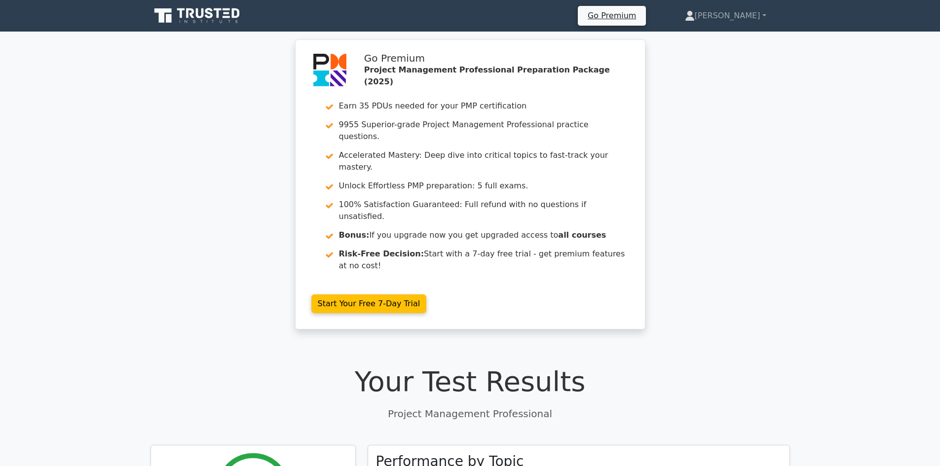
click at [202, 193] on div "Go Premium Project Management Professional Preparation Package (2025) Earn 35 P…" at bounding box center [470, 190] width 940 height 302
click at [769, 15] on link "[PERSON_NAME]" at bounding box center [725, 16] width 129 height 20
click at [721, 43] on link "Profile" at bounding box center [701, 39] width 78 height 16
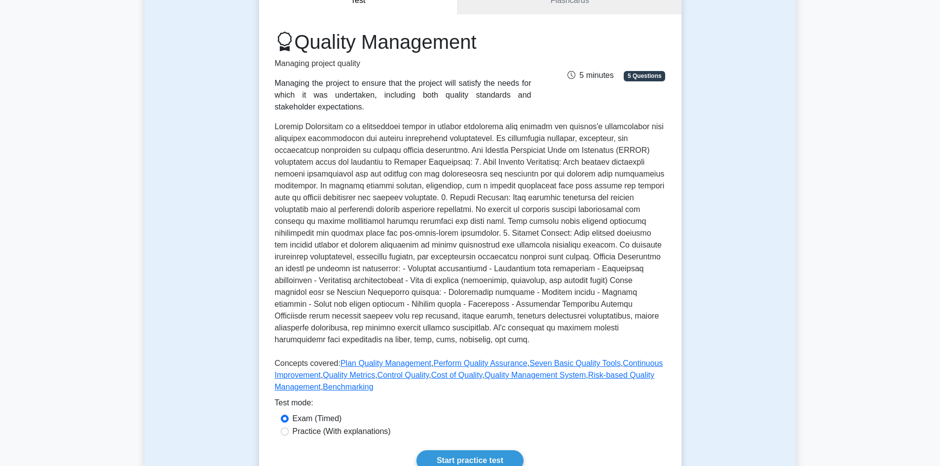
scroll to position [49, 0]
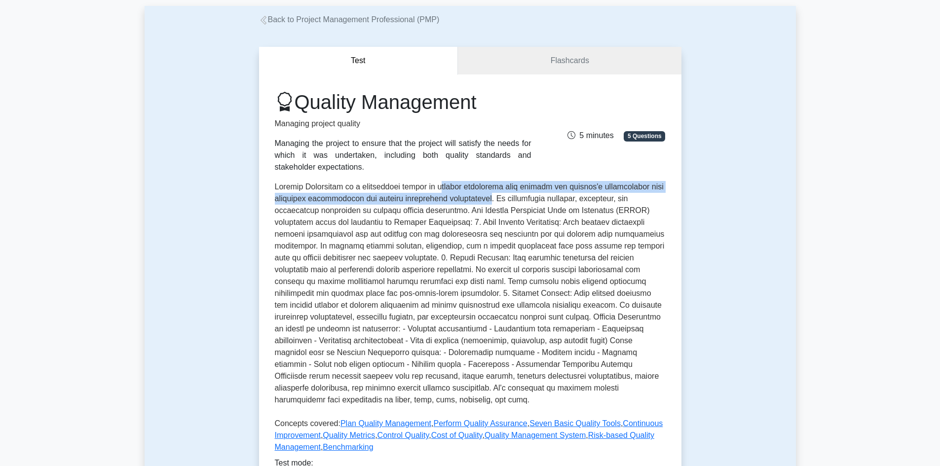
drag, startPoint x: 456, startPoint y: 187, endPoint x: 502, endPoint y: 194, distance: 46.4
click at [502, 194] on p at bounding box center [470, 295] width 391 height 229
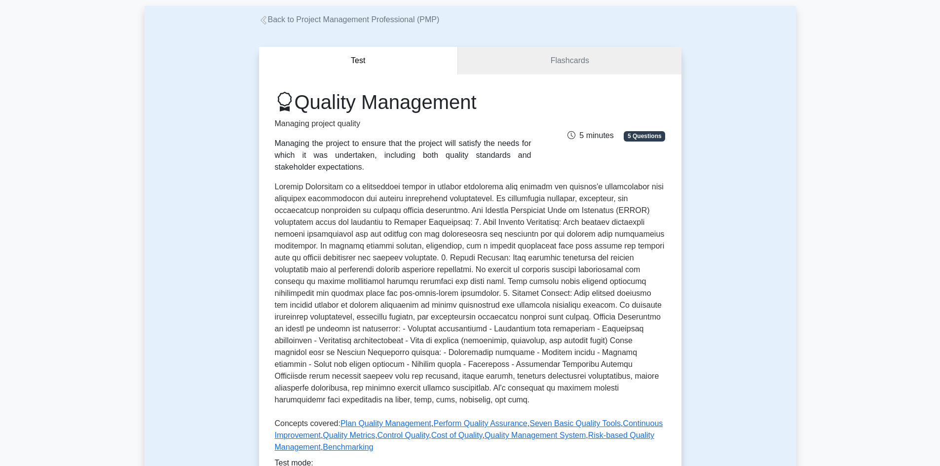
drag, startPoint x: 525, startPoint y: 202, endPoint x: 533, endPoint y: 200, distance: 8.5
click at [527, 202] on p at bounding box center [470, 295] width 391 height 229
drag, startPoint x: 582, startPoint y: 188, endPoint x: 615, endPoint y: 193, distance: 33.4
click at [615, 193] on p at bounding box center [470, 295] width 391 height 229
click at [622, 193] on p at bounding box center [470, 295] width 391 height 229
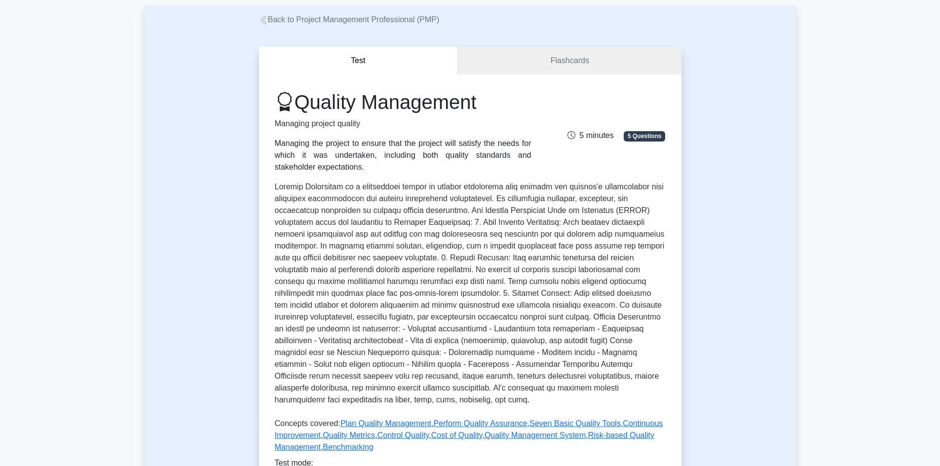
drag, startPoint x: 465, startPoint y: 196, endPoint x: 475, endPoint y: 200, distance: 10.5
click at [465, 196] on p at bounding box center [470, 295] width 391 height 229
click at [531, 203] on p at bounding box center [470, 295] width 391 height 229
click at [567, 202] on p at bounding box center [470, 295] width 391 height 229
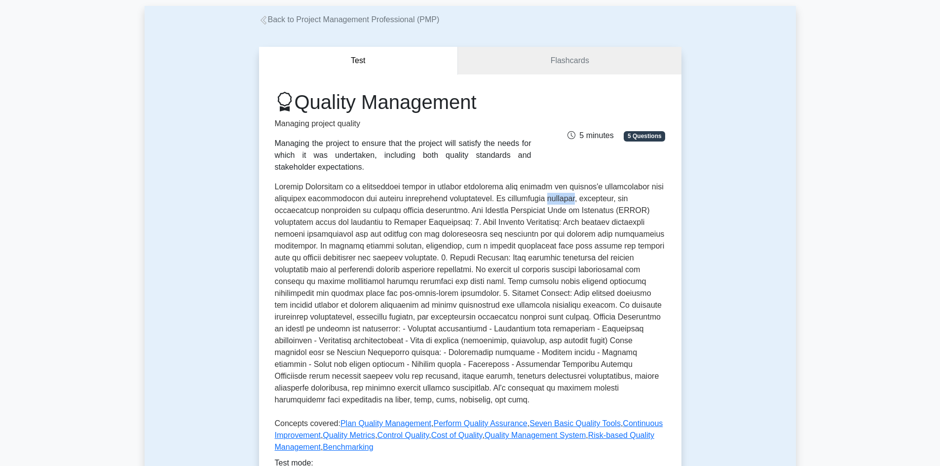
click at [567, 202] on p at bounding box center [470, 295] width 391 height 229
click at [602, 201] on p at bounding box center [470, 295] width 391 height 229
click at [291, 213] on p at bounding box center [470, 295] width 391 height 229
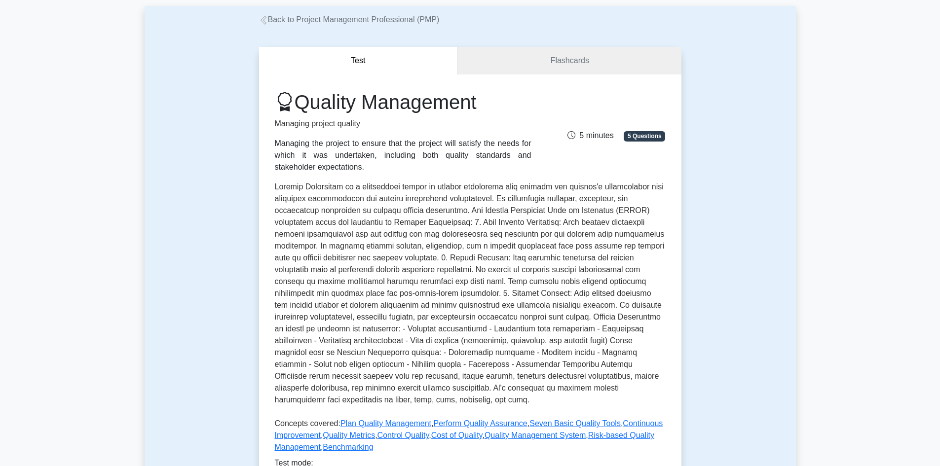
click at [334, 210] on p at bounding box center [470, 295] width 391 height 229
click at [362, 214] on p at bounding box center [470, 295] width 391 height 229
click at [390, 215] on p at bounding box center [470, 295] width 391 height 229
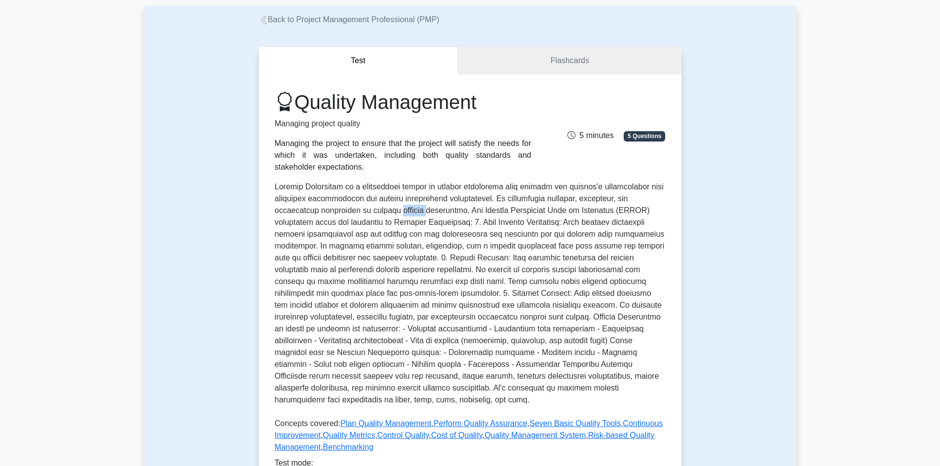
click at [390, 215] on p at bounding box center [470, 295] width 391 height 229
click at [431, 214] on p at bounding box center [470, 295] width 391 height 229
click at [472, 215] on p at bounding box center [470, 295] width 391 height 229
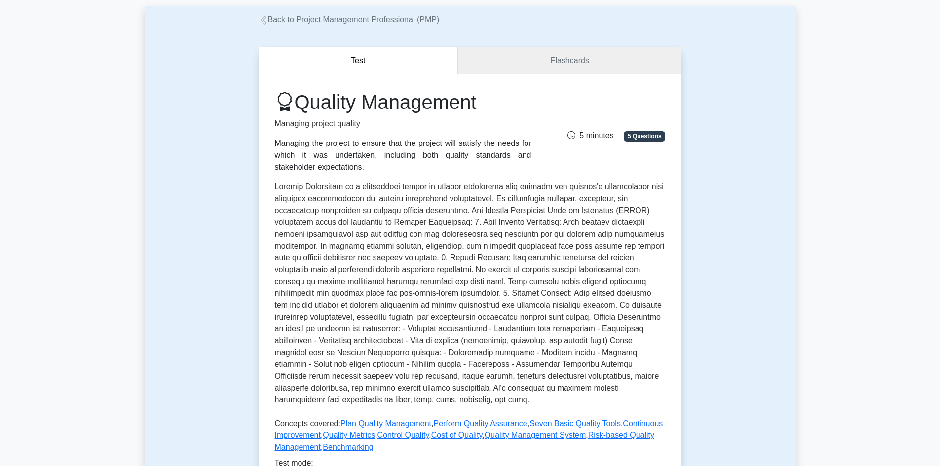
click at [510, 212] on p at bounding box center [470, 295] width 391 height 229
click at [542, 211] on p at bounding box center [470, 295] width 391 height 229
drag, startPoint x: 542, startPoint y: 211, endPoint x: 562, endPoint y: 211, distance: 19.3
click at [543, 211] on p at bounding box center [470, 295] width 391 height 229
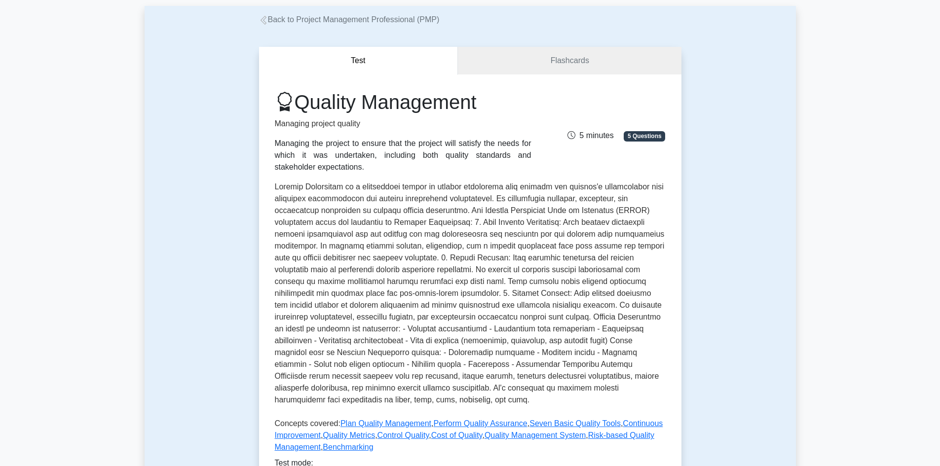
click at [573, 208] on p at bounding box center [470, 295] width 391 height 229
click at [582, 215] on p at bounding box center [470, 295] width 391 height 229
click at [576, 222] on p at bounding box center [470, 295] width 391 height 229
drag, startPoint x: 308, startPoint y: 222, endPoint x: 331, endPoint y: 229, distance: 24.2
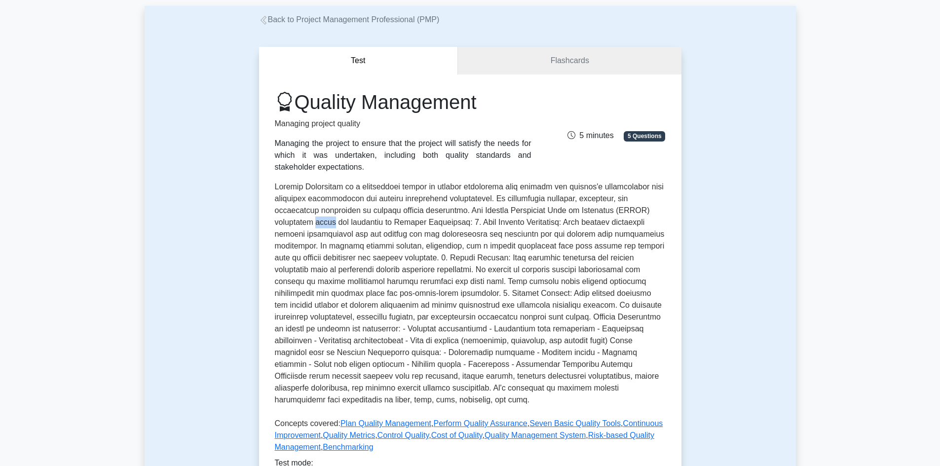
click at [325, 224] on p at bounding box center [470, 295] width 391 height 229
drag, startPoint x: 474, startPoint y: 223, endPoint x: 564, endPoint y: 220, distance: 90.4
click at [564, 220] on p at bounding box center [470, 295] width 391 height 229
click at [533, 238] on p at bounding box center [470, 295] width 391 height 229
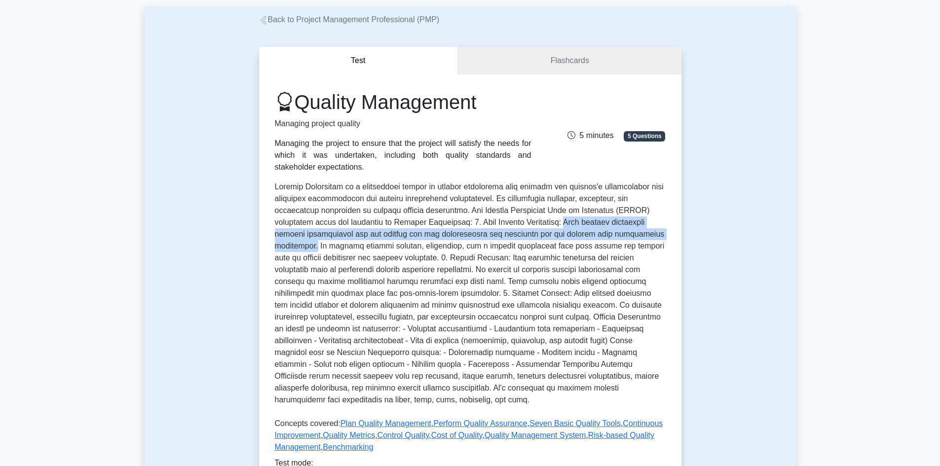
drag, startPoint x: 580, startPoint y: 225, endPoint x: 316, endPoint y: 251, distance: 265.2
click at [316, 251] on p at bounding box center [470, 295] width 391 height 229
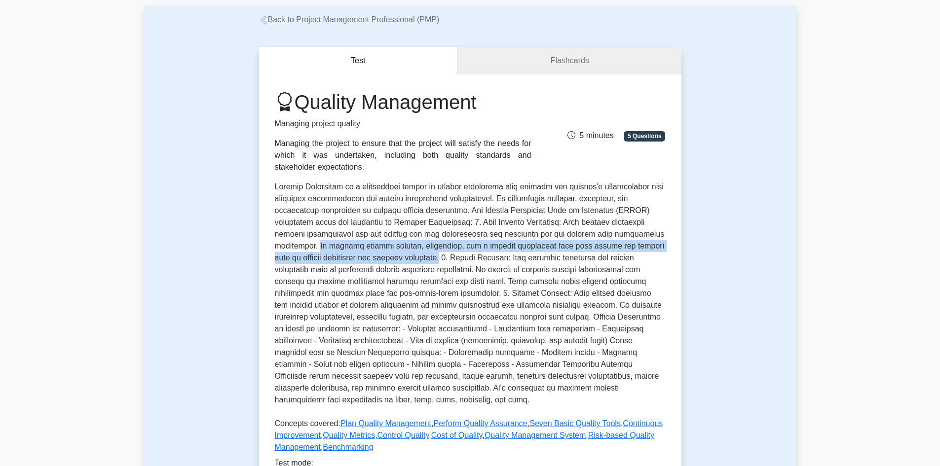
drag, startPoint x: 318, startPoint y: 247, endPoint x: 421, endPoint y: 259, distance: 103.3
click at [421, 259] on p at bounding box center [470, 295] width 391 height 229
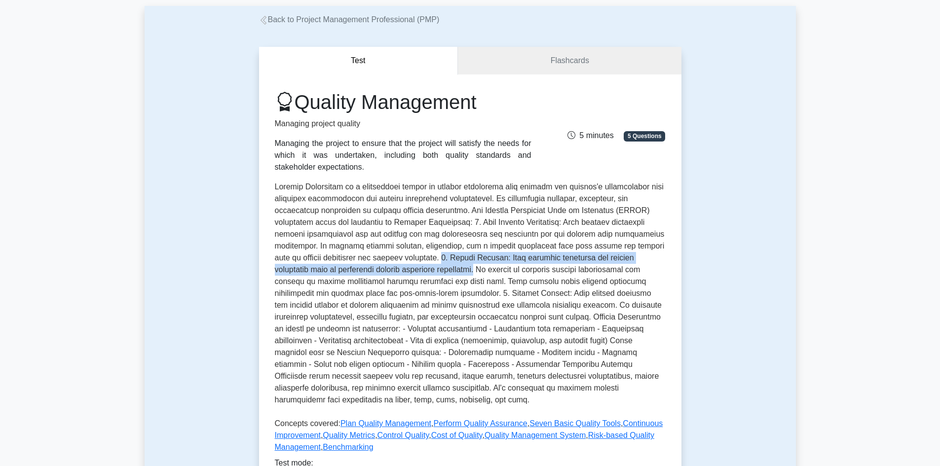
drag, startPoint x: 424, startPoint y: 258, endPoint x: 437, endPoint y: 269, distance: 17.1
click at [437, 269] on p at bounding box center [470, 295] width 391 height 229
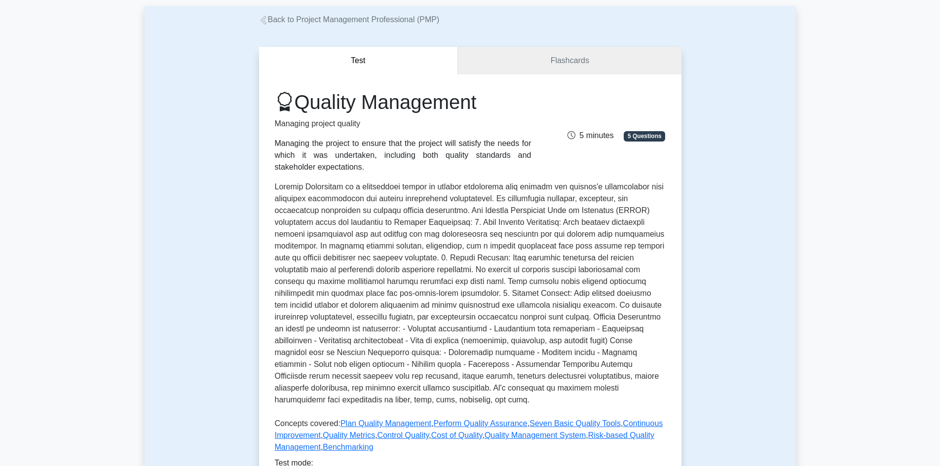
click at [441, 270] on p at bounding box center [470, 295] width 391 height 229
click at [440, 270] on p at bounding box center [470, 295] width 391 height 229
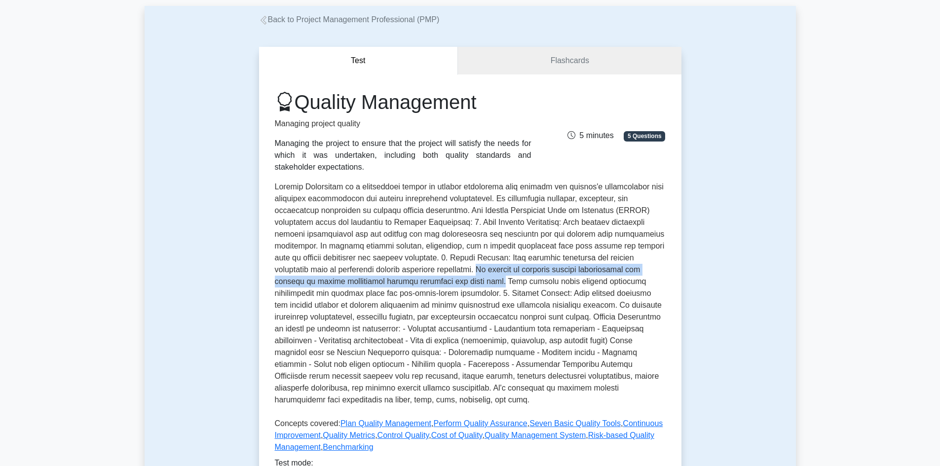
drag, startPoint x: 439, startPoint y: 269, endPoint x: 432, endPoint y: 283, distance: 15.7
click at [432, 283] on p at bounding box center [470, 295] width 391 height 229
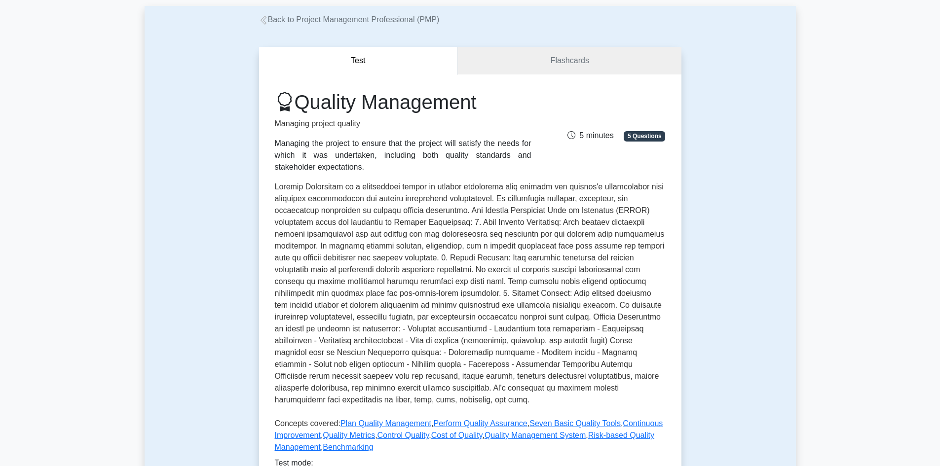
click at [425, 297] on p at bounding box center [470, 295] width 391 height 229
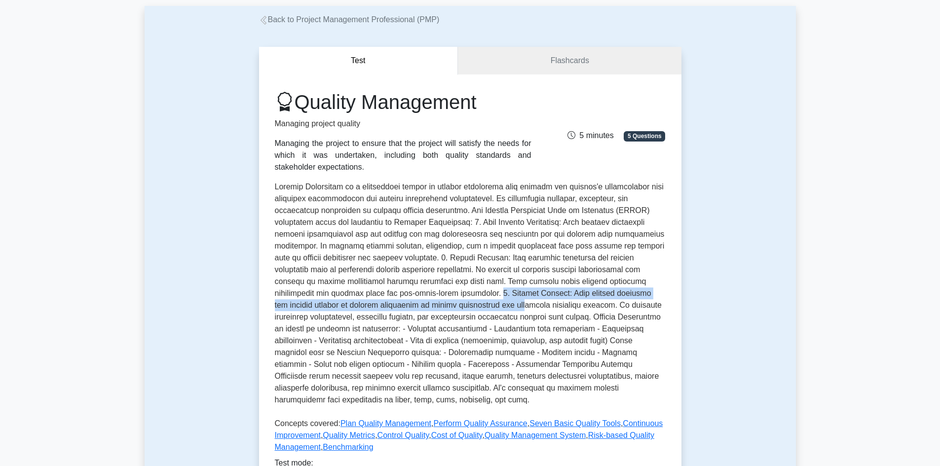
drag, startPoint x: 410, startPoint y: 294, endPoint x: 412, endPoint y: 309, distance: 16.0
click at [412, 309] on p at bounding box center [470, 295] width 391 height 229
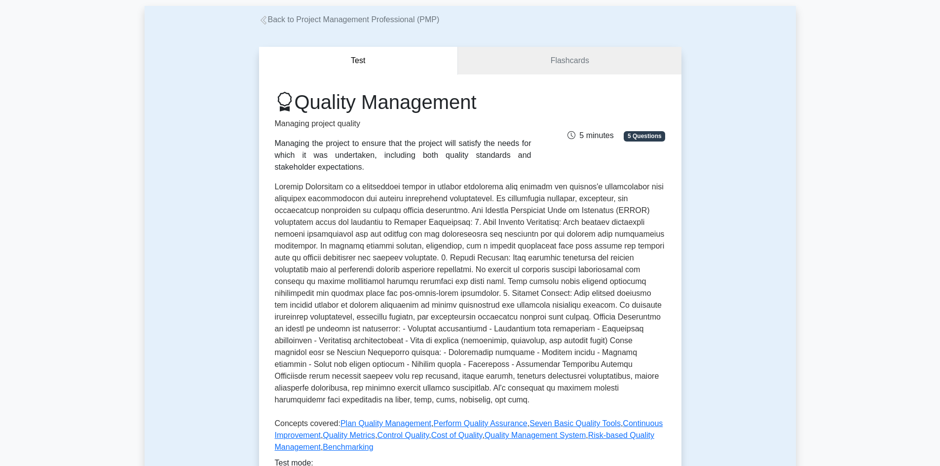
click at [434, 328] on p at bounding box center [470, 295] width 391 height 229
click at [383, 268] on p at bounding box center [470, 295] width 391 height 229
click at [374, 145] on div "Managing the project to ensure that the project will satisfy the needs for whic…" at bounding box center [403, 156] width 257 height 36
click at [357, 202] on p at bounding box center [470, 295] width 391 height 229
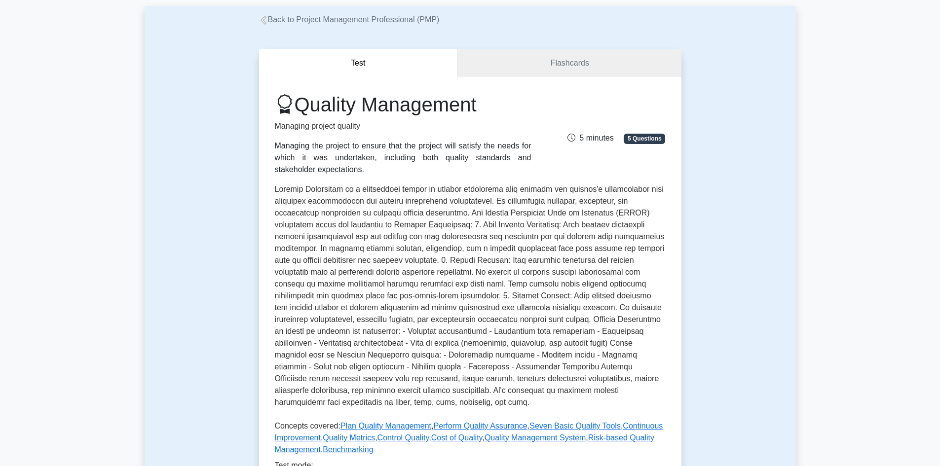
drag, startPoint x: 177, startPoint y: 152, endPoint x: 215, endPoint y: 173, distance: 43.7
click at [177, 152] on div "Test Flashcards Quality Management Managing project quality Managing the projec…" at bounding box center [470, 300] width 651 height 548
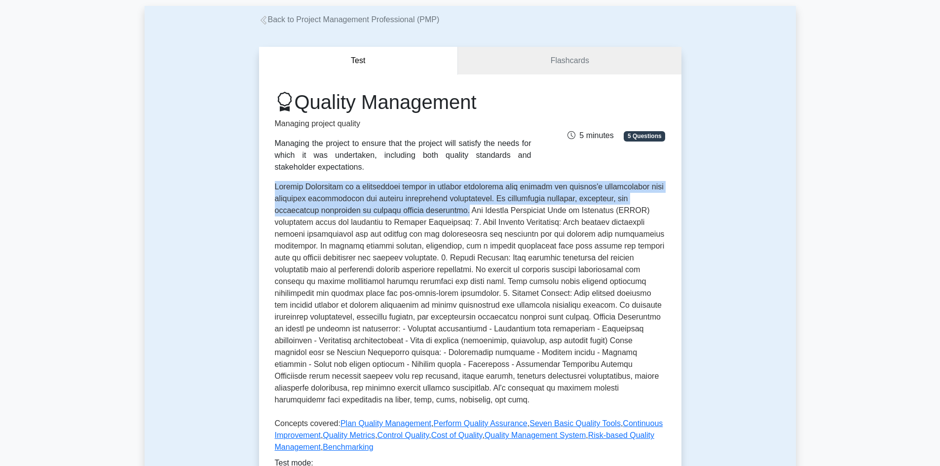
drag, startPoint x: 275, startPoint y: 190, endPoint x: 446, endPoint y: 209, distance: 172.3
click at [446, 209] on p at bounding box center [470, 295] width 391 height 229
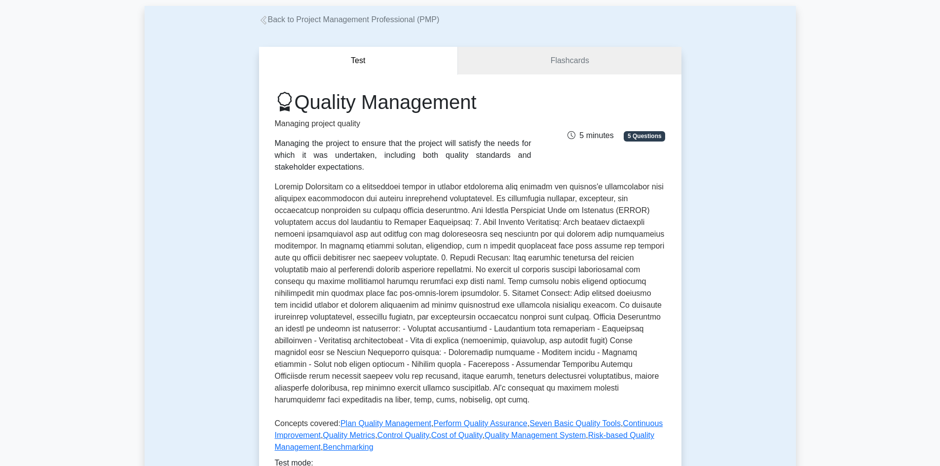
click at [451, 219] on p at bounding box center [470, 295] width 391 height 229
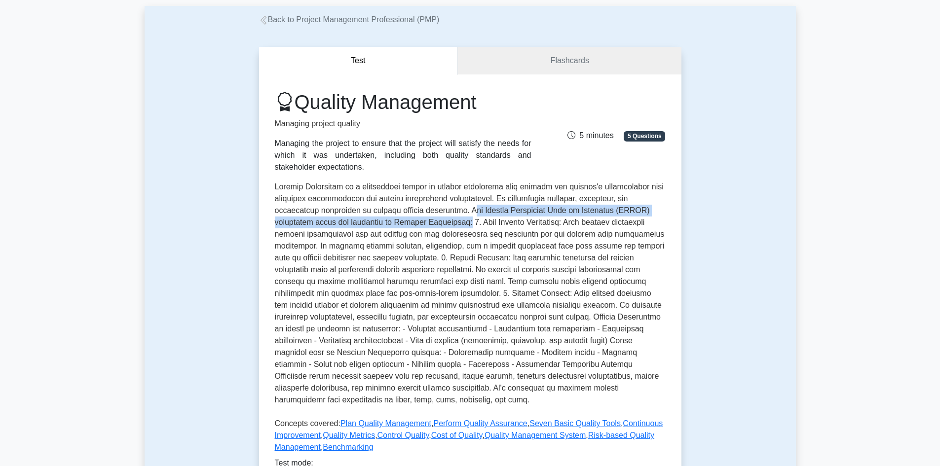
drag, startPoint x: 451, startPoint y: 210, endPoint x: 463, endPoint y: 221, distance: 16.4
click at [463, 221] on p at bounding box center [470, 295] width 391 height 229
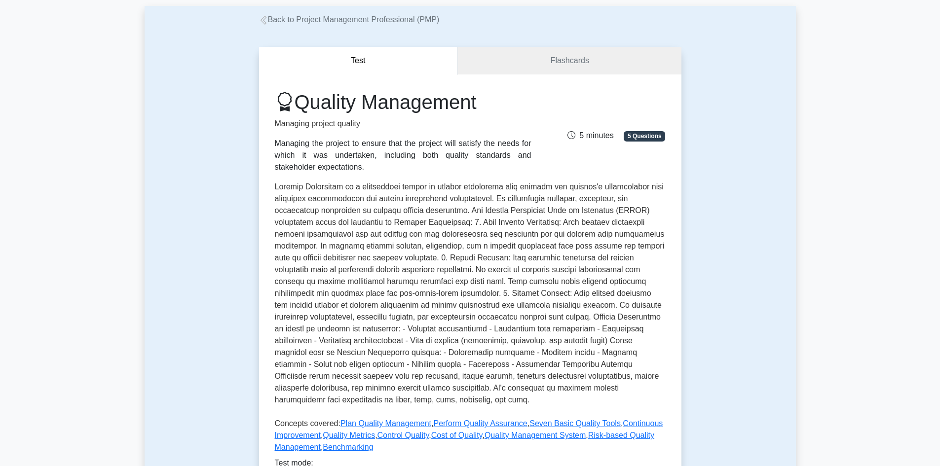
click at [469, 231] on p at bounding box center [470, 295] width 391 height 229
drag, startPoint x: 487, startPoint y: 242, endPoint x: 531, endPoint y: 249, distance: 44.9
click at [488, 243] on p at bounding box center [470, 295] width 391 height 229
click at [504, 252] on p at bounding box center [470, 295] width 391 height 229
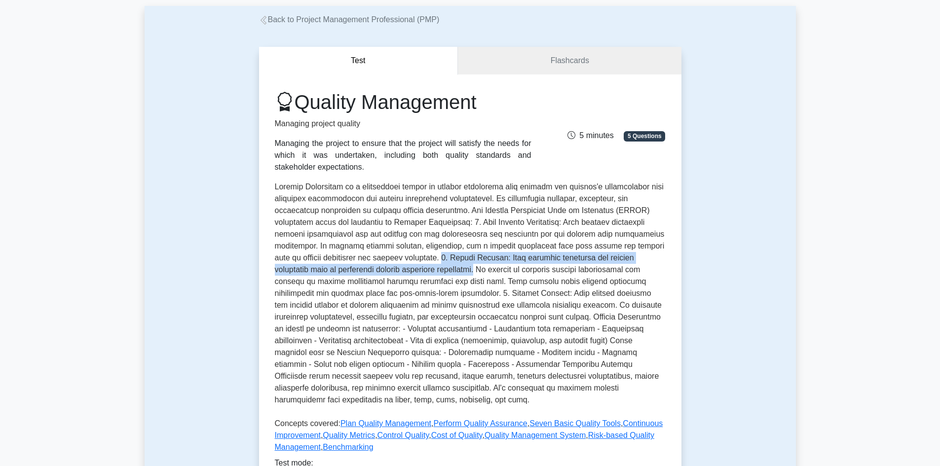
drag, startPoint x: 424, startPoint y: 256, endPoint x: 446, endPoint y: 275, distance: 29.4
click at [439, 272] on p at bounding box center [470, 295] width 391 height 229
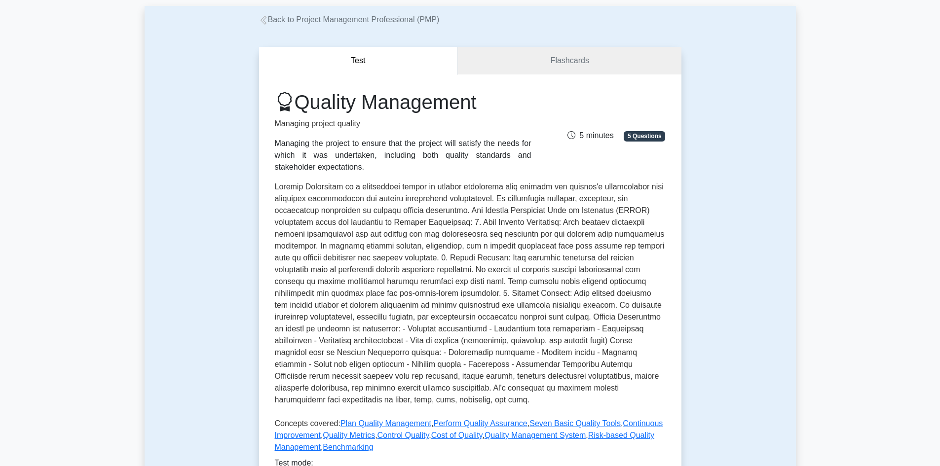
drag, startPoint x: 446, startPoint y: 275, endPoint x: 448, endPoint y: 282, distance: 7.1
click at [447, 275] on p at bounding box center [470, 295] width 391 height 229
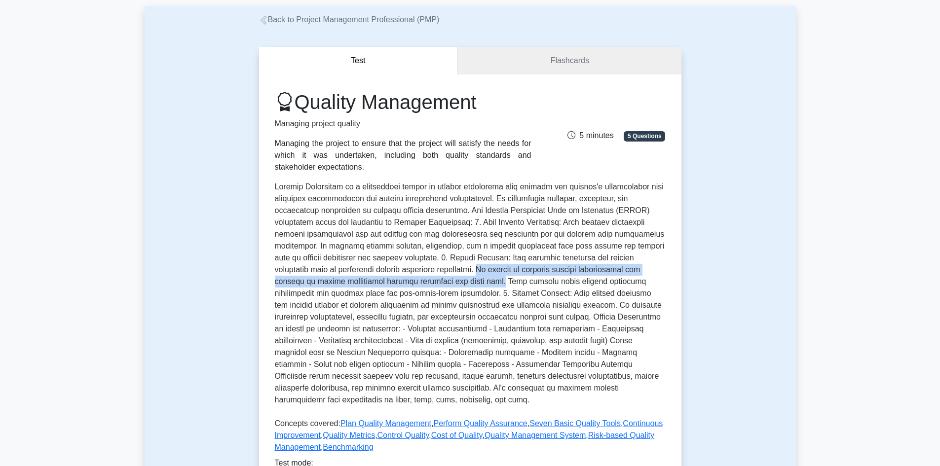
drag, startPoint x: 440, startPoint y: 270, endPoint x: 433, endPoint y: 284, distance: 15.9
click at [433, 284] on p at bounding box center [470, 295] width 391 height 229
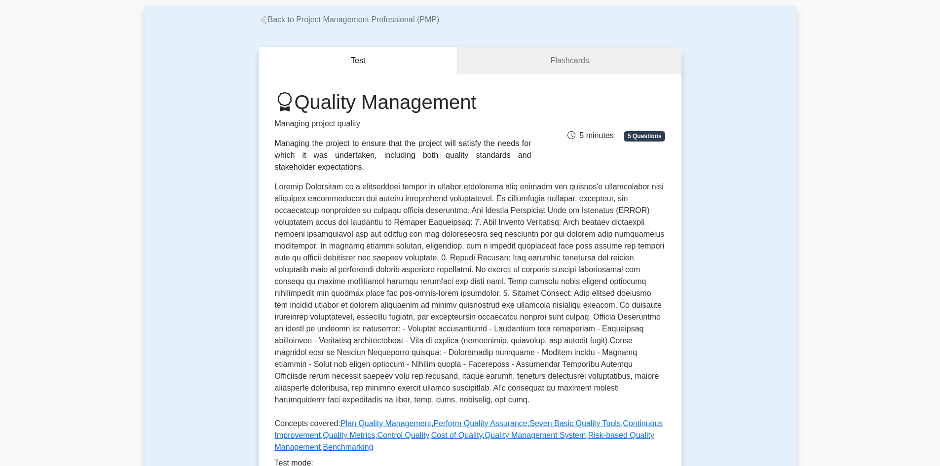
click at [446, 288] on p at bounding box center [470, 295] width 391 height 229
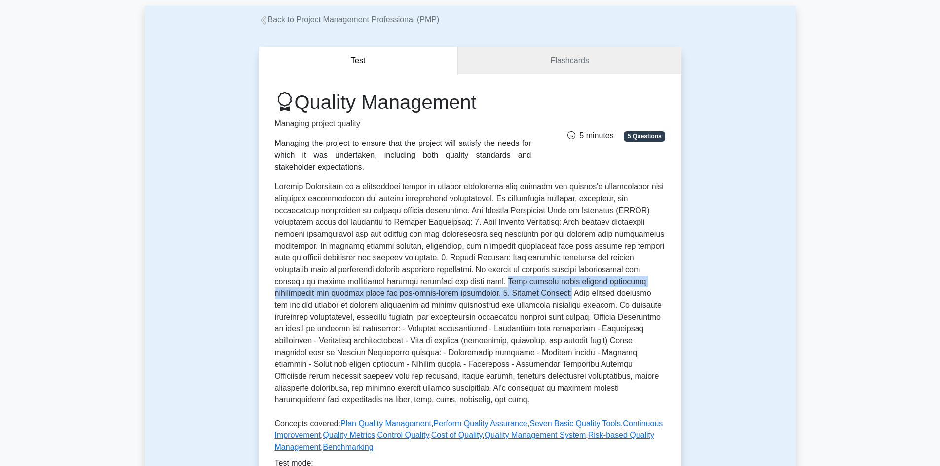
drag, startPoint x: 436, startPoint y: 282, endPoint x: 471, endPoint y: 292, distance: 36.3
click at [471, 292] on p at bounding box center [470, 295] width 391 height 229
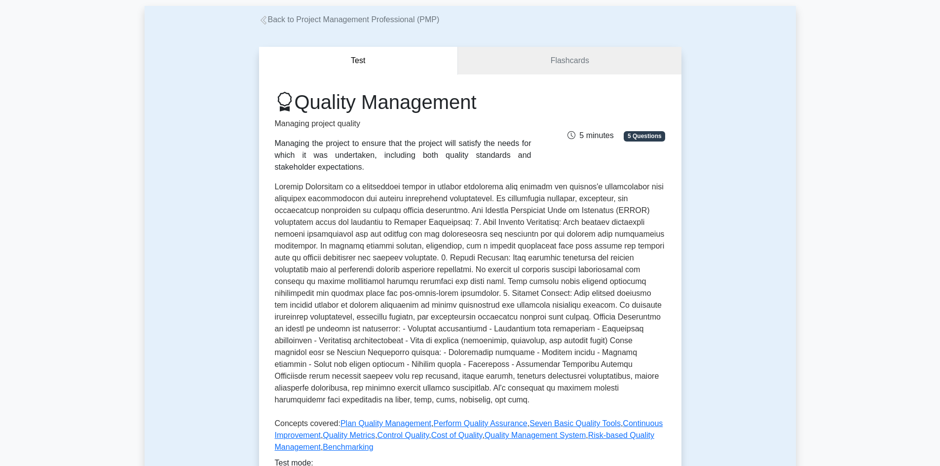
click at [477, 311] on p at bounding box center [470, 295] width 391 height 229
click at [415, 329] on p at bounding box center [470, 295] width 391 height 229
click at [322, 215] on p at bounding box center [470, 295] width 391 height 229
click at [325, 204] on p at bounding box center [470, 295] width 391 height 229
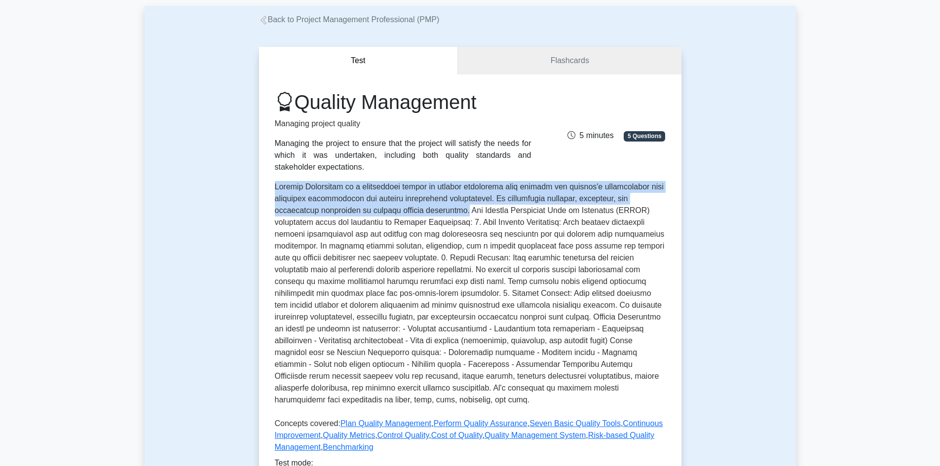
drag, startPoint x: 275, startPoint y: 188, endPoint x: 446, endPoint y: 214, distance: 172.6
click at [446, 214] on p at bounding box center [470, 295] width 391 height 229
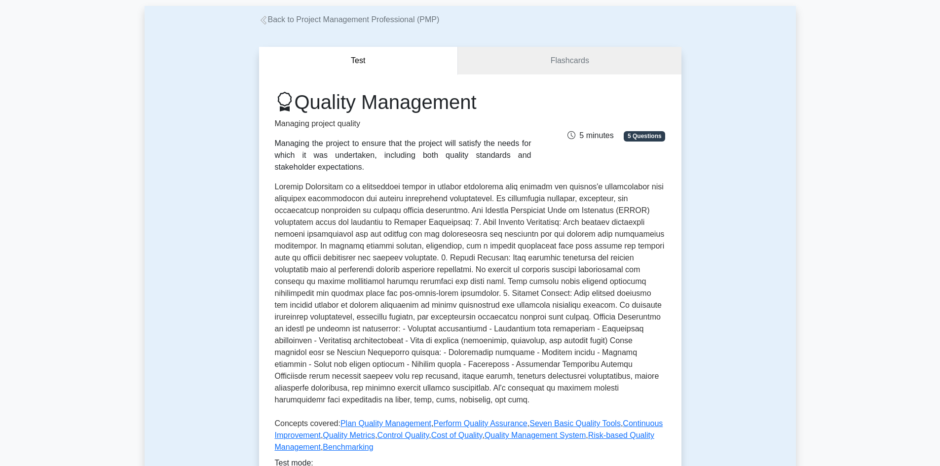
click at [375, 258] on p at bounding box center [470, 295] width 391 height 229
click at [371, 255] on p at bounding box center [470, 295] width 391 height 229
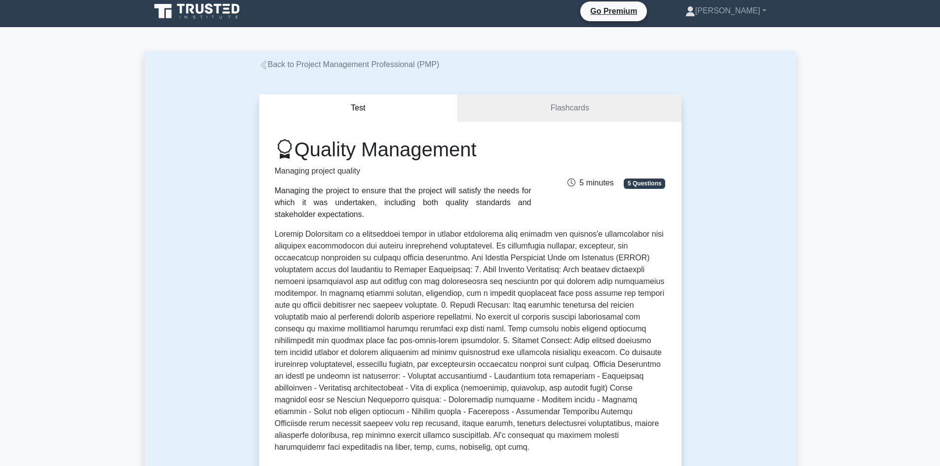
scroll to position [0, 0]
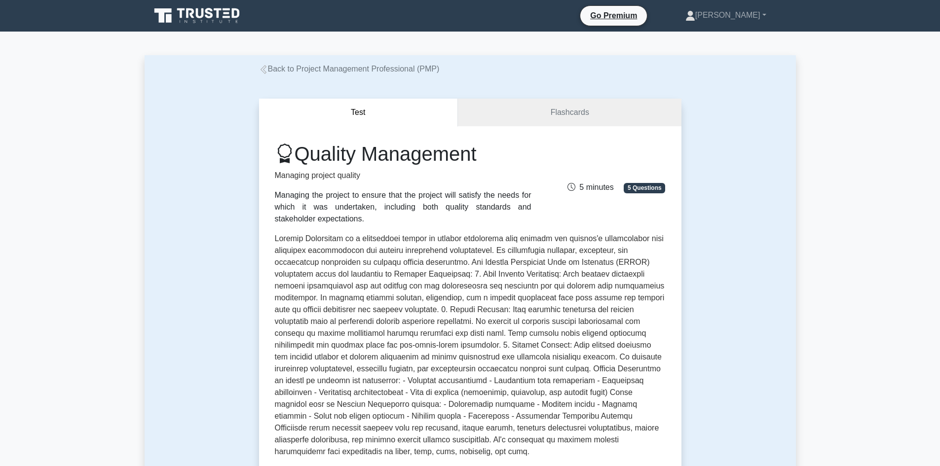
click at [183, 140] on div "Test Flashcards Quality Management Managing project quality Managing the projec…" at bounding box center [470, 349] width 651 height 548
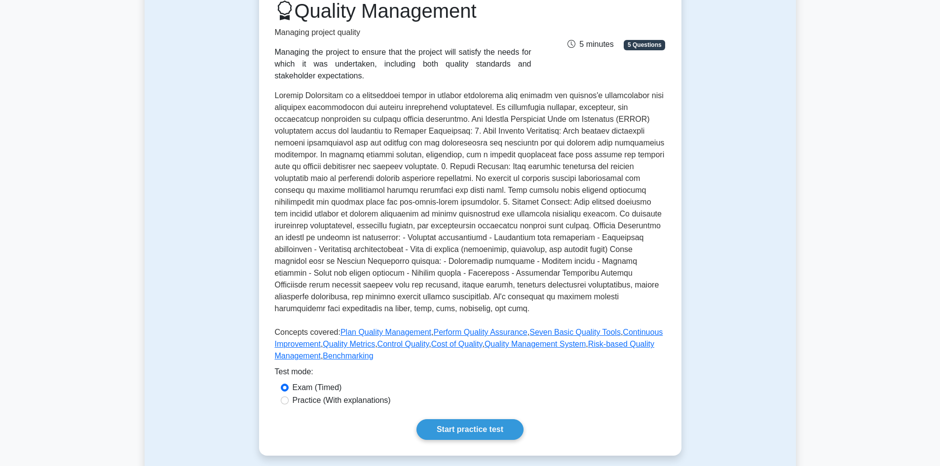
scroll to position [49, 0]
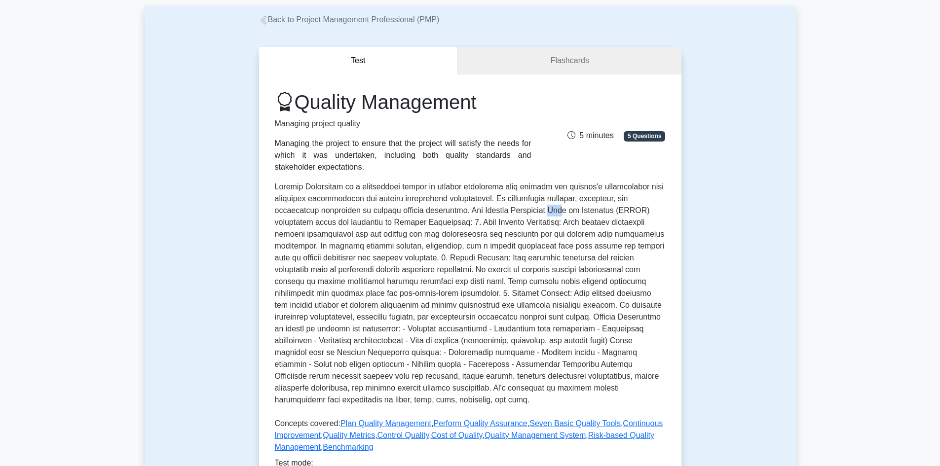
drag, startPoint x: 539, startPoint y: 211, endPoint x: 550, endPoint y: 212, distance: 11.4
click at [550, 212] on p at bounding box center [470, 295] width 391 height 229
drag, startPoint x: 387, startPoint y: 222, endPoint x: 446, endPoint y: 223, distance: 58.2
click at [446, 223] on p at bounding box center [470, 295] width 391 height 229
drag, startPoint x: 475, startPoint y: 221, endPoint x: 564, endPoint y: 225, distance: 88.9
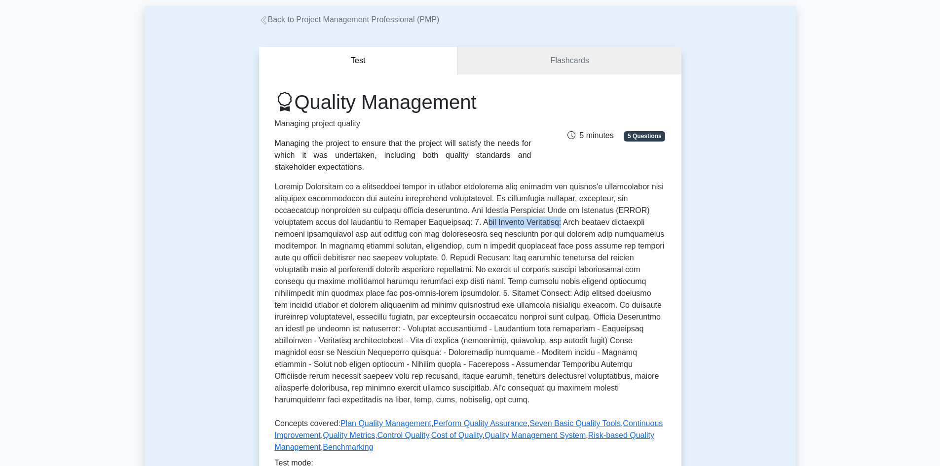
click at [564, 225] on p at bounding box center [470, 295] width 391 height 229
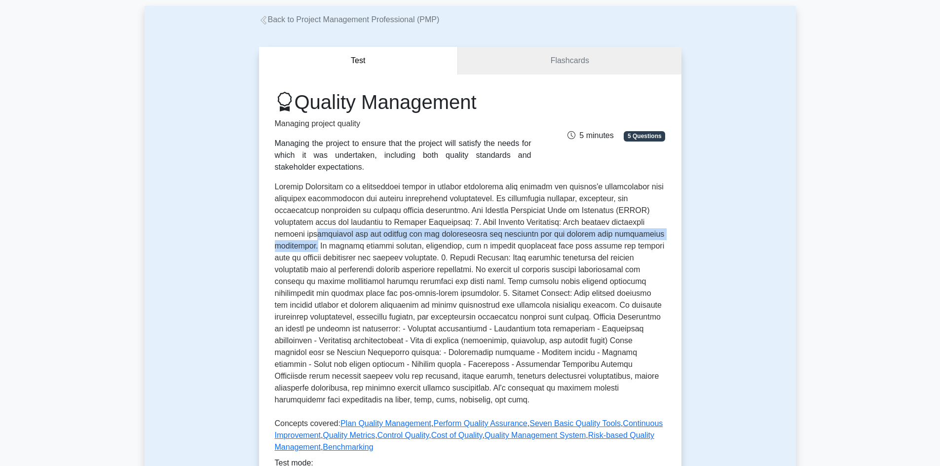
drag, startPoint x: 316, startPoint y: 250, endPoint x: 317, endPoint y: 241, distance: 8.4
click at [311, 238] on p at bounding box center [470, 295] width 391 height 229
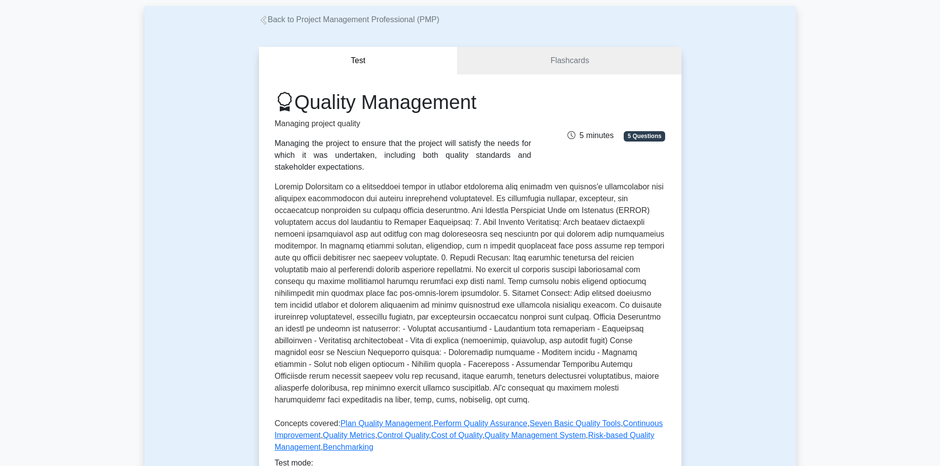
drag, startPoint x: 327, startPoint y: 244, endPoint x: 355, endPoint y: 249, distance: 29.0
click at [327, 244] on p at bounding box center [470, 295] width 391 height 229
drag, startPoint x: 313, startPoint y: 264, endPoint x: 417, endPoint y: 262, distance: 104.1
click at [417, 262] on p at bounding box center [470, 295] width 391 height 229
click at [427, 272] on p at bounding box center [470, 295] width 391 height 229
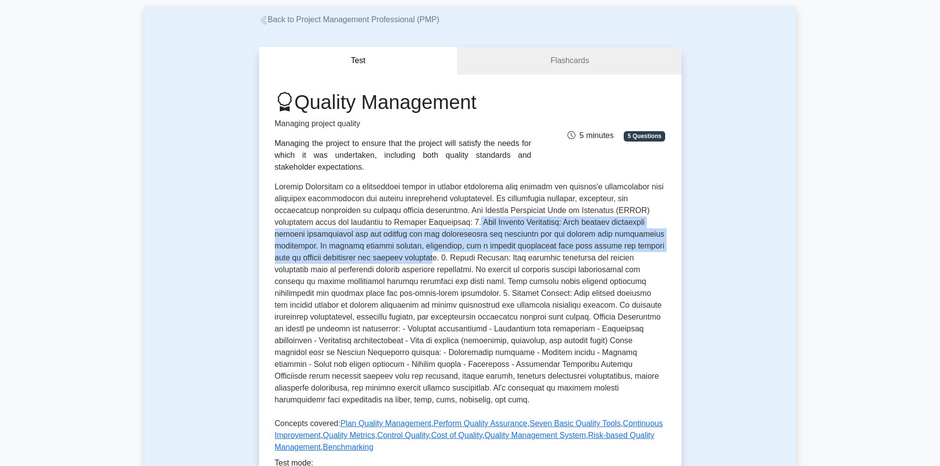
drag, startPoint x: 414, startPoint y: 260, endPoint x: 470, endPoint y: 227, distance: 64.3
click at [470, 227] on p at bounding box center [470, 295] width 391 height 229
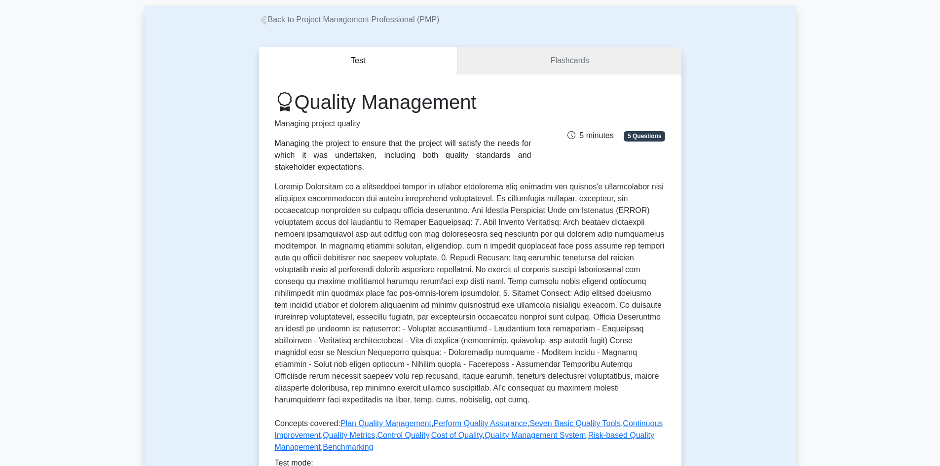
click at [455, 224] on p at bounding box center [470, 295] width 391 height 229
drag, startPoint x: 471, startPoint y: 225, endPoint x: 560, endPoint y: 227, distance: 88.4
click at [560, 227] on p at bounding box center [470, 295] width 391 height 229
drag, startPoint x: 426, startPoint y: 256, endPoint x: 484, endPoint y: 259, distance: 57.8
click at [484, 259] on p at bounding box center [470, 295] width 391 height 229
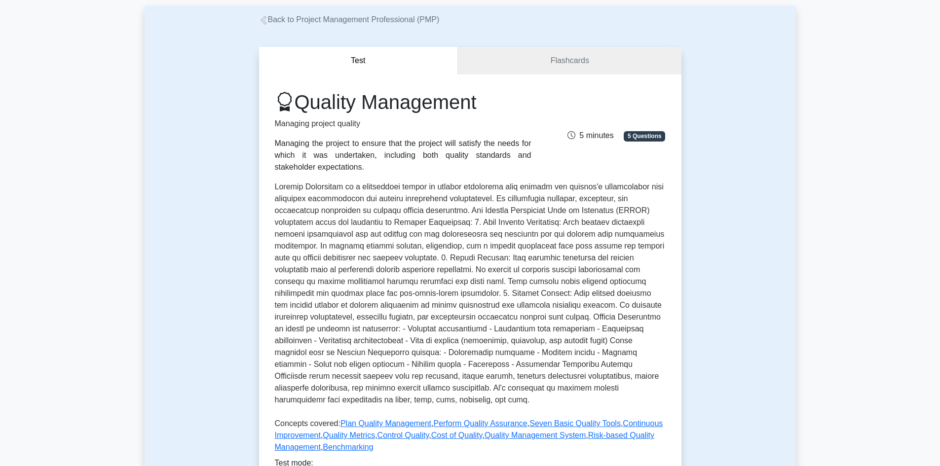
drag, startPoint x: 623, startPoint y: 266, endPoint x: 632, endPoint y: 264, distance: 9.1
click at [623, 266] on p at bounding box center [470, 295] width 391 height 229
drag, startPoint x: 357, startPoint y: 273, endPoint x: 428, endPoint y: 268, distance: 71.2
click at [428, 268] on p at bounding box center [470, 295] width 391 height 229
drag, startPoint x: 520, startPoint y: 271, endPoint x: 595, endPoint y: 274, distance: 75.5
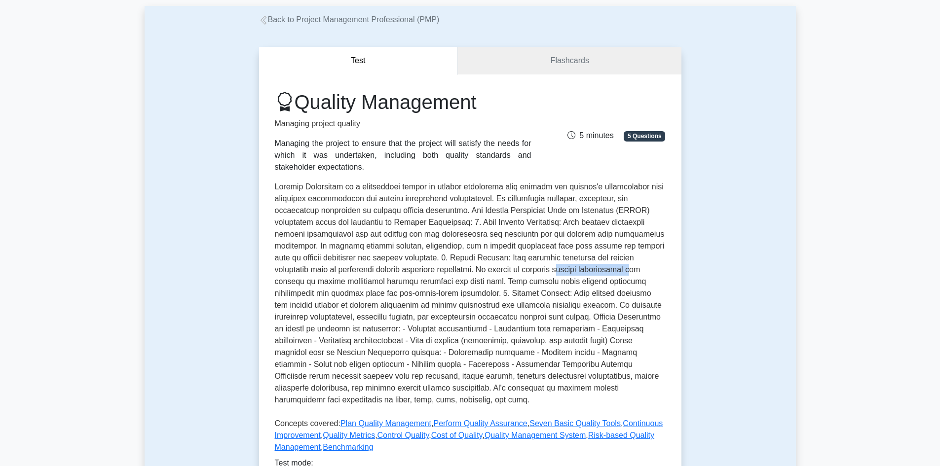
click at [595, 274] on p at bounding box center [470, 295] width 391 height 229
drag, startPoint x: 430, startPoint y: 260, endPoint x: 476, endPoint y: 260, distance: 46.4
click at [476, 260] on p at bounding box center [470, 295] width 391 height 229
drag, startPoint x: 476, startPoint y: 223, endPoint x: 482, endPoint y: 242, distance: 19.7
click at [538, 227] on p at bounding box center [470, 295] width 391 height 229
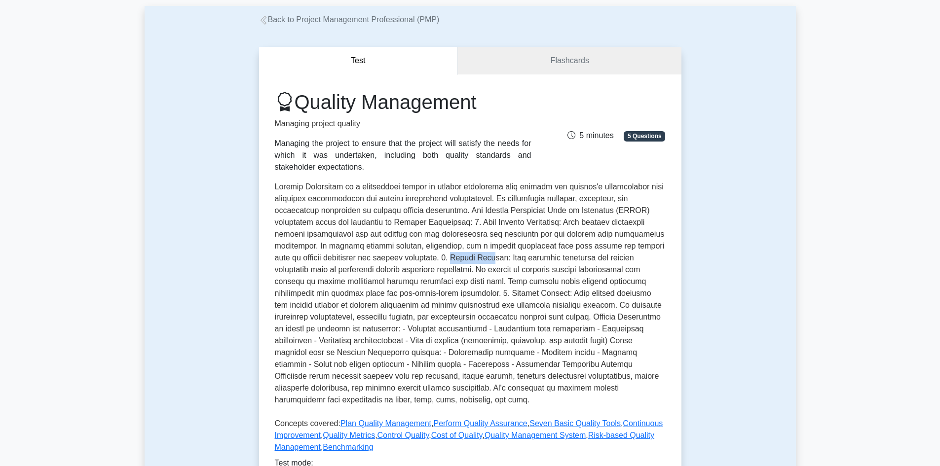
drag, startPoint x: 450, startPoint y: 256, endPoint x: 479, endPoint y: 262, distance: 29.2
click at [479, 262] on p at bounding box center [470, 295] width 391 height 229
drag, startPoint x: 326, startPoint y: 271, endPoint x: 405, endPoint y: 267, distance: 78.6
click at [405, 267] on p at bounding box center [470, 295] width 391 height 229
drag, startPoint x: 514, startPoint y: 268, endPoint x: 620, endPoint y: 276, distance: 106.4
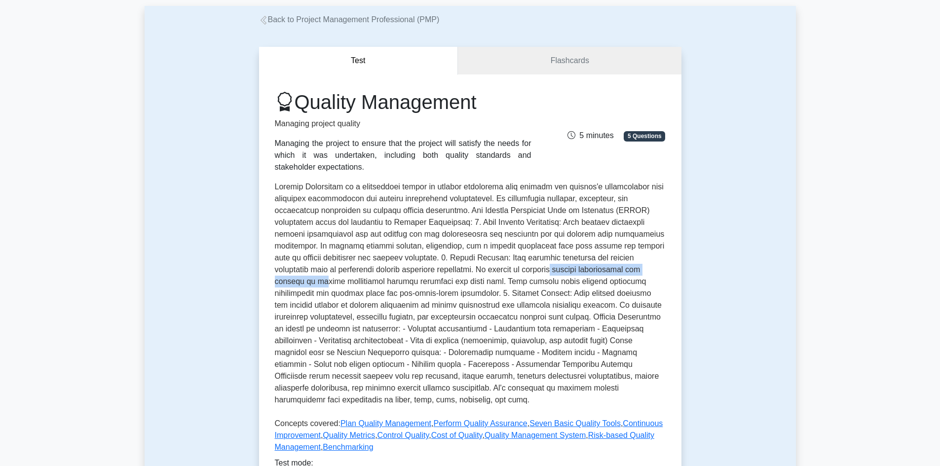
click at [642, 275] on p at bounding box center [470, 295] width 391 height 229
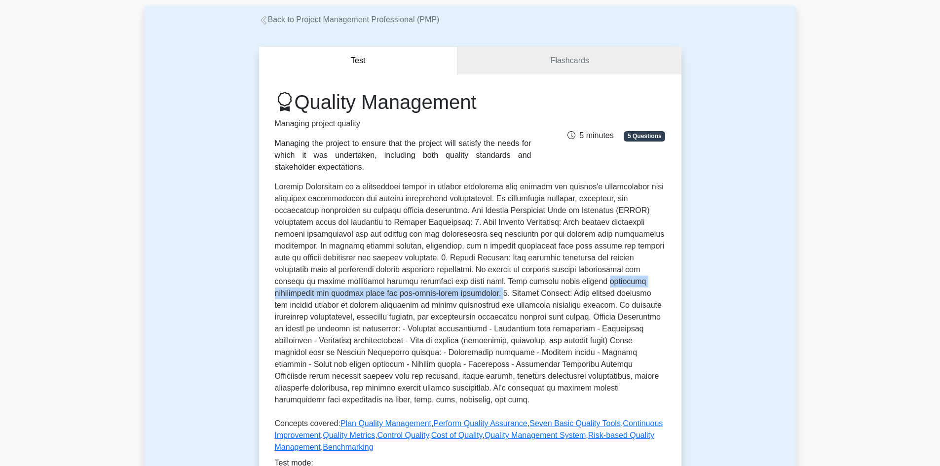
drag, startPoint x: 532, startPoint y: 281, endPoint x: 408, endPoint y: 296, distance: 124.7
click at [408, 296] on p at bounding box center [470, 295] width 391 height 229
click at [431, 298] on p at bounding box center [470, 295] width 391 height 229
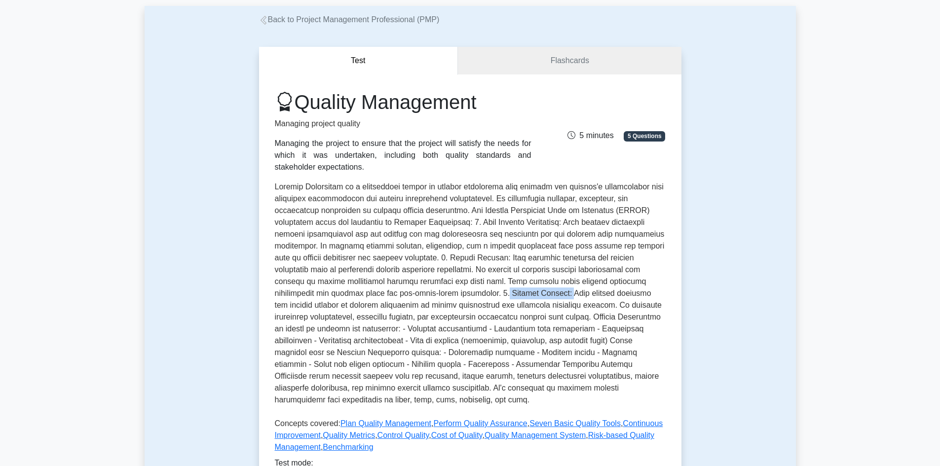
drag, startPoint x: 414, startPoint y: 294, endPoint x: 475, endPoint y: 293, distance: 60.7
click at [475, 293] on p at bounding box center [470, 295] width 391 height 229
click at [467, 244] on p at bounding box center [470, 295] width 391 height 229
click at [459, 260] on p at bounding box center [470, 295] width 391 height 229
click at [444, 290] on p at bounding box center [470, 295] width 391 height 229
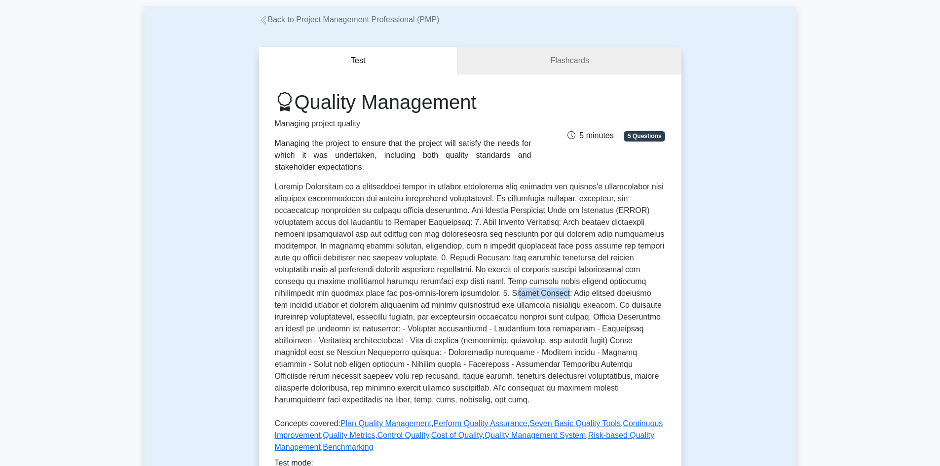
drag, startPoint x: 426, startPoint y: 293, endPoint x: 468, endPoint y: 293, distance: 42.4
click at [468, 293] on p at bounding box center [470, 295] width 391 height 229
drag, startPoint x: 351, startPoint y: 308, endPoint x: 503, endPoint y: 311, distance: 152.5
click at [503, 311] on p at bounding box center [470, 295] width 391 height 229
drag, startPoint x: 406, startPoint y: 333, endPoint x: 417, endPoint y: 333, distance: 11.3
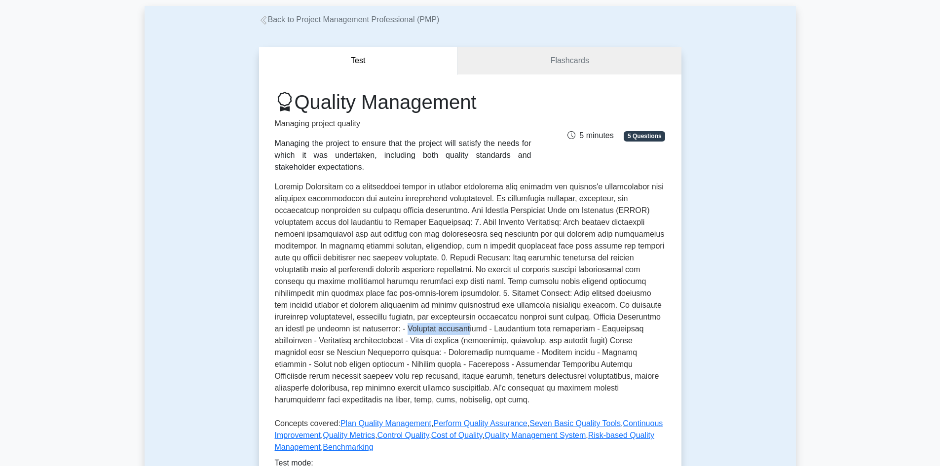
click at [417, 333] on p at bounding box center [470, 295] width 391 height 229
drag, startPoint x: 443, startPoint y: 328, endPoint x: 530, endPoint y: 328, distance: 87.8
click at [530, 328] on p at bounding box center [470, 295] width 391 height 229
click at [542, 327] on p at bounding box center [470, 295] width 391 height 229
drag, startPoint x: 361, startPoint y: 329, endPoint x: 396, endPoint y: 328, distance: 34.5
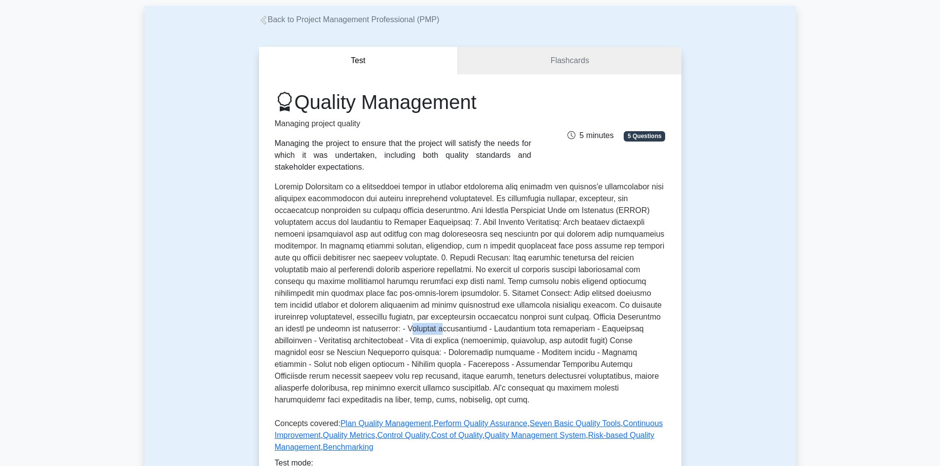
click at [396, 328] on p at bounding box center [470, 295] width 391 height 229
drag, startPoint x: 537, startPoint y: 316, endPoint x: 588, endPoint y: 315, distance: 50.8
click at [588, 315] on p at bounding box center [470, 295] width 391 height 229
drag, startPoint x: 373, startPoint y: 329, endPoint x: 405, endPoint y: 332, distance: 32.2
click at [405, 332] on p at bounding box center [470, 295] width 391 height 229
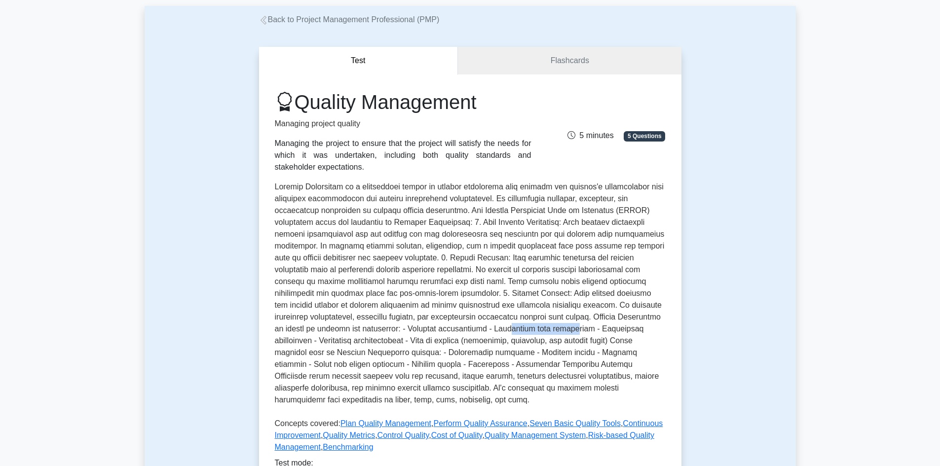
drag, startPoint x: 454, startPoint y: 330, endPoint x: 520, endPoint y: 334, distance: 65.3
click at [520, 334] on p at bounding box center [470, 295] width 391 height 229
drag, startPoint x: 308, startPoint y: 343, endPoint x: 333, endPoint y: 338, distance: 25.1
click at [333, 338] on p at bounding box center [470, 295] width 391 height 229
click at [425, 340] on p at bounding box center [470, 295] width 391 height 229
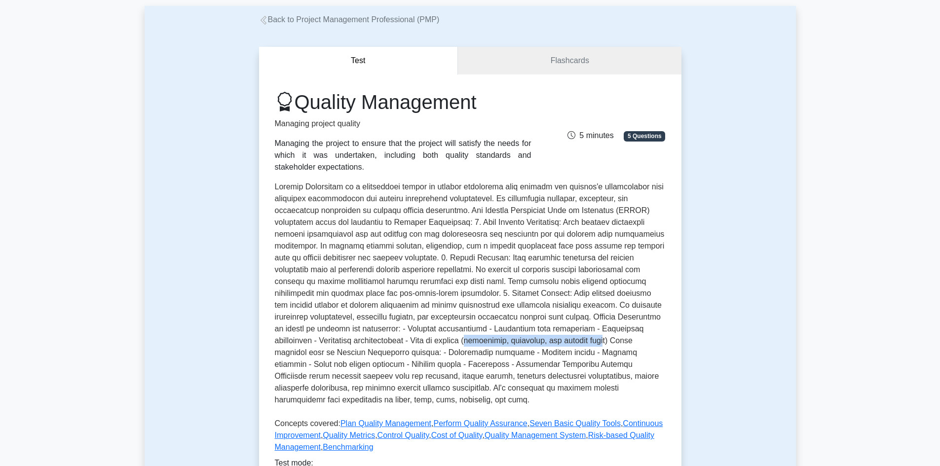
drag, startPoint x: 433, startPoint y: 341, endPoint x: 563, endPoint y: 345, distance: 129.8
click at [563, 345] on p at bounding box center [470, 295] width 391 height 229
click at [443, 342] on p at bounding box center [470, 295] width 391 height 229
drag, startPoint x: 375, startPoint y: 341, endPoint x: 449, endPoint y: 347, distance: 73.8
click at [449, 347] on p at bounding box center [470, 295] width 391 height 229
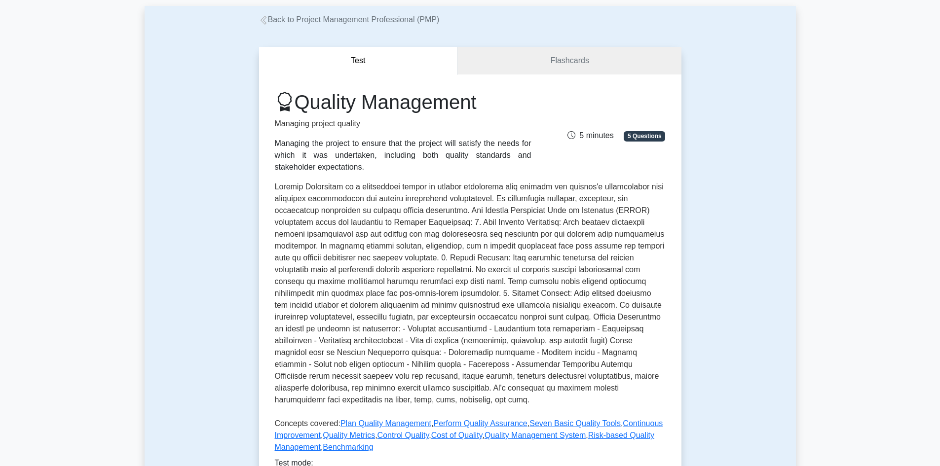
drag, startPoint x: 452, startPoint y: 342, endPoint x: 458, endPoint y: 342, distance: 6.4
click at [452, 343] on p at bounding box center [470, 295] width 391 height 229
click at [483, 342] on p at bounding box center [470, 295] width 391 height 229
click at [536, 343] on p at bounding box center [470, 295] width 391 height 229
click at [458, 343] on p at bounding box center [470, 295] width 391 height 229
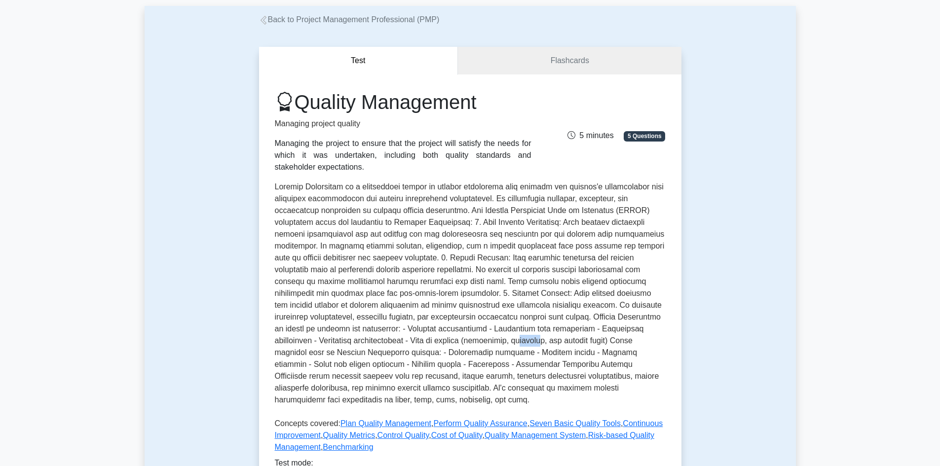
drag, startPoint x: 480, startPoint y: 343, endPoint x: 502, endPoint y: 344, distance: 21.7
click at [502, 344] on p at bounding box center [470, 295] width 391 height 229
drag, startPoint x: 518, startPoint y: 343, endPoint x: 561, endPoint y: 340, distance: 43.1
click at [550, 342] on p at bounding box center [470, 295] width 391 height 229
click at [481, 351] on p at bounding box center [470, 295] width 391 height 229
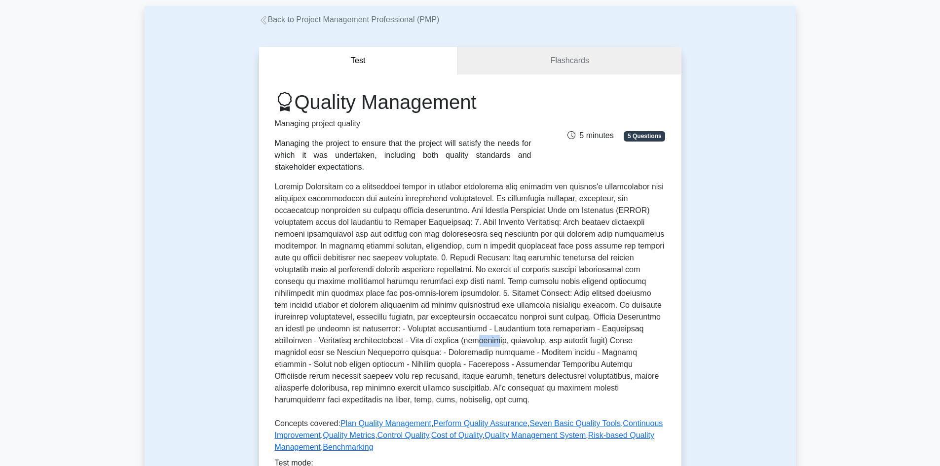
drag, startPoint x: 443, startPoint y: 337, endPoint x: 462, endPoint y: 340, distance: 19.6
click at [462, 340] on p at bounding box center [470, 295] width 391 height 229
drag, startPoint x: 495, startPoint y: 342, endPoint x: 528, endPoint y: 347, distance: 33.4
click at [516, 345] on p at bounding box center [470, 295] width 391 height 229
drag, startPoint x: 404, startPoint y: 356, endPoint x: 463, endPoint y: 356, distance: 59.2
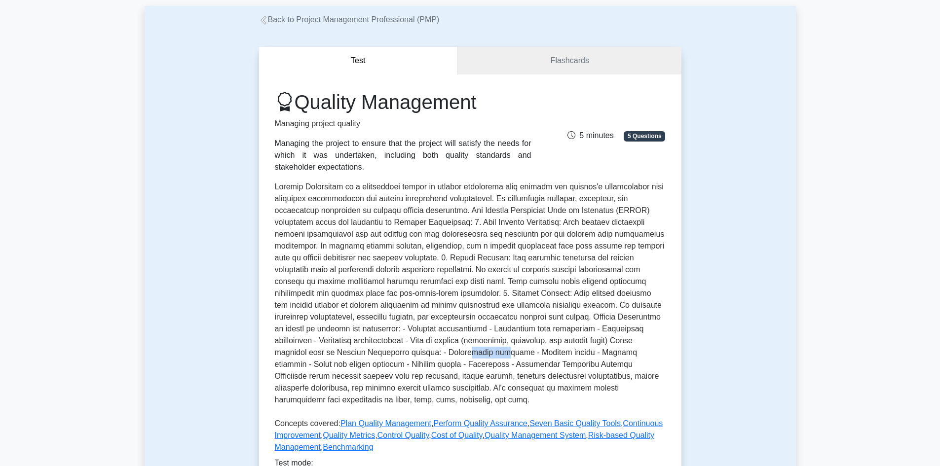
click at [440, 356] on p at bounding box center [470, 295] width 391 height 229
drag, startPoint x: 465, startPoint y: 356, endPoint x: 522, endPoint y: 357, distance: 57.2
click at [493, 353] on p at bounding box center [470, 295] width 391 height 229
drag, startPoint x: 526, startPoint y: 357, endPoint x: 555, endPoint y: 354, distance: 29.8
click at [554, 355] on p at bounding box center [470, 295] width 391 height 229
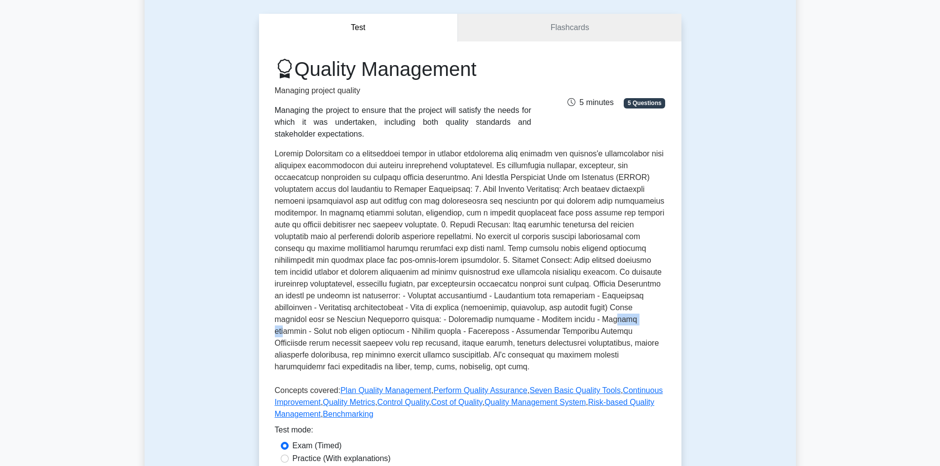
scroll to position [99, 0]
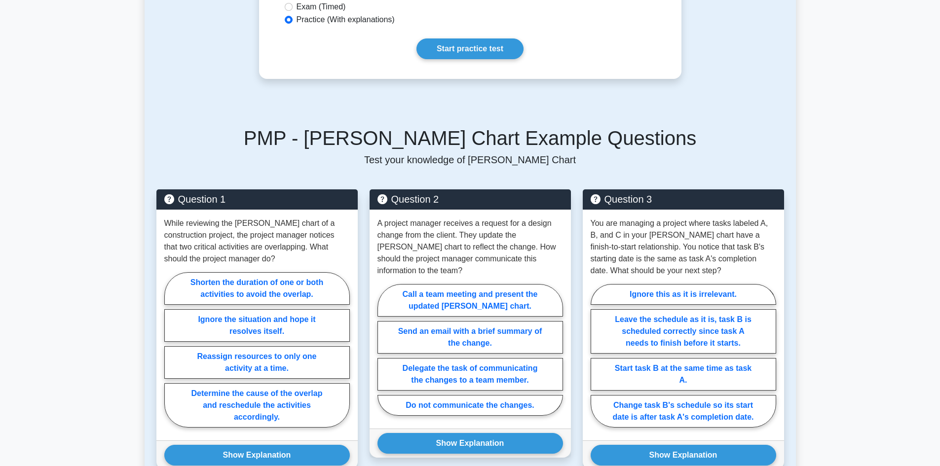
click at [193, 127] on h5 "PMP - Gantt Chart Example Questions" at bounding box center [470, 138] width 628 height 24
click at [113, 141] on main "Back to Schedule Development Gantt Chart 5 minutes 5 Questions Complete Guide o…" at bounding box center [470, 119] width 940 height 1556
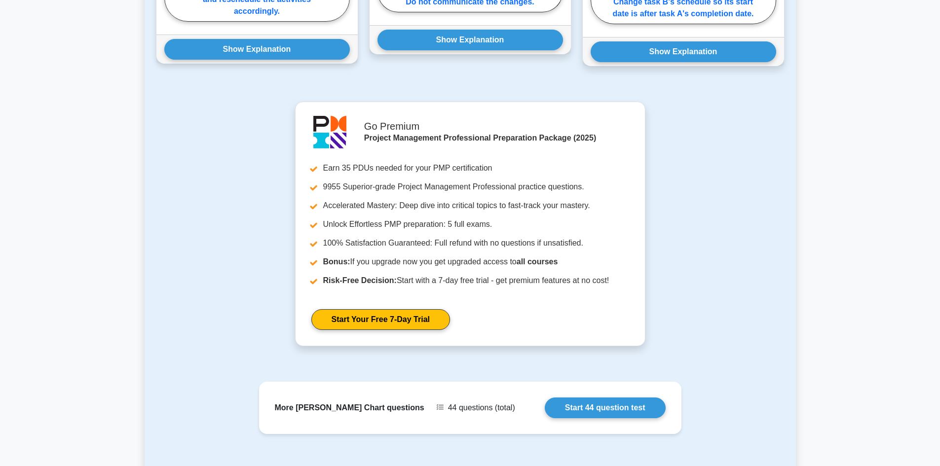
scroll to position [1021, 0]
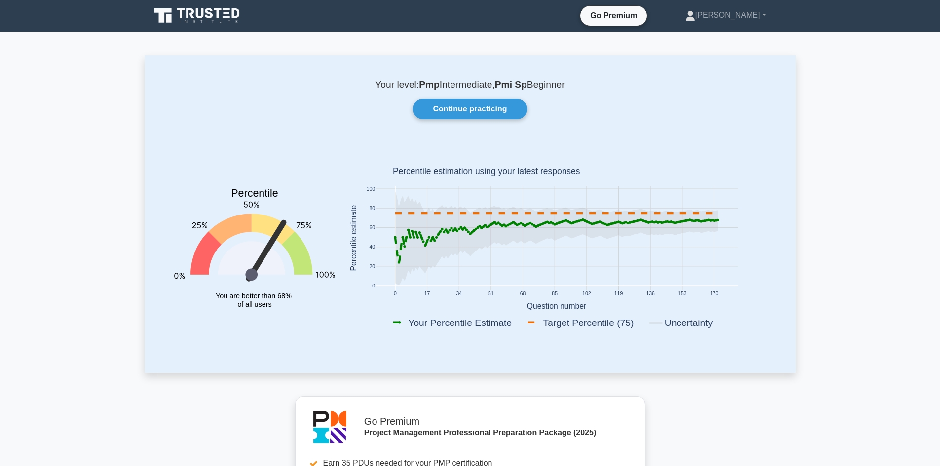
click at [476, 79] on p "Your level: Pmp Intermediate, Pmi Sp Beginner" at bounding box center [470, 85] width 604 height 12
click at [470, 88] on p "Your level: Pmp Intermediate, Pmi Sp Beginner" at bounding box center [470, 85] width 604 height 12
drag, startPoint x: 470, startPoint y: 88, endPoint x: 486, endPoint y: 85, distance: 16.5
click at [470, 88] on p "Your level: Pmp Intermediate, Pmi Sp Beginner" at bounding box center [470, 85] width 604 height 12
drag, startPoint x: 509, startPoint y: 79, endPoint x: 517, endPoint y: 82, distance: 8.4
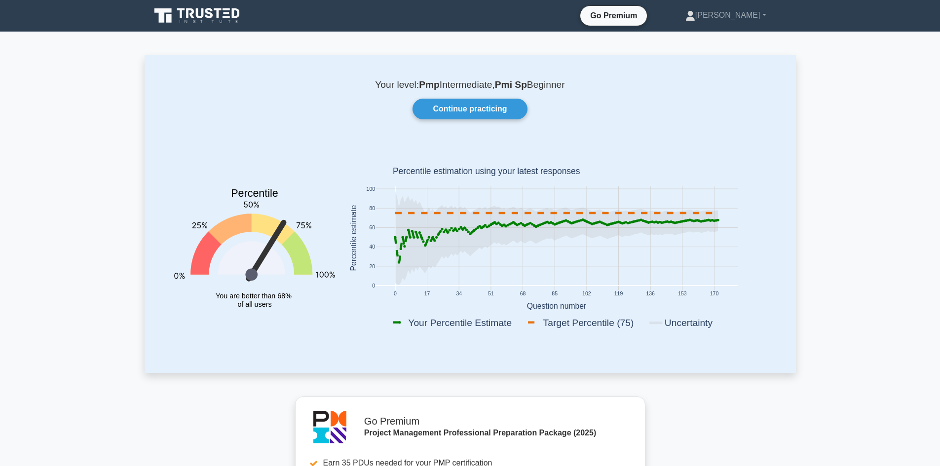
click at [510, 79] on b "Pmi Sp" at bounding box center [511, 84] width 32 height 10
drag, startPoint x: 503, startPoint y: 83, endPoint x: 527, endPoint y: 83, distance: 24.7
click at [513, 84] on b "Pmi Sp" at bounding box center [511, 84] width 32 height 10
click at [527, 83] on b "Pmi Sp" at bounding box center [511, 84] width 32 height 10
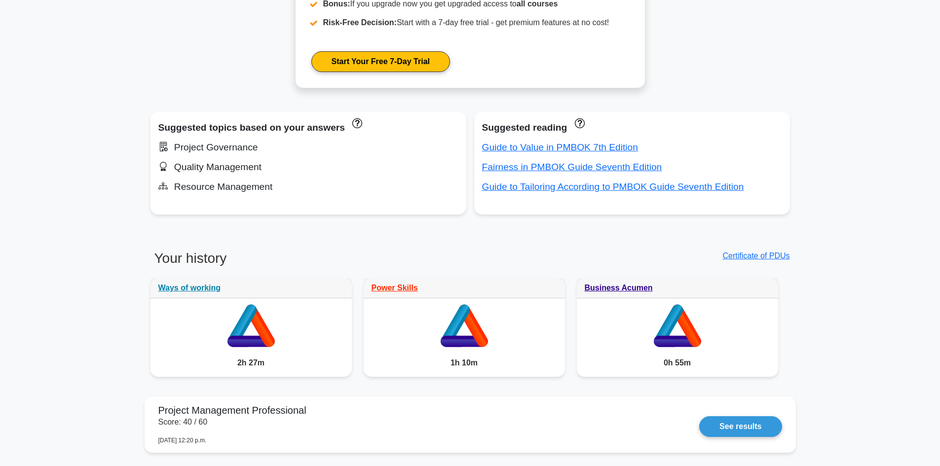
scroll to position [405, 0]
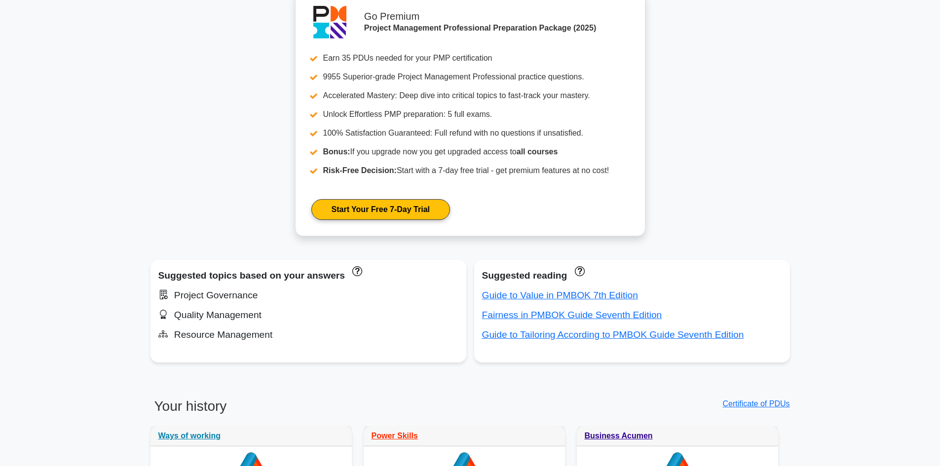
drag, startPoint x: 144, startPoint y: 86, endPoint x: 141, endPoint y: 98, distance: 12.7
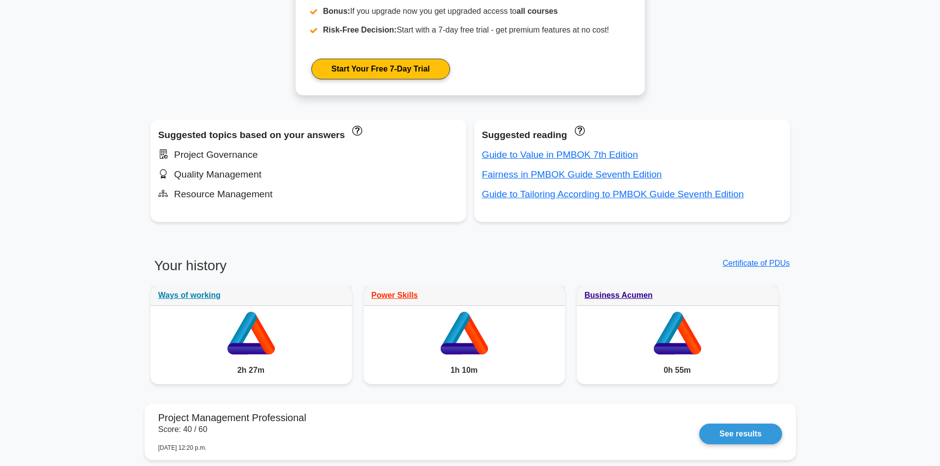
scroll to position [553, 0]
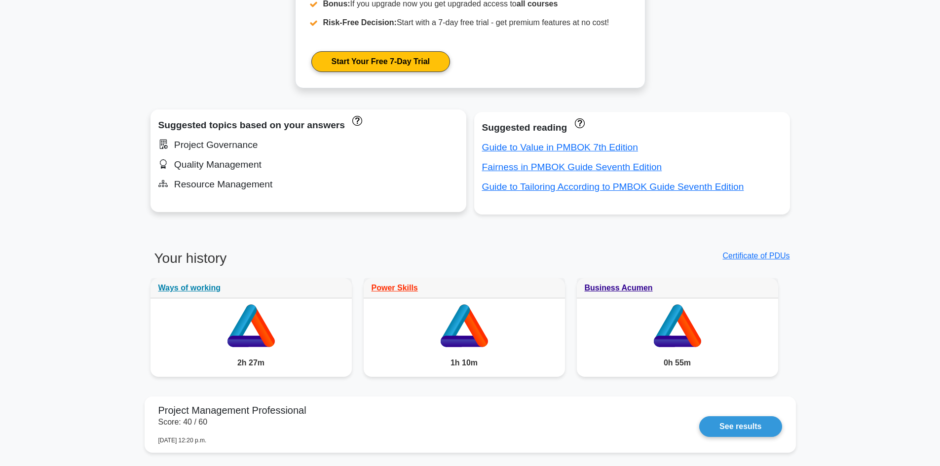
click at [212, 150] on div "Project Governance" at bounding box center [308, 145] width 300 height 16
drag, startPoint x: 179, startPoint y: 143, endPoint x: 190, endPoint y: 143, distance: 11.4
click at [189, 143] on div "Project Governance" at bounding box center [308, 145] width 300 height 16
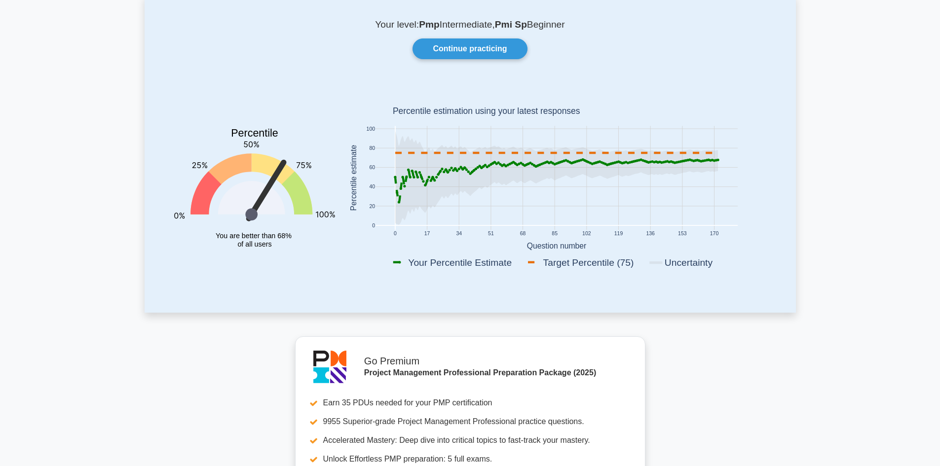
scroll to position [60, 0]
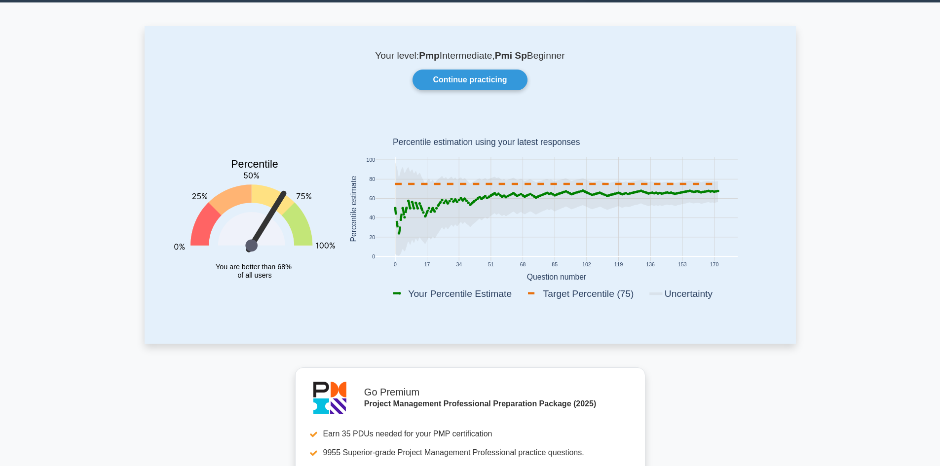
scroll to position [0, 0]
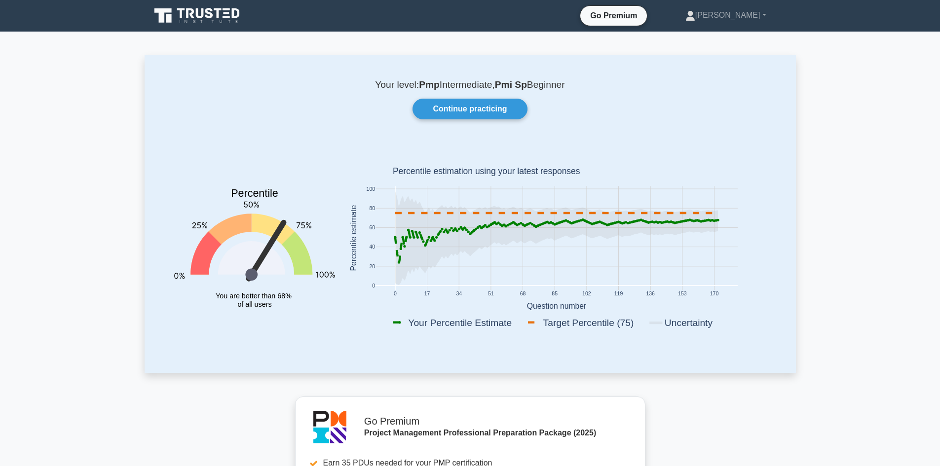
drag, startPoint x: 120, startPoint y: 186, endPoint x: 116, endPoint y: 178, distance: 9.1
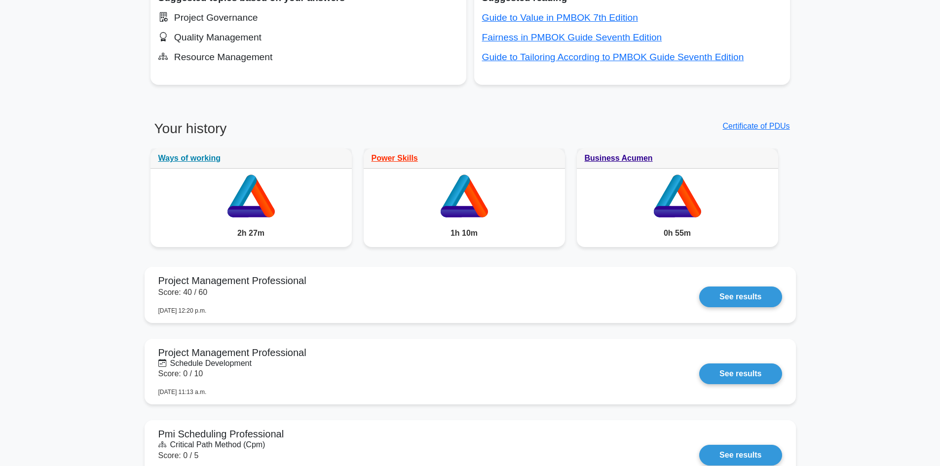
scroll to position [691, 0]
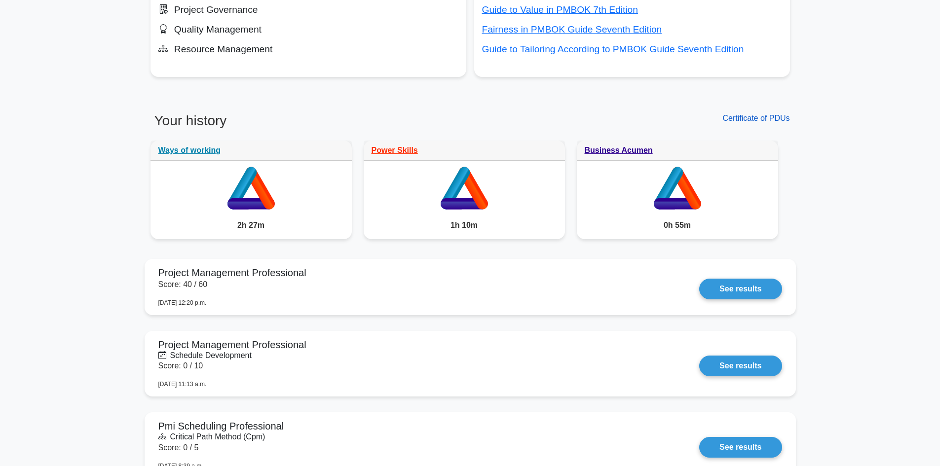
click at [751, 120] on link "Certificate of PDUs" at bounding box center [755, 118] width 67 height 8
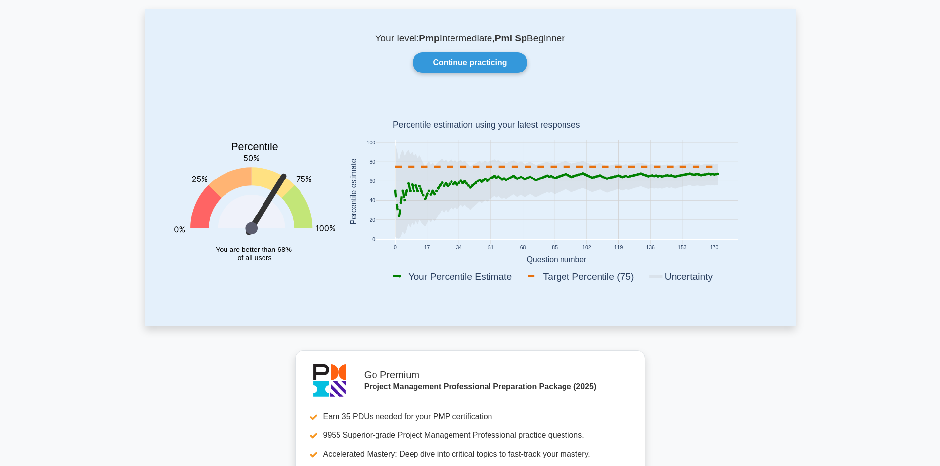
scroll to position [0, 0]
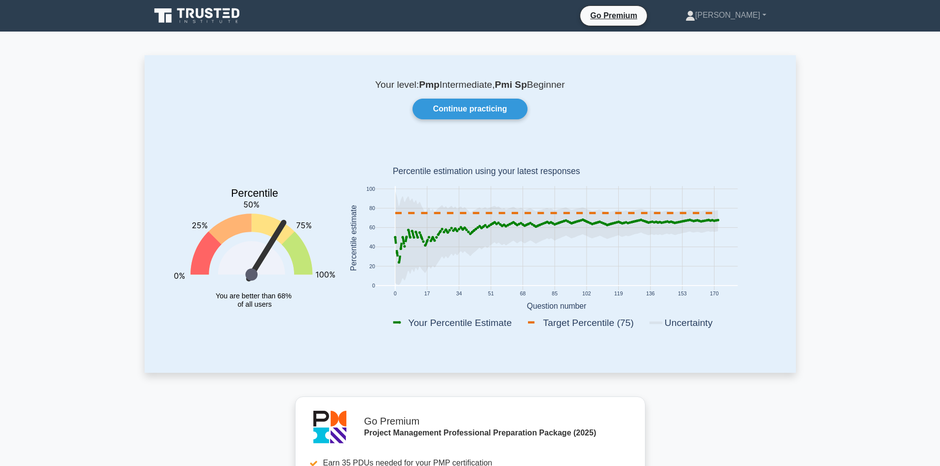
click at [546, 221] on icon at bounding box center [556, 238] width 323 height 94
click at [565, 220] on icon at bounding box center [565, 221] width 2 height 2
drag, startPoint x: 89, startPoint y: 216, endPoint x: 92, endPoint y: 209, distance: 8.2
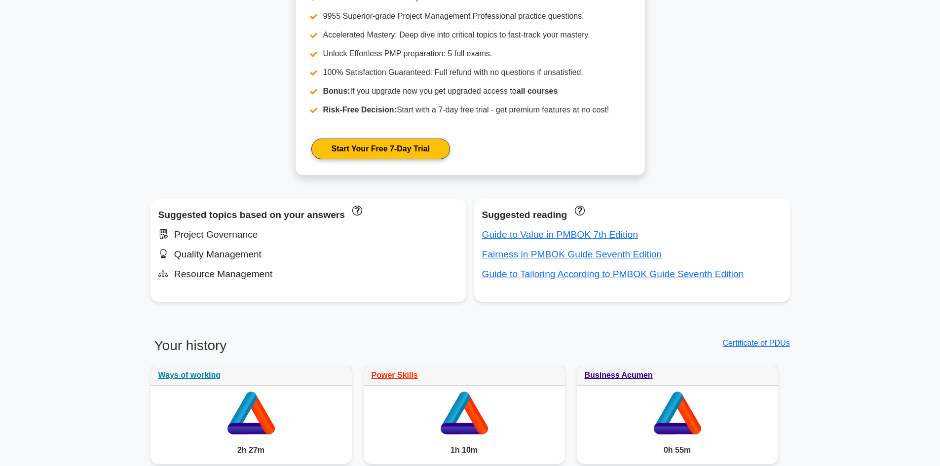
scroll to position [395, 0]
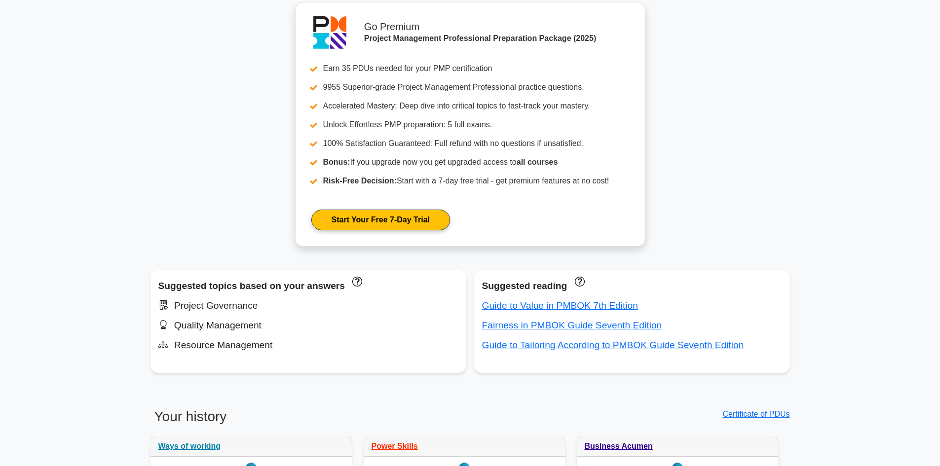
drag, startPoint x: 154, startPoint y: 107, endPoint x: 161, endPoint y: 104, distance: 7.5
drag, startPoint x: 856, startPoint y: 105, endPoint x: 854, endPoint y: 99, distance: 6.1
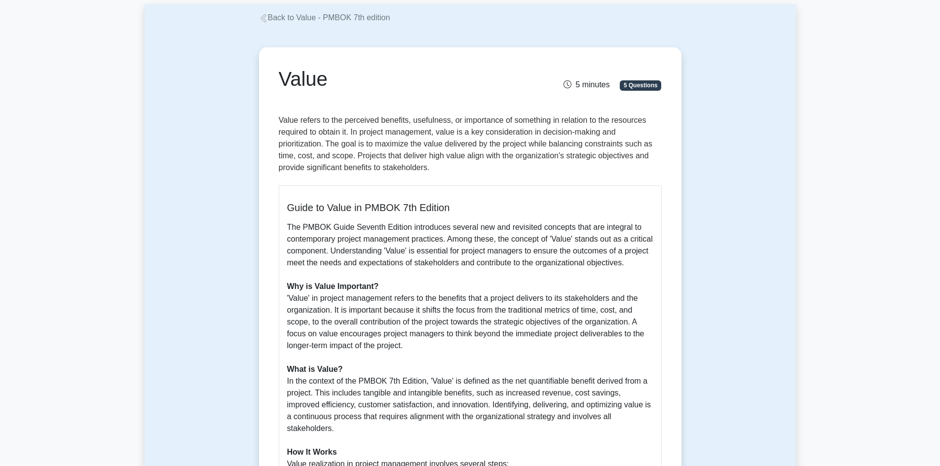
scroll to position [49, 0]
drag, startPoint x: 363, startPoint y: 122, endPoint x: 498, endPoint y: 121, distance: 134.7
click at [498, 121] on p "Value refers to the perceived benefits, usefulness, or importance of something …" at bounding box center [470, 145] width 383 height 63
click at [437, 140] on p "Value refers to the perceived benefits, usefulness, or importance of something …" at bounding box center [470, 145] width 383 height 63
click at [158, 116] on div "Value 5 minutes 5 Questions Guide to Value in PMBOK 7th Edition Why is Value Im…" at bounding box center [470, 450] width 651 height 849
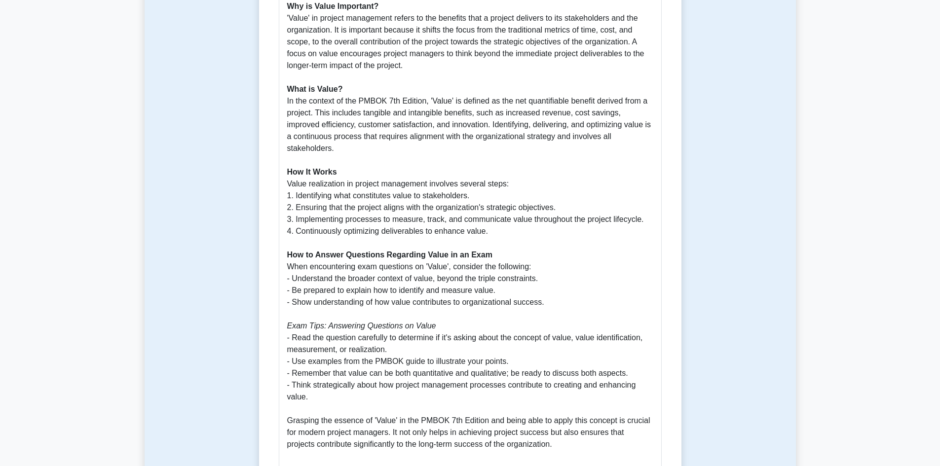
scroll to position [345, 0]
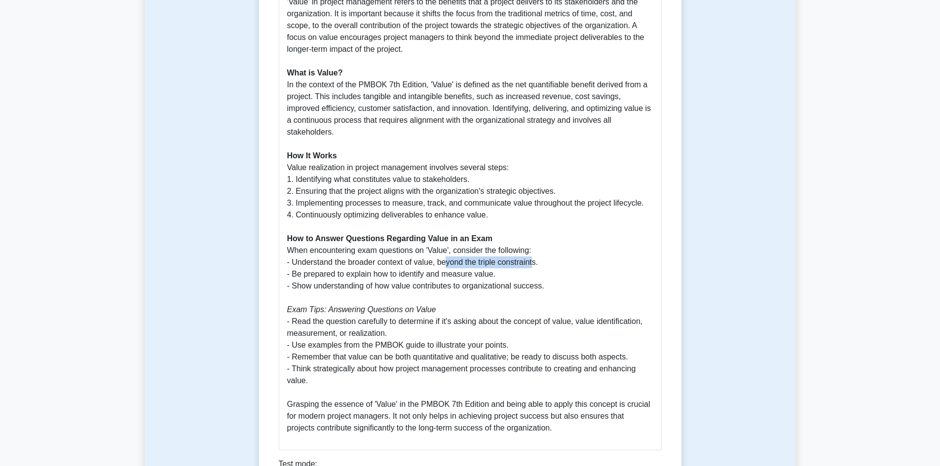
drag, startPoint x: 446, startPoint y: 264, endPoint x: 534, endPoint y: 265, distance: 88.3
click at [534, 265] on p "The PMBOK Guide Seventh Edition introduces several new and revisited concepts t…" at bounding box center [470, 179] width 366 height 509
click at [523, 283] on p "The PMBOK Guide Seventh Edition introduces several new and revisited concepts t…" at bounding box center [470, 179] width 366 height 509
drag, startPoint x: 353, startPoint y: 276, endPoint x: 481, endPoint y: 275, distance: 128.3
click at [481, 275] on p "The PMBOK Guide Seventh Edition introduces several new and revisited concepts t…" at bounding box center [470, 179] width 366 height 509
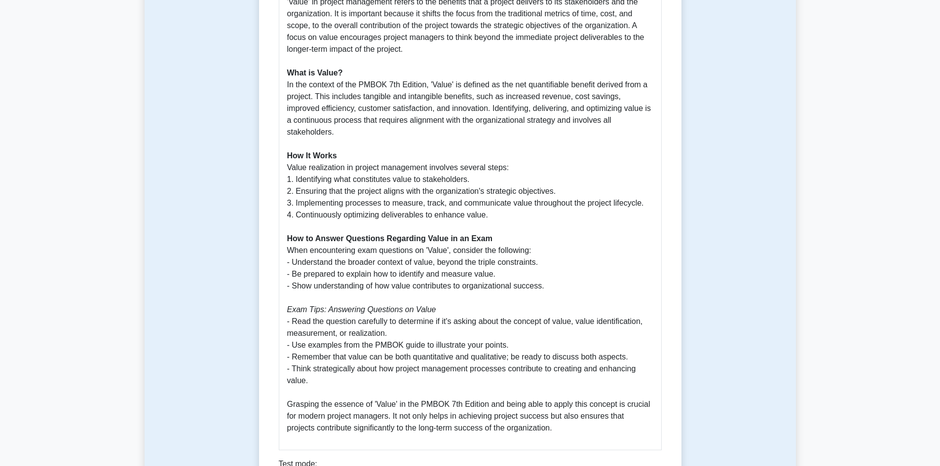
click at [466, 296] on p "The PMBOK Guide Seventh Edition introduces several new and revisited concepts t…" at bounding box center [470, 179] width 366 height 509
drag, startPoint x: 324, startPoint y: 289, endPoint x: 434, endPoint y: 292, distance: 110.6
click at [438, 289] on p "The PMBOK Guide Seventh Edition introduces several new and revisited concepts t…" at bounding box center [470, 179] width 366 height 509
click at [378, 315] on p "The PMBOK Guide Seventh Edition introduces several new and revisited concepts t…" at bounding box center [470, 179] width 366 height 509
click at [393, 170] on p "The PMBOK Guide Seventh Edition introduces several new and revisited concepts t…" at bounding box center [470, 179] width 366 height 509
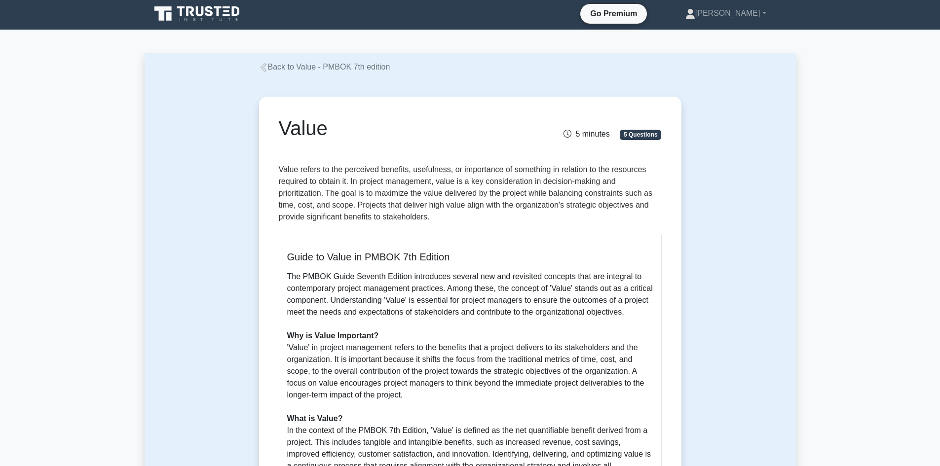
scroll to position [0, 0]
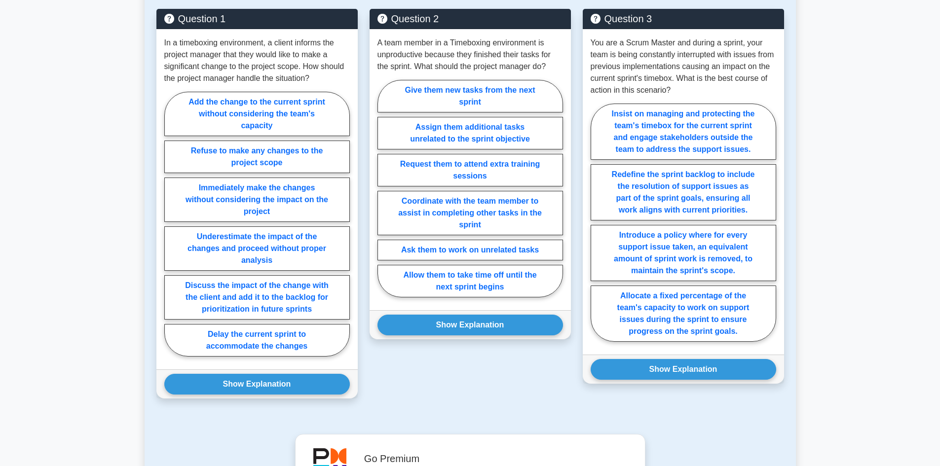
scroll to position [701, 0]
